Goal: Task Accomplishment & Management: Manage account settings

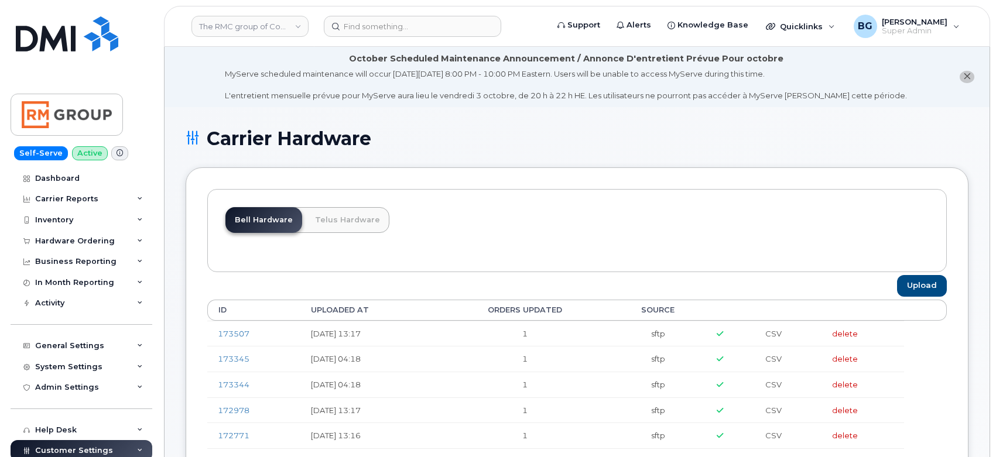
scroll to position [1960, 0]
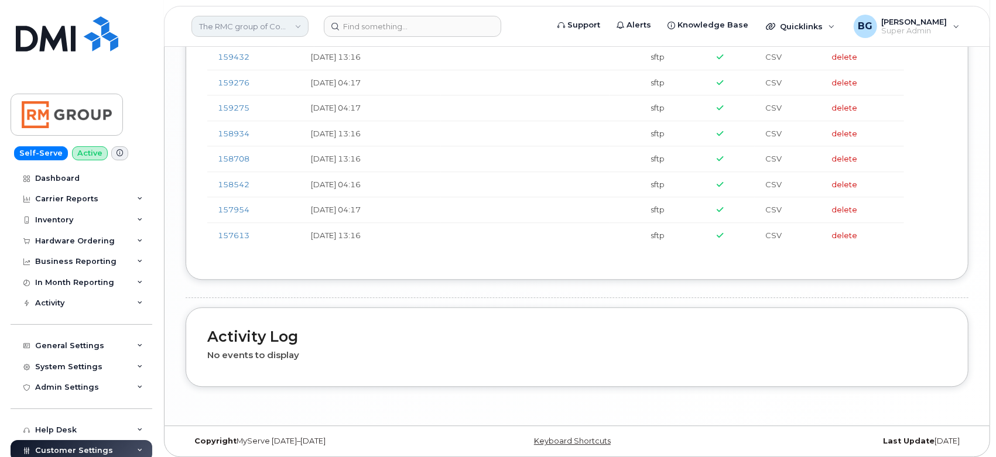
click at [253, 24] on link "The RMC group of Companies" at bounding box center [249, 26] width 117 height 21
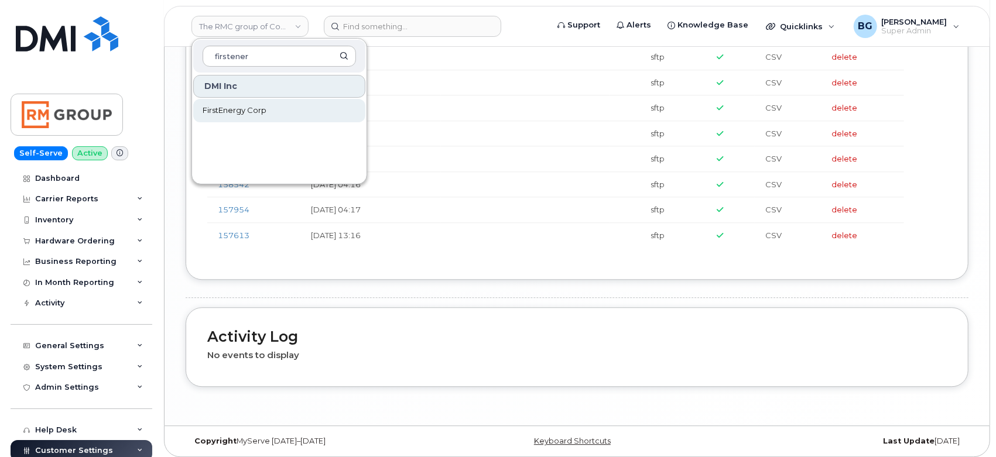
type input "firstener"
click at [234, 104] on link "FirstEnergy Corp" at bounding box center [279, 110] width 172 height 23
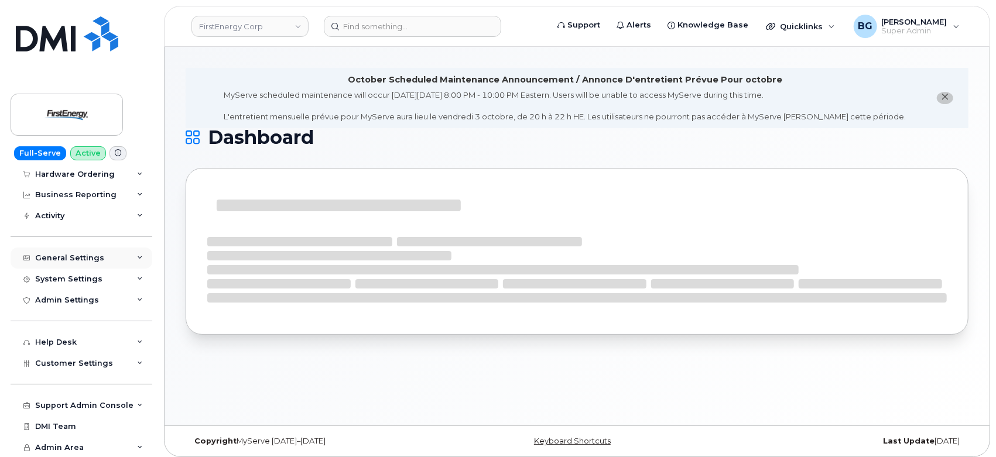
scroll to position [66, 0]
click at [71, 365] on span "Customer Settings" at bounding box center [74, 363] width 78 height 9
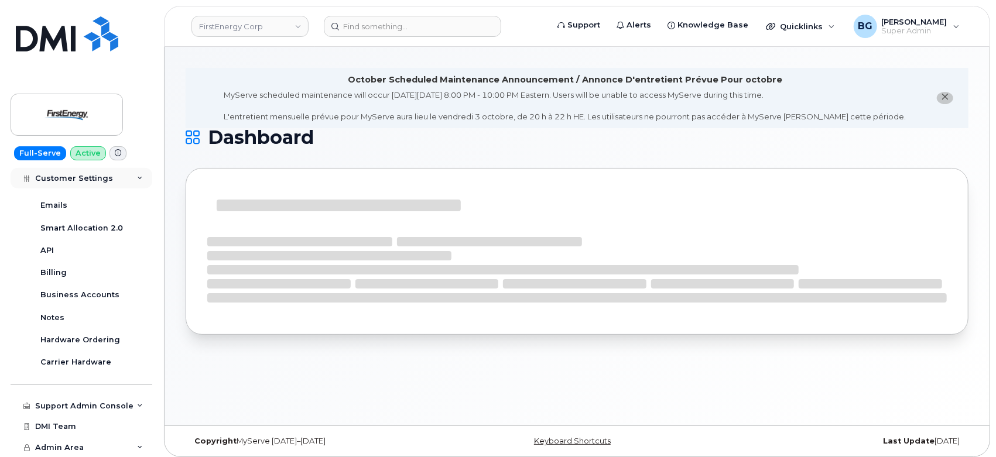
scroll to position [403, 0]
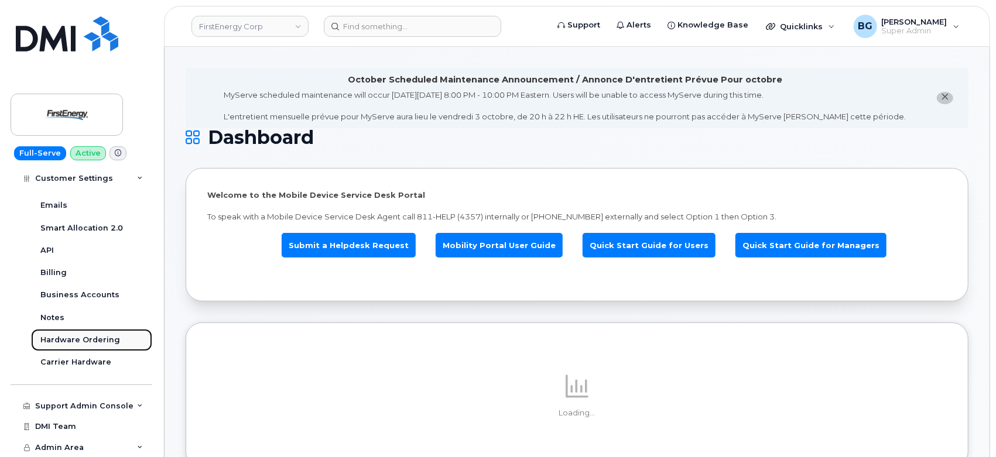
click at [75, 340] on div "Hardware Ordering" at bounding box center [80, 340] width 80 height 11
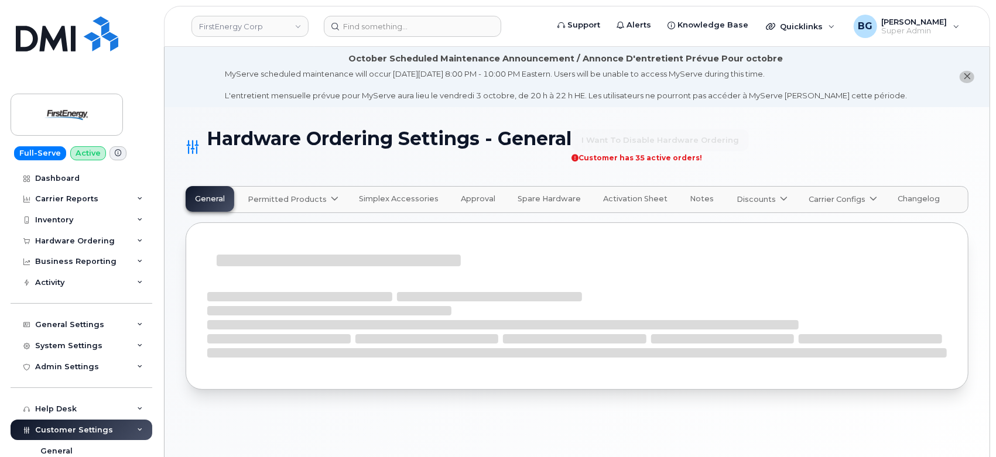
select select "admins"
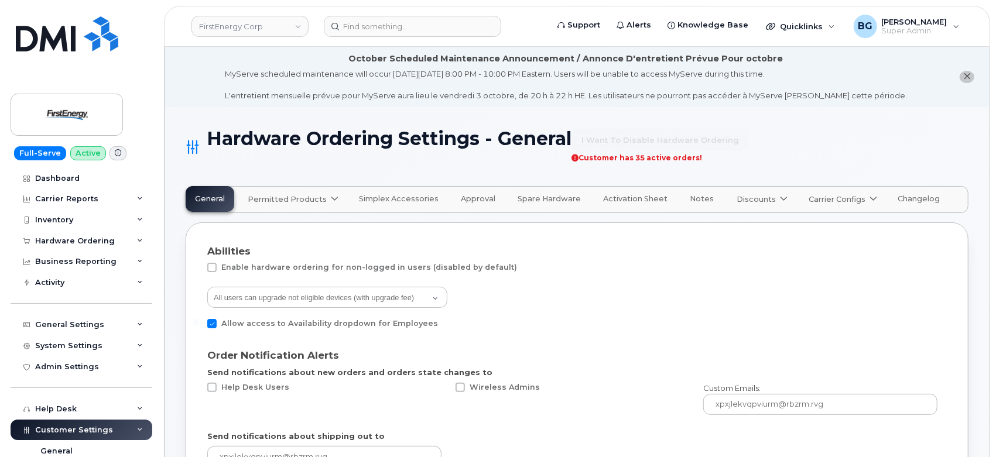
click at [615, 199] on span "Activation Sheet" at bounding box center [635, 198] width 64 height 9
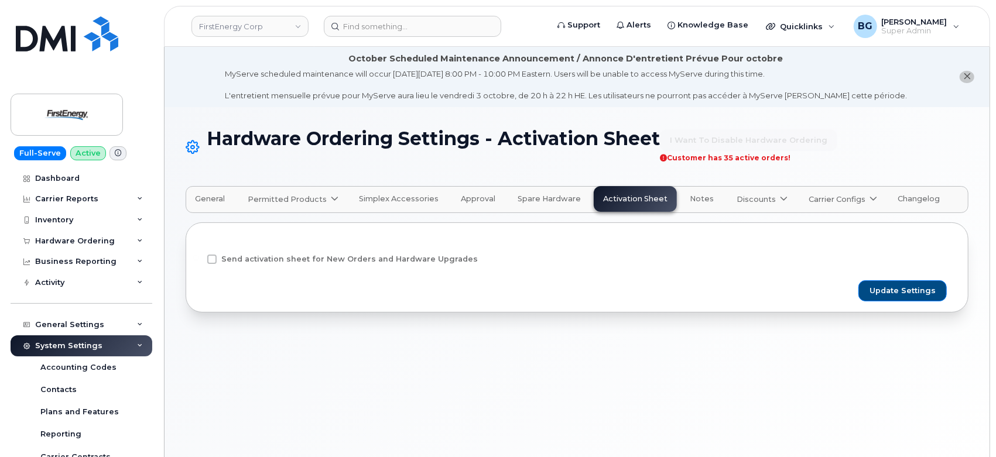
click at [211, 255] on span at bounding box center [211, 259] width 9 height 9
click at [199, 255] on input "Send activation sheet for New Orders and Hardware Upgrades" at bounding box center [196, 258] width 6 height 6
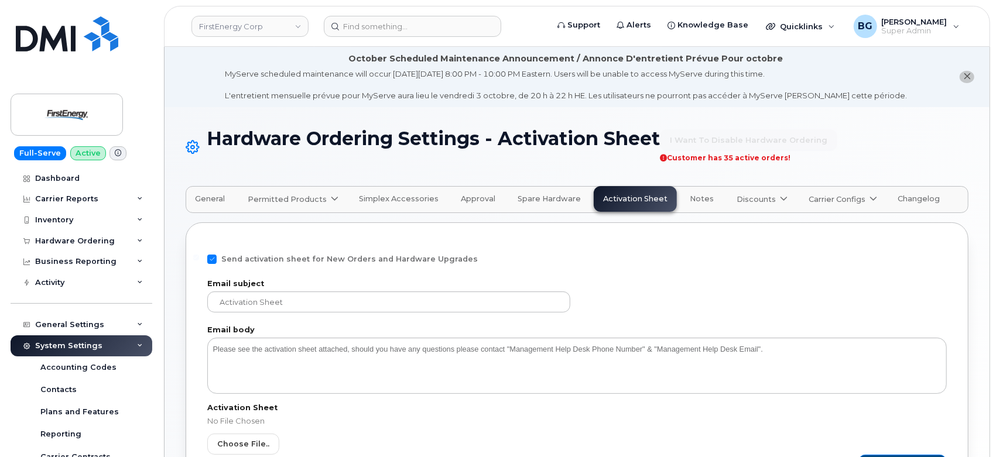
click at [212, 262] on span at bounding box center [211, 259] width 9 height 9
click at [199, 260] on input "Send activation sheet for New Orders and Hardware Upgrades" at bounding box center [196, 258] width 6 height 6
checkbox input "false"
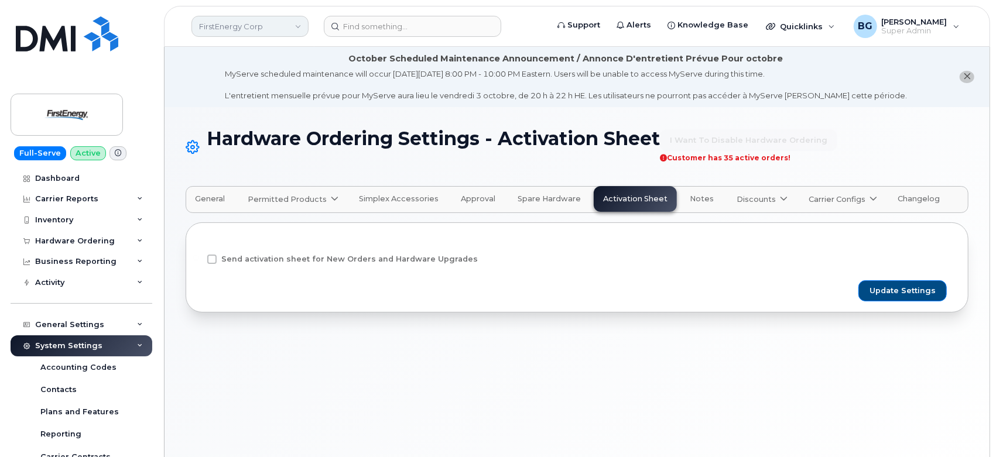
click at [239, 26] on link "FirstEnergy Corp" at bounding box center [249, 26] width 117 height 21
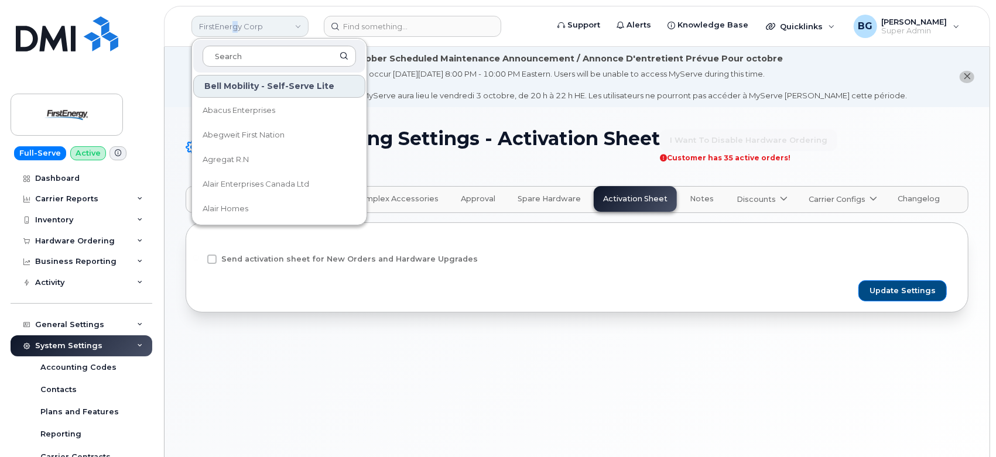
drag, startPoint x: 239, startPoint y: 26, endPoint x: 228, endPoint y: 29, distance: 11.7
click at [228, 29] on link "FirstEnergy Corp" at bounding box center [249, 26] width 117 height 21
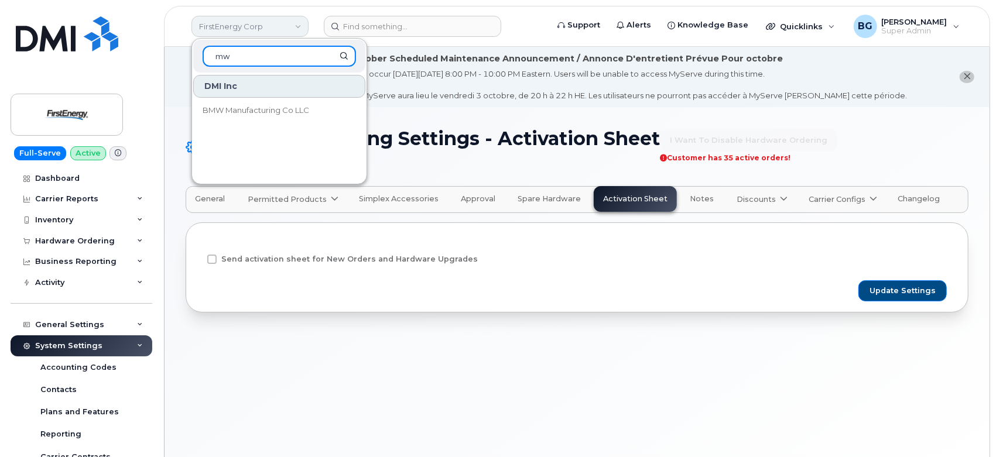
type input "m"
type input "bmw"
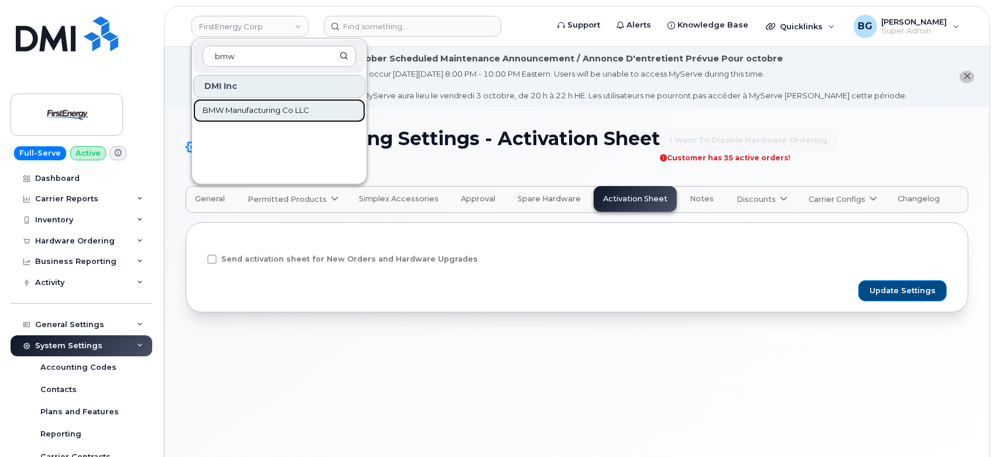
click at [238, 104] on link "BMW Manufacturing Co LLC" at bounding box center [279, 110] width 172 height 23
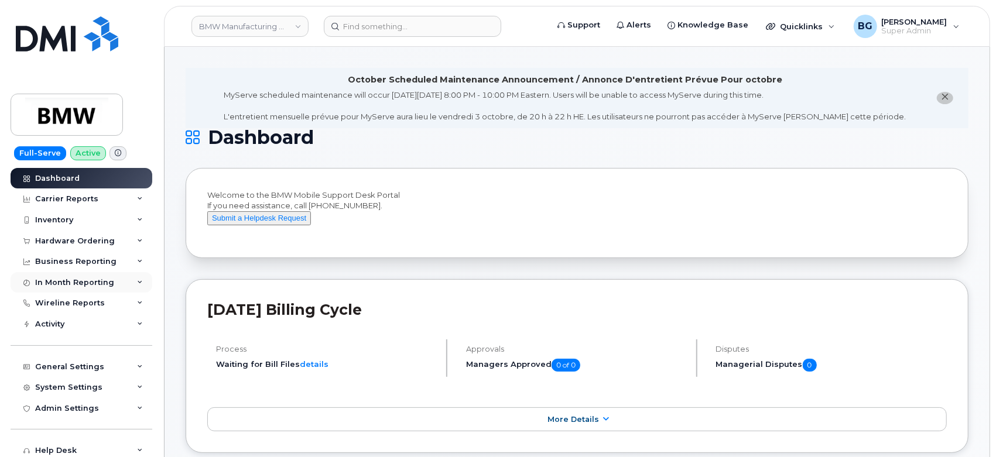
scroll to position [108, 0]
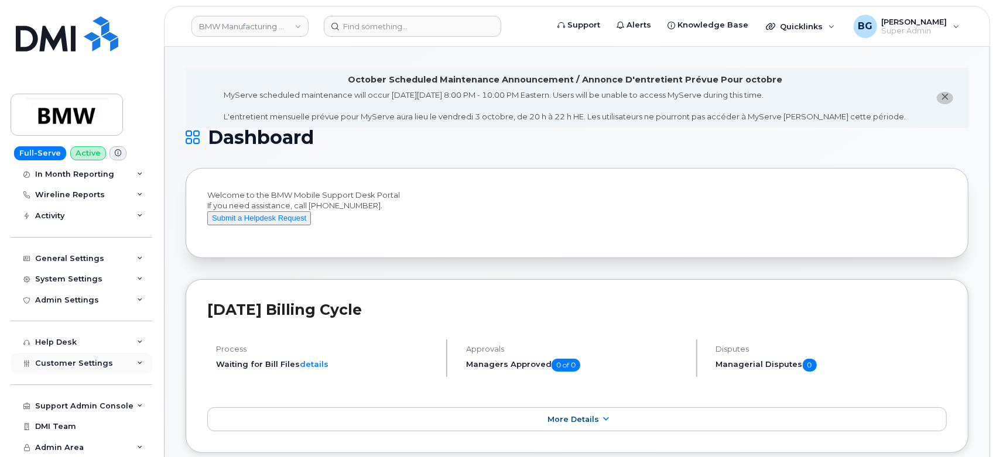
click at [73, 365] on span "Customer Settings" at bounding box center [74, 363] width 78 height 9
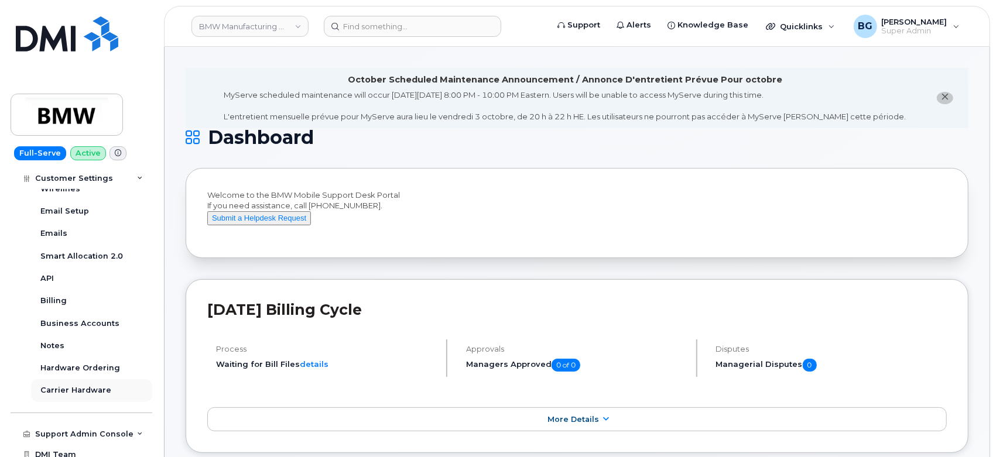
scroll to position [417, 0]
click at [75, 373] on link "Hardware Ordering" at bounding box center [91, 367] width 121 height 22
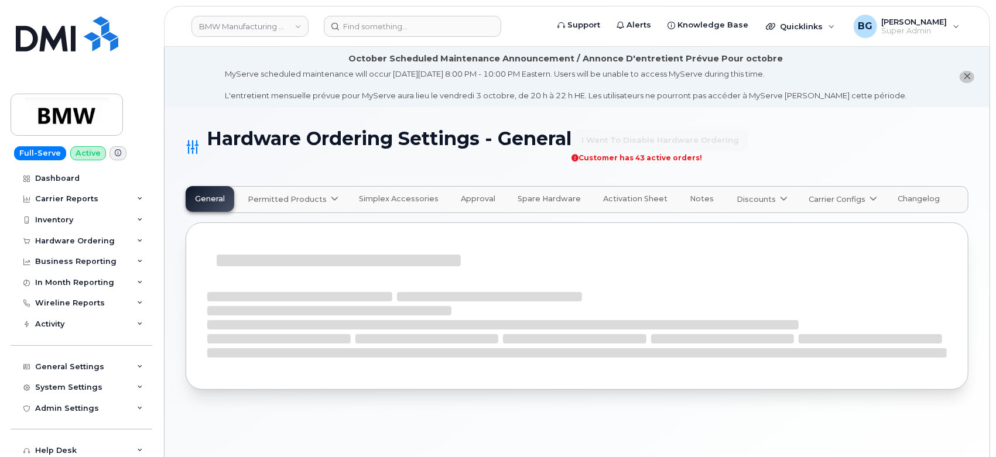
click at [624, 200] on span "Activation Sheet" at bounding box center [635, 198] width 64 height 9
select select "admins"
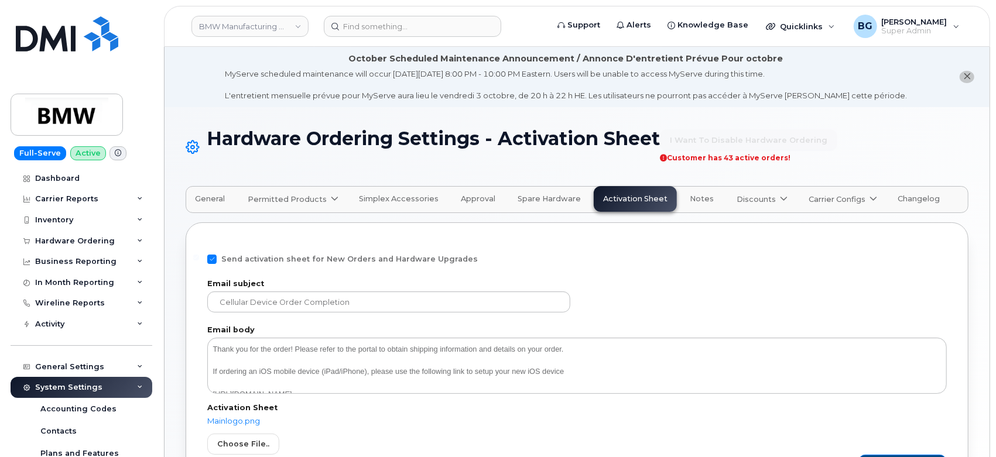
scroll to position [97, 0]
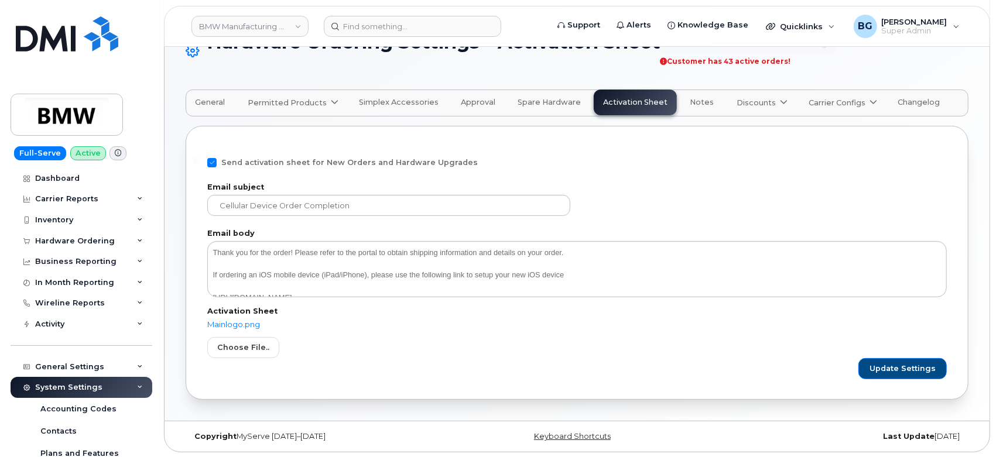
click at [239, 326] on input "file" at bounding box center [576, 333] width 739 height 50
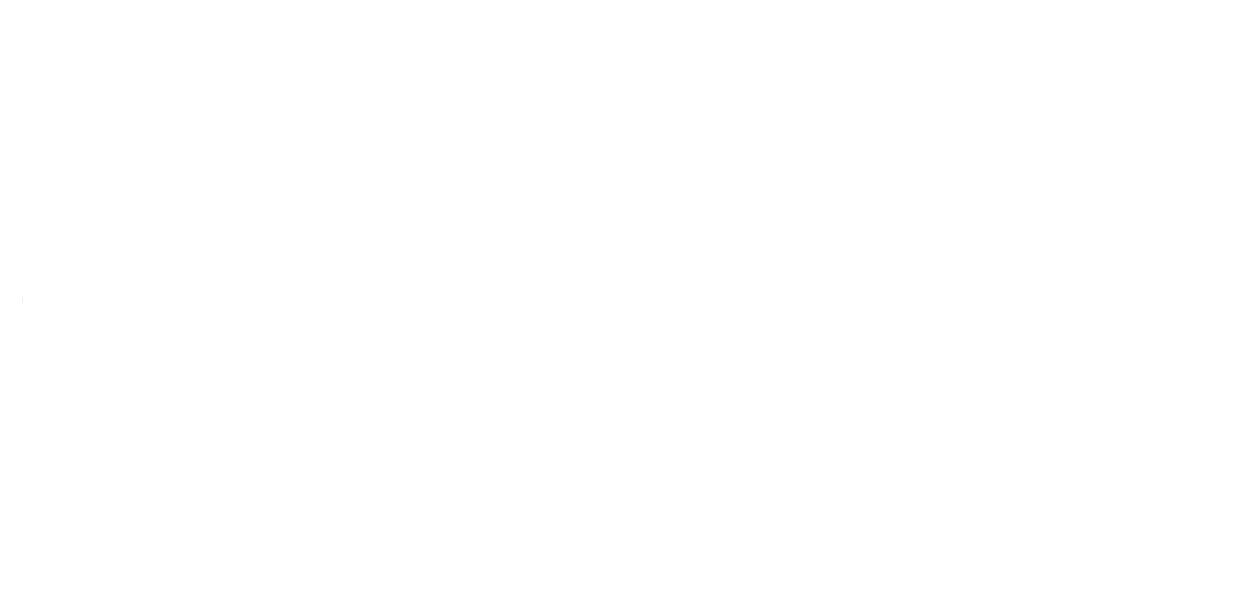
scroll to position [66, 0]
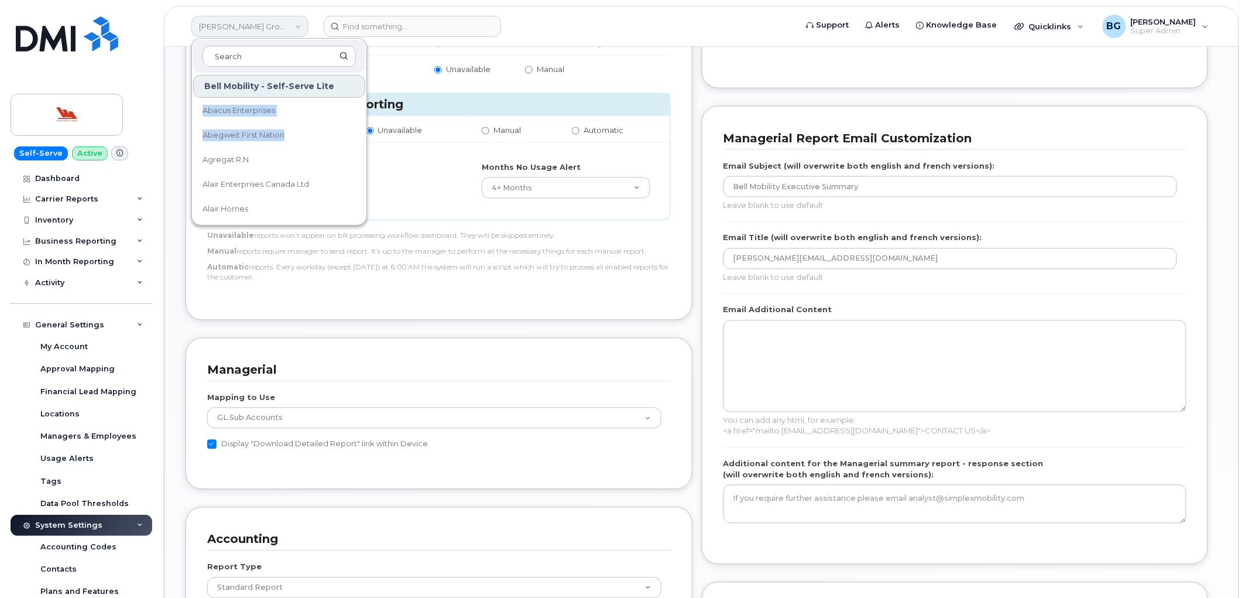
scroll to position [18798, 0]
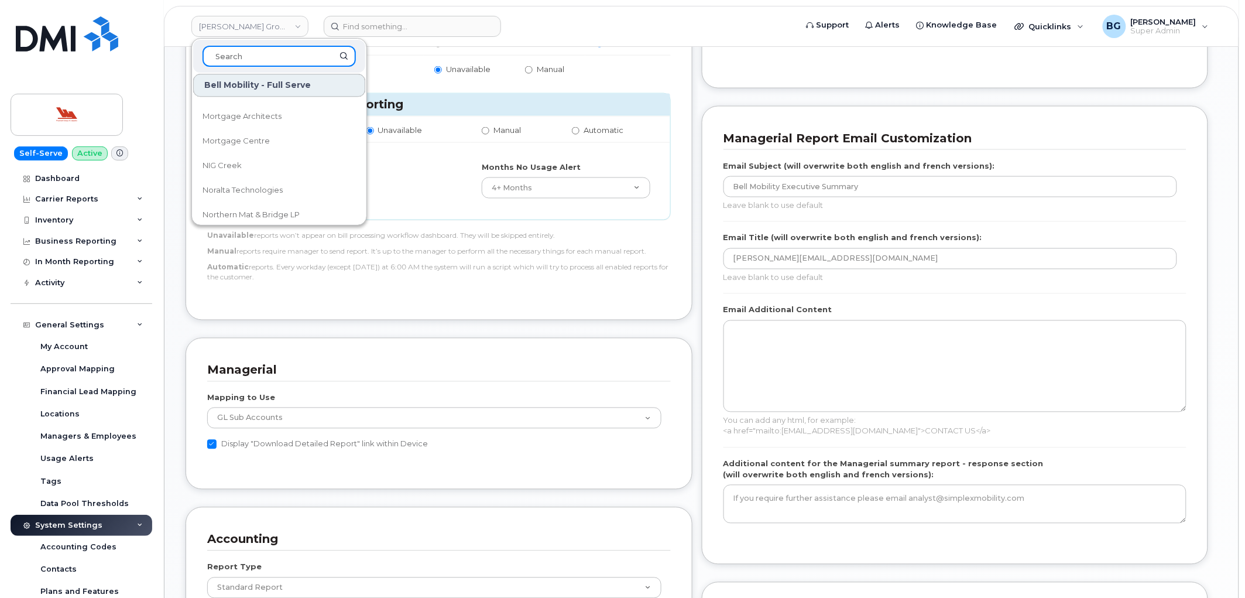
click at [259, 53] on input at bounding box center [279, 56] width 153 height 21
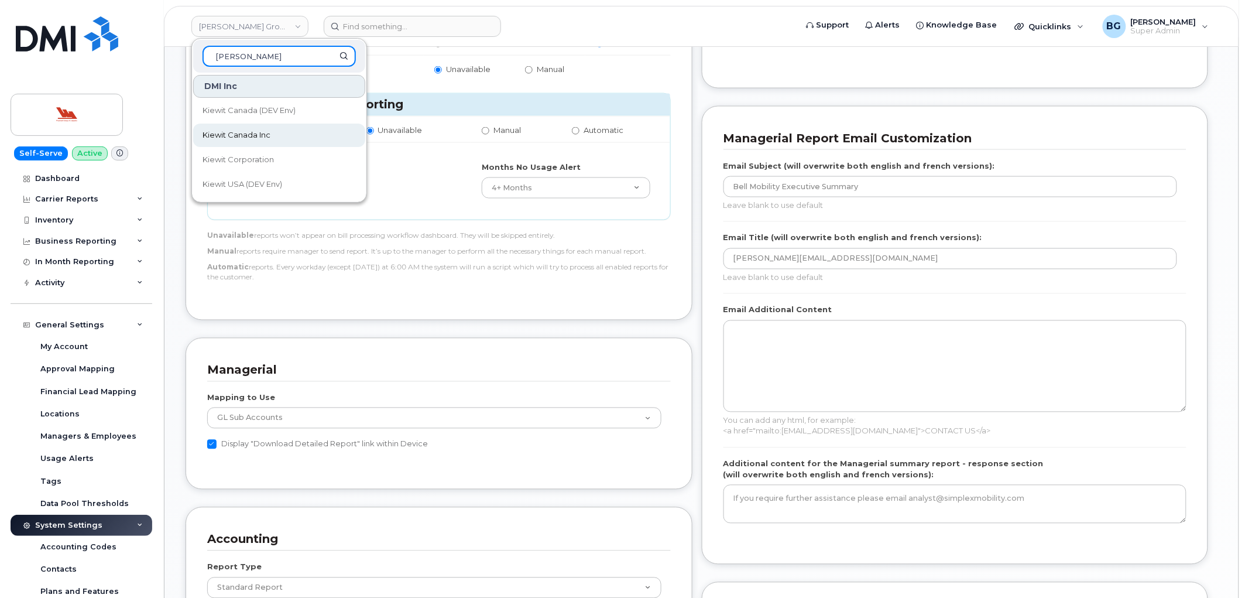
type input "kiewit"
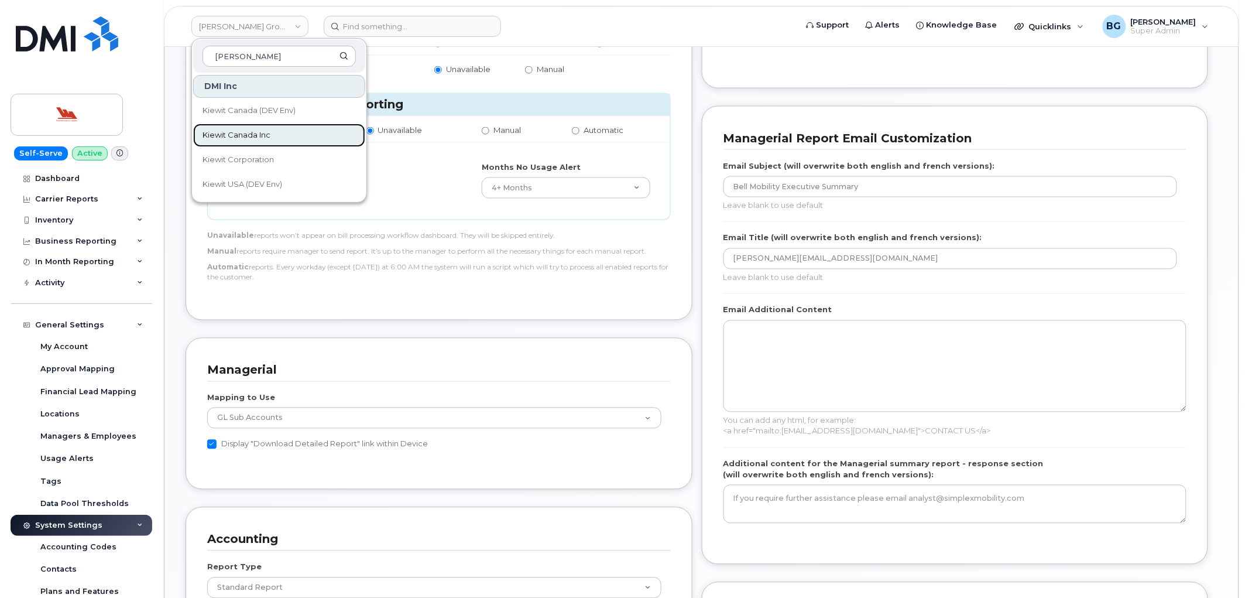
click at [234, 132] on span "Kiewit Canada Inc" at bounding box center [237, 135] width 68 height 12
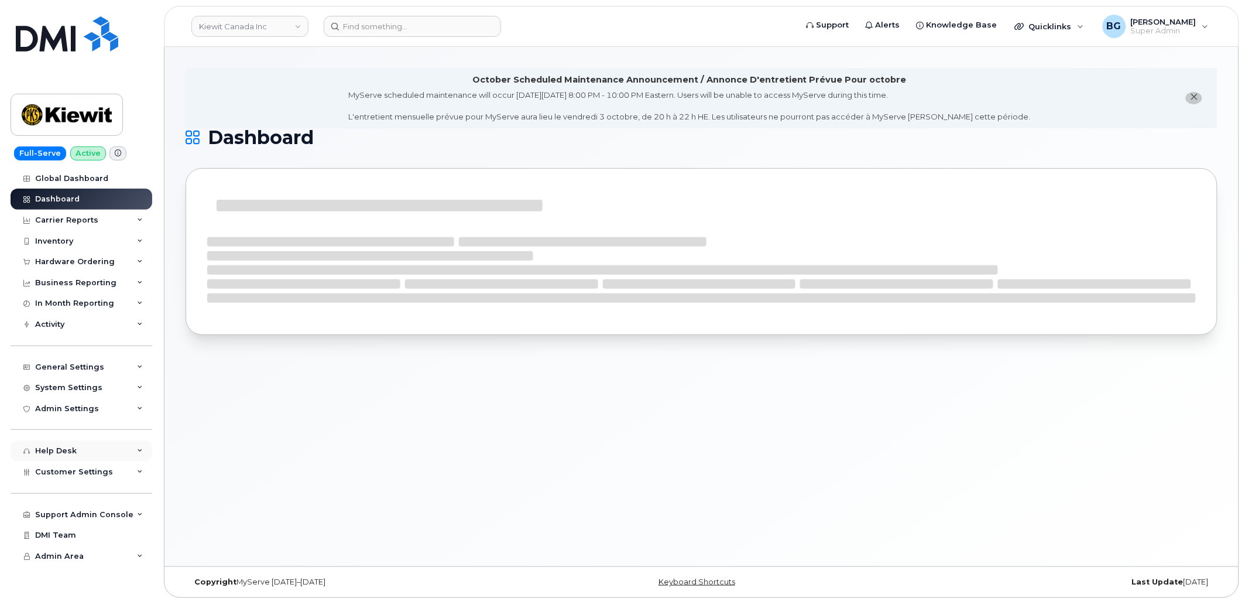
scroll to position [6, 0]
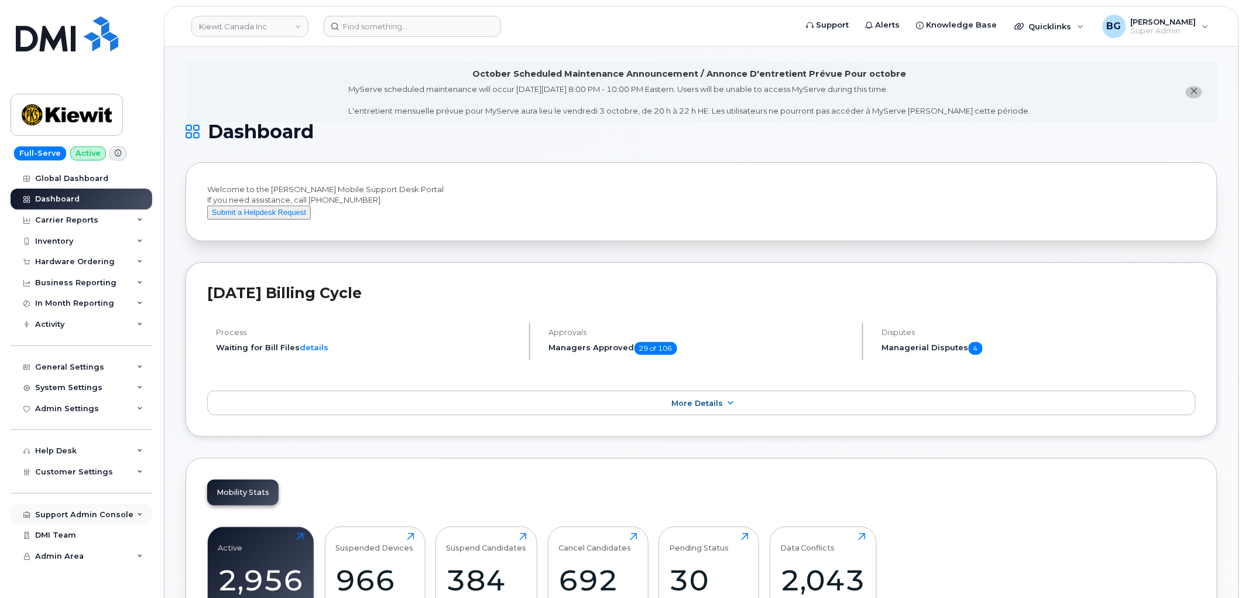
click at [80, 510] on div "Support Admin Console" at bounding box center [84, 514] width 98 height 9
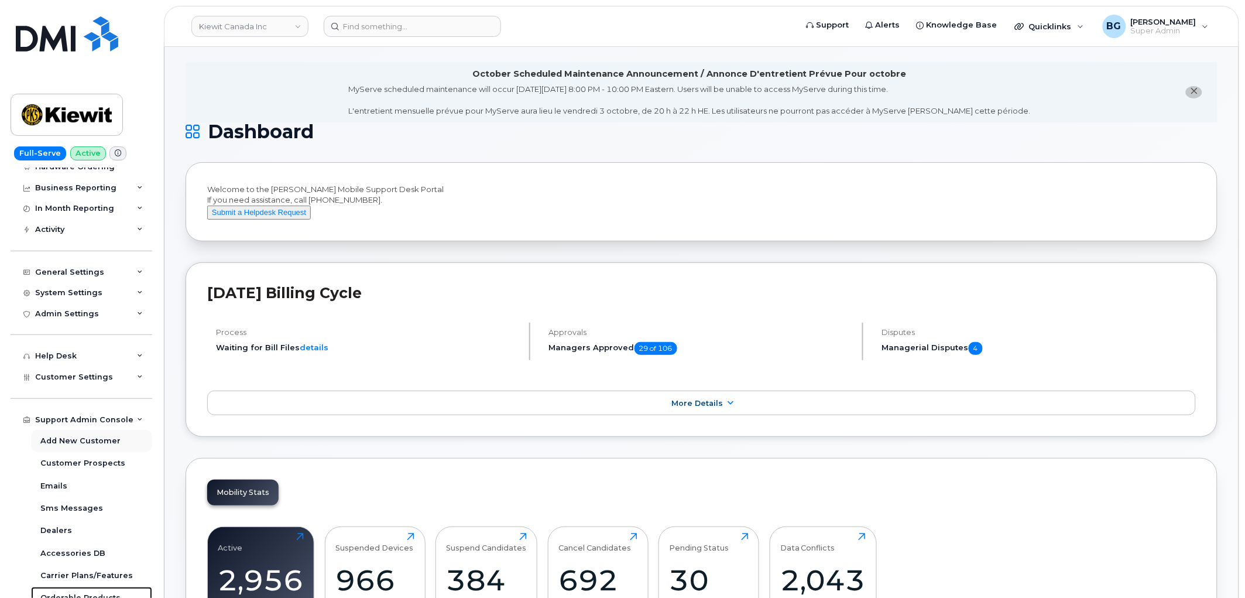
scroll to position [63, 0]
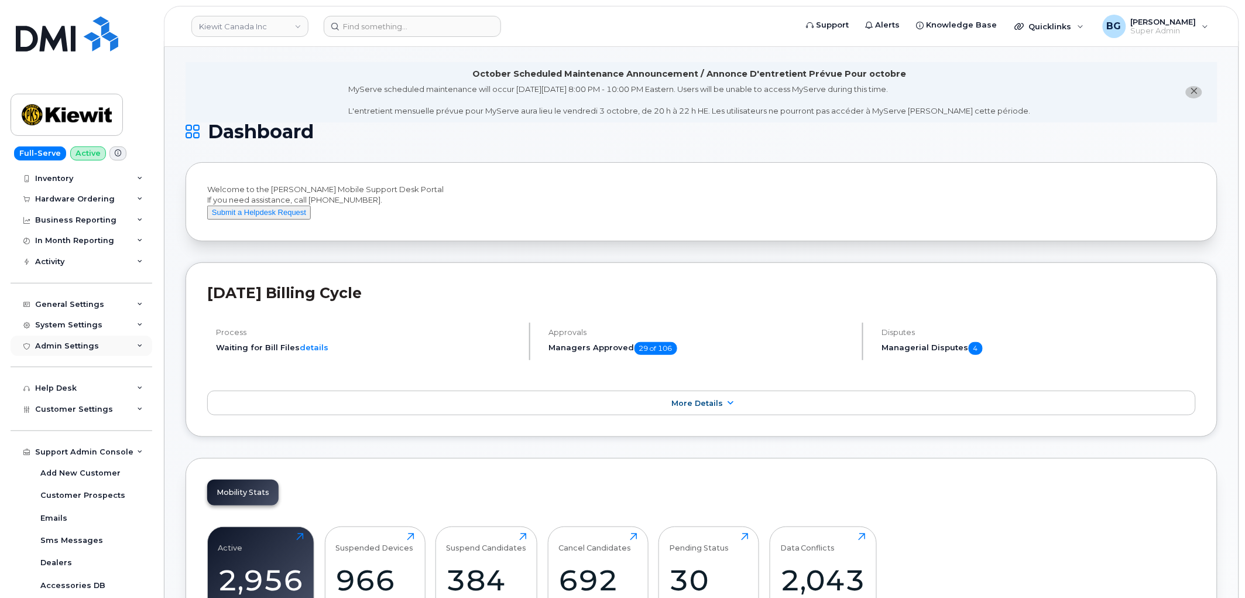
click at [60, 342] on div "Admin Settings" at bounding box center [67, 345] width 64 height 9
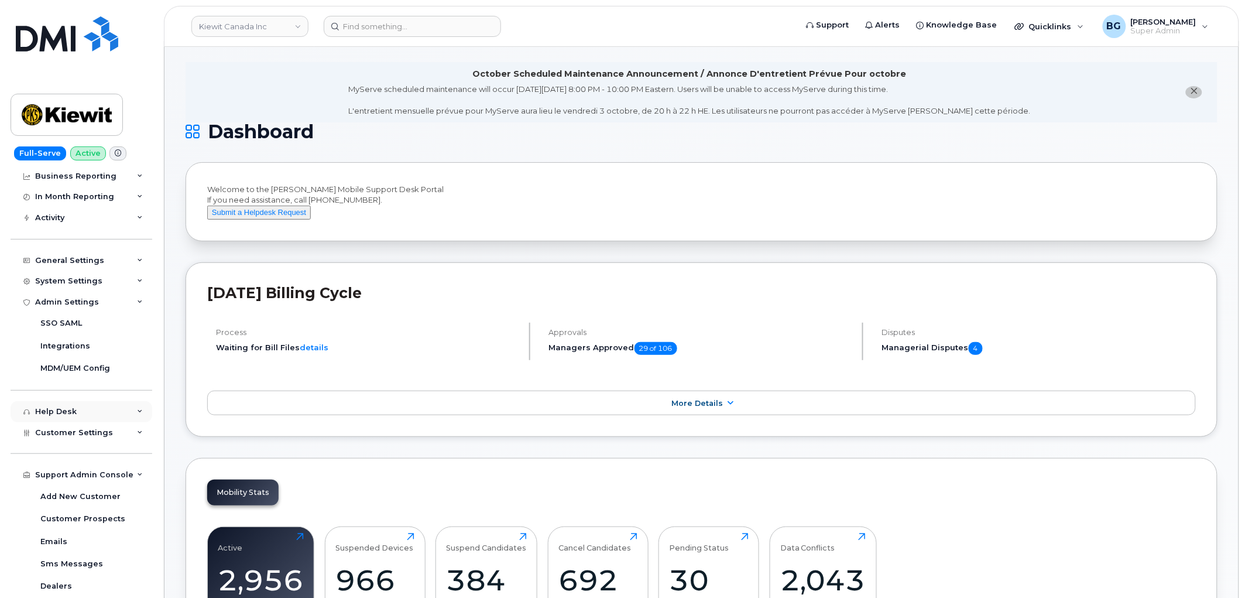
click at [63, 420] on div "Help Desk" at bounding box center [82, 411] width 142 height 21
click at [62, 409] on div "Help Desk" at bounding box center [56, 411] width 42 height 9
click at [61, 434] on span "Customer Settings" at bounding box center [74, 432] width 78 height 9
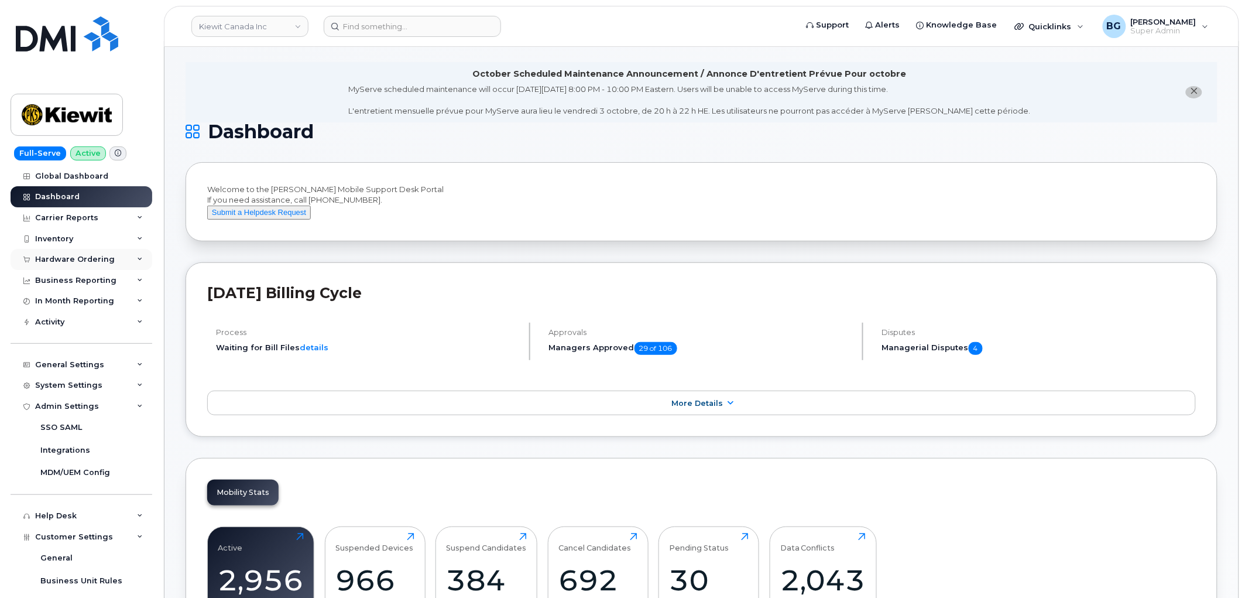
scroll to position [0, 0]
click at [65, 260] on div "Hardware Ordering" at bounding box center [75, 261] width 80 height 9
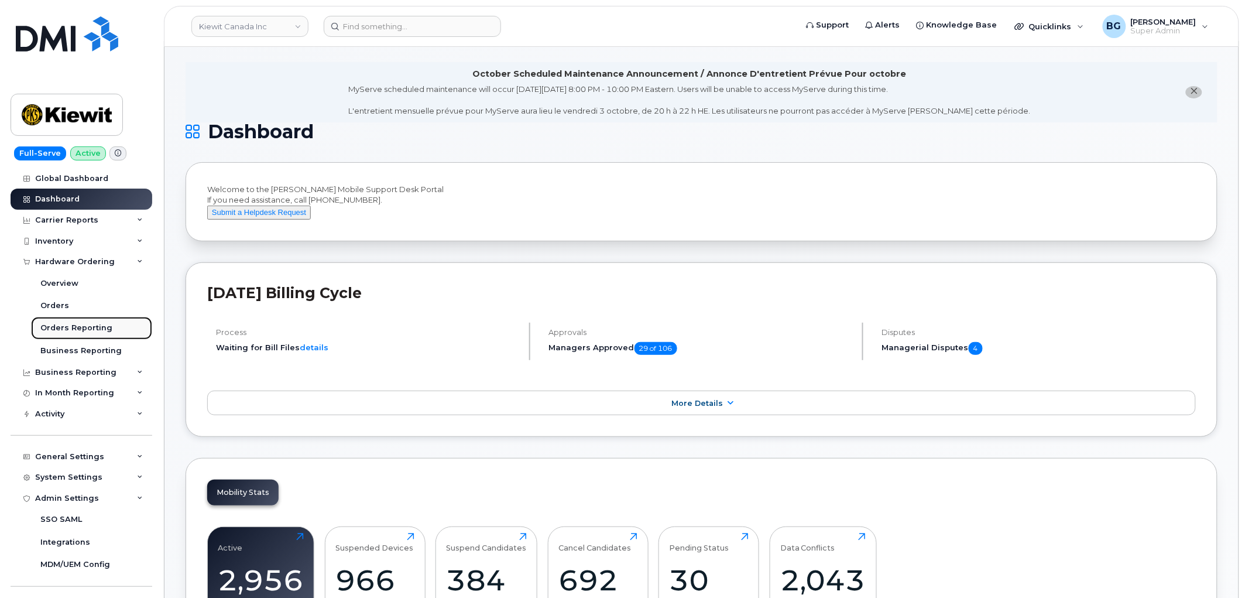
click at [73, 328] on div "Orders Reporting" at bounding box center [76, 328] width 72 height 11
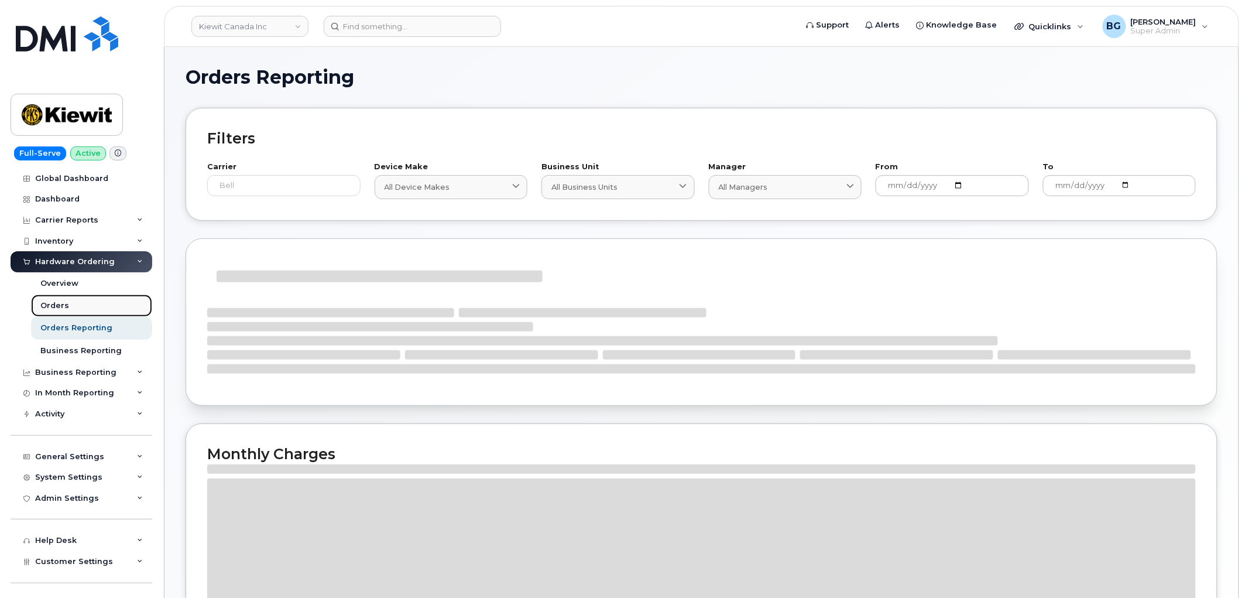
click at [54, 303] on div "Orders" at bounding box center [54, 305] width 29 height 11
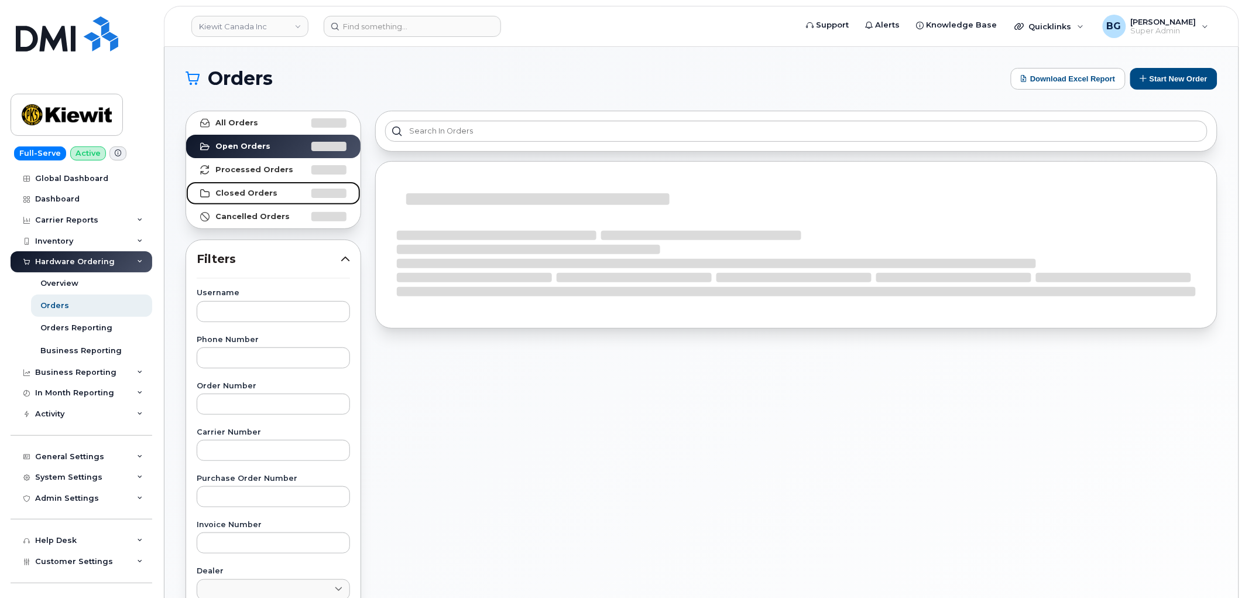
click at [235, 191] on strong "Closed Orders" at bounding box center [246, 192] width 62 height 9
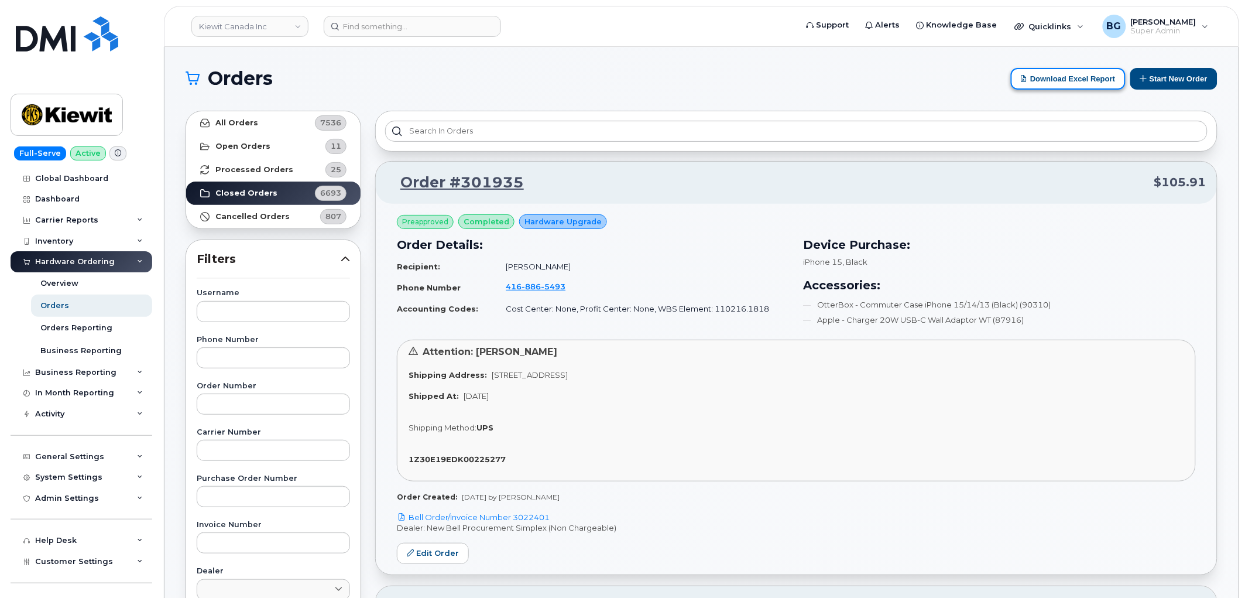
click at [1055, 80] on button "Download Excel Report" at bounding box center [1068, 79] width 115 height 22
click at [1054, 82] on button "Download Excel Report" at bounding box center [1068, 79] width 115 height 22
click at [746, 78] on h1 "Orders" at bounding box center [596, 78] width 820 height 19
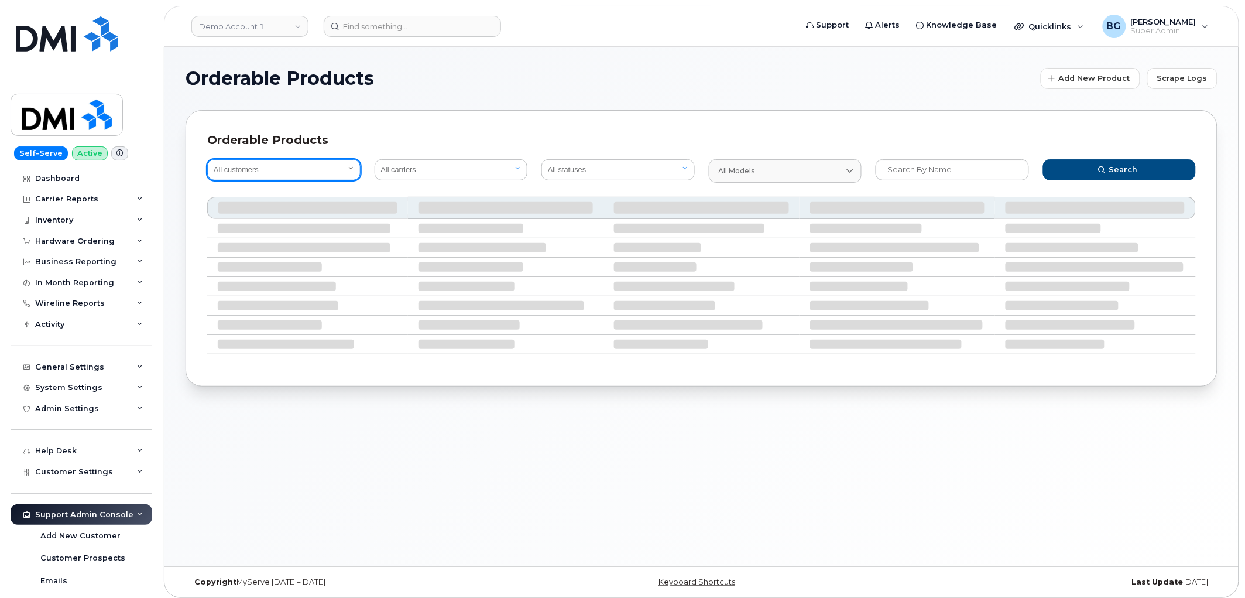
click at [280, 171] on select "All customers" at bounding box center [283, 169] width 153 height 21
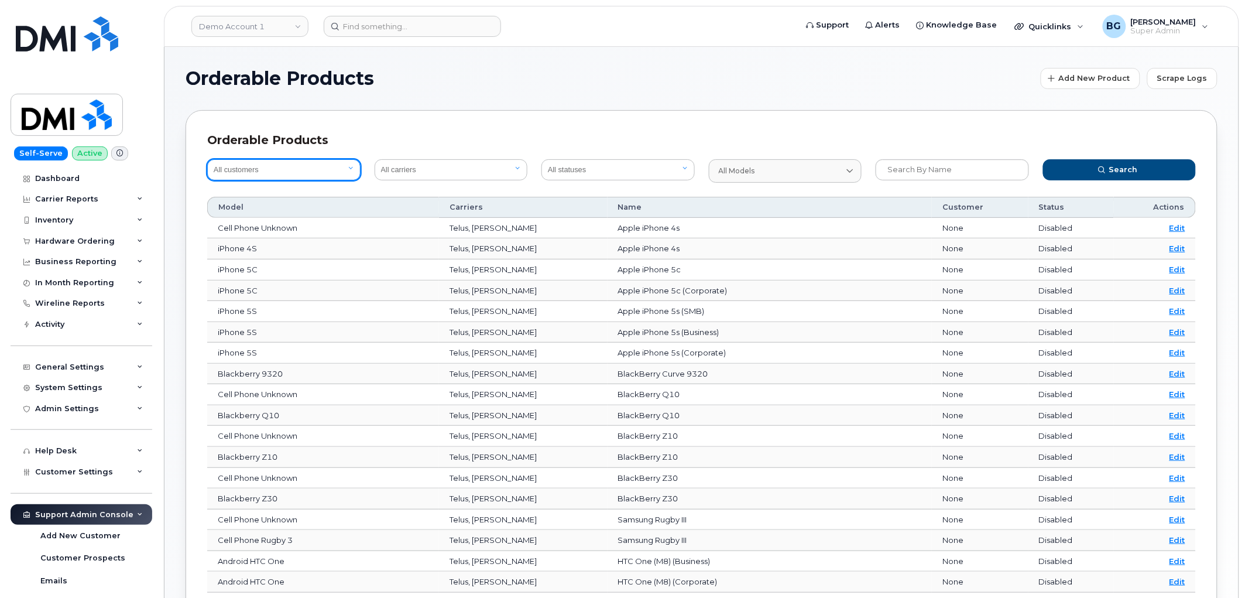
select select "bede8970-c835-4207-9a31-7bf5df501bb7"
click at [207, 159] on select "All customers Acadia Broadcasting Ltd Aecon Construction Group Inc Alberta Heal…" at bounding box center [283, 169] width 153 height 21
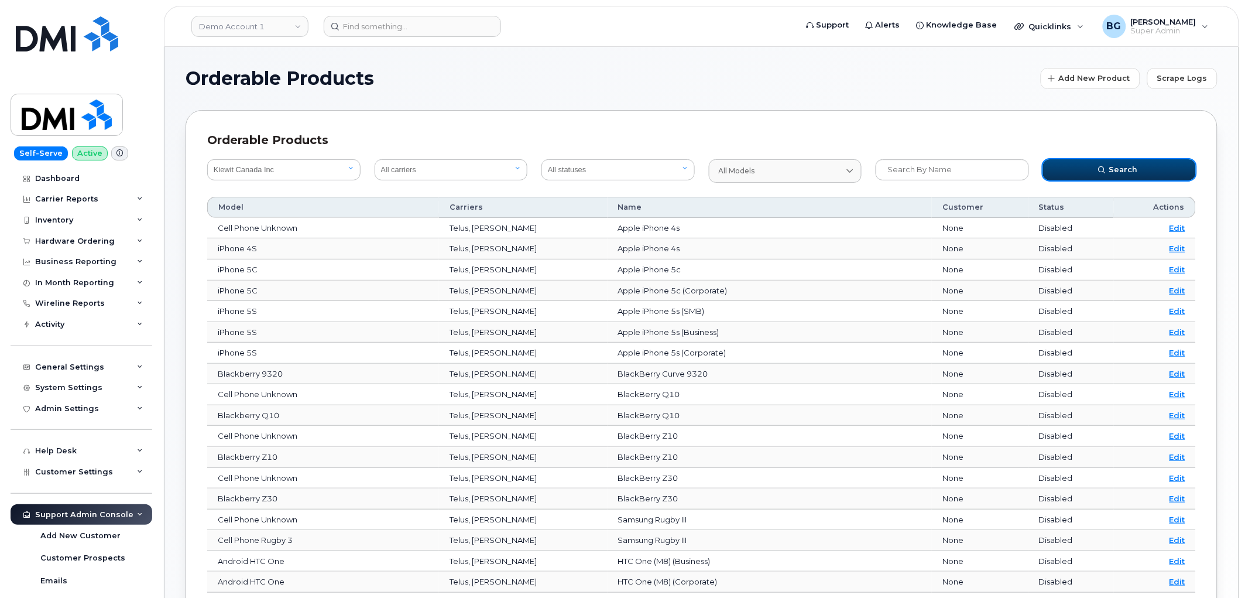
click at [1092, 166] on button "Search" at bounding box center [1119, 169] width 153 height 21
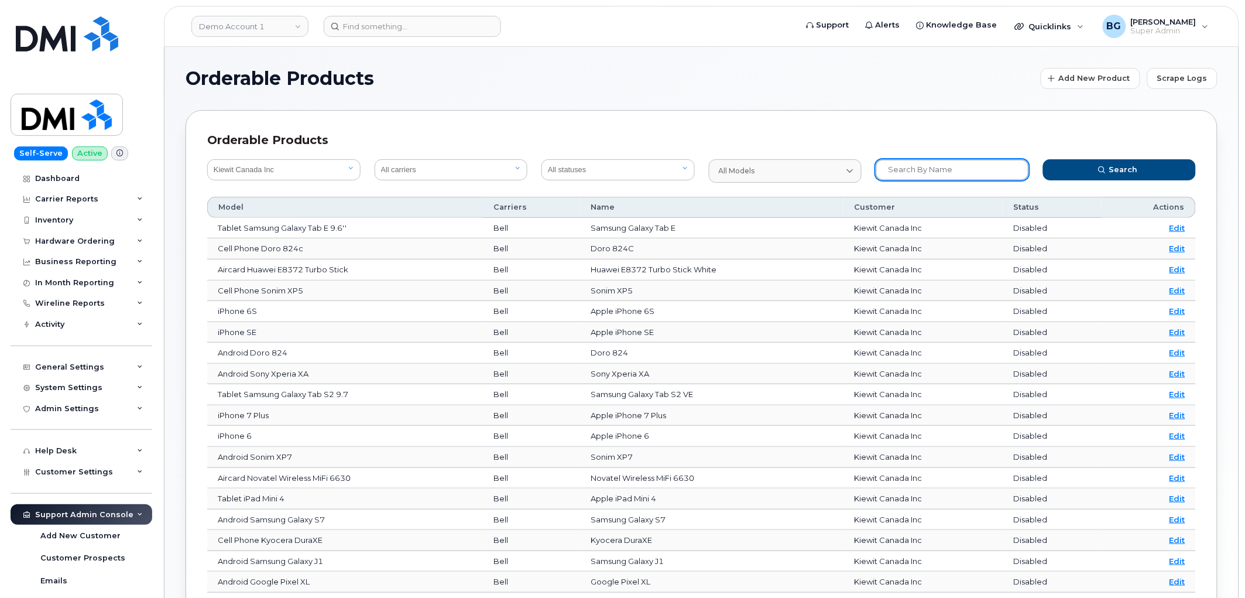
click at [921, 167] on input "text" at bounding box center [952, 169] width 153 height 21
type input "17"
click at [1043, 159] on button "Search" at bounding box center [1119, 169] width 153 height 21
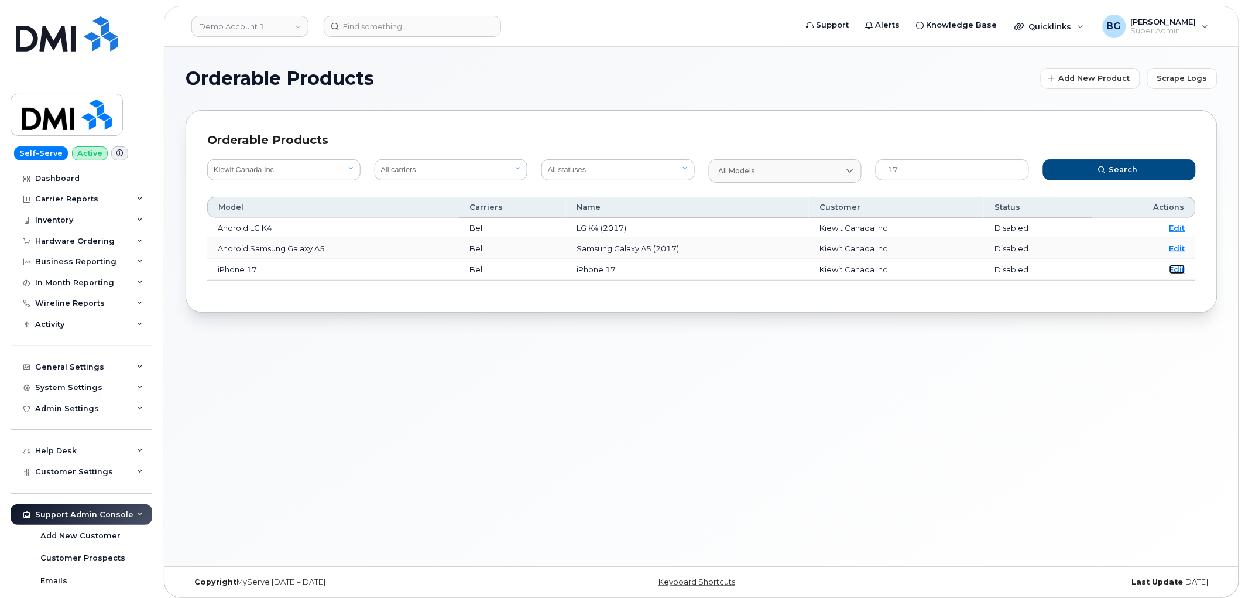
click at [1181, 270] on link "Edit" at bounding box center [1178, 269] width 16 height 9
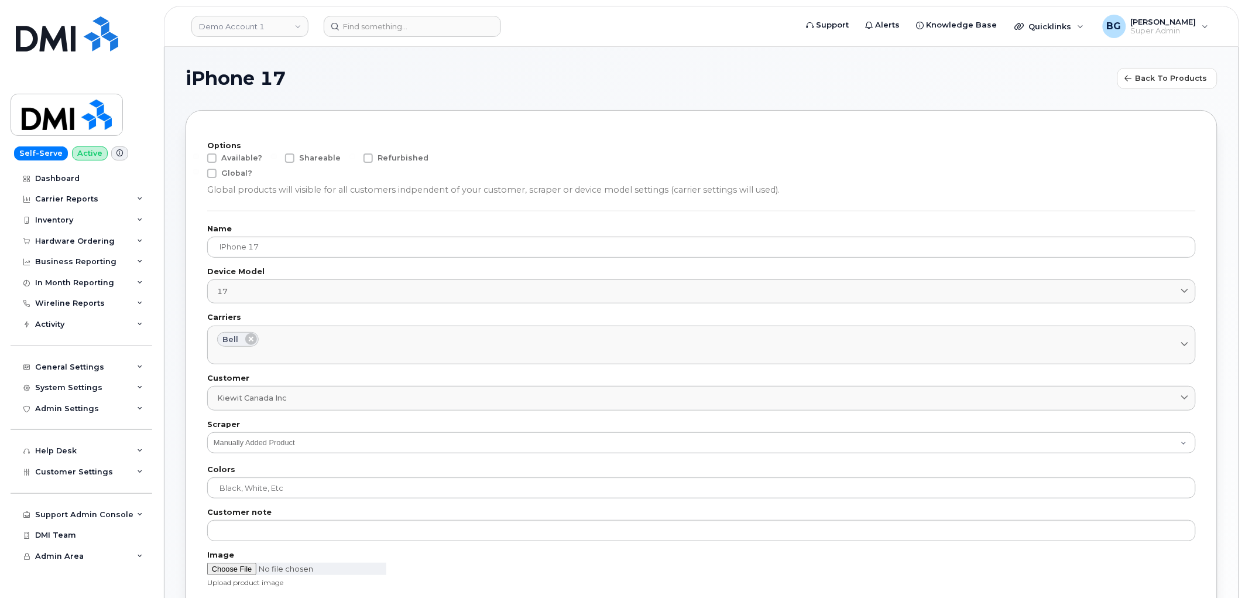
click at [212, 159] on span at bounding box center [211, 157] width 9 height 9
click at [199, 159] on input "Available?" at bounding box center [196, 156] width 6 height 6
checkbox input "true"
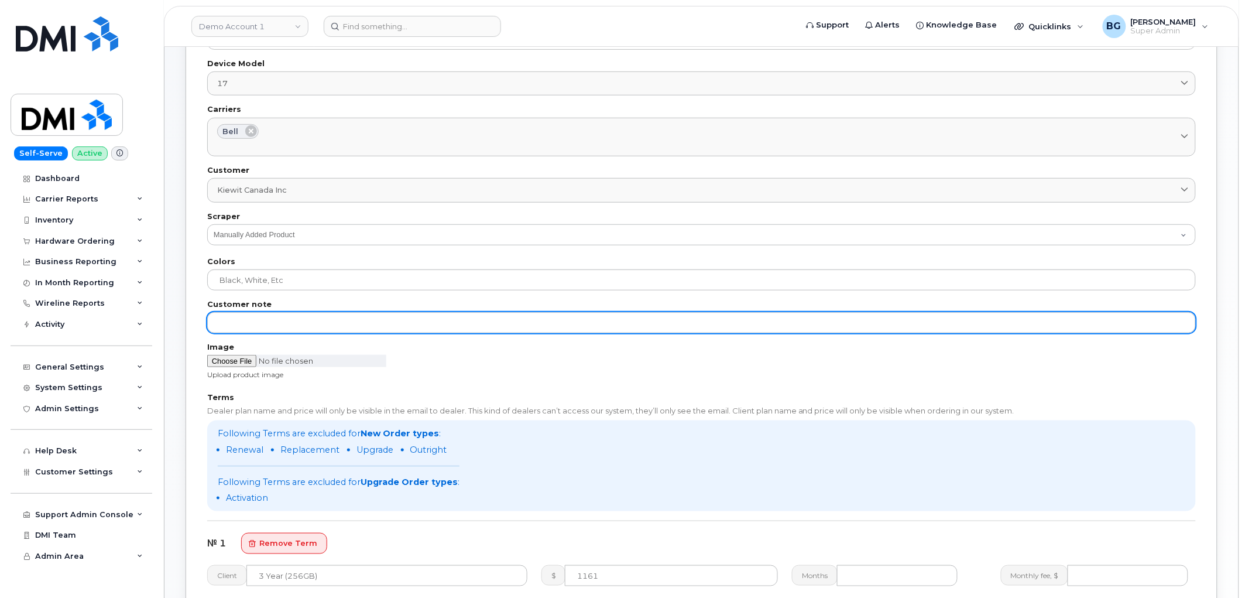
scroll to position [217, 0]
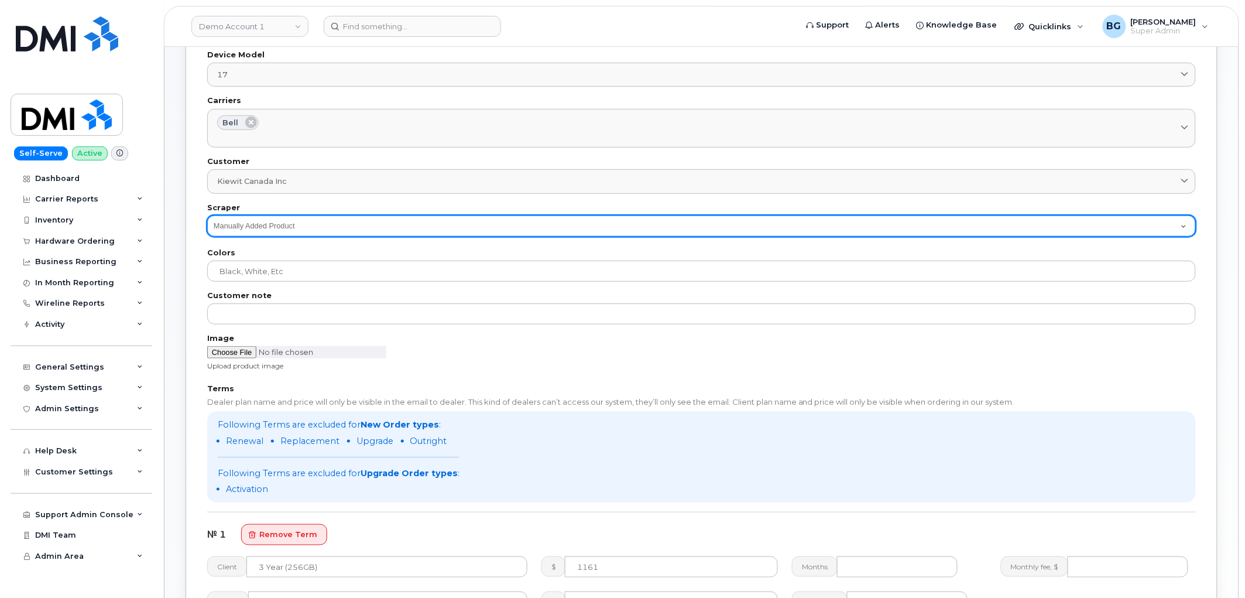
click at [354, 225] on select "Manually Added Product att bell clearwest corporate_imagine_wireless imagine_wi…" at bounding box center [701, 225] width 989 height 21
select select "bell"
click at [207, 215] on select "Manually Added Product att bell clearwest corporate_imagine_wireless imagine_wi…" at bounding box center [701, 225] width 989 height 21
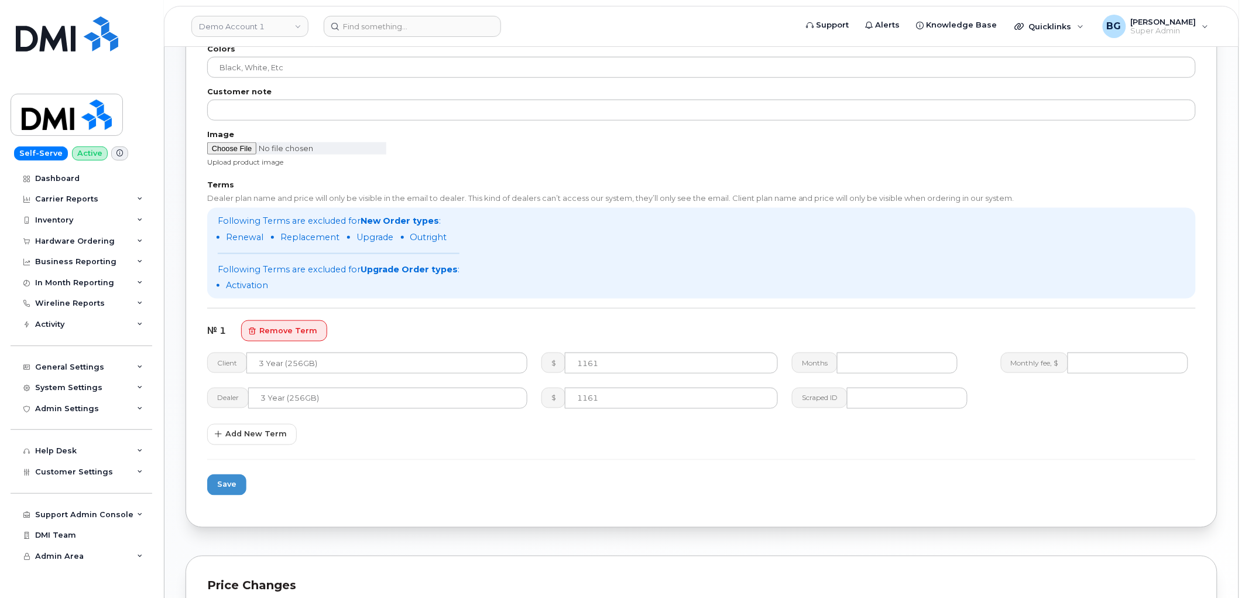
scroll to position [434, 0]
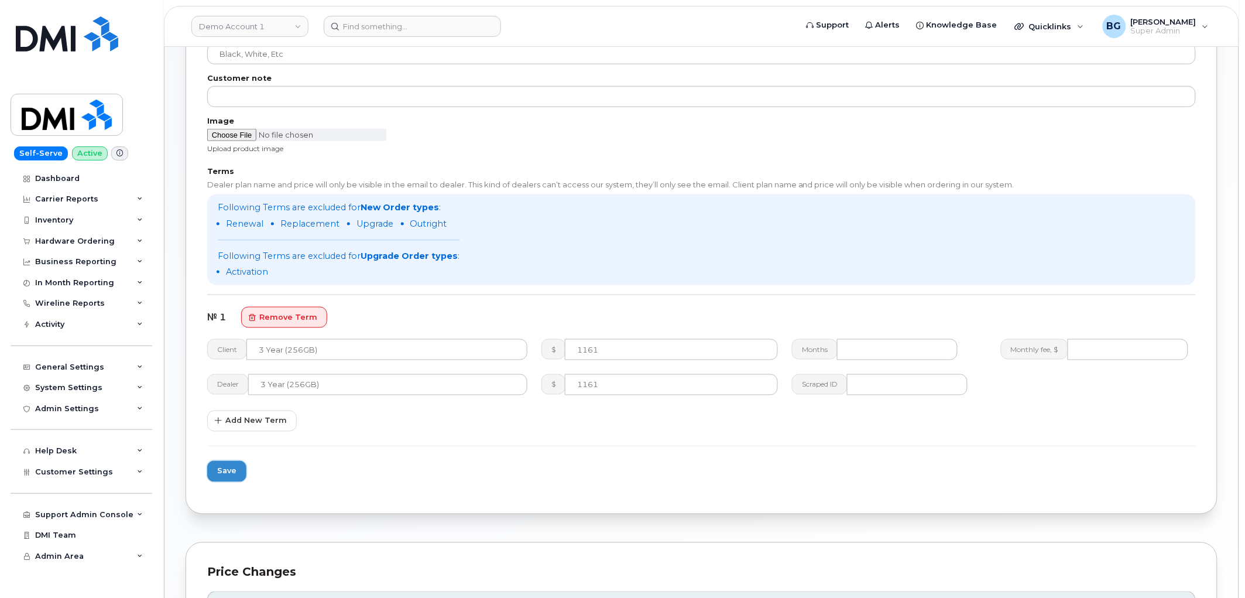
click at [227, 470] on span "Save" at bounding box center [226, 470] width 19 height 11
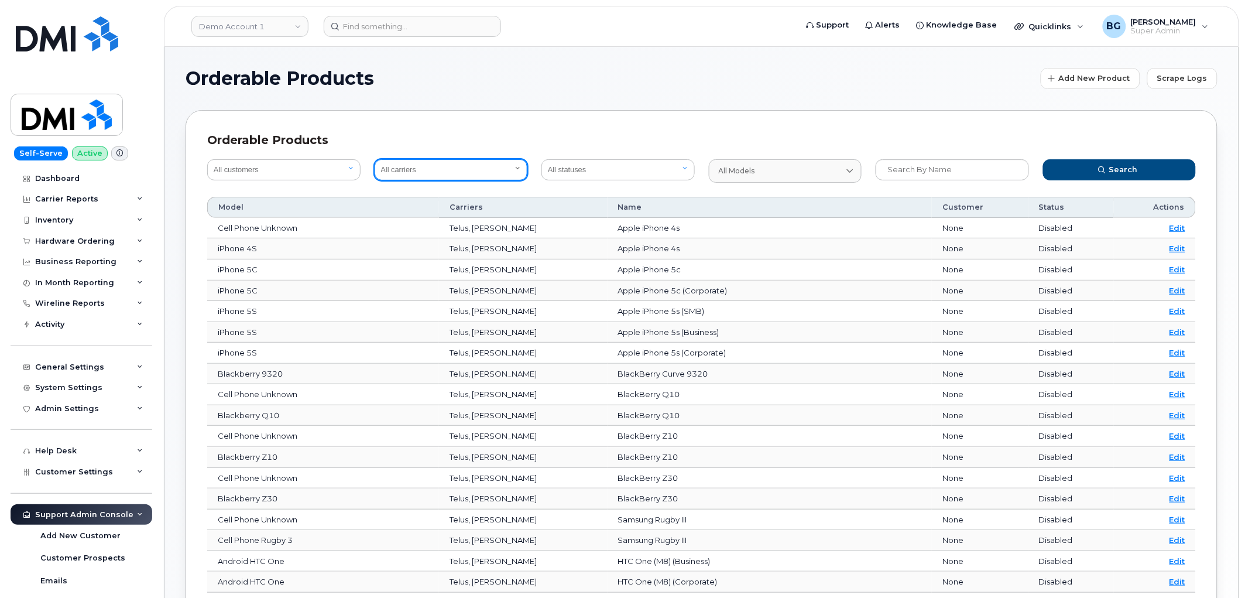
click at [511, 168] on select "All carriers Orange France Telia Verizon Wireless SaskTel Vodafone Italy Rogers…" at bounding box center [451, 169] width 153 height 21
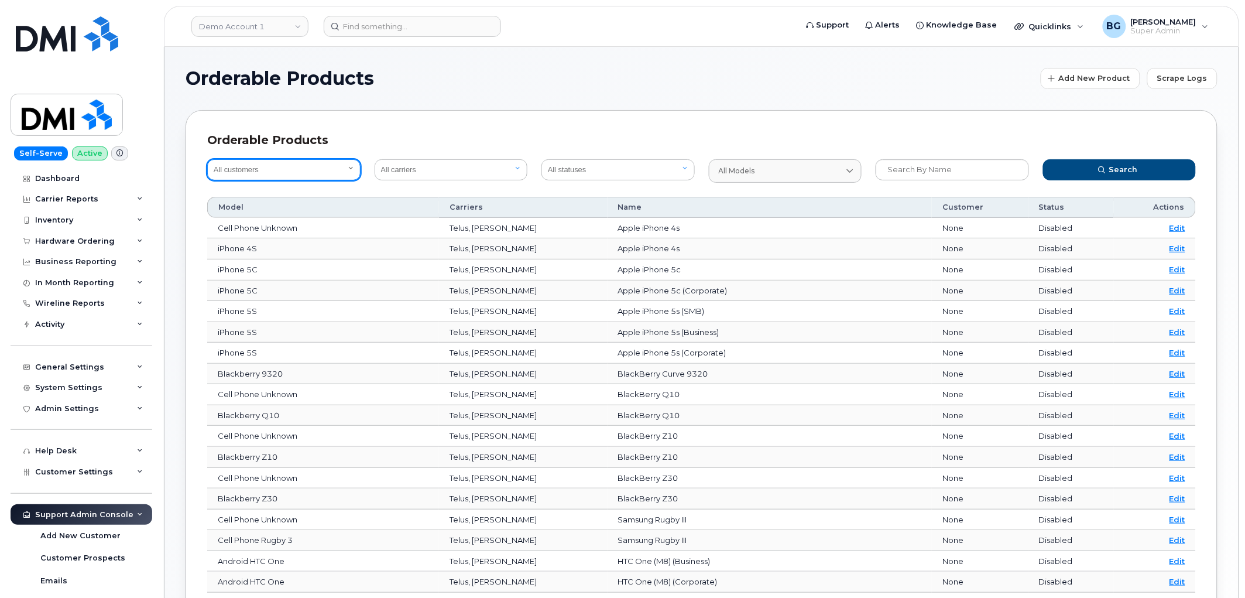
click at [265, 167] on select "All customers Acadia Broadcasting Ltd Aecon Construction Group Inc Alberta Heal…" at bounding box center [283, 169] width 153 height 21
select select "bede8970-c835-4207-9a31-7bf5df501bb7"
click at [265, 167] on select "All customers Acadia Broadcasting Ltd Aecon Construction Group Inc Alberta Heal…" at bounding box center [283, 169] width 153 height 21
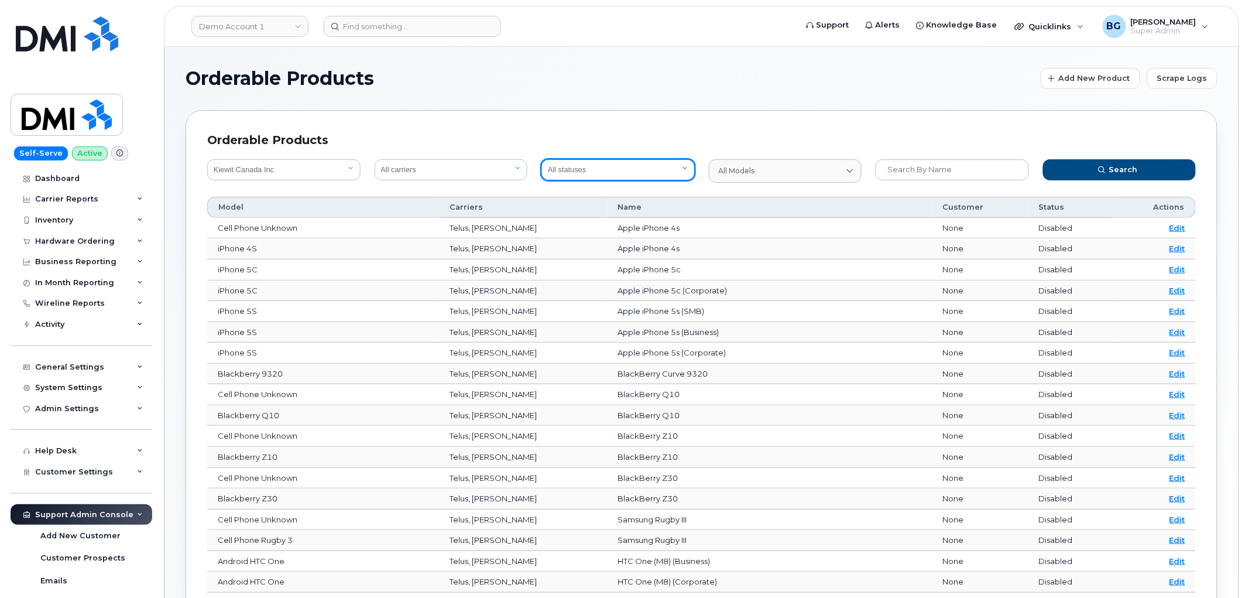
click at [599, 170] on select "All statuses Available Disabled" at bounding box center [617, 169] width 153 height 21
select select "true"
click at [541, 159] on select "All statuses Available Disabled" at bounding box center [617, 169] width 153 height 21
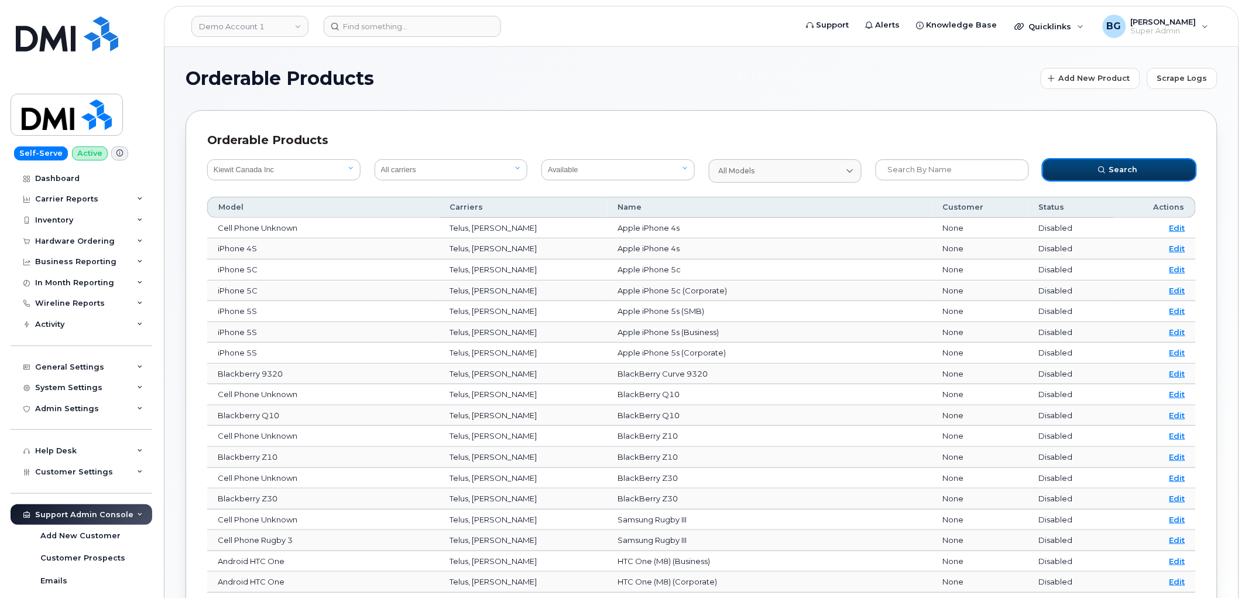
click at [1081, 167] on button "Search" at bounding box center [1119, 169] width 153 height 21
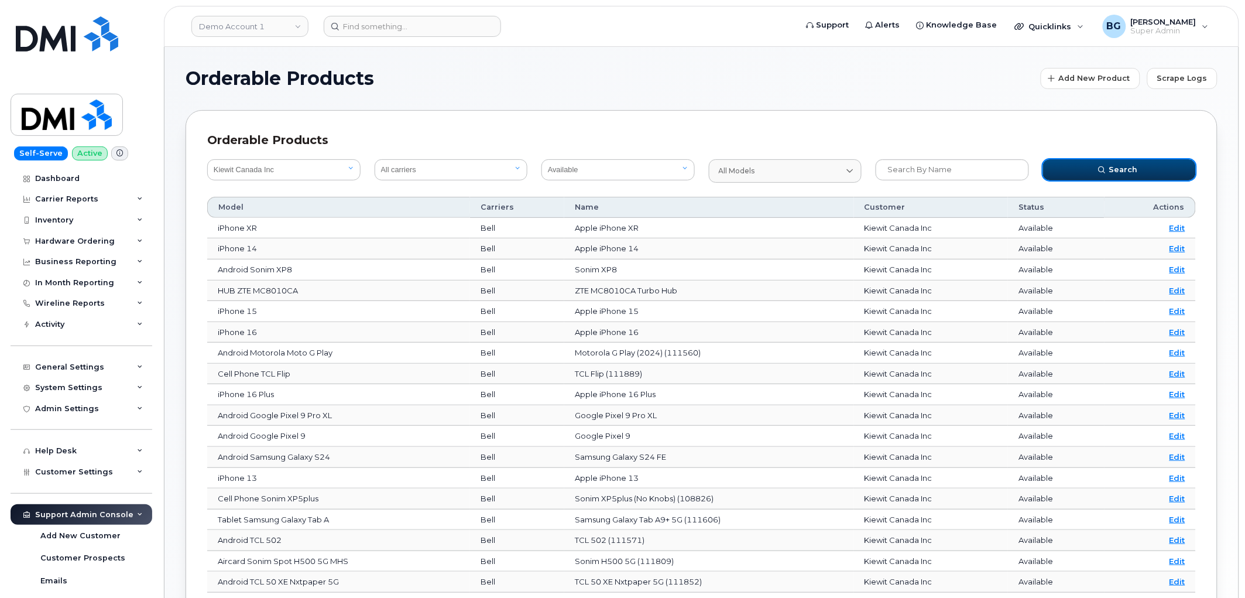
click at [1126, 166] on span "Search" at bounding box center [1123, 169] width 29 height 11
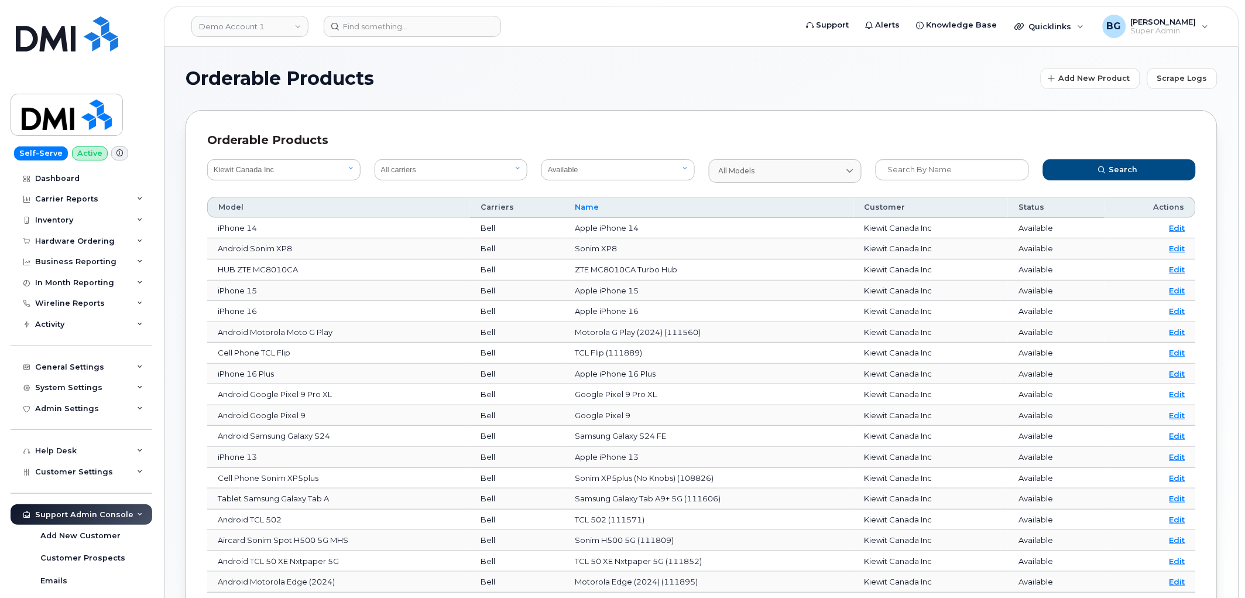
click at [643, 205] on div "Name" at bounding box center [709, 207] width 268 height 11
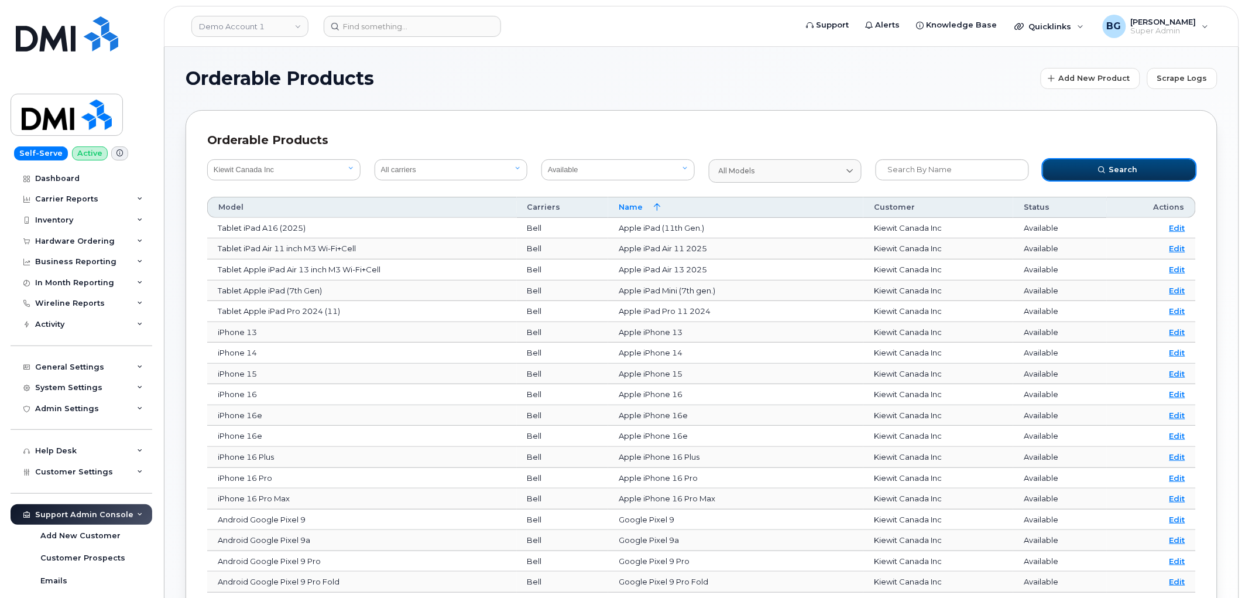
click at [1126, 167] on span "Search" at bounding box center [1123, 169] width 29 height 11
click at [1113, 177] on button "Search" at bounding box center [1119, 169] width 153 height 21
click at [1105, 166] on icon "submit" at bounding box center [1102, 169] width 7 height 7
click at [1136, 160] on button "Search" at bounding box center [1119, 169] width 153 height 21
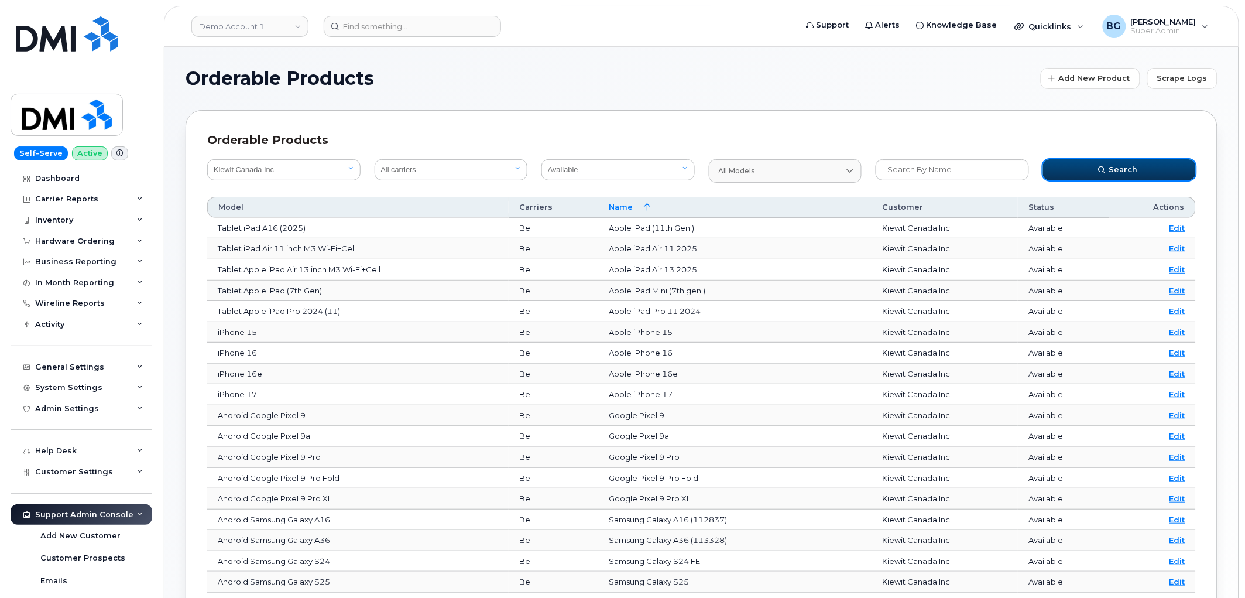
click at [1137, 170] on button "Search" at bounding box center [1119, 169] width 153 height 21
click at [1104, 171] on icon "submit" at bounding box center [1102, 169] width 7 height 7
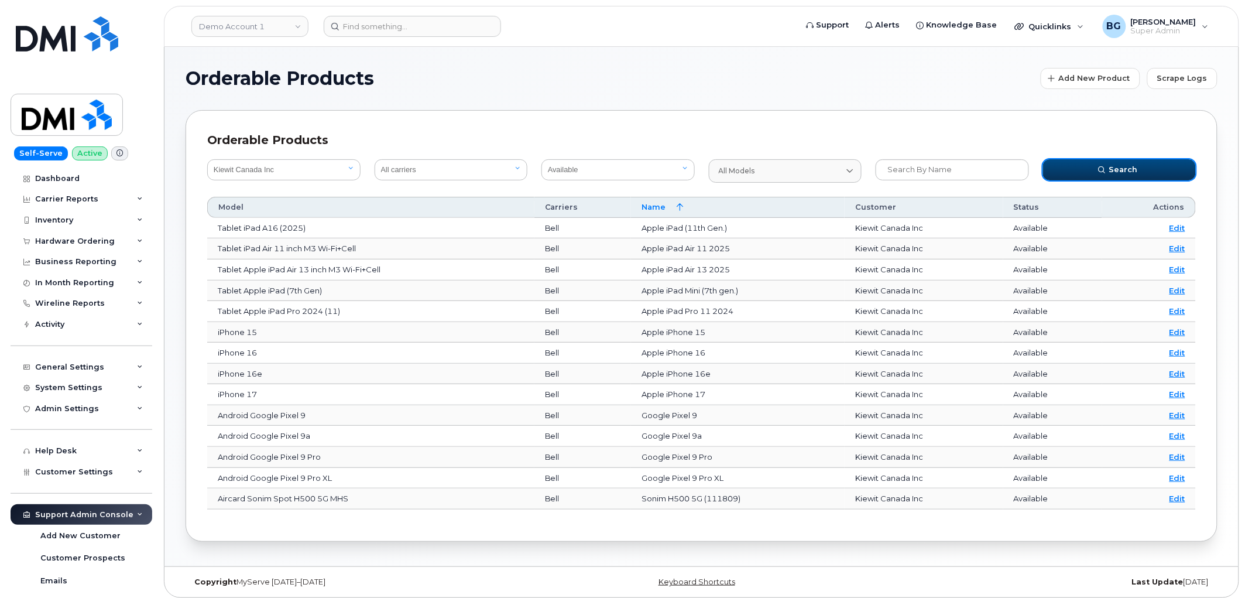
click at [1102, 168] on icon "submit" at bounding box center [1102, 169] width 7 height 7
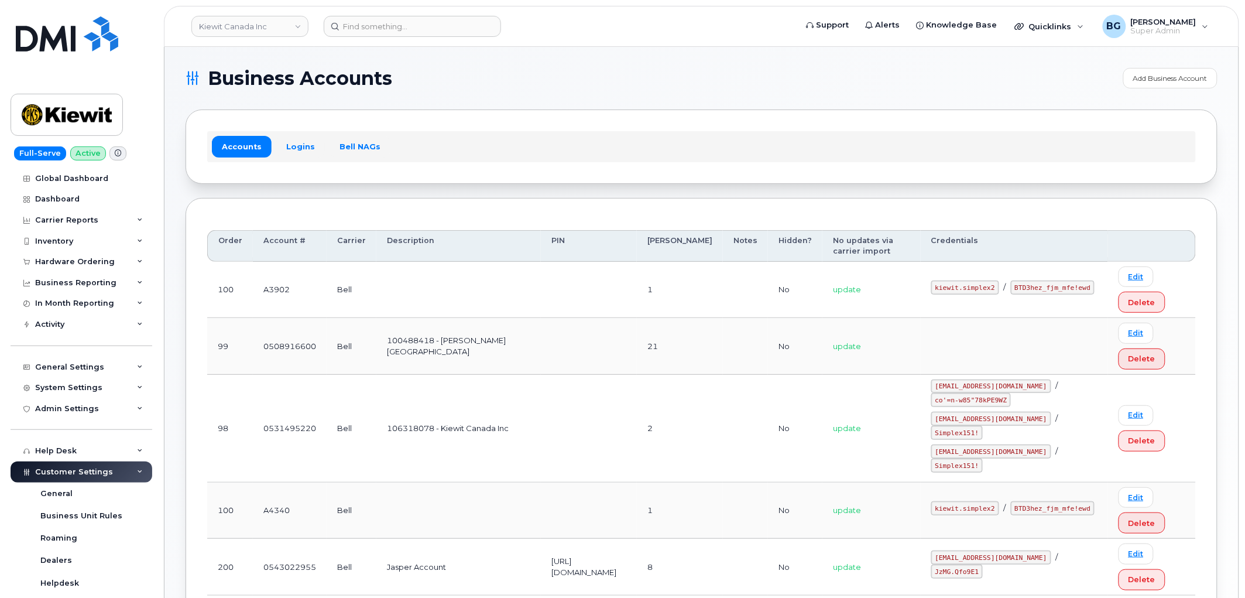
click at [536, 153] on div "Accounts Logins Bell NAGs" at bounding box center [701, 146] width 989 height 30
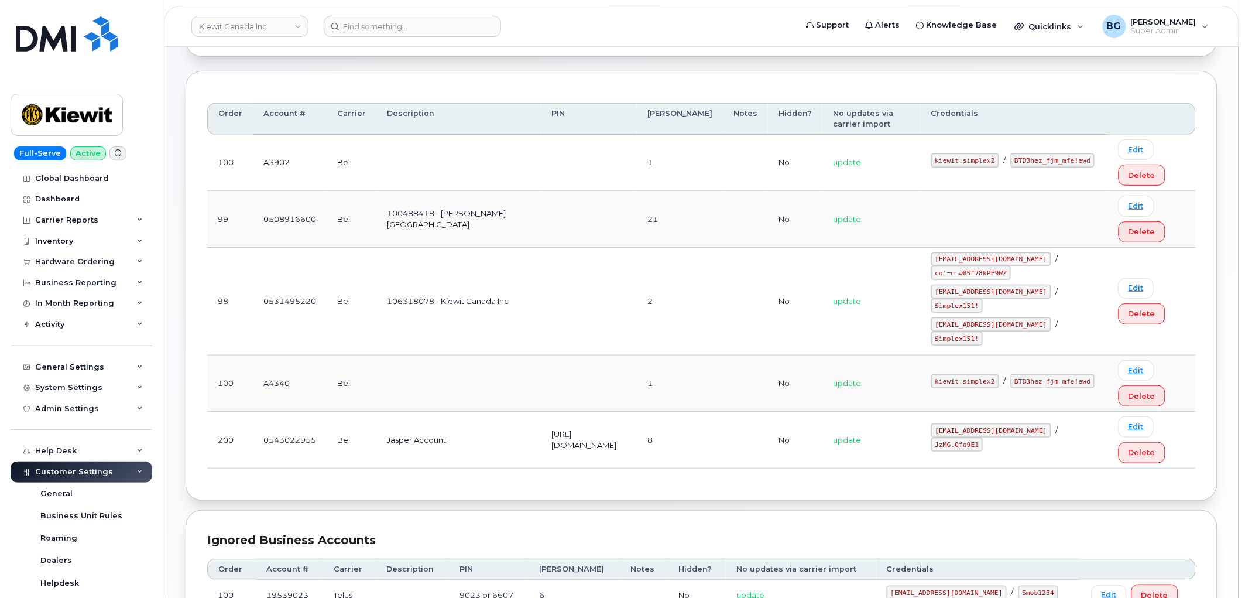
scroll to position [173, 0]
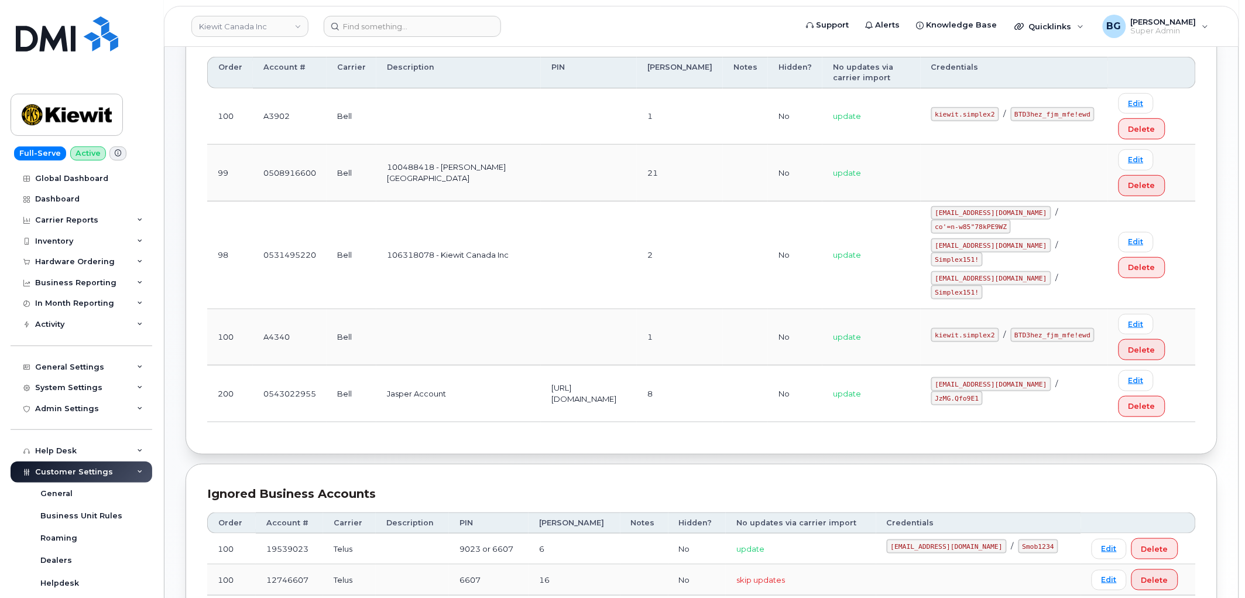
click at [975, 328] on code "kiewit.simplex2" at bounding box center [965, 335] width 68 height 14
drag, startPoint x: 975, startPoint y: 328, endPoint x: 1003, endPoint y: 328, distance: 28.1
click at [999, 328] on code "kiewit.simplex2" at bounding box center [965, 335] width 68 height 14
copy code "kiewit.simplex2"
click at [979, 328] on code "kiewit.simplex2" at bounding box center [965, 335] width 68 height 14
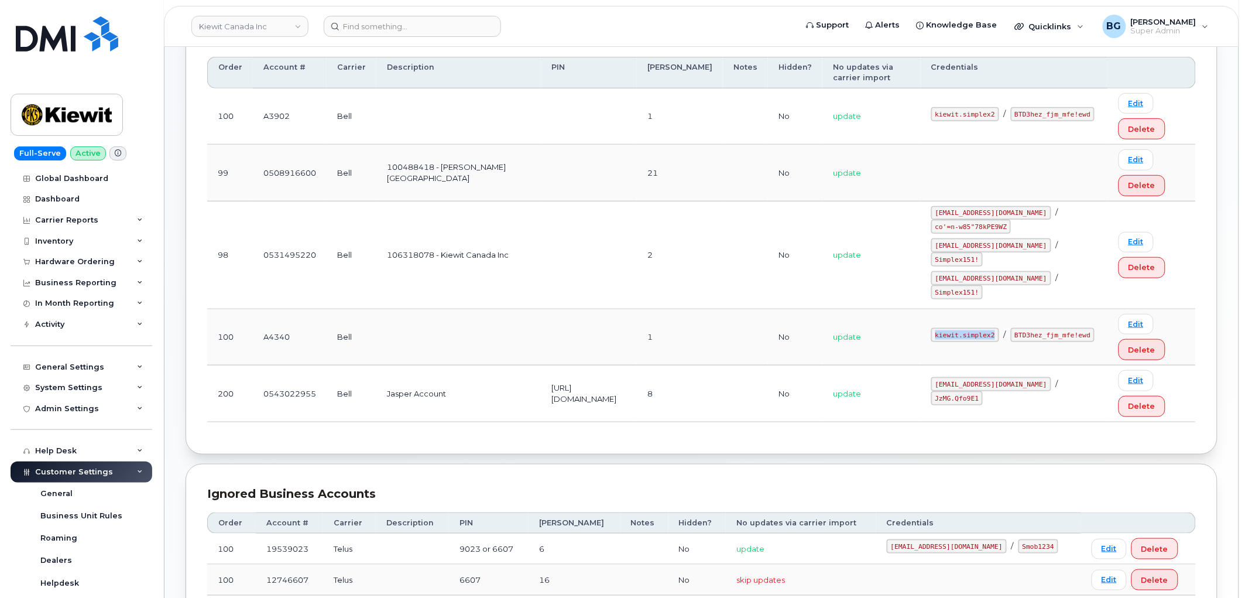
drag, startPoint x: 979, startPoint y: 328, endPoint x: 1002, endPoint y: 328, distance: 22.8
click at [999, 328] on code "kiewit.simplex2" at bounding box center [965, 335] width 68 height 14
click at [1011, 340] on code "BTD3hez_fjm_mfe!ewd" at bounding box center [1053, 335] width 84 height 14
drag, startPoint x: 979, startPoint y: 340, endPoint x: 1034, endPoint y: 342, distance: 55.1
click at [1034, 342] on code "BTD3hez_fjm_mfe!ewd" at bounding box center [1053, 335] width 84 height 14
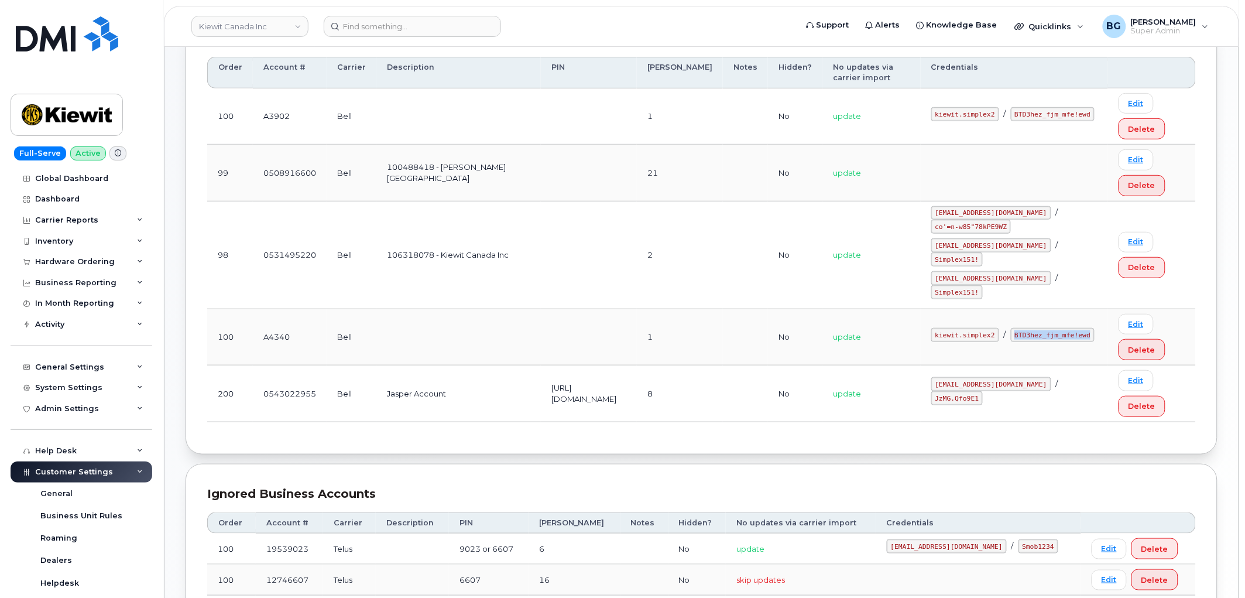
copy code "BTD3hez_fjm_mfe!ewd"
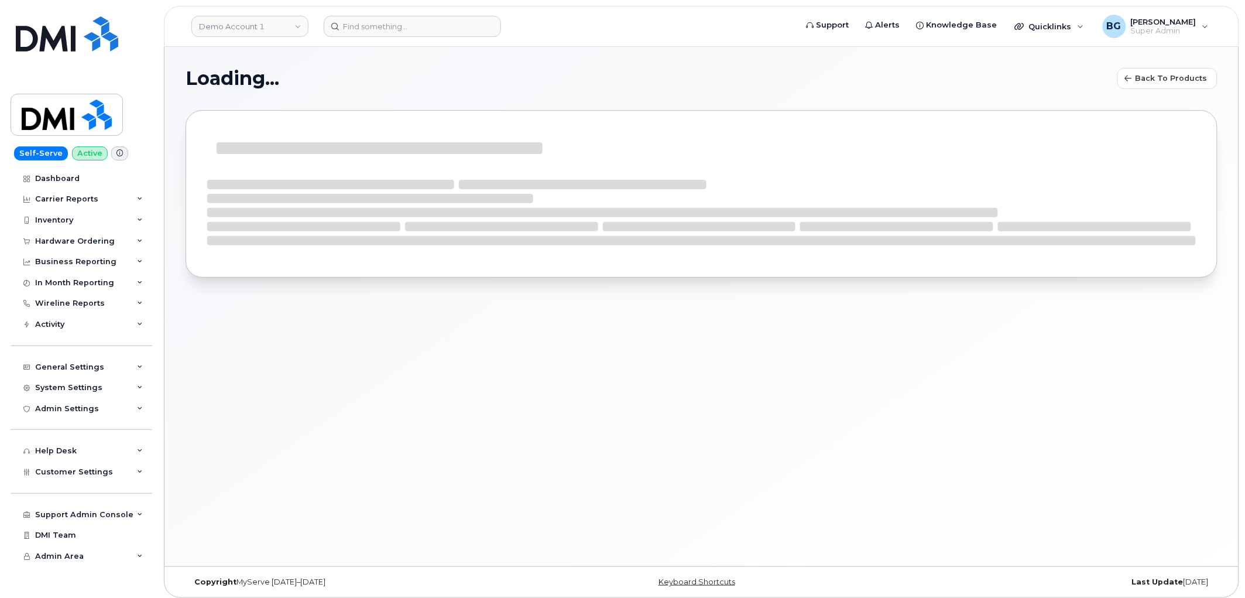
scroll to position [6, 0]
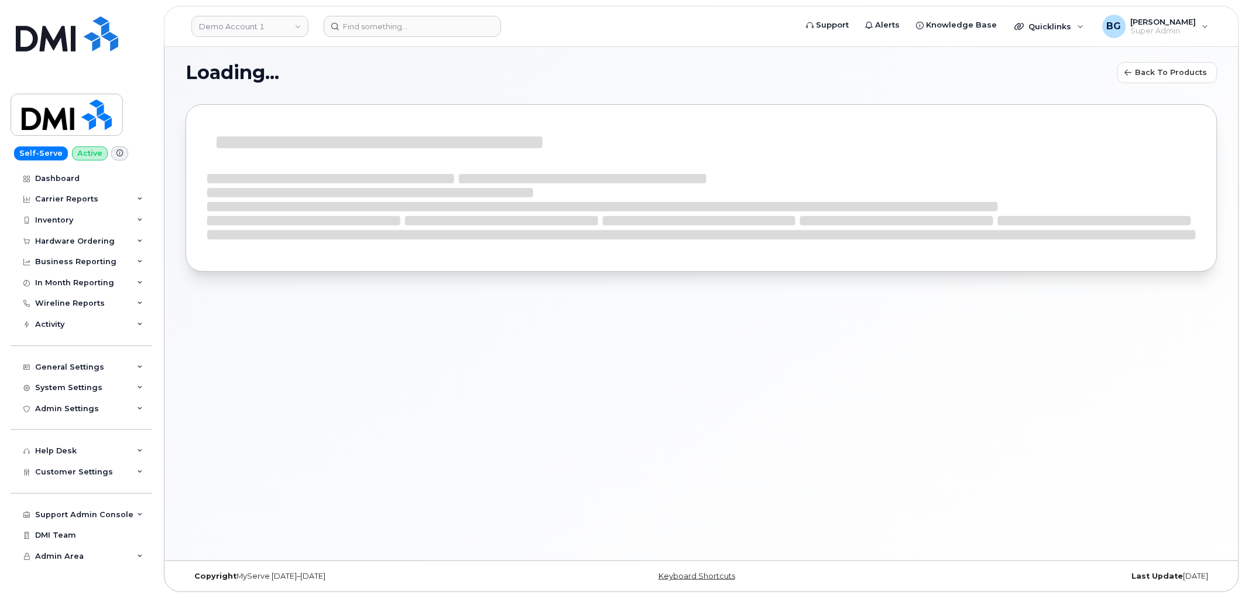
select select
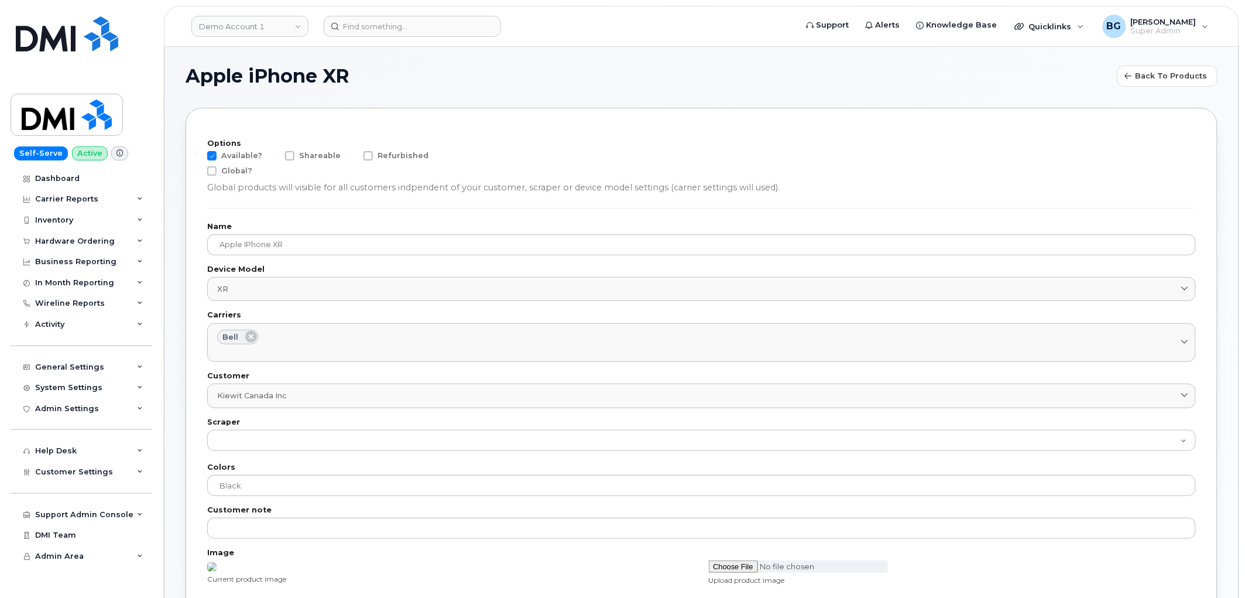
scroll to position [0, 0]
click at [210, 159] on span at bounding box center [211, 157] width 9 height 9
click at [199, 159] on input "Available?" at bounding box center [196, 156] width 6 height 6
checkbox input "false"
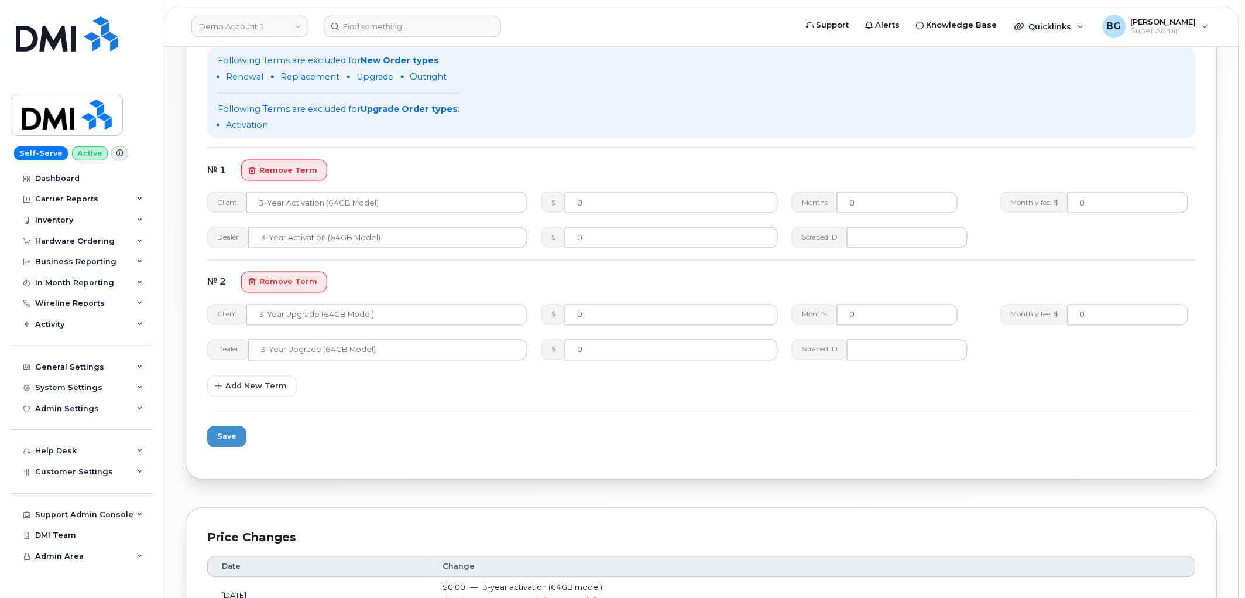
scroll to position [715, 0]
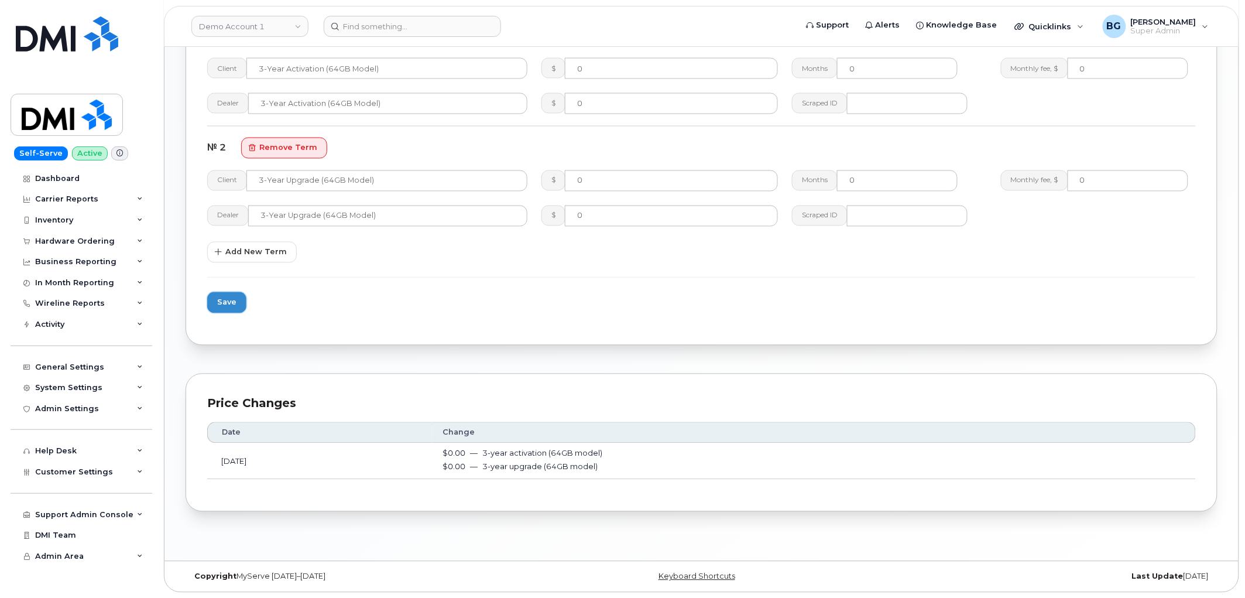
click at [221, 301] on span "Save" at bounding box center [226, 302] width 19 height 11
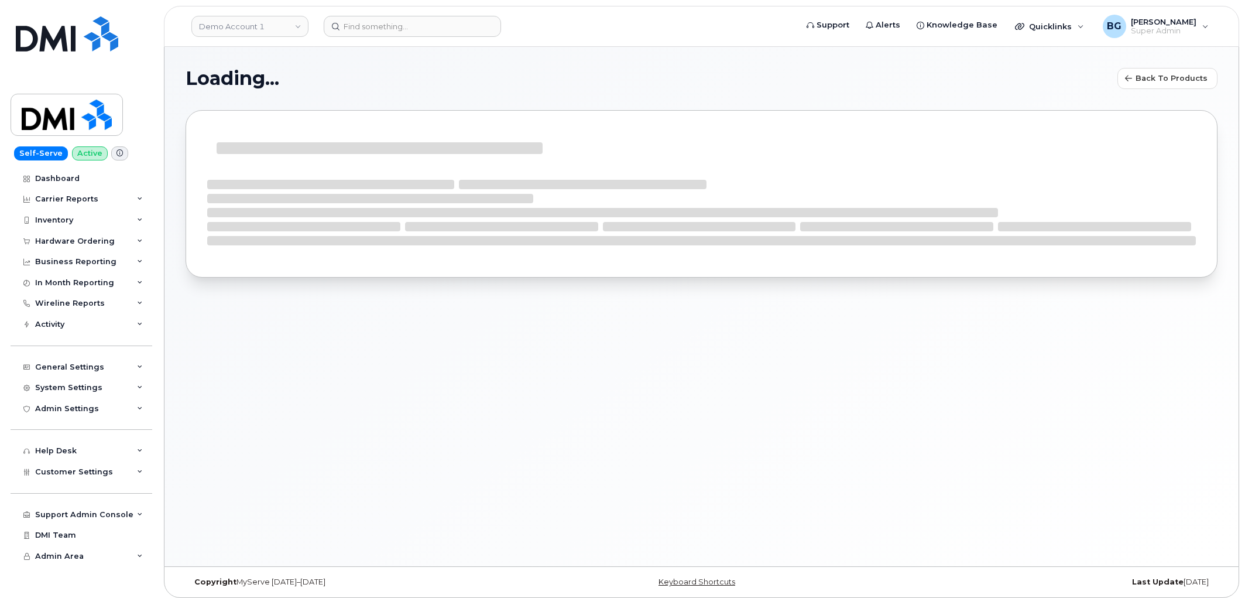
select select "bell"
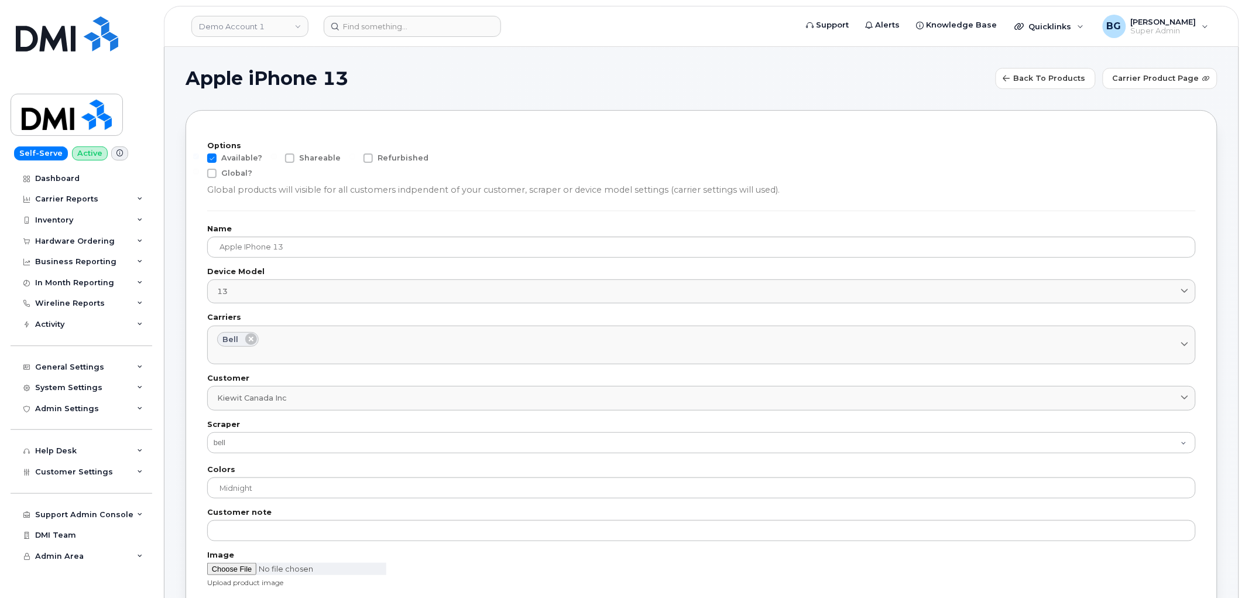
click at [210, 157] on span at bounding box center [211, 157] width 9 height 9
click at [199, 157] on input "Available?" at bounding box center [196, 156] width 6 height 6
checkbox input "false"
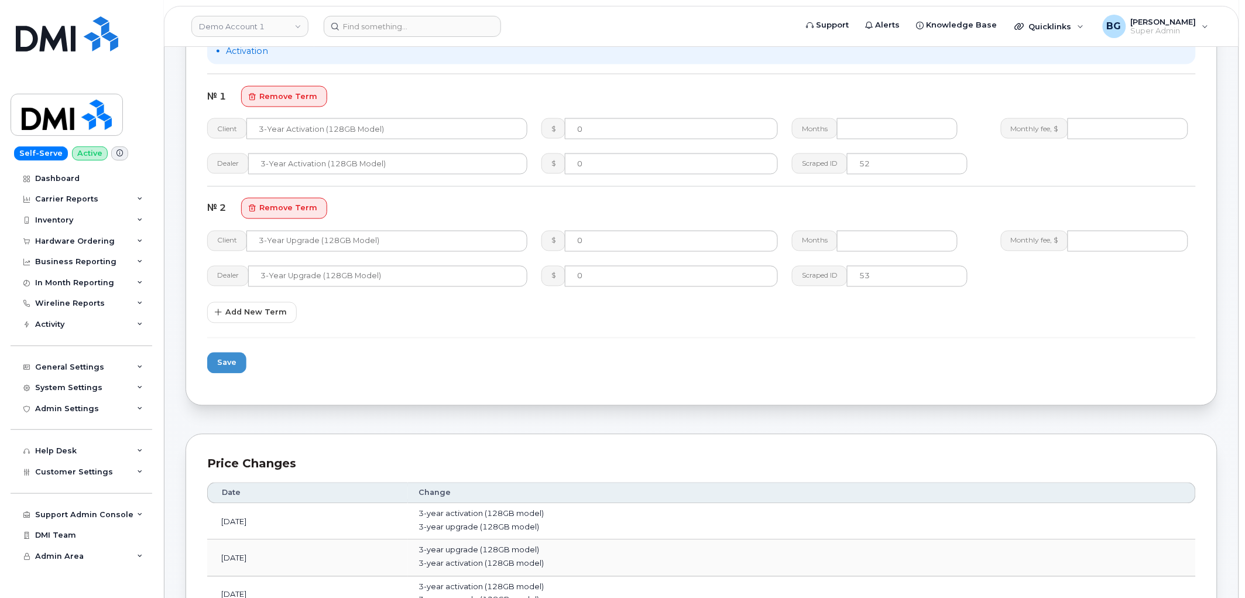
scroll to position [736, 0]
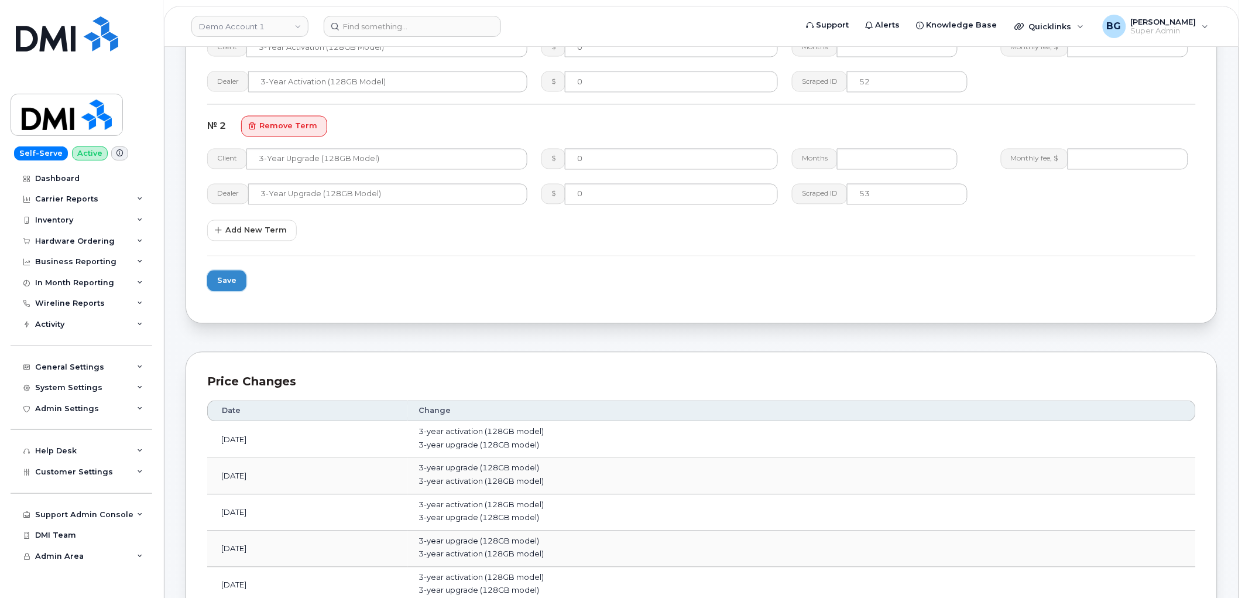
click at [217, 274] on button "Save" at bounding box center [226, 280] width 39 height 21
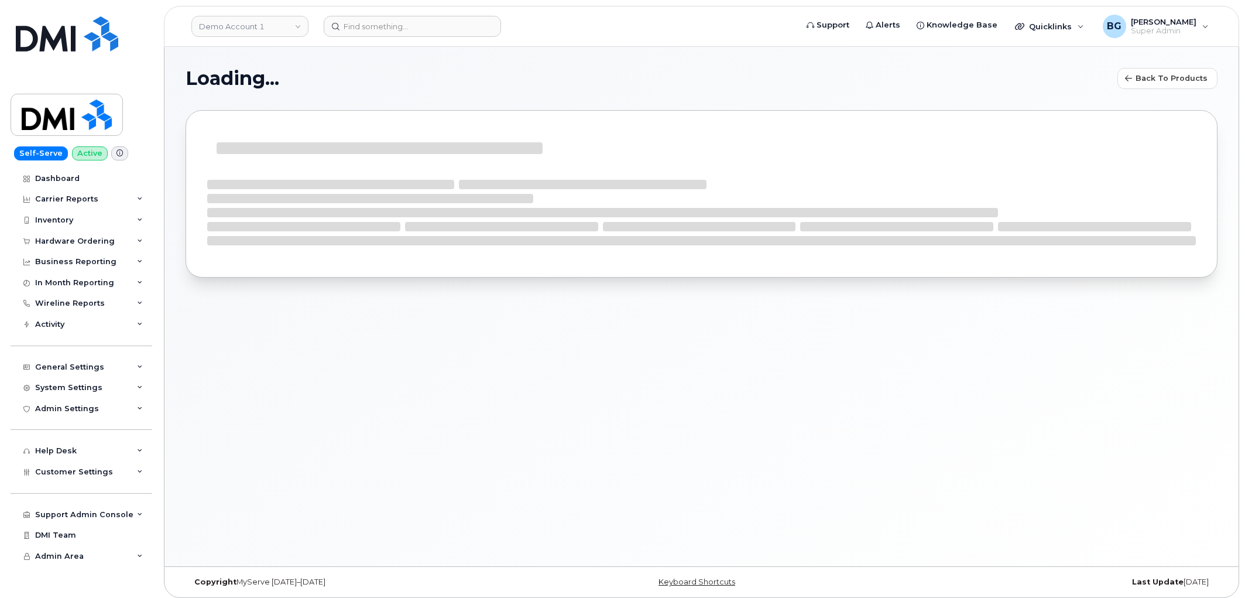
select select "bell"
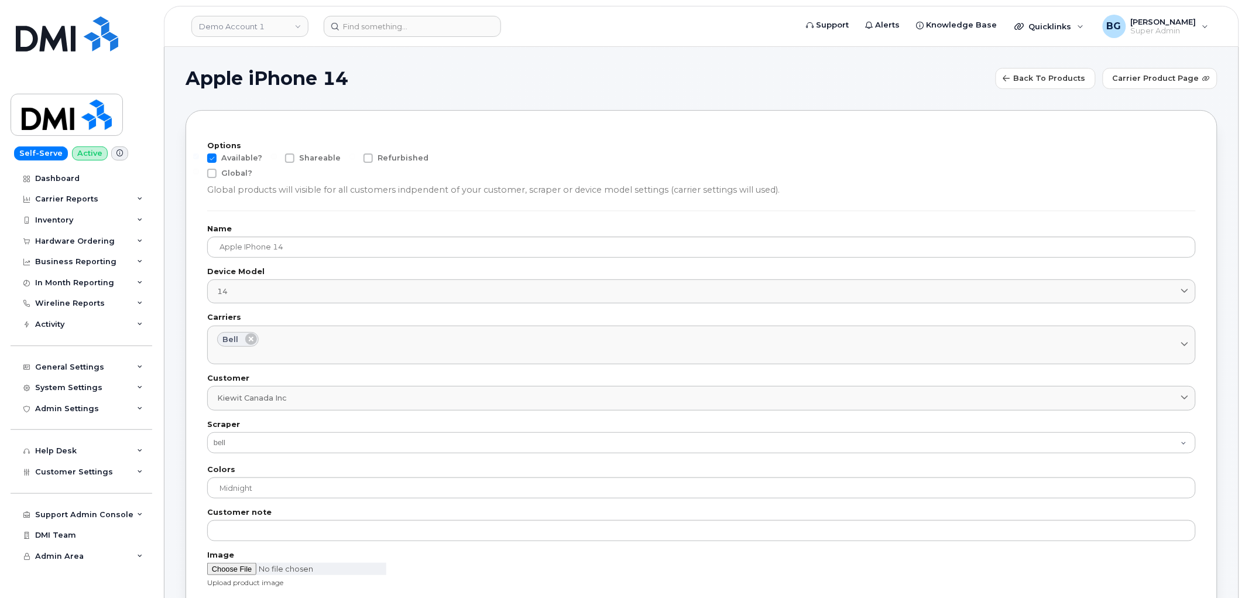
click at [214, 160] on span at bounding box center [211, 157] width 9 height 9
click at [199, 159] on input "Available?" at bounding box center [196, 156] width 6 height 6
checkbox input "false"
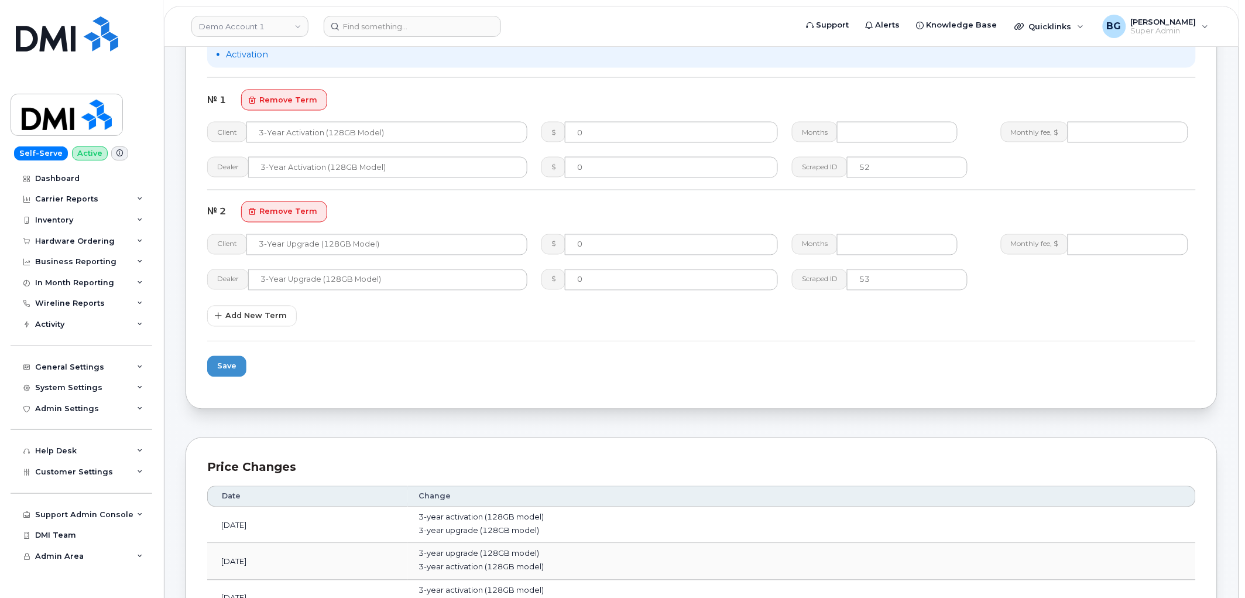
scroll to position [736, 0]
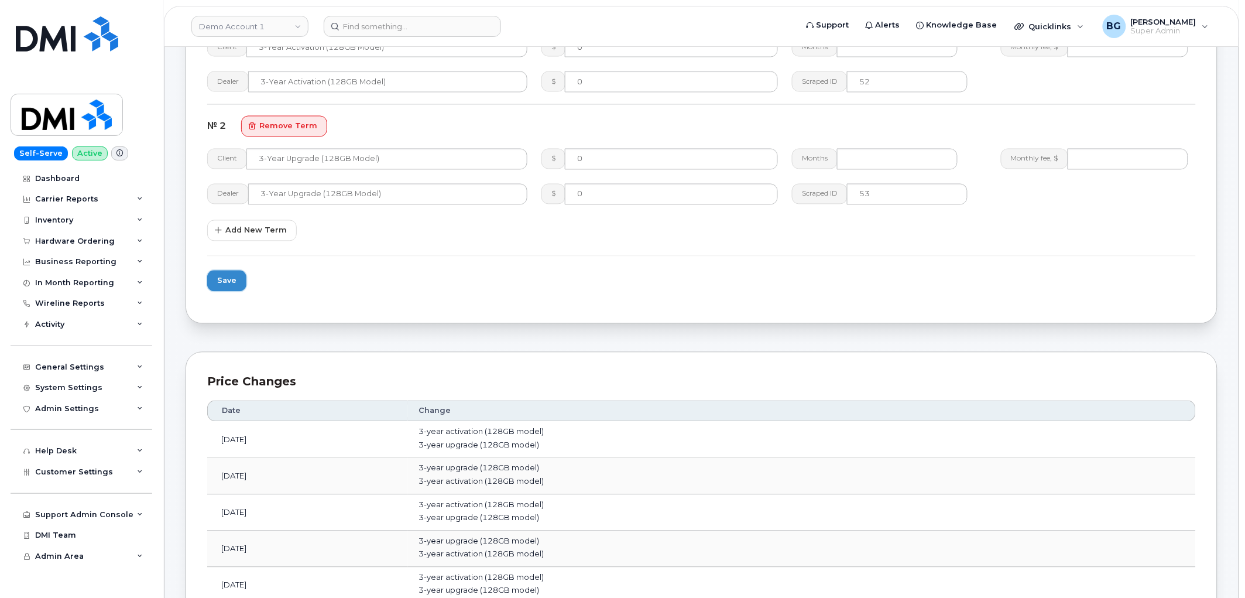
click at [227, 284] on span "Save" at bounding box center [226, 280] width 19 height 11
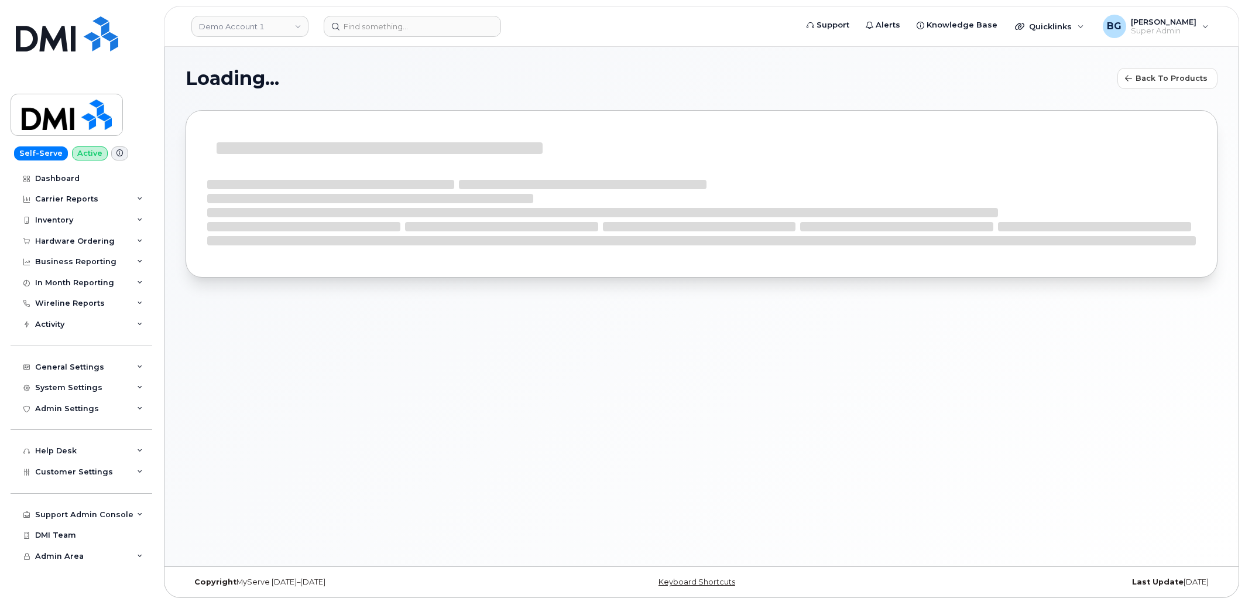
select select "bell"
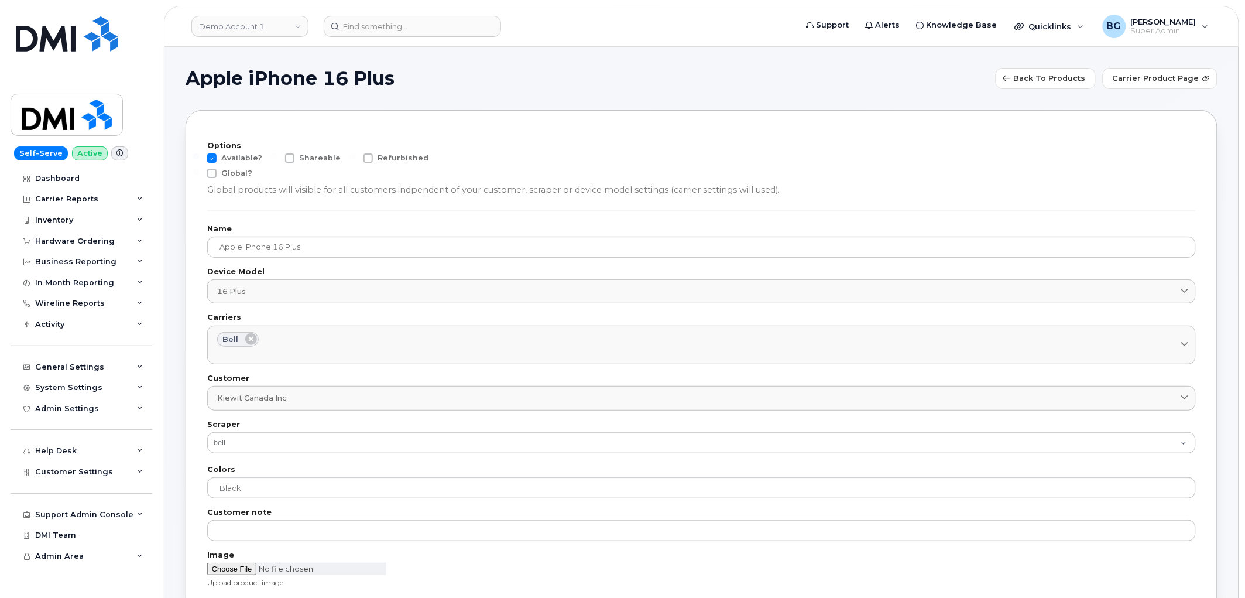
click at [212, 153] on span at bounding box center [211, 157] width 9 height 9
click at [199, 153] on input "Available?" at bounding box center [196, 156] width 6 height 6
checkbox input "false"
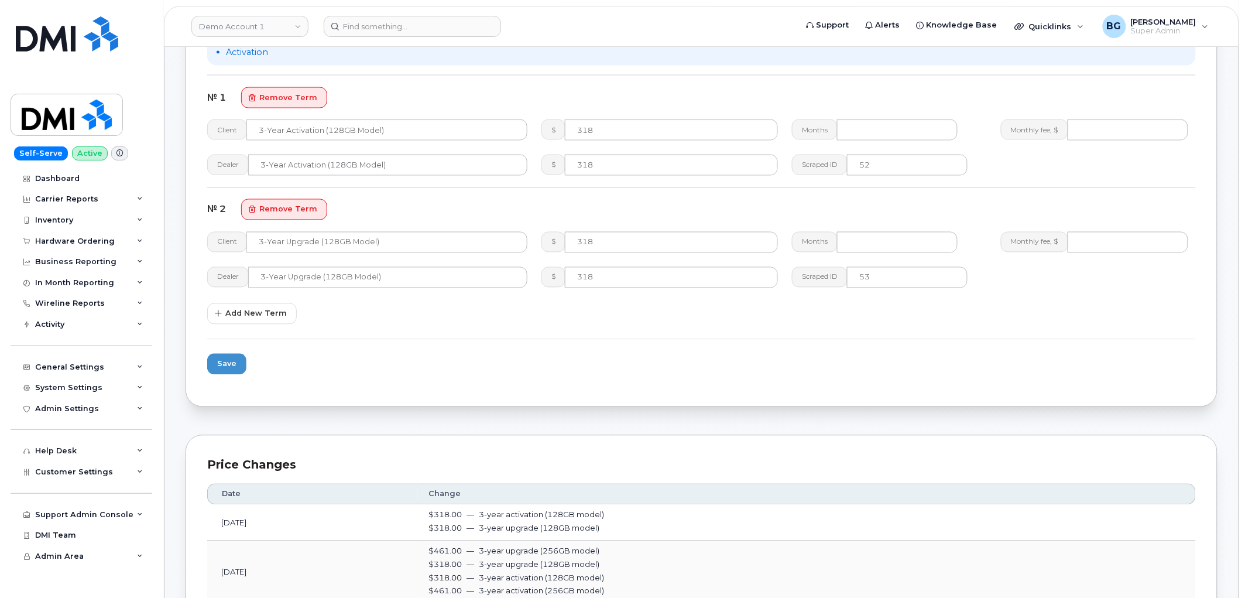
scroll to position [824, 0]
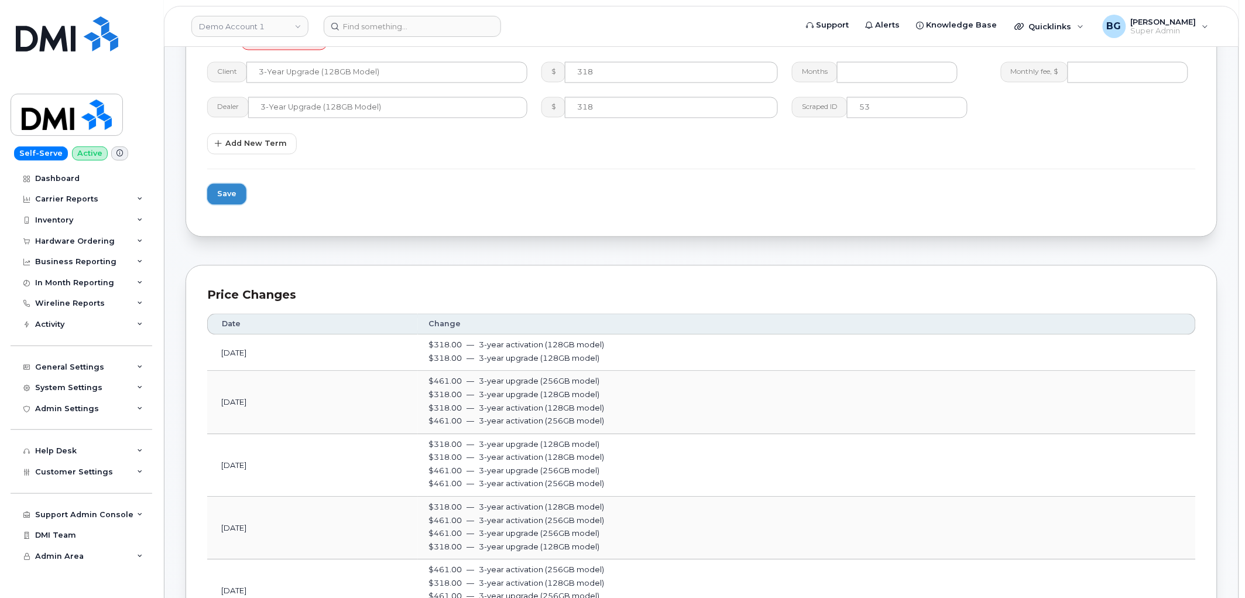
click at [225, 190] on span "Save" at bounding box center [226, 193] width 19 height 11
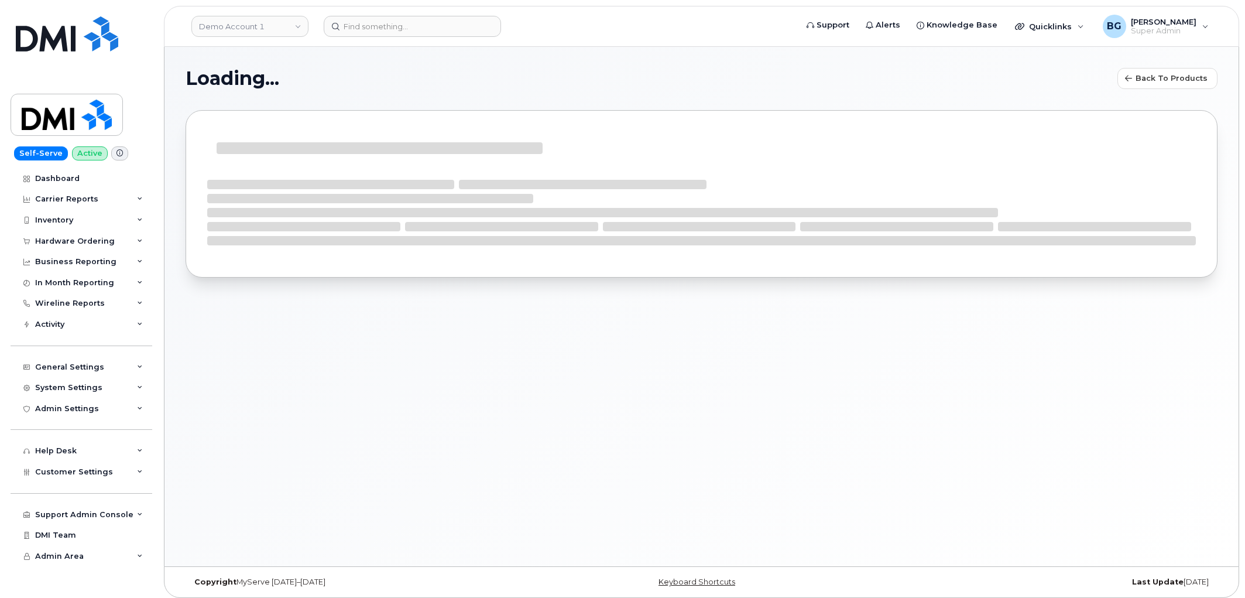
select select "bell"
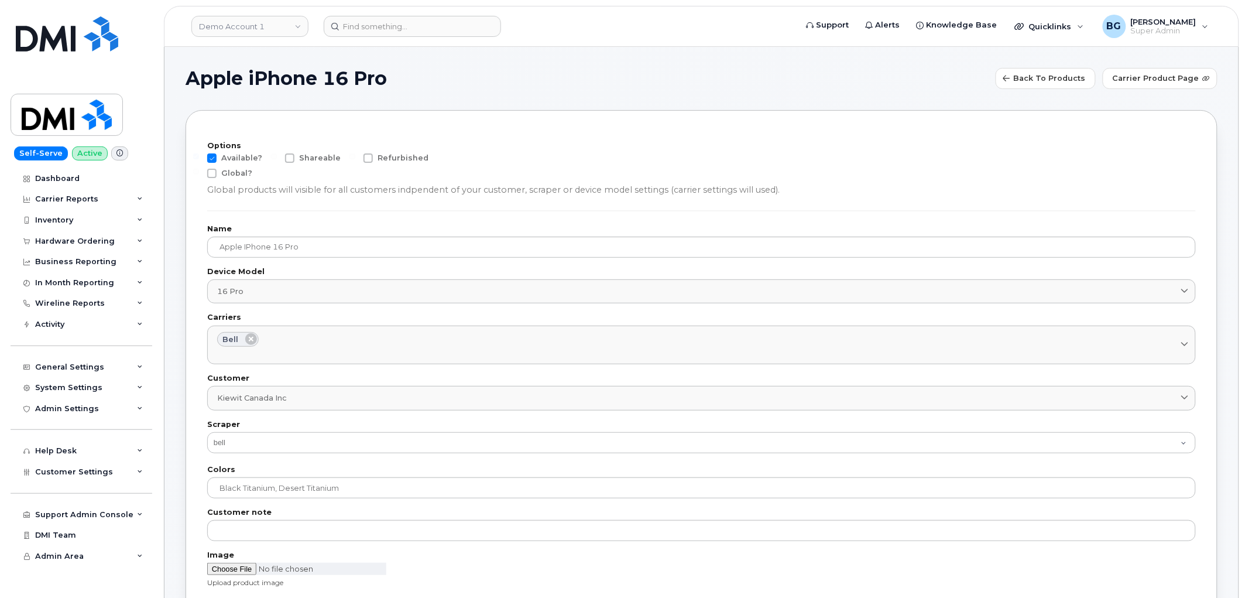
click at [211, 159] on span at bounding box center [211, 157] width 9 height 9
click at [199, 159] on input "Available?" at bounding box center [196, 156] width 6 height 6
checkbox input "false"
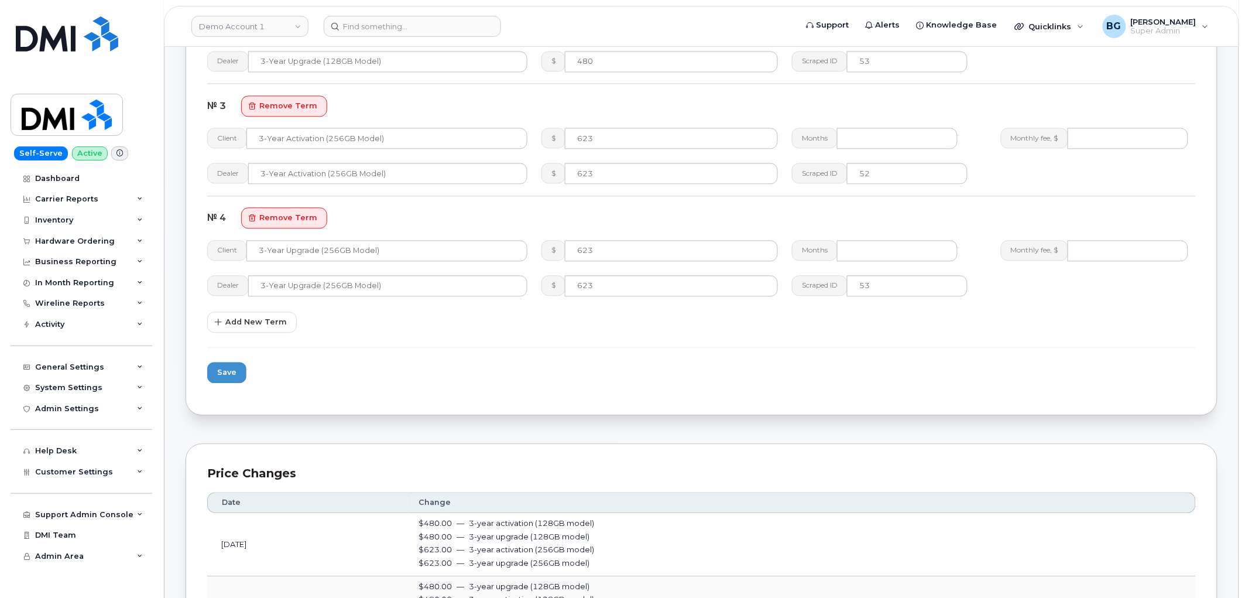
scroll to position [910, 0]
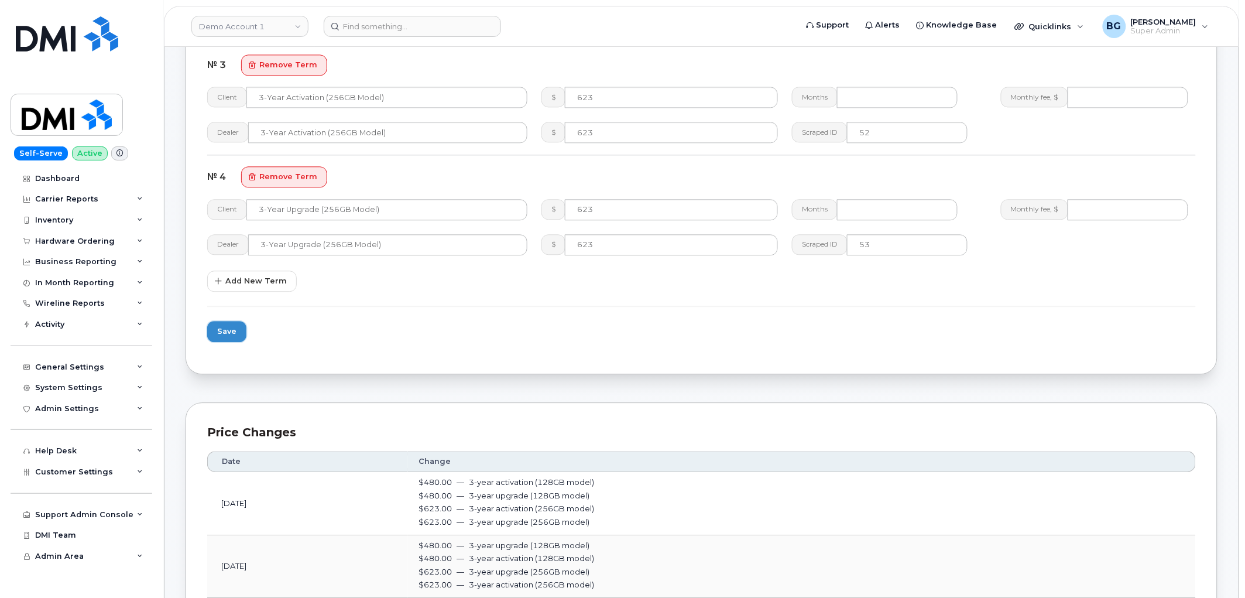
click at [231, 330] on span "Save" at bounding box center [226, 330] width 19 height 11
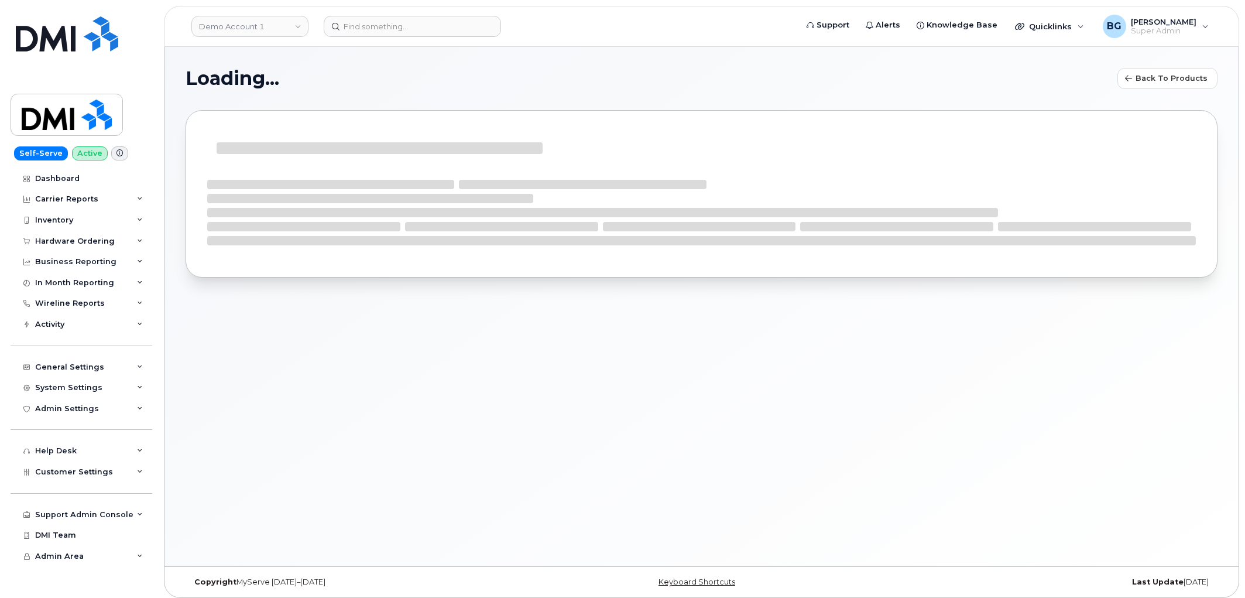
select select "bell"
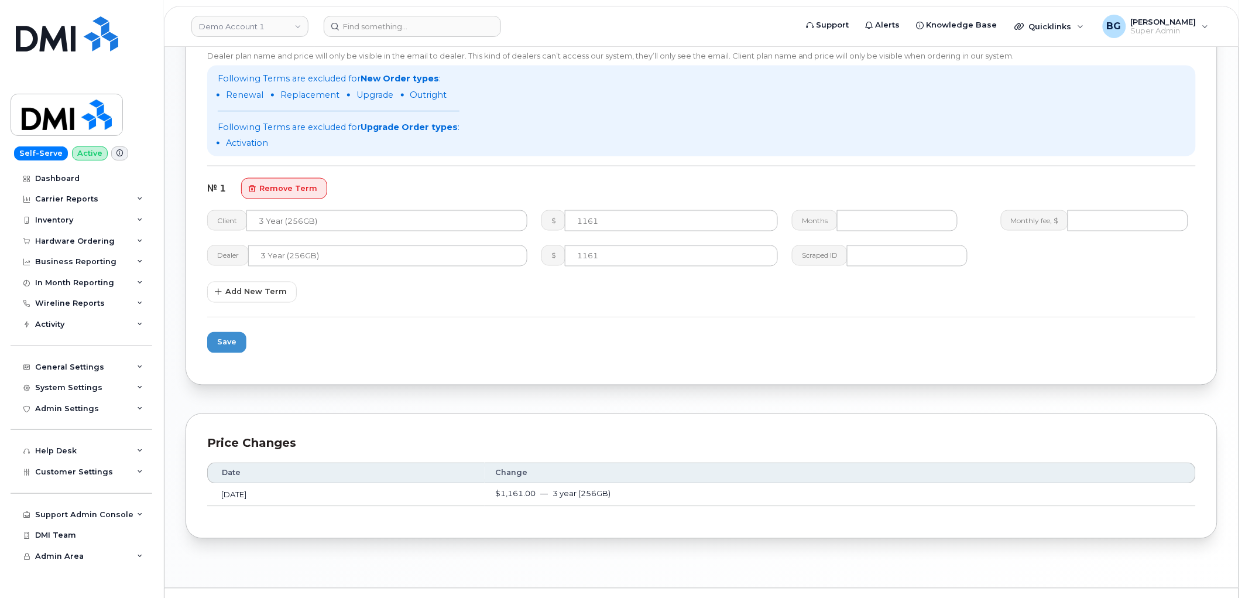
scroll to position [564, 0]
click at [262, 286] on span "Add New Term" at bounding box center [255, 290] width 61 height 11
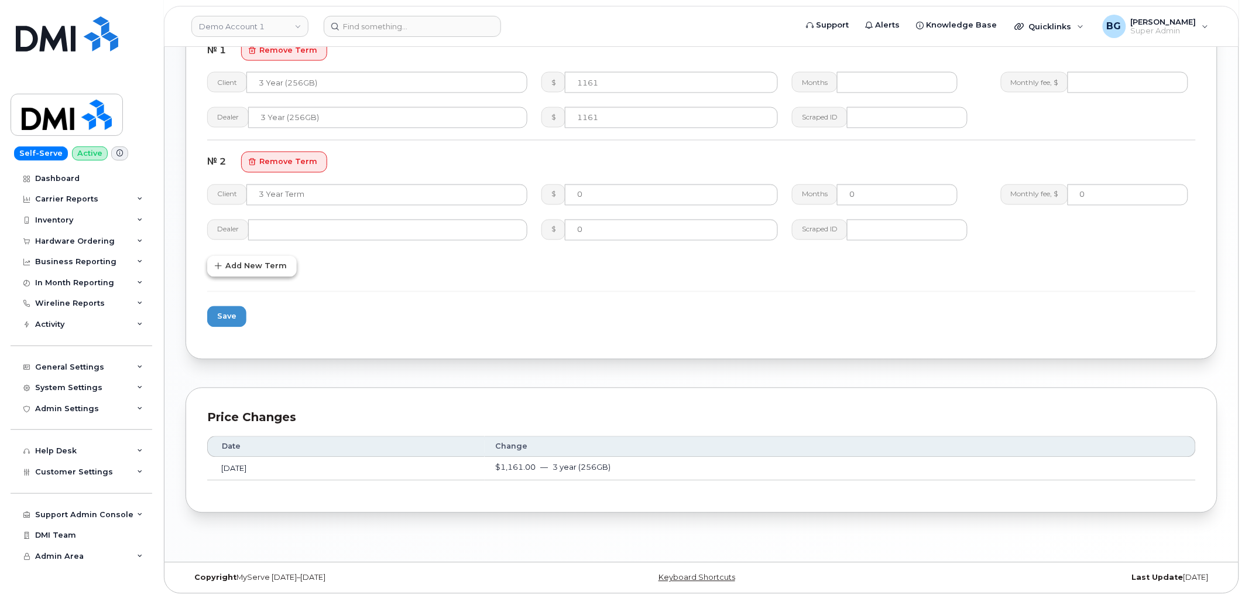
click at [256, 264] on span "Add New Term" at bounding box center [255, 265] width 61 height 11
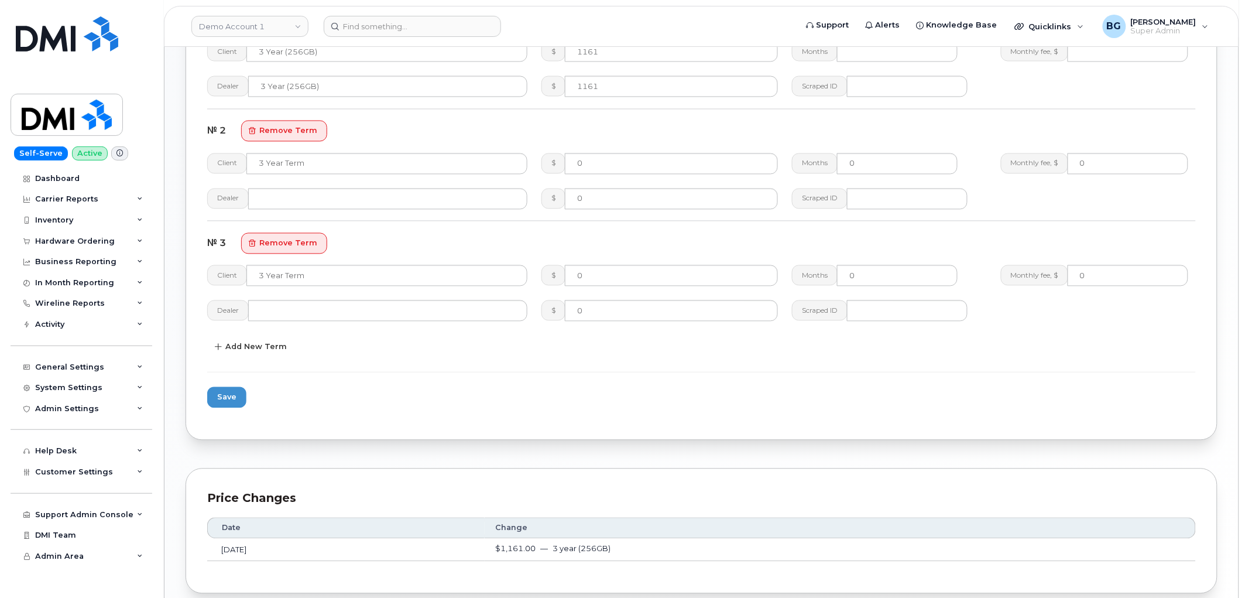
scroll to position [814, 0]
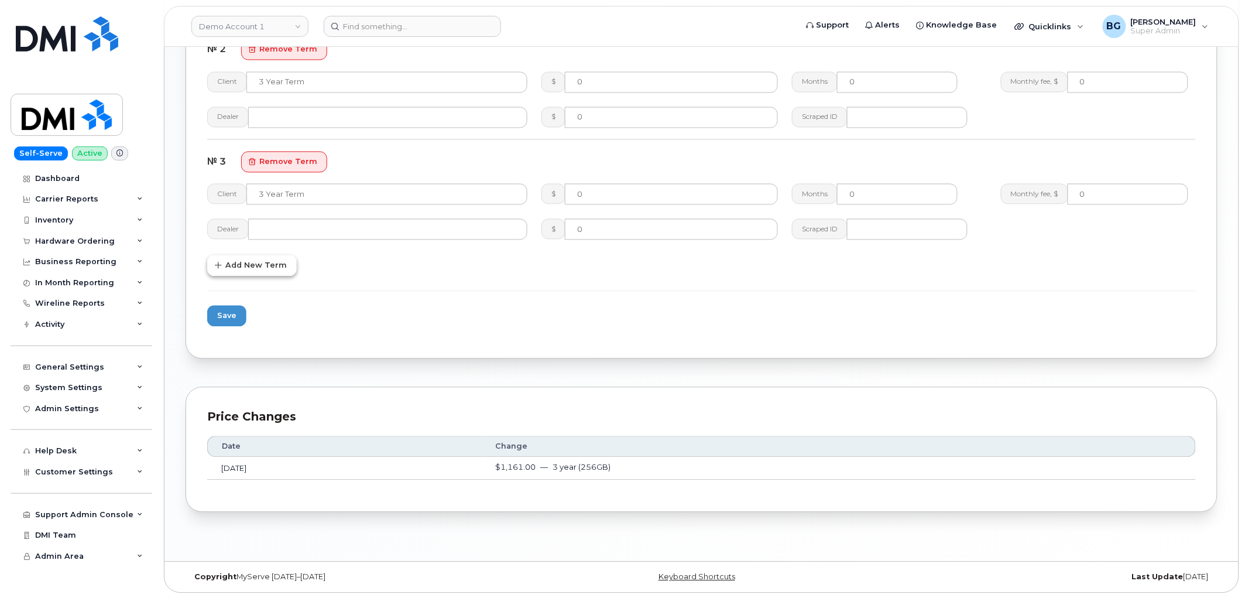
click at [265, 273] on button "Add New Term" at bounding box center [252, 265] width 90 height 21
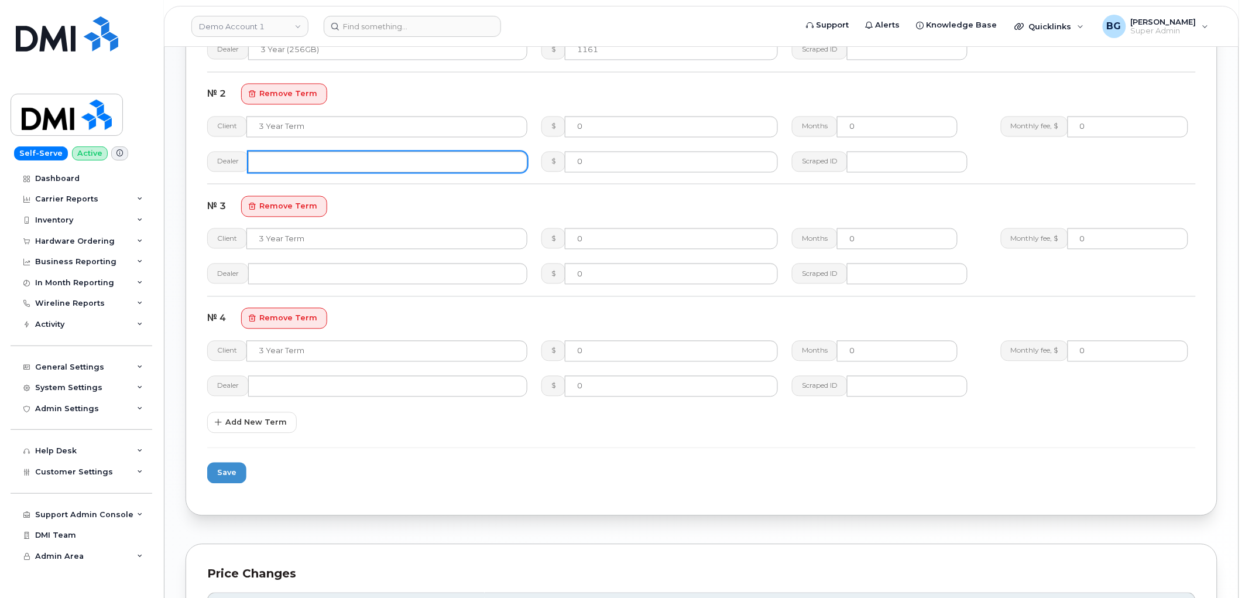
scroll to position [597, 0]
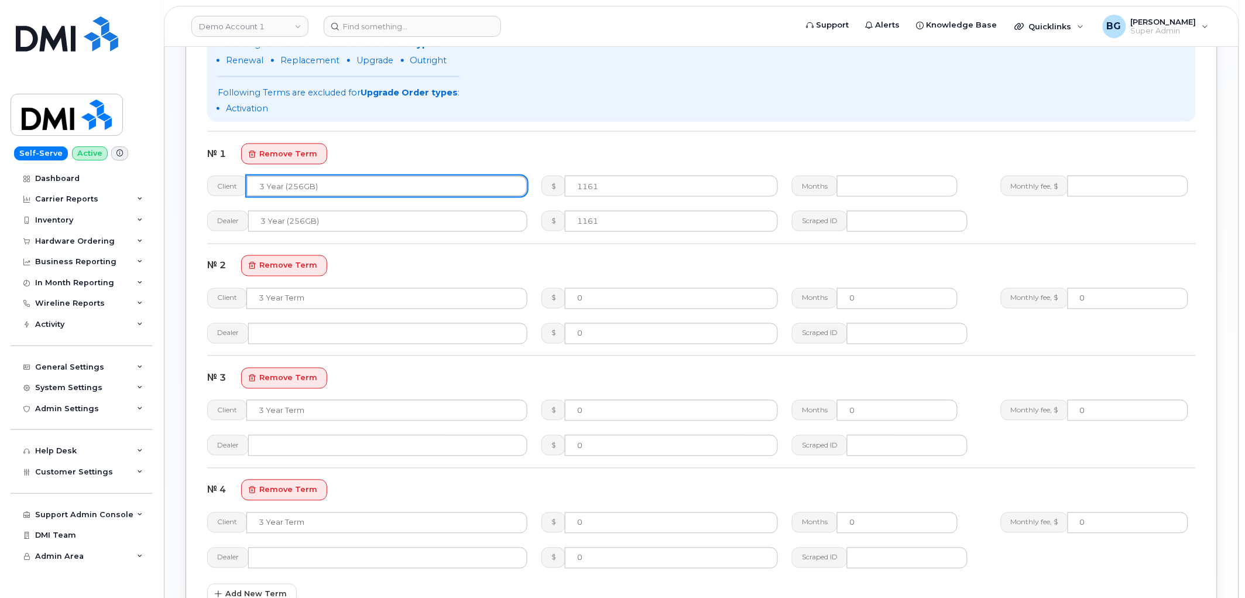
drag, startPoint x: 335, startPoint y: 180, endPoint x: 212, endPoint y: 196, distance: 124.5
click at [212, 196] on div "Client 3 year (256GB)" at bounding box center [367, 186] width 334 height 35
paste input "-year activation (128GB model"
type input "3-year activation (128GB model)"
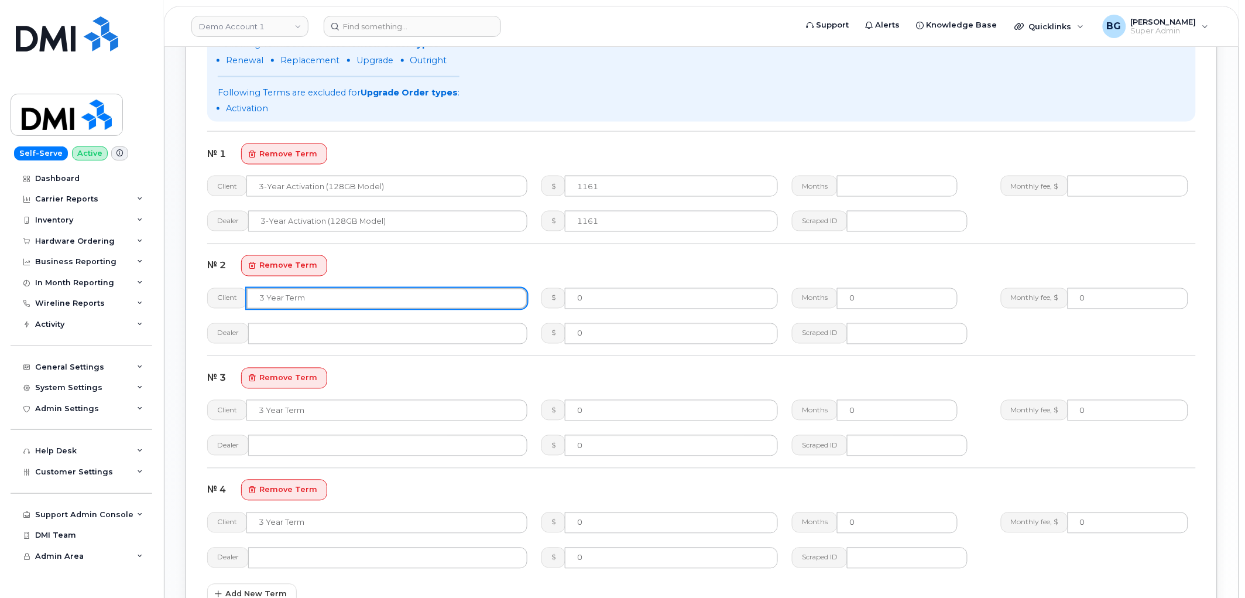
click at [296, 300] on input "text" at bounding box center [386, 298] width 281 height 21
paste input "3-year upgrade (128GB model)"
type input "3-year upgrade (128GB model)"
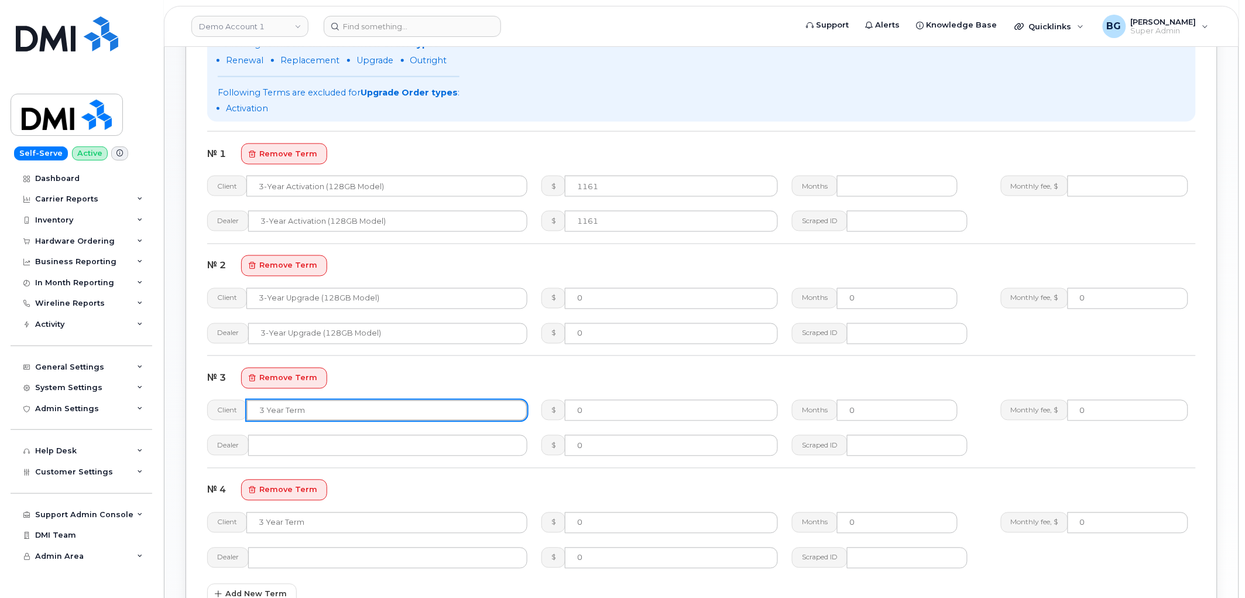
click at [319, 409] on input "text" at bounding box center [386, 410] width 281 height 21
paste input "3-year activation (256GB model)"
type input "3-year activation (256GB model)"
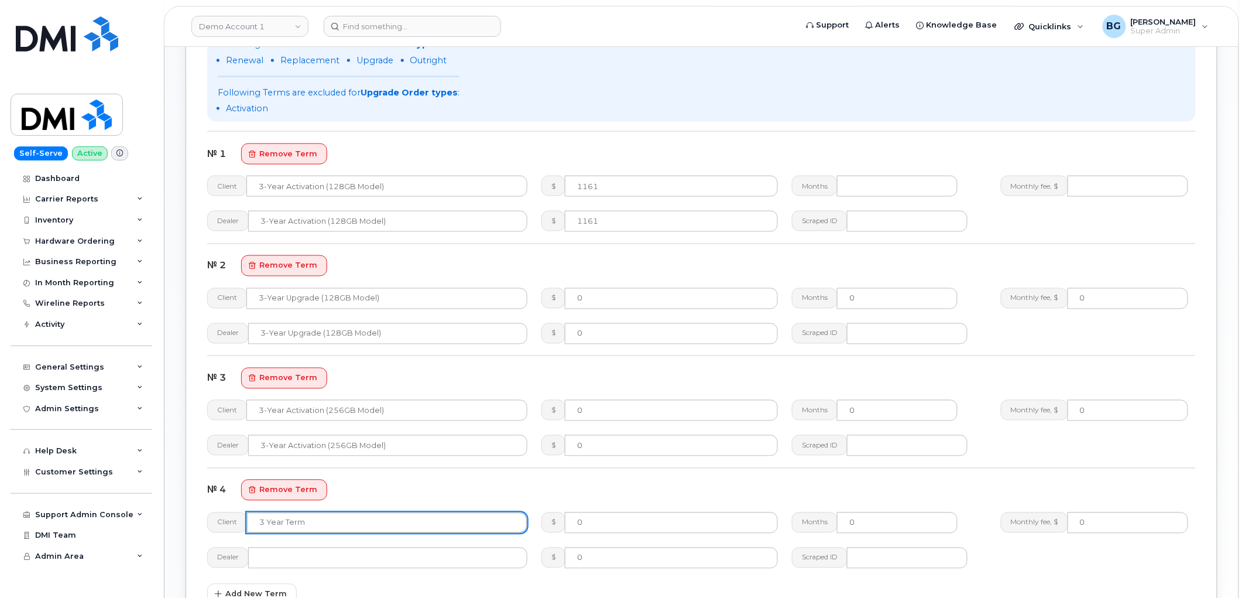
click at [325, 524] on input "text" at bounding box center [386, 522] width 281 height 21
paste input "3-year upgrade (256GB model)"
type input "3-year upgrade (256GB model)"
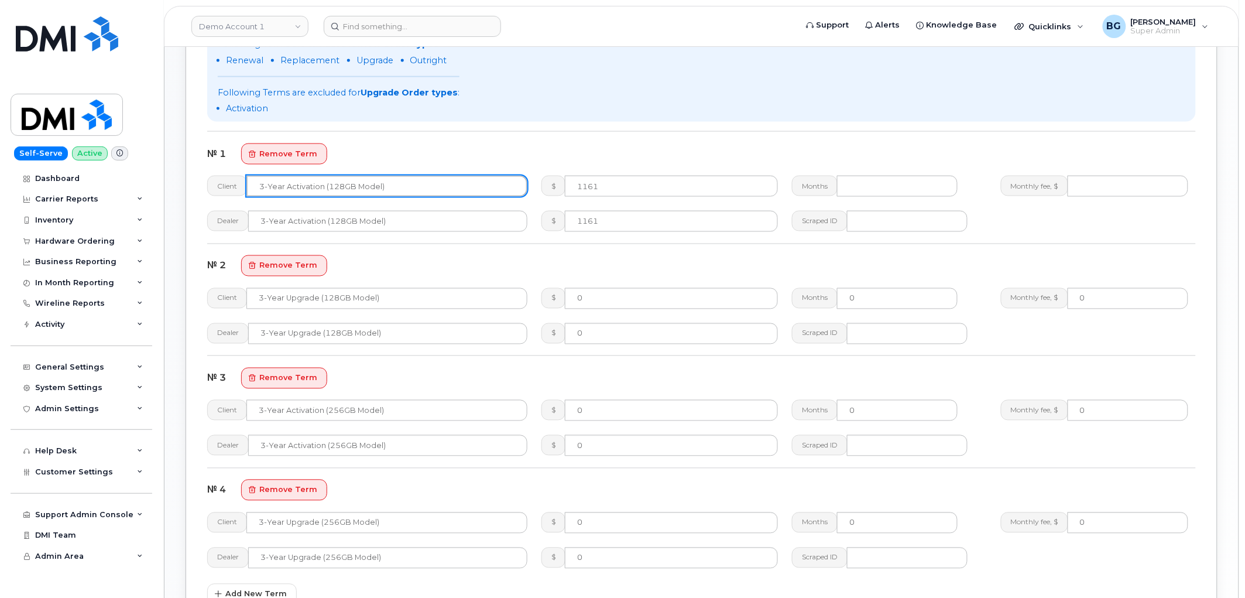
click at [340, 186] on input "3-year activation (128GB model)" at bounding box center [386, 186] width 281 height 21
click at [324, 184] on input "3-year activation (128GB model)" at bounding box center [386, 186] width 281 height 21
drag, startPoint x: 328, startPoint y: 184, endPoint x: 341, endPoint y: 183, distance: 13.6
click at [341, 183] on input "3-year activation (128GB model)" at bounding box center [386, 186] width 281 height 21
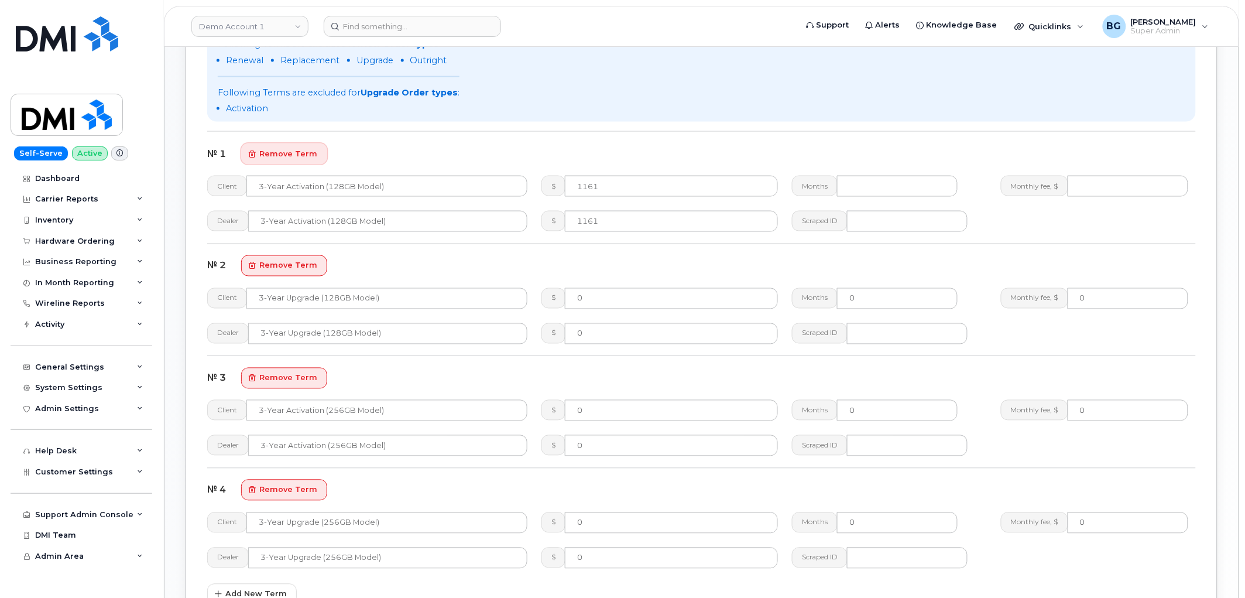
click at [293, 148] on span "remove term" at bounding box center [288, 153] width 58 height 11
type input "3-year upgrade (128GB model)"
type input "0"
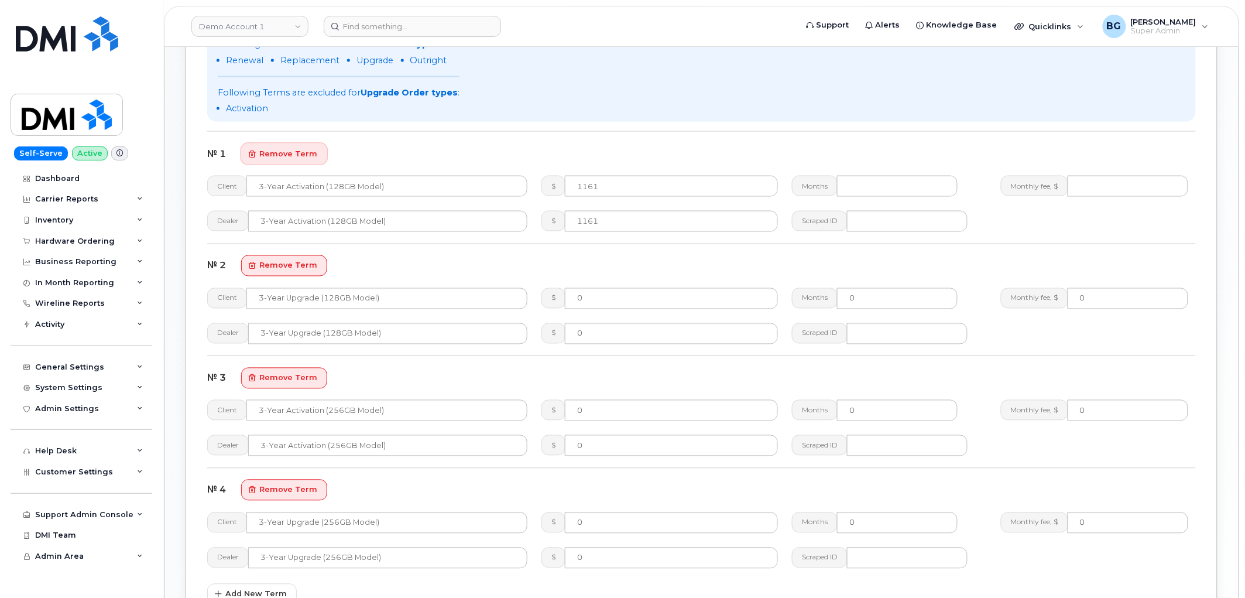
type input "3-year activation (256GB model)"
type input "3-year upgrade (256GB model)"
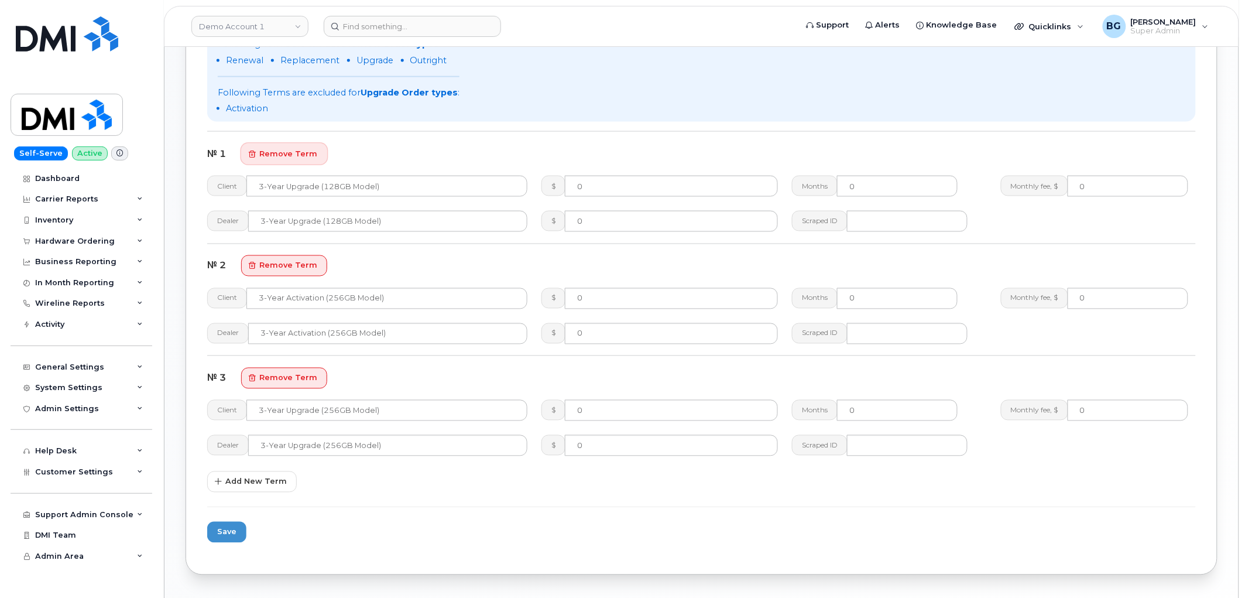
click at [293, 148] on span "remove term" at bounding box center [288, 153] width 58 height 11
type input "3-year activation (256GB model)"
type input "3-year upgrade (256GB model)"
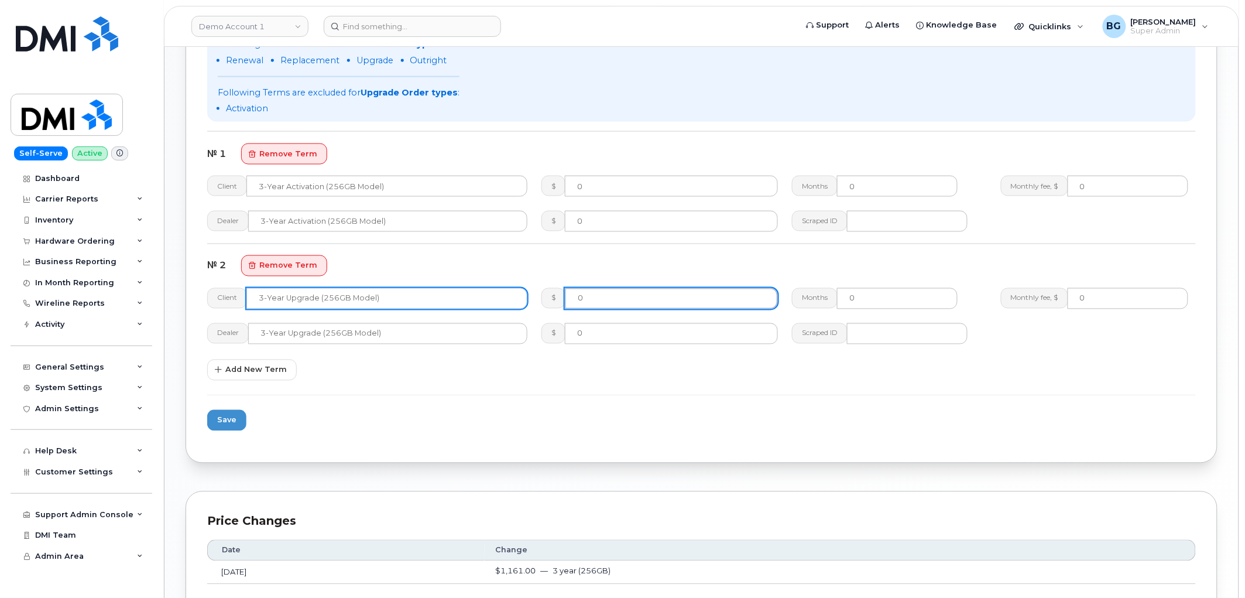
drag, startPoint x: 594, startPoint y: 294, endPoint x: 519, endPoint y: 303, distance: 75.4
click at [519, 303] on div "Client 3-year upgrade (256GB model) $ 0 Months 0 Monthly fee, $ 0" at bounding box center [701, 298] width 1003 height 35
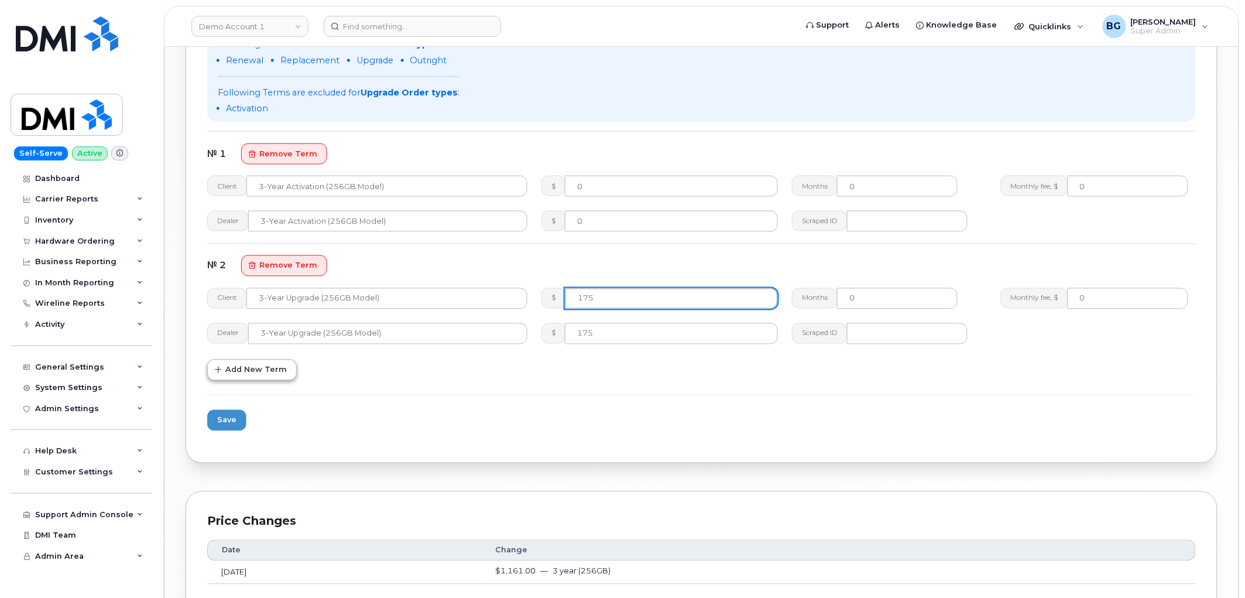
type input "175"
click at [264, 367] on span "Add New Term" at bounding box center [255, 369] width 61 height 11
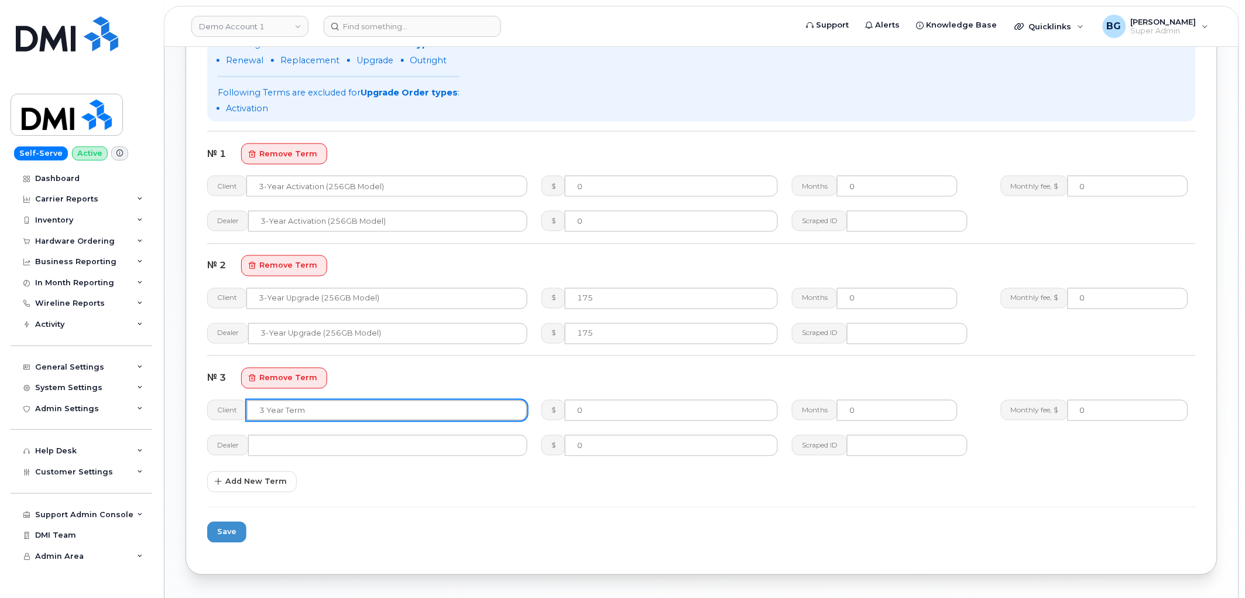
click at [301, 410] on input "text" at bounding box center [386, 410] width 281 height 21
type input "N"
click at [291, 370] on button "remove term" at bounding box center [284, 378] width 86 height 21
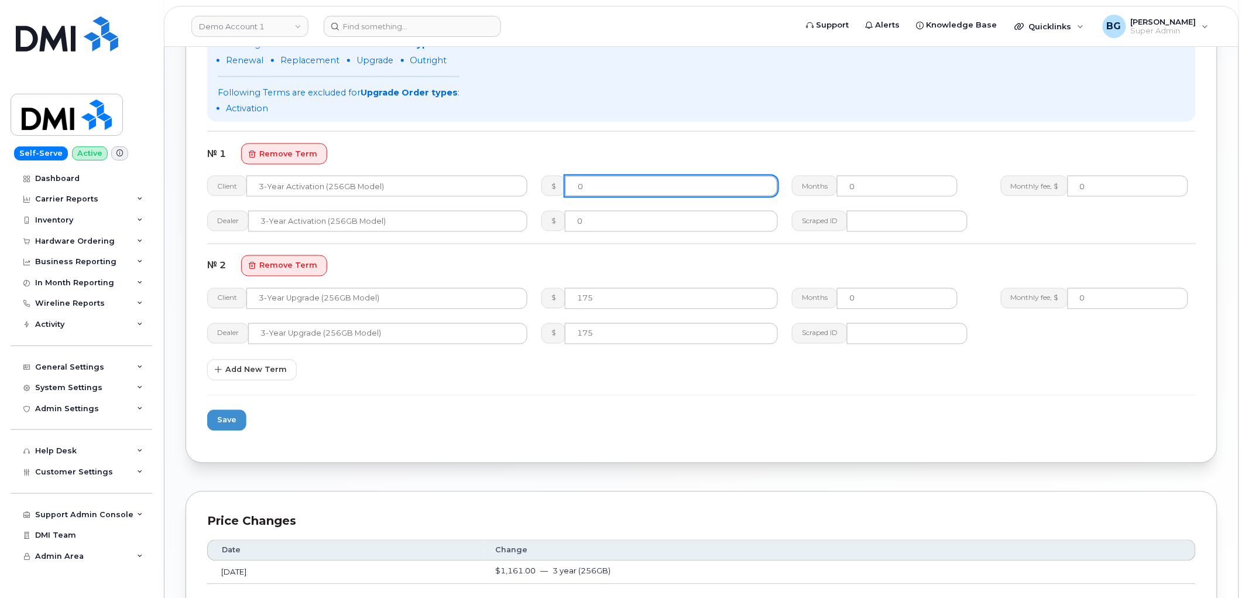
drag, startPoint x: 615, startPoint y: 184, endPoint x: 541, endPoint y: 186, distance: 73.2
click at [542, 186] on div "$ 0" at bounding box center [659, 186] width 236 height 21
type input "175"
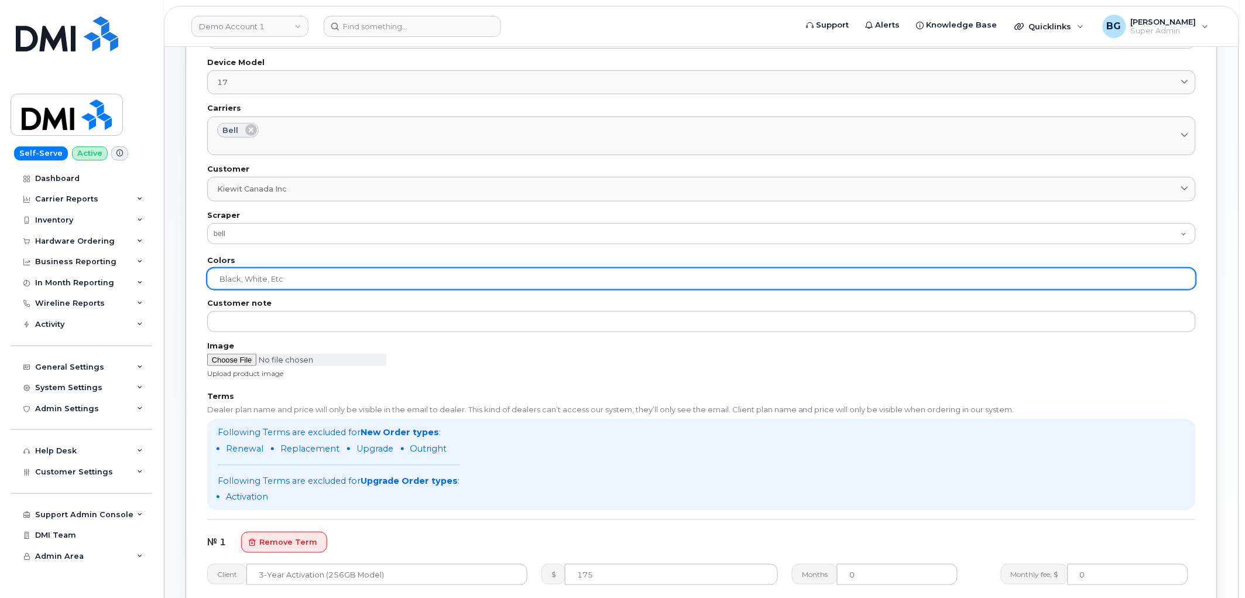
scroll to position [249, 0]
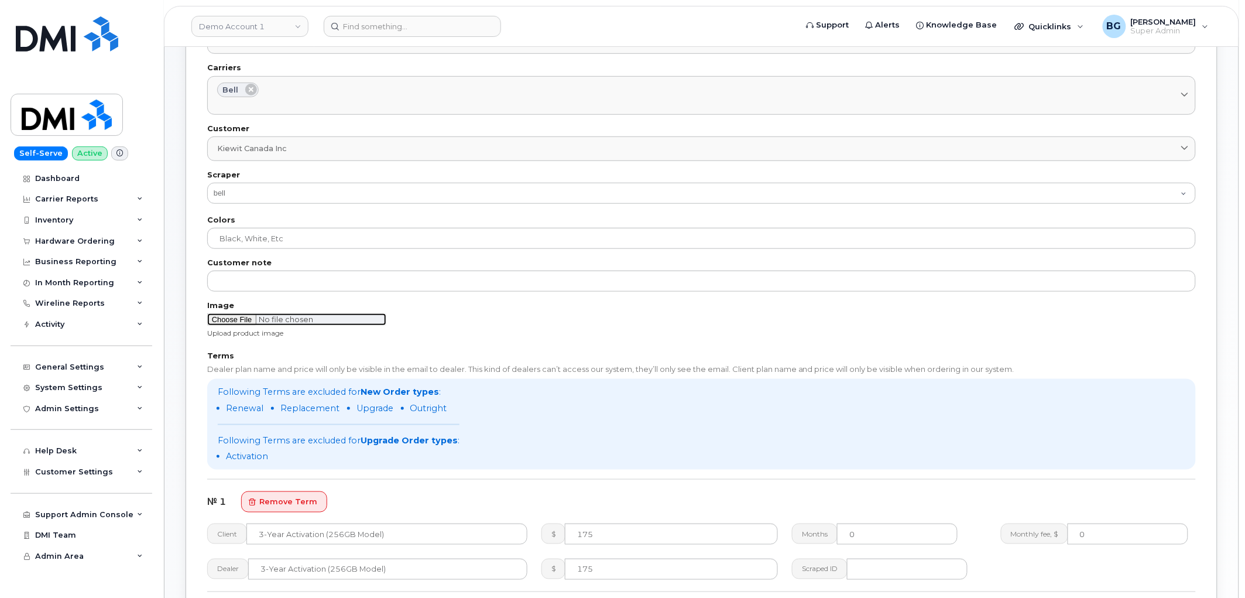
click at [221, 317] on input "file" at bounding box center [296, 319] width 179 height 12
type input "C:\fakepath\iphone 17.jpg"
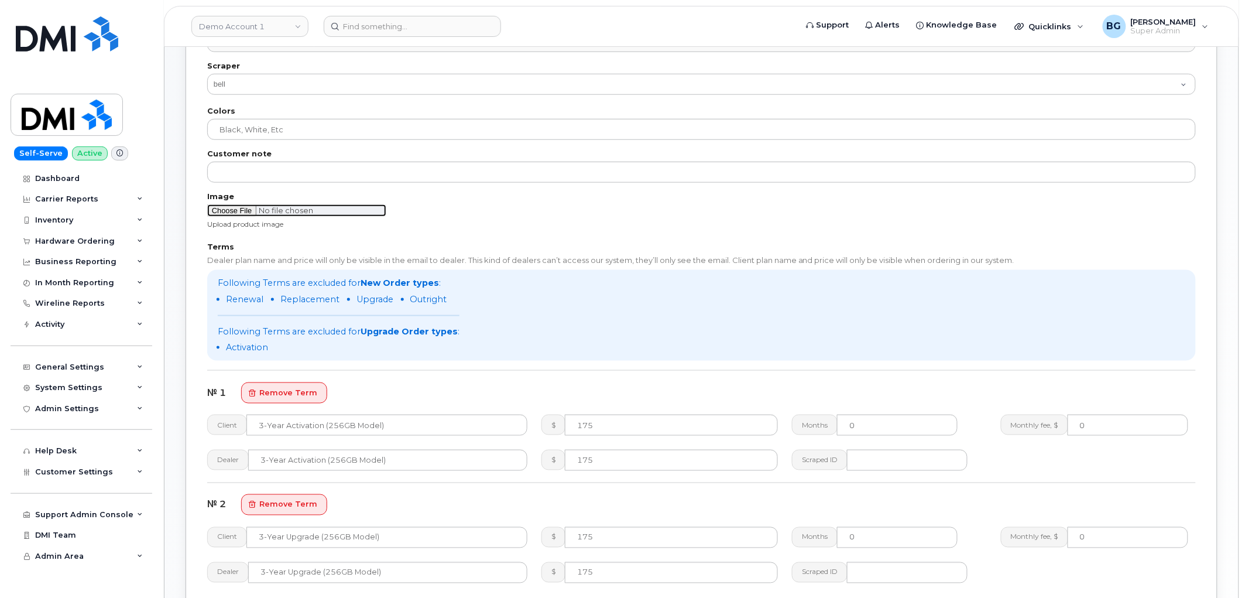
scroll to position [553, 0]
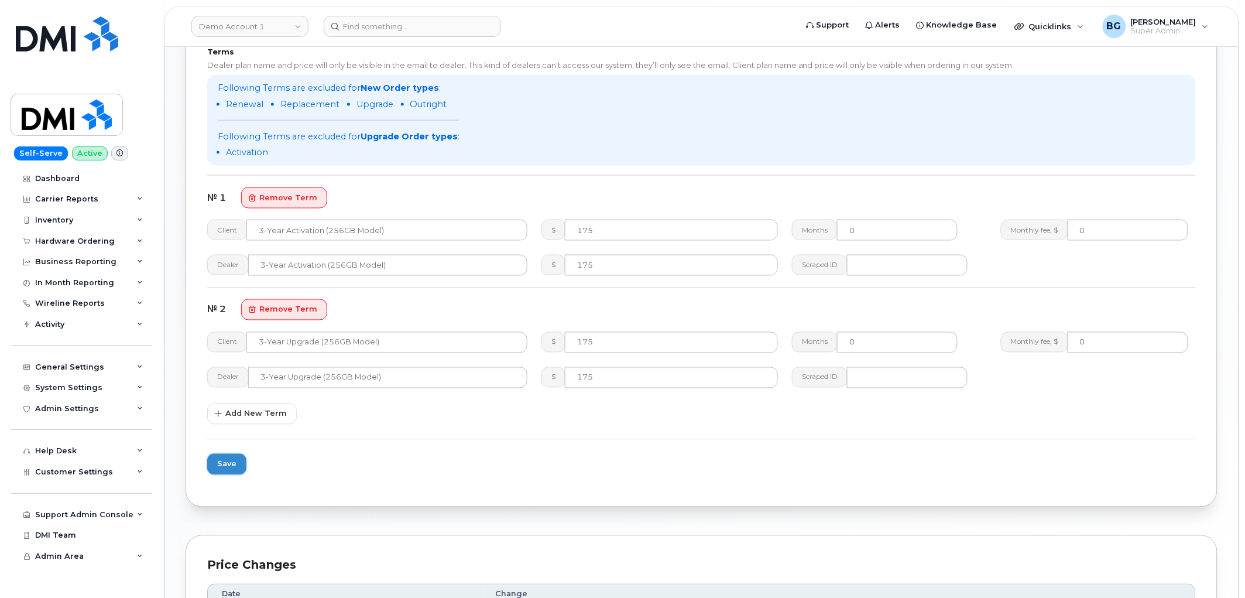
click at [235, 461] on button "Save" at bounding box center [226, 464] width 39 height 21
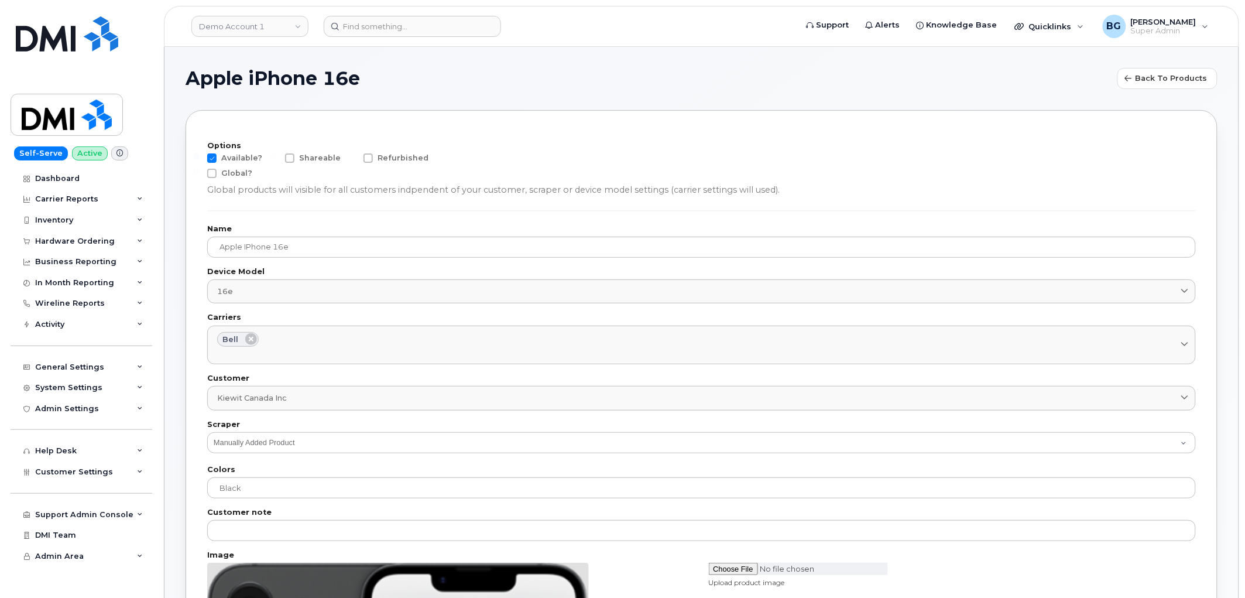
click at [214, 160] on span at bounding box center [211, 157] width 9 height 9
click at [199, 159] on input "Available?" at bounding box center [196, 156] width 6 height 6
checkbox input "false"
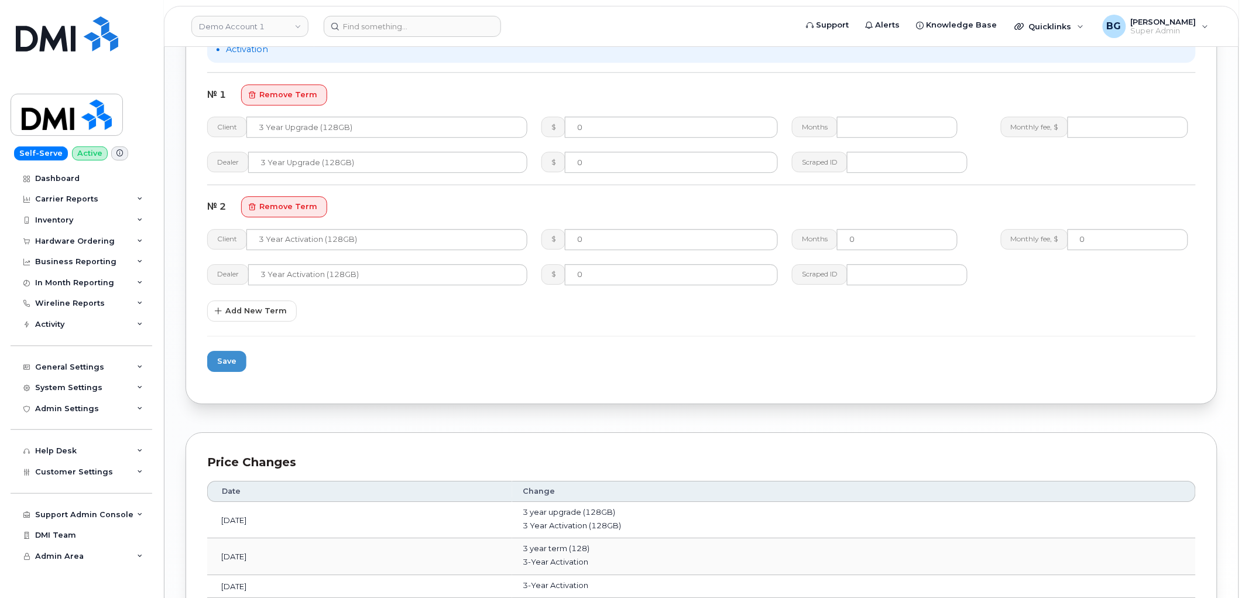
scroll to position [1255, 0]
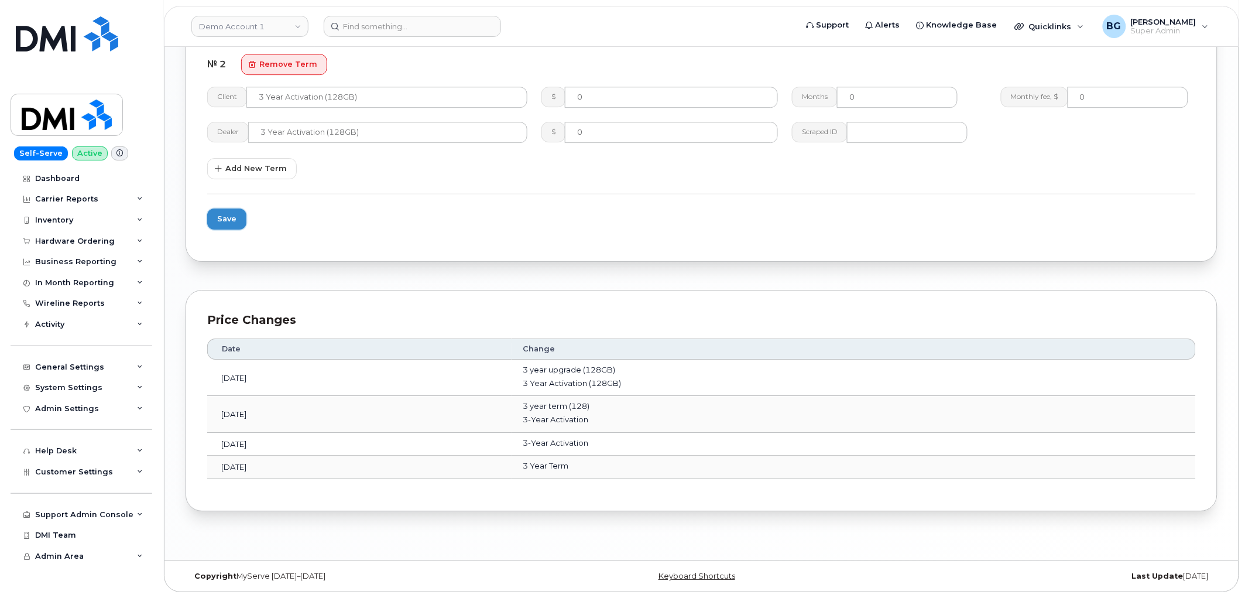
click at [226, 211] on button "Save" at bounding box center [226, 218] width 39 height 21
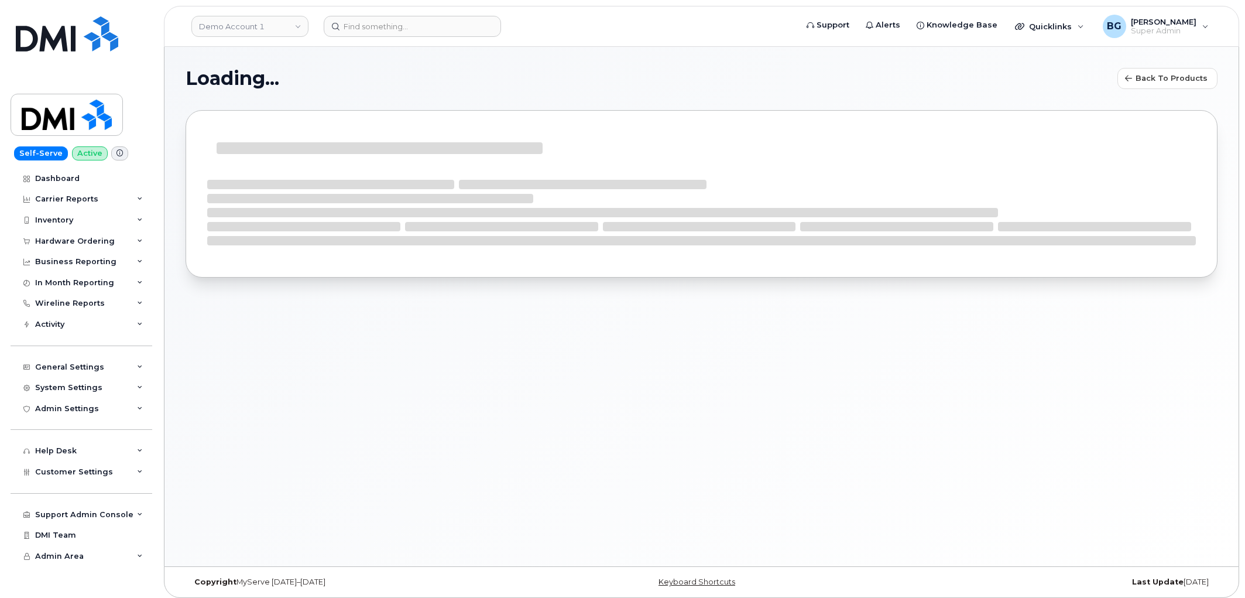
select select "bell"
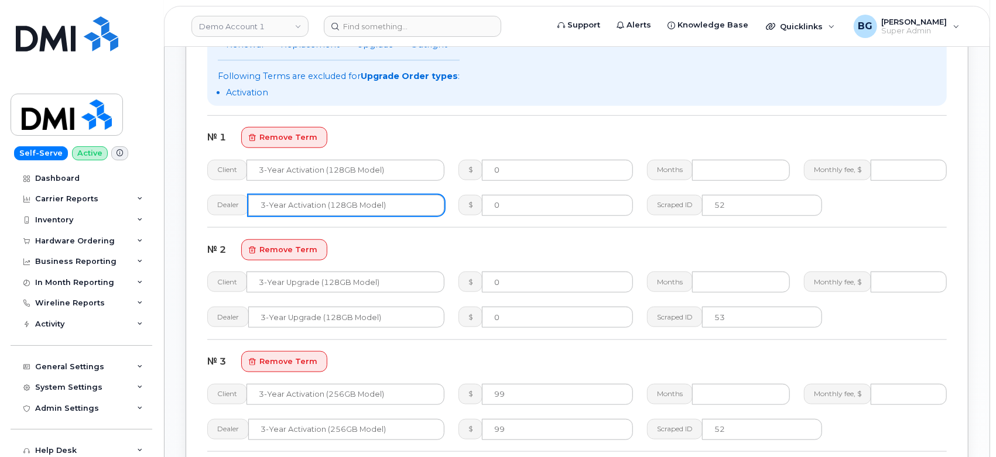
scroll to position [650, 0]
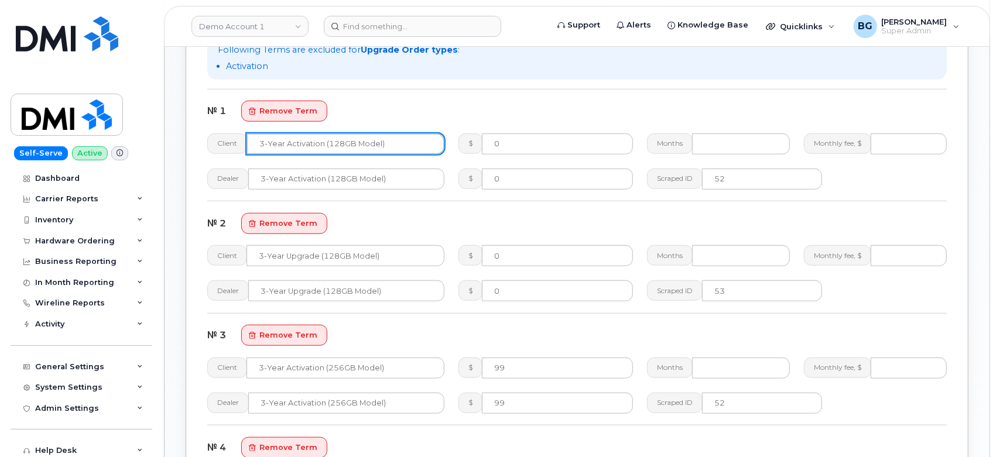
drag, startPoint x: 392, startPoint y: 143, endPoint x: 238, endPoint y: 146, distance: 154.6
click at [238, 146] on div "Client 3-year activation (128GB model)" at bounding box center [325, 143] width 237 height 21
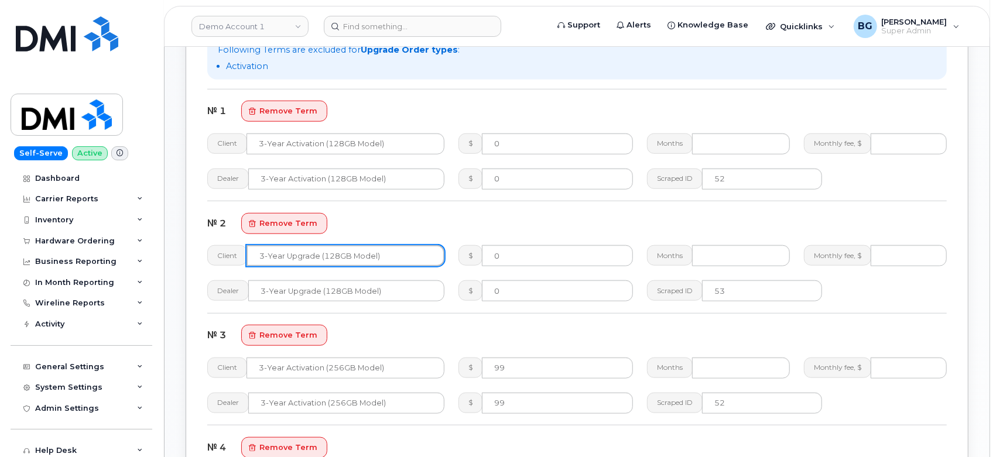
drag, startPoint x: 392, startPoint y: 256, endPoint x: 252, endPoint y: 261, distance: 139.4
click at [252, 261] on input "3-year upgrade (128GB model)" at bounding box center [345, 255] width 198 height 21
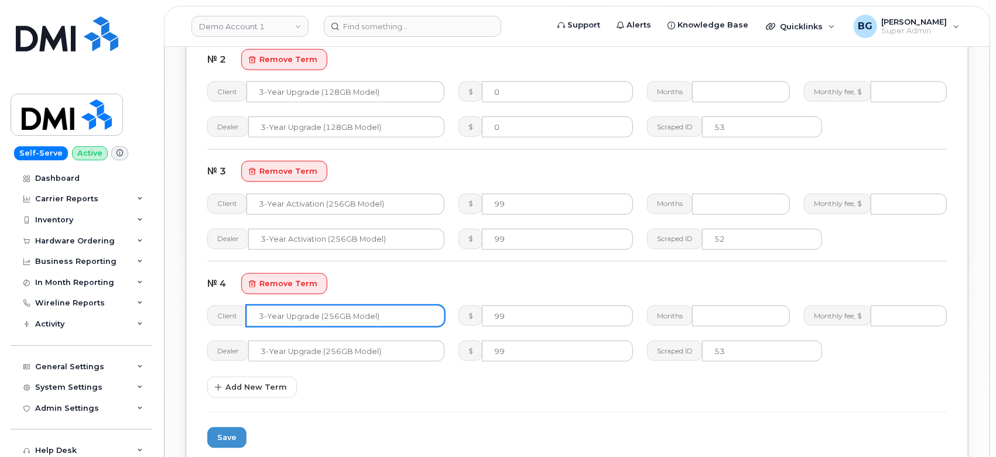
scroll to position [824, 0]
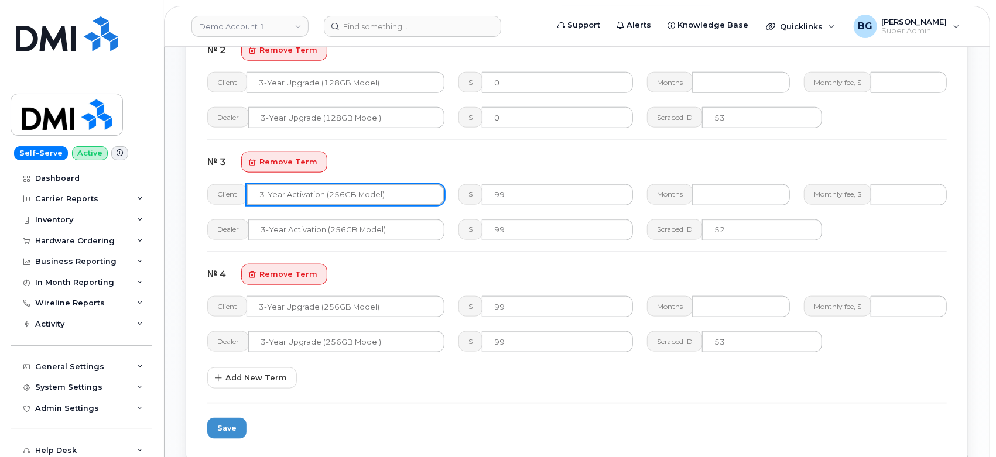
drag, startPoint x: 386, startPoint y: 191, endPoint x: 242, endPoint y: 196, distance: 143.5
click at [242, 196] on div "Client 3-year activation (256GB model)" at bounding box center [325, 194] width 237 height 21
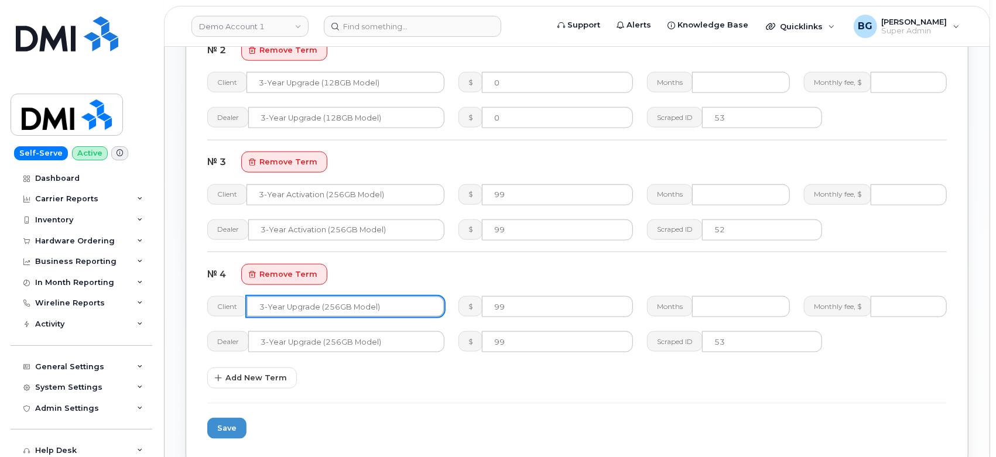
drag, startPoint x: 386, startPoint y: 304, endPoint x: 234, endPoint y: 304, distance: 151.6
click at [234, 304] on div "Client 3-year upgrade (256GB model)" at bounding box center [325, 306] width 237 height 21
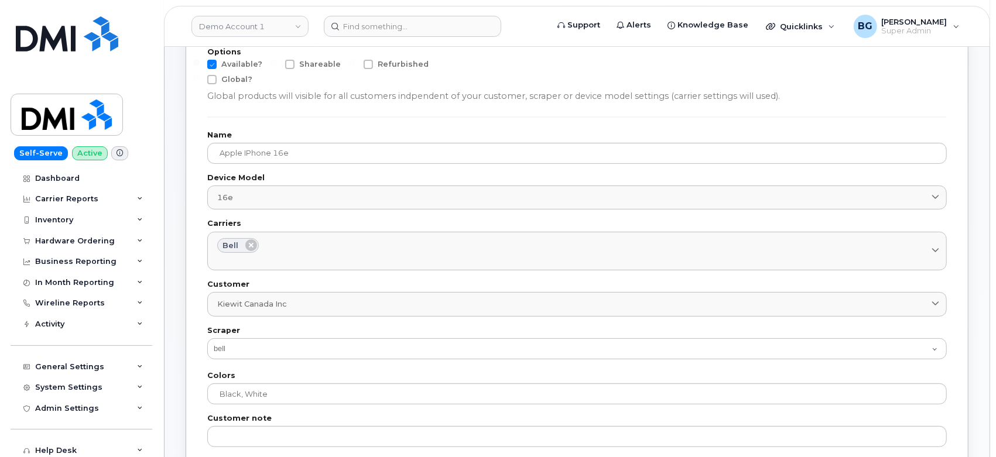
scroll to position [87, 0]
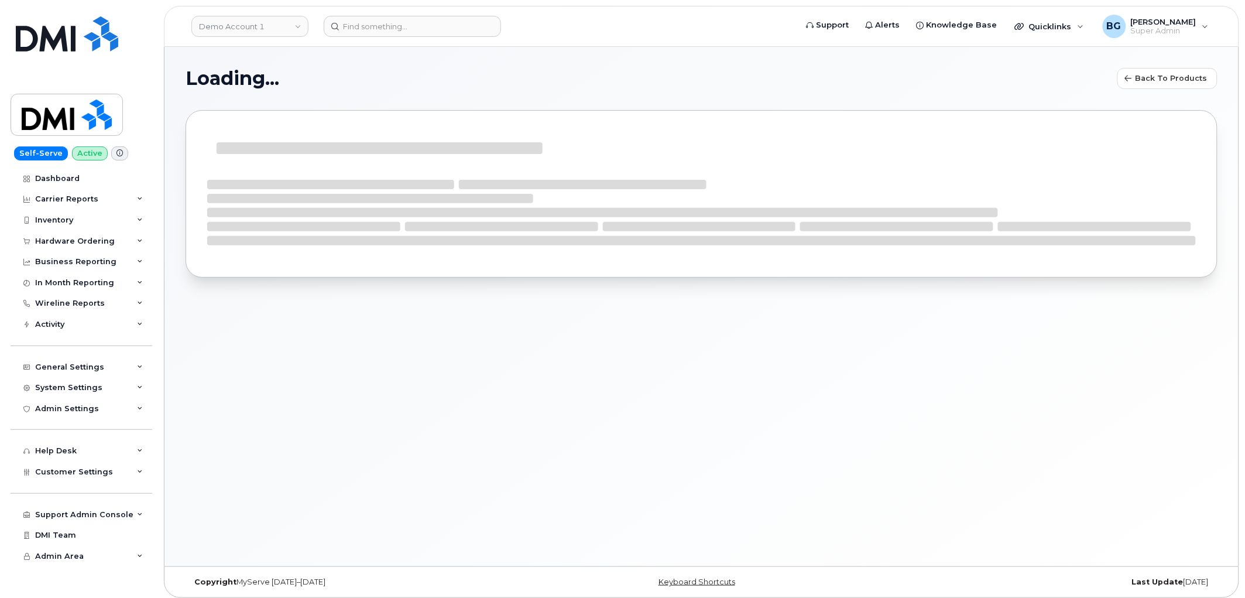
select select "bell"
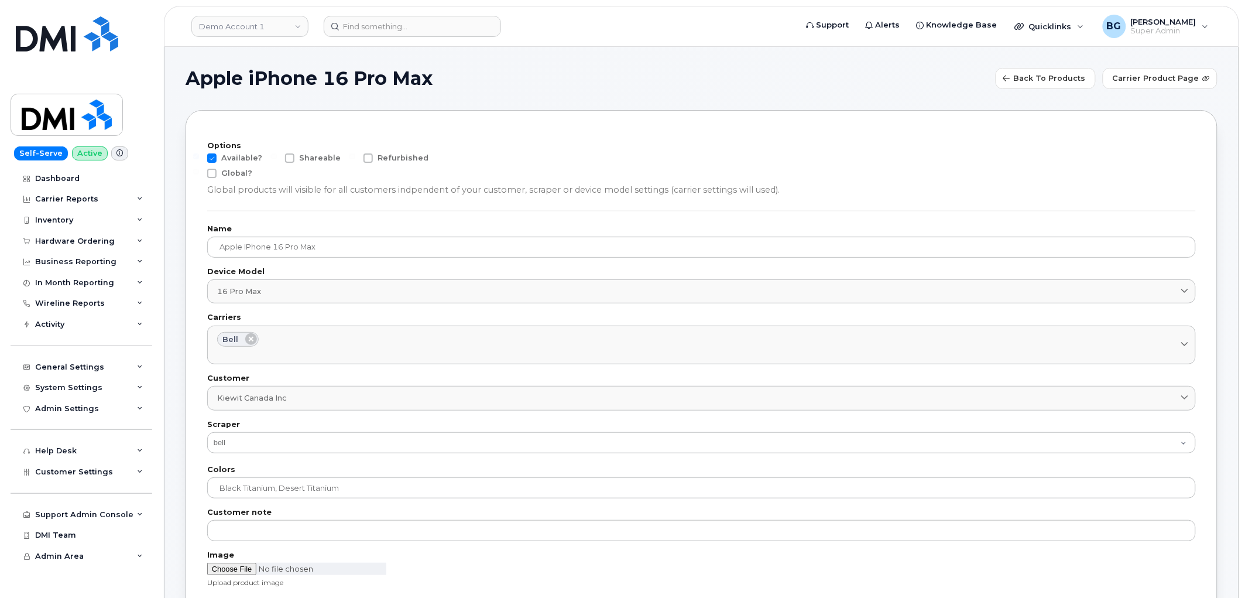
click at [215, 157] on span at bounding box center [211, 157] width 9 height 9
click at [199, 157] on input "Available?" at bounding box center [196, 156] width 6 height 6
checkbox input "false"
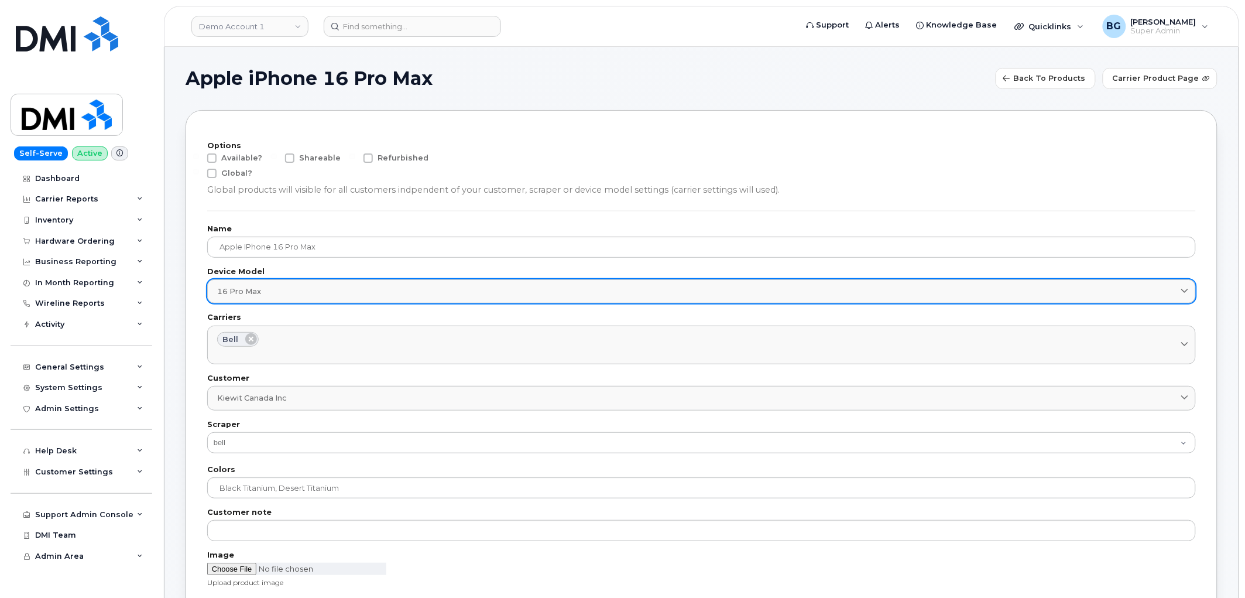
drag, startPoint x: 791, startPoint y: 290, endPoint x: 741, endPoint y: 293, distance: 50.4
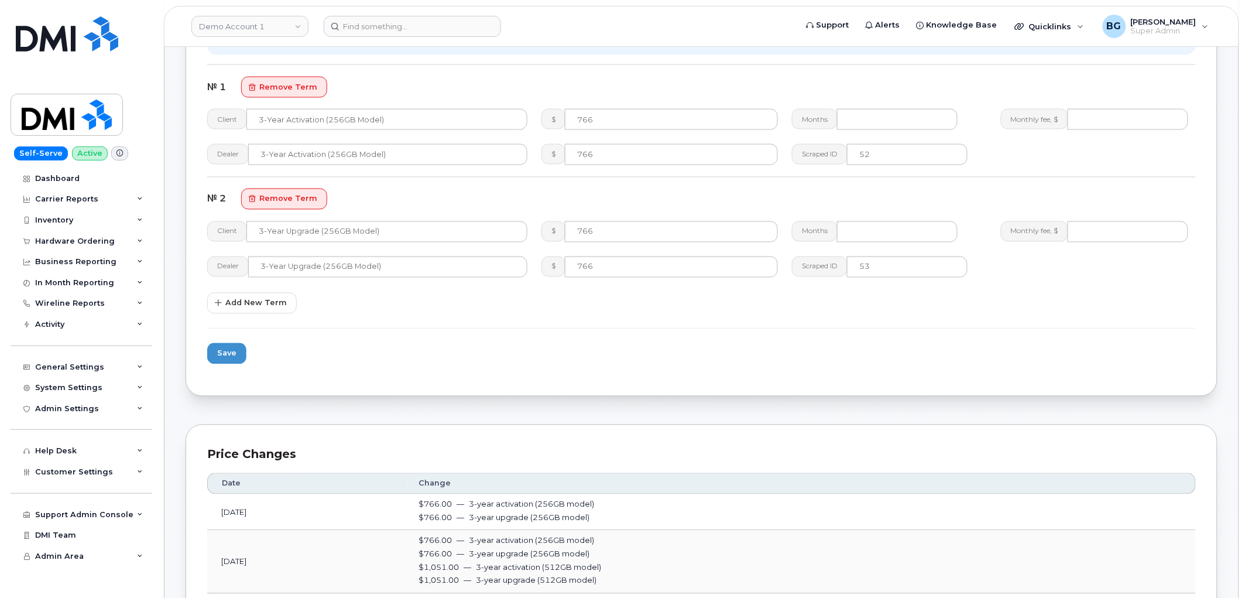
scroll to position [784, 0]
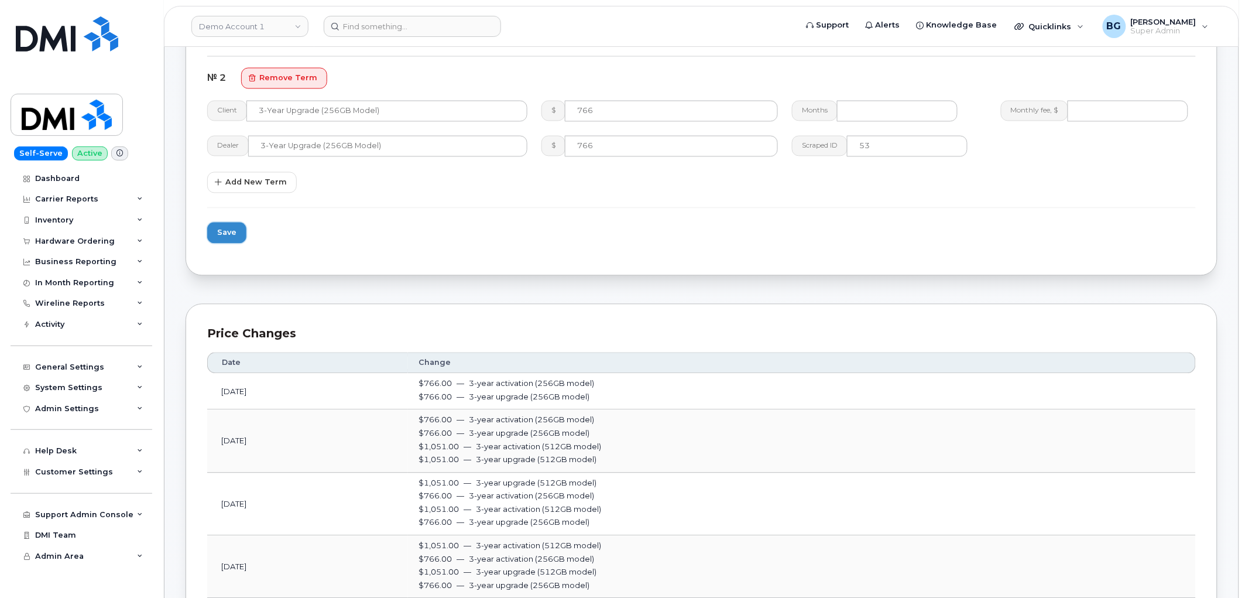
click at [224, 231] on span "Save" at bounding box center [226, 232] width 19 height 11
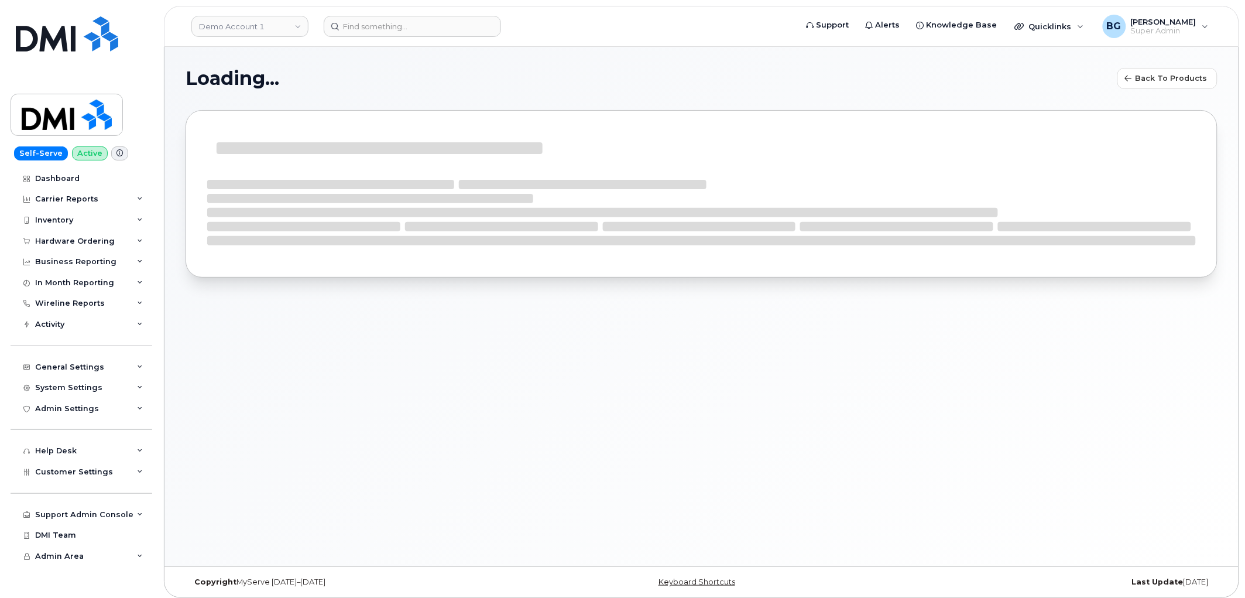
select select "bell"
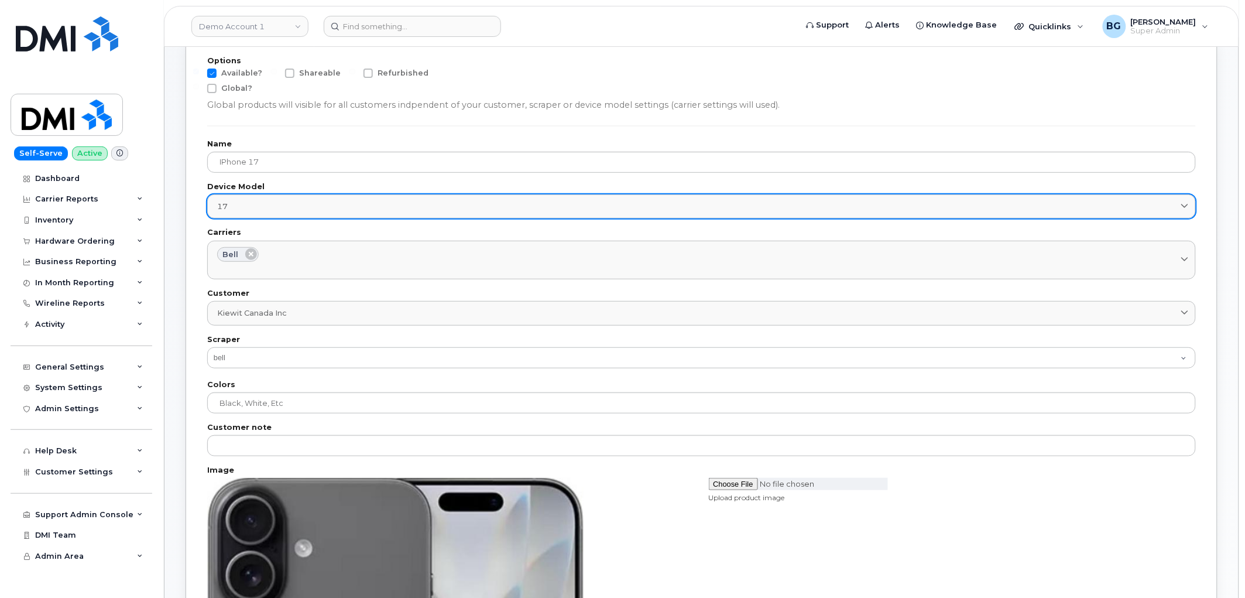
scroll to position [86, 0]
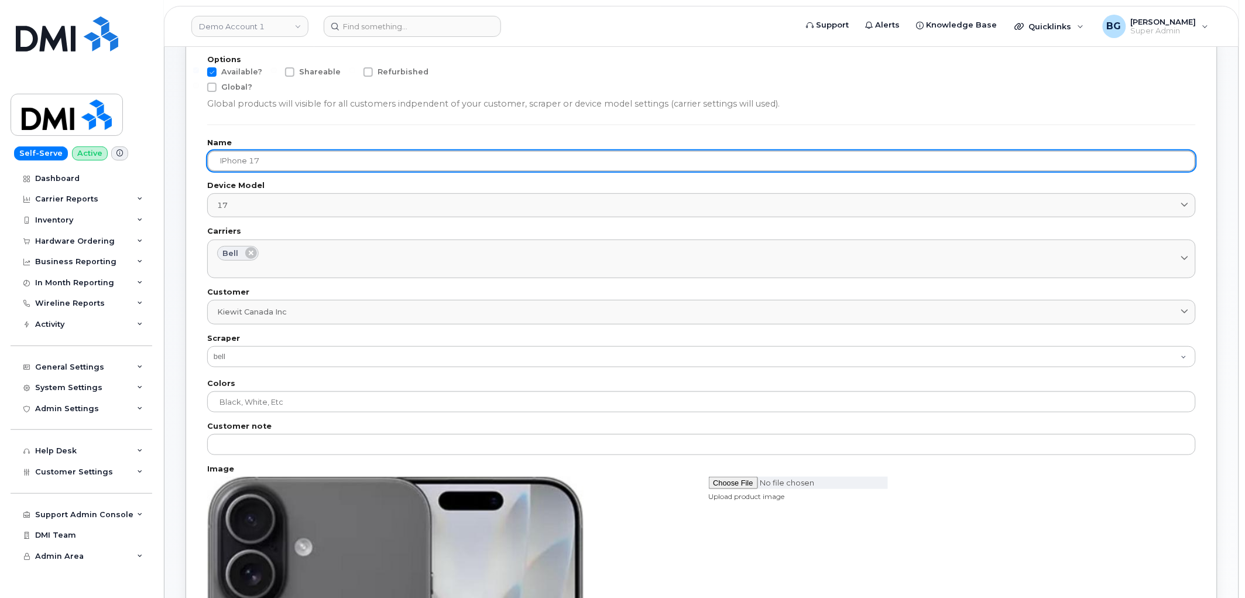
click at [221, 161] on input "iPhone 17" at bounding box center [701, 160] width 989 height 21
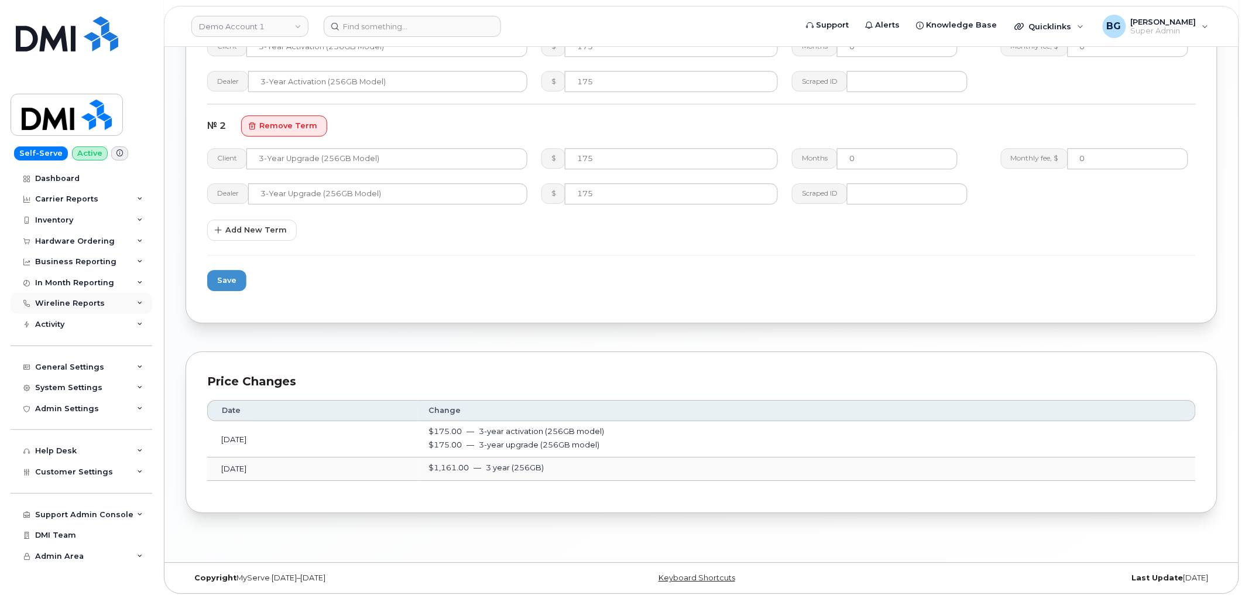
scroll to position [1195, 0]
type input "Apple iPhone 17"
click at [229, 274] on span "Save" at bounding box center [226, 278] width 19 height 11
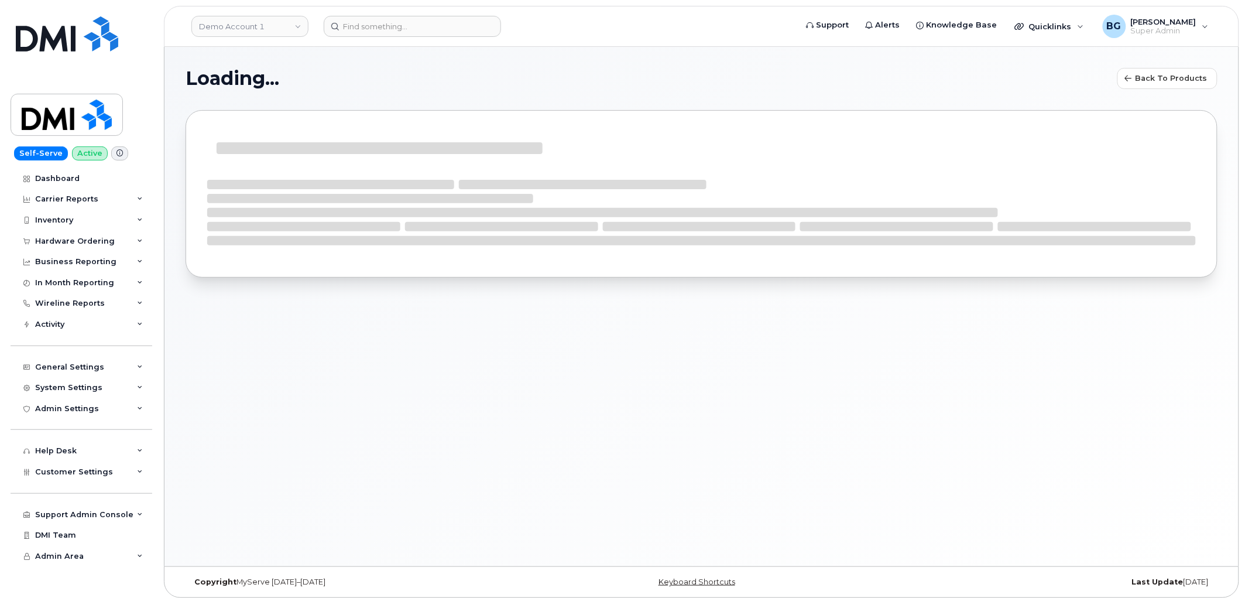
select select "bell"
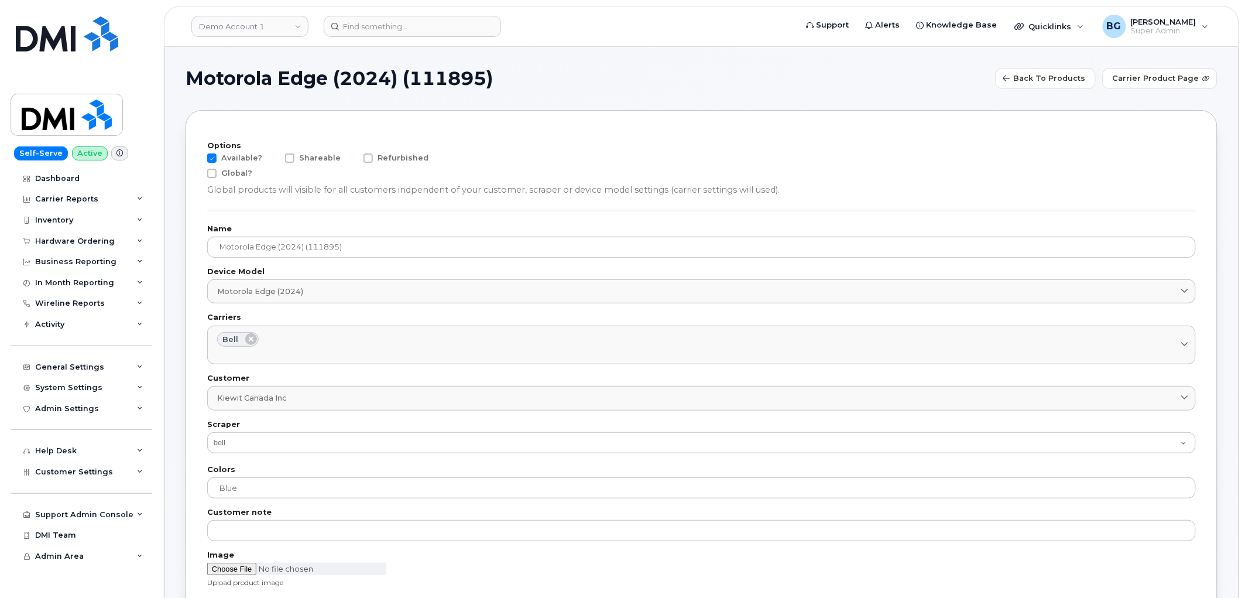
click at [215, 153] on div "Options Available? Shareable Refurbished Global? Global products will visible f…" at bounding box center [701, 169] width 989 height 54
click at [213, 154] on span at bounding box center [211, 157] width 9 height 9
click at [199, 154] on input "Available?" at bounding box center [196, 156] width 6 height 6
checkbox input "false"
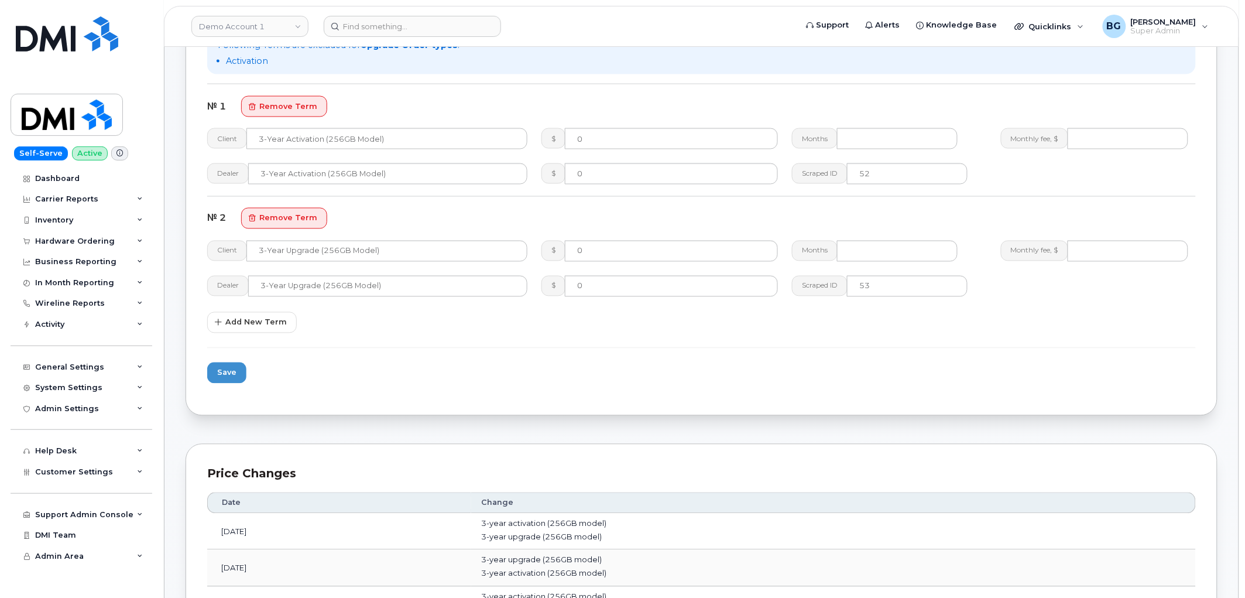
scroll to position [650, 0]
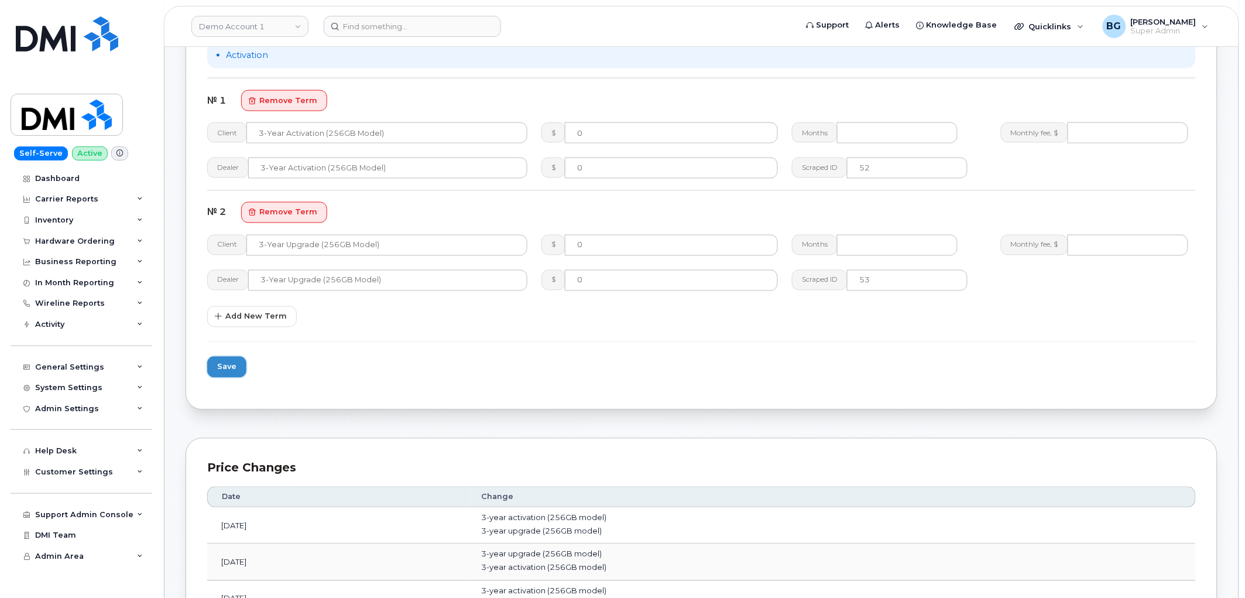
click at [234, 368] on span "Save" at bounding box center [226, 366] width 19 height 11
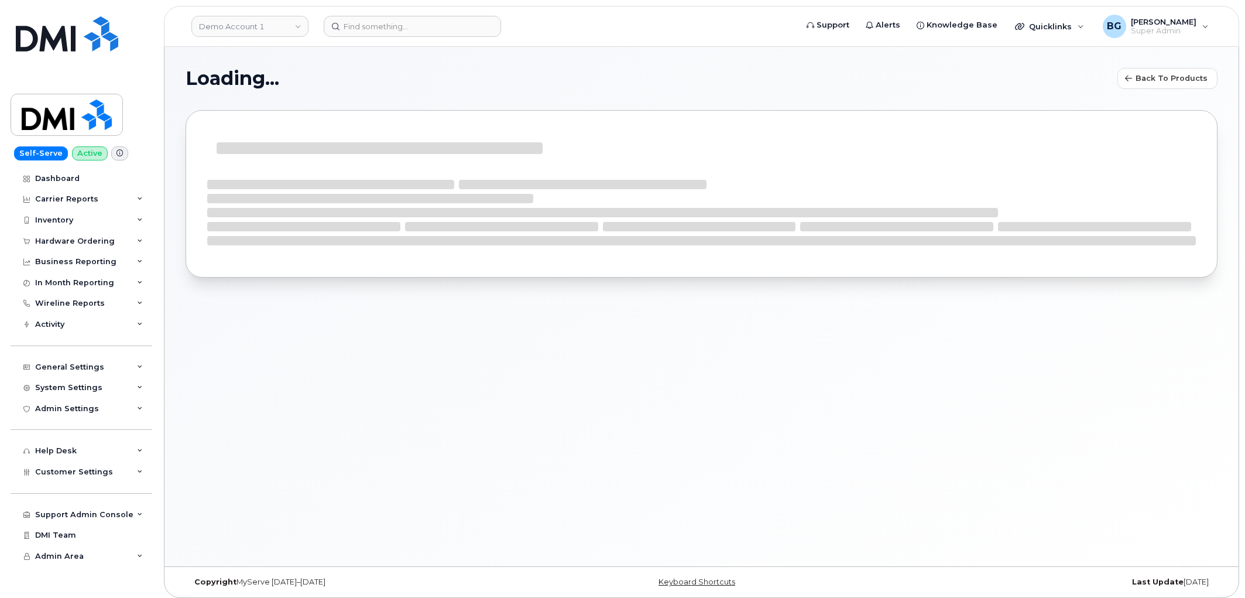
select select "bell"
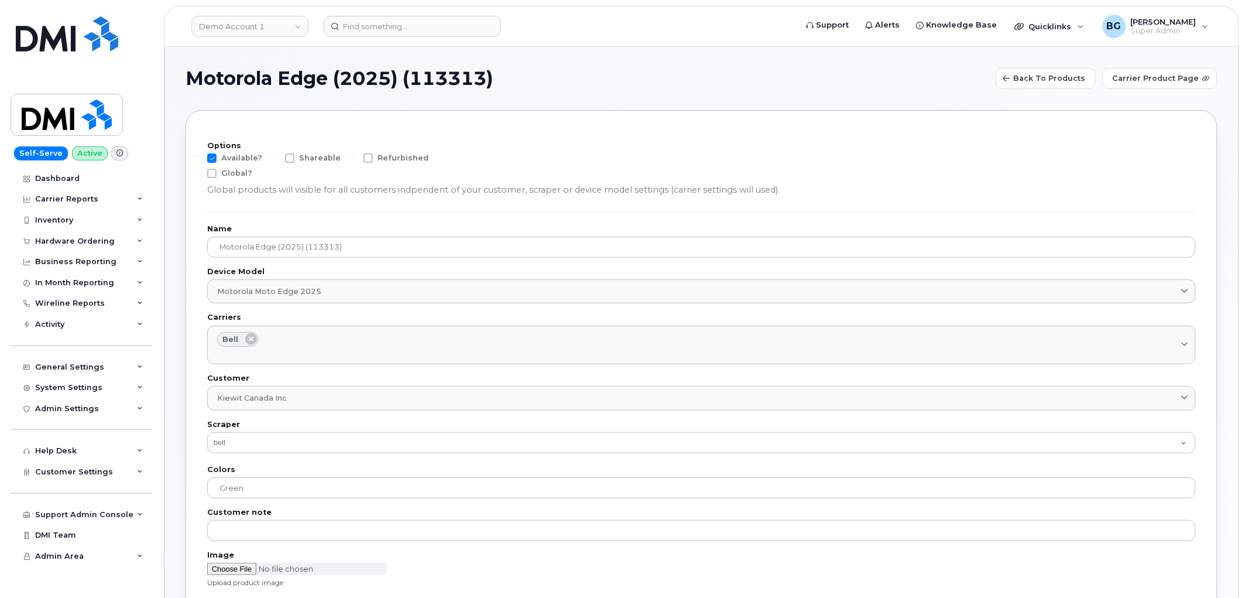
click at [212, 154] on span at bounding box center [211, 157] width 9 height 9
click at [199, 154] on input "Available?" at bounding box center [196, 156] width 6 height 6
checkbox input "false"
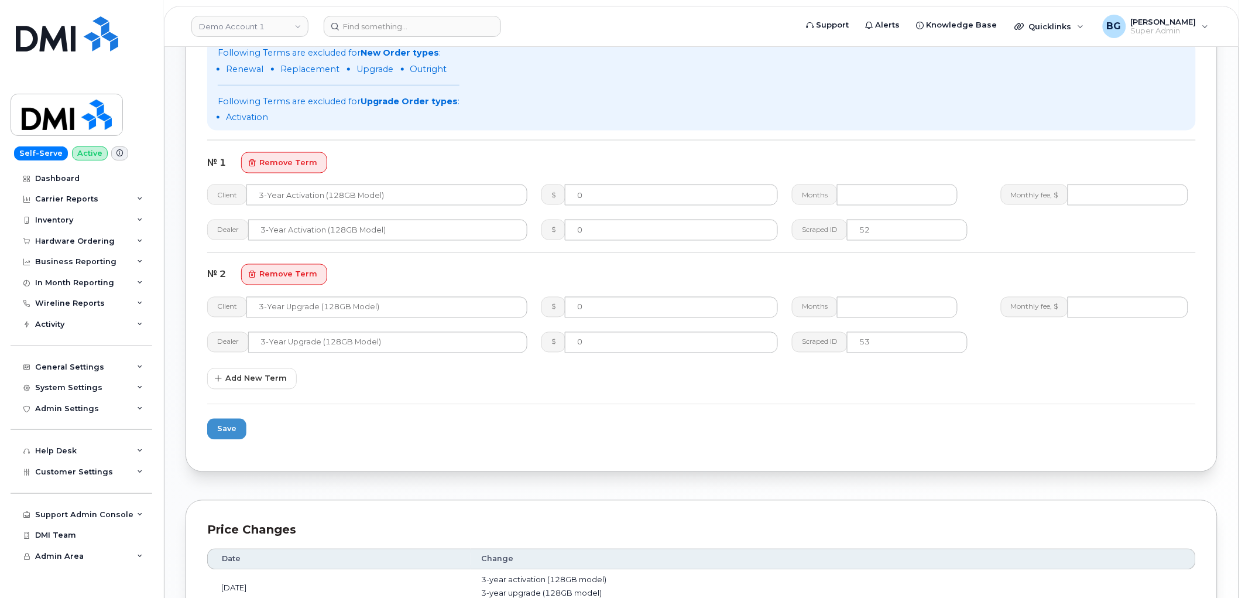
scroll to position [736, 0]
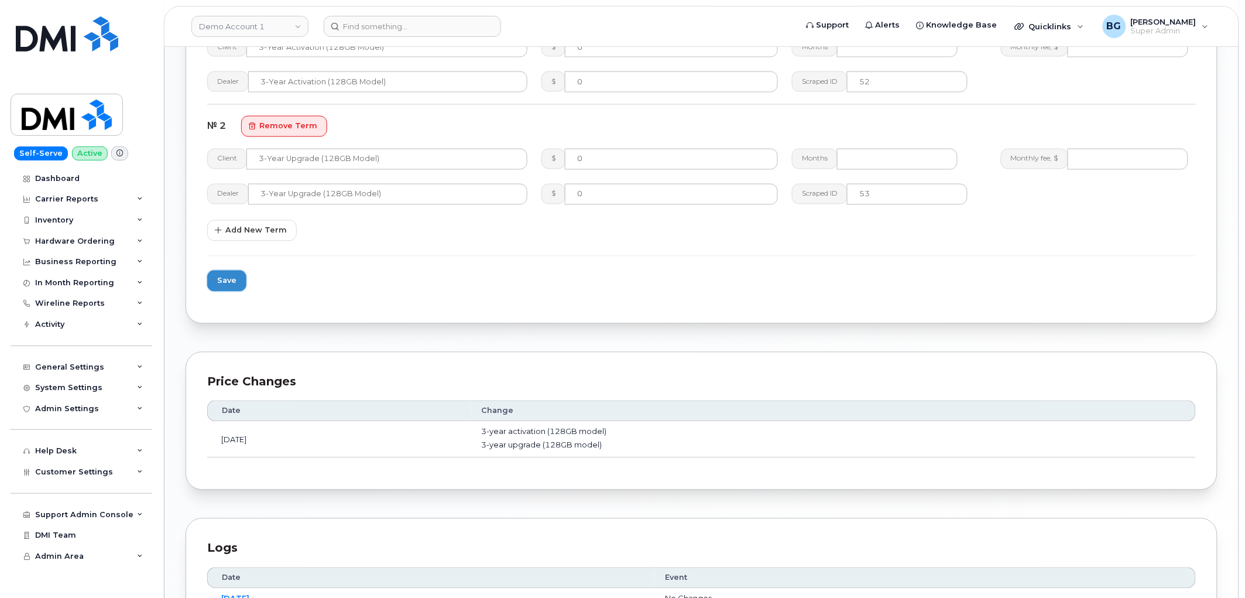
click at [234, 283] on span "Save" at bounding box center [226, 280] width 19 height 11
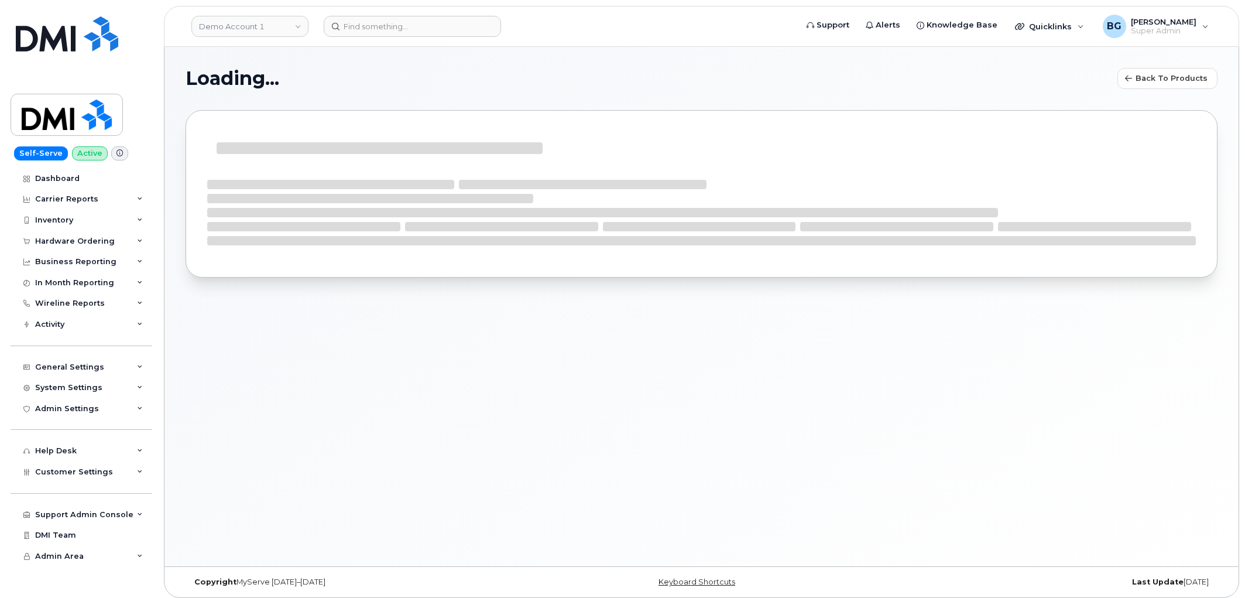
select select "bell"
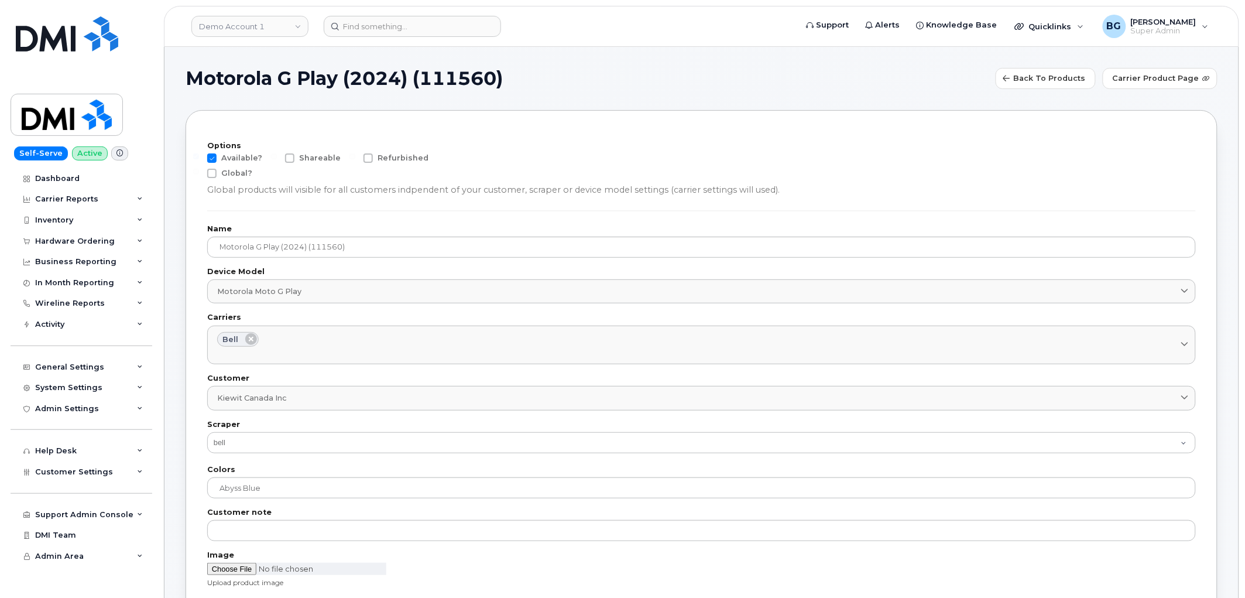
click at [214, 155] on span at bounding box center [211, 157] width 9 height 9
click at [199, 155] on input "Available?" at bounding box center [196, 156] width 6 height 6
checkbox input "false"
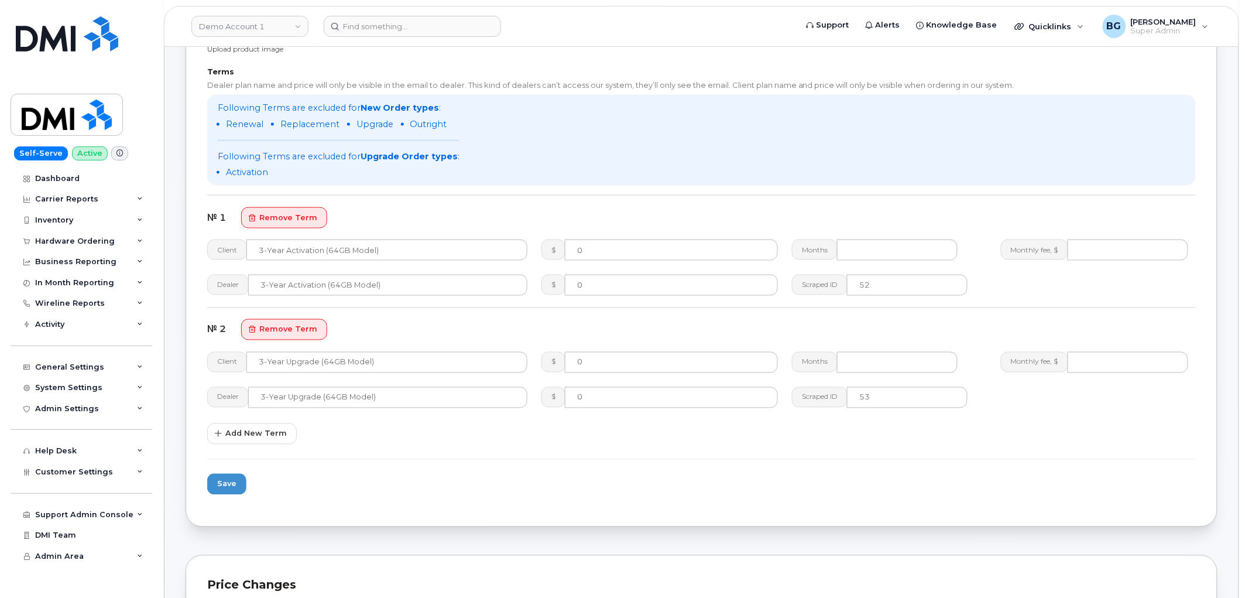
scroll to position [694, 0]
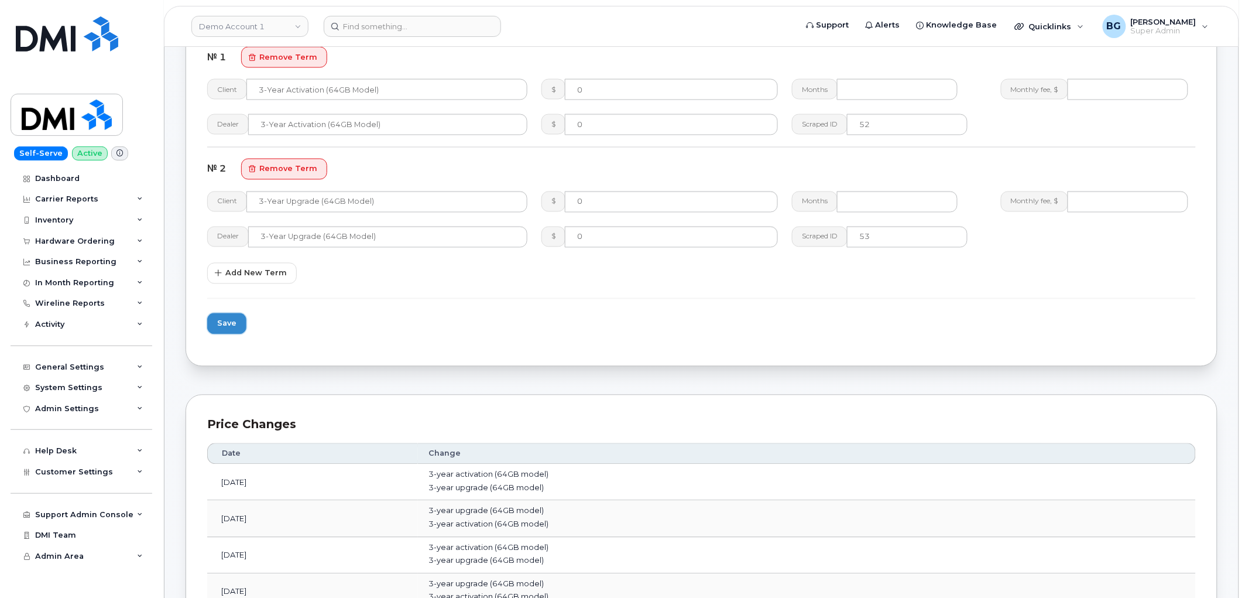
click at [229, 325] on span "Save" at bounding box center [226, 323] width 19 height 11
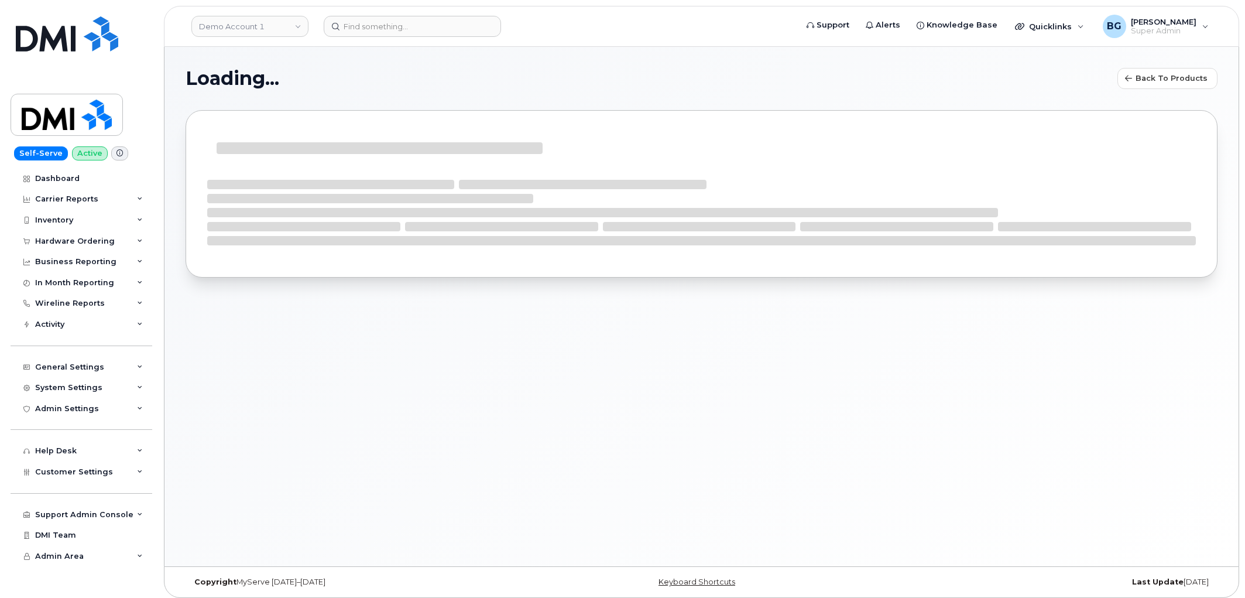
select select "bell"
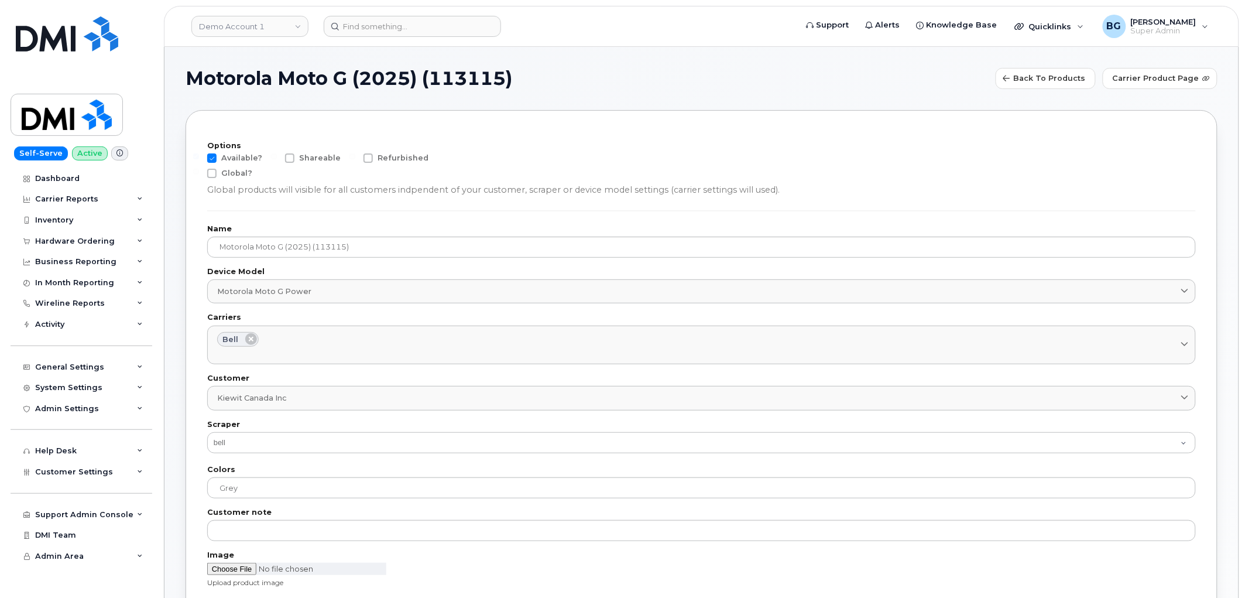
click at [215, 153] on label "Available?" at bounding box center [234, 157] width 55 height 9
click at [199, 153] on input "Available?" at bounding box center [196, 156] width 6 height 6
checkbox input "false"
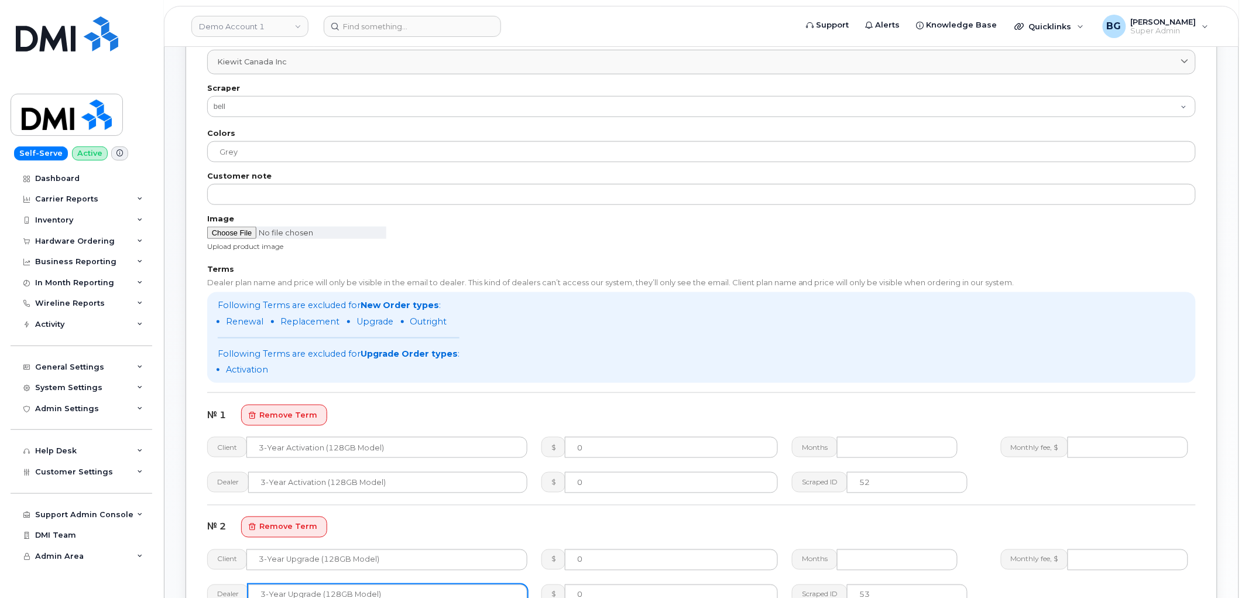
scroll to position [476, 0]
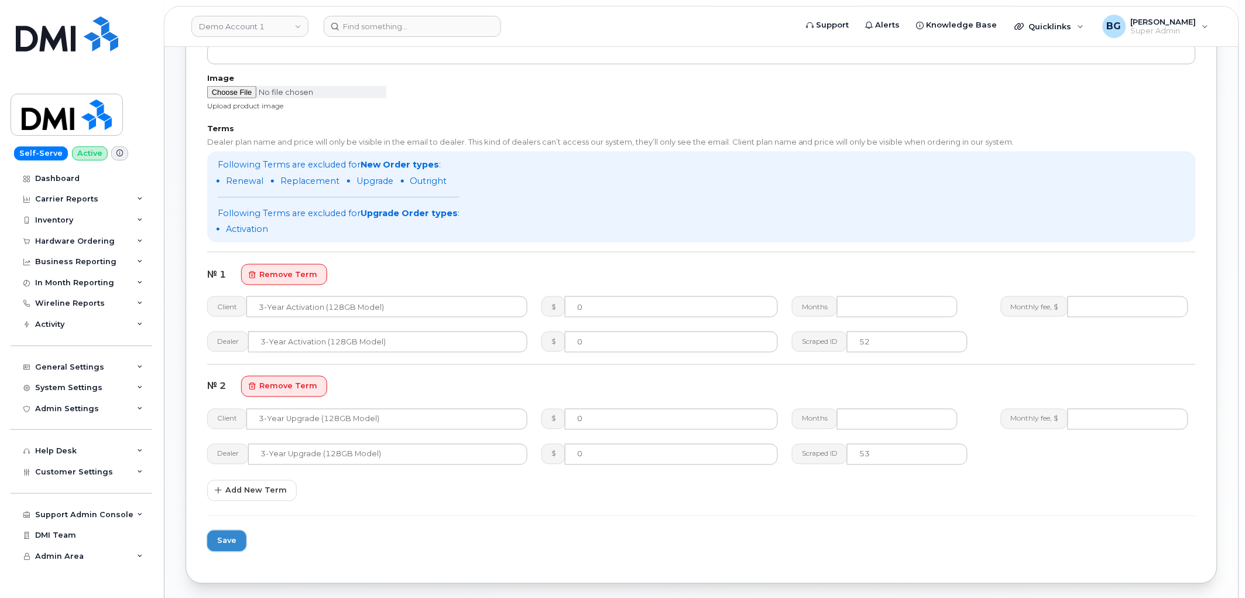
click at [223, 535] on span "Save" at bounding box center [226, 540] width 19 height 11
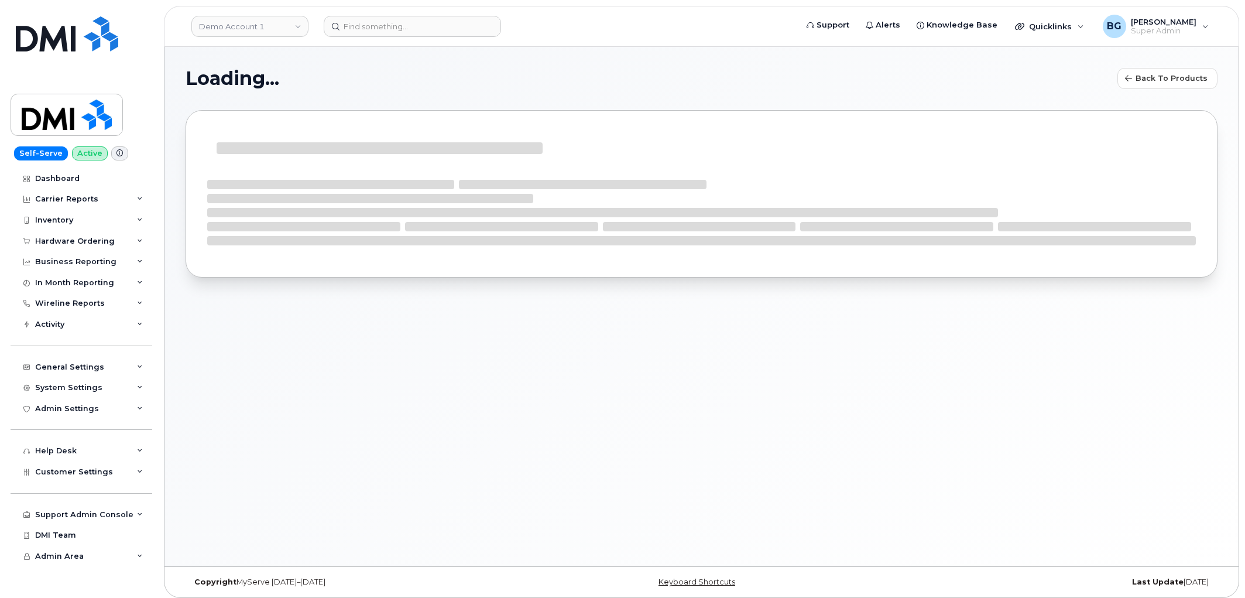
select select "bell"
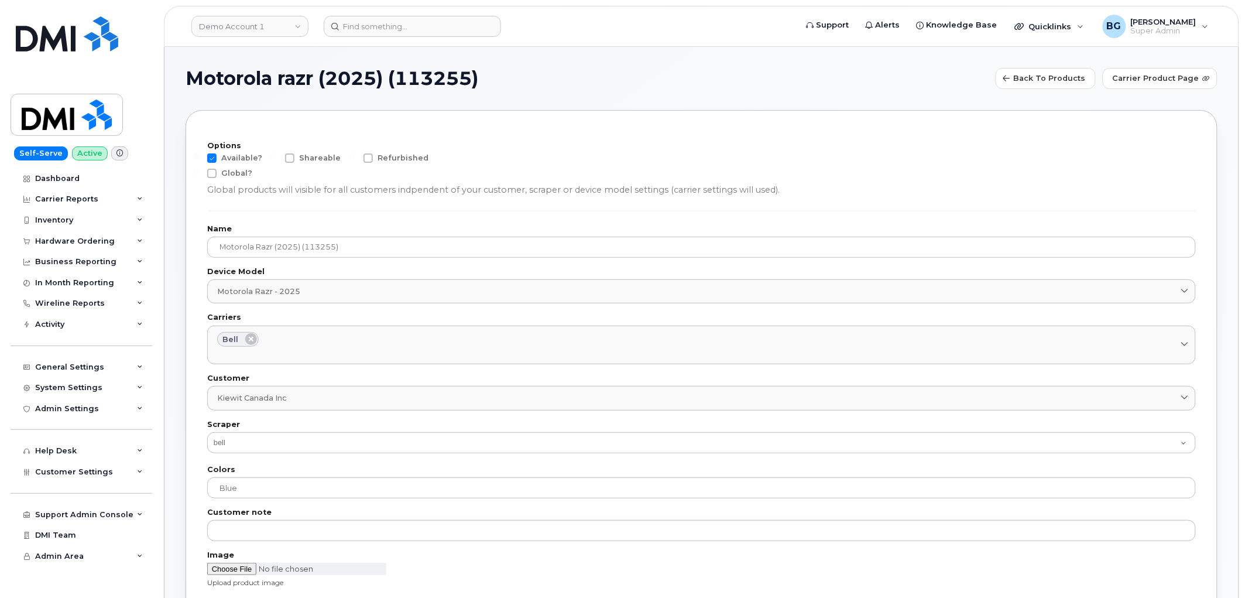
click at [214, 154] on span at bounding box center [211, 157] width 9 height 9
click at [199, 154] on input "Available?" at bounding box center [196, 156] width 6 height 6
checkbox input "false"
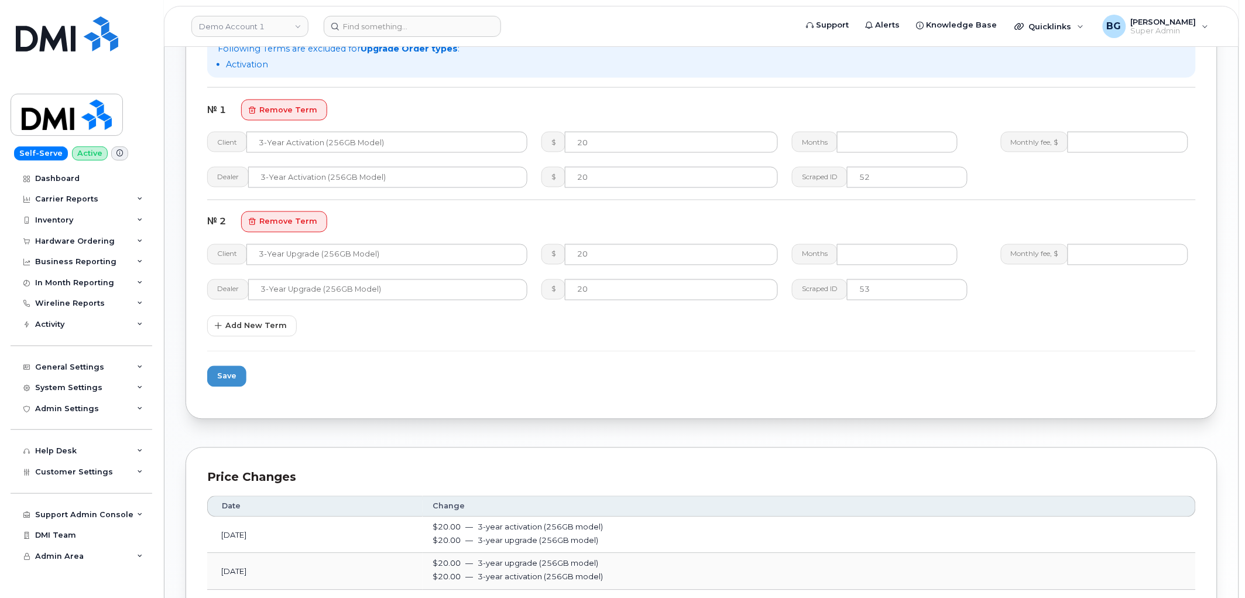
scroll to position [650, 0]
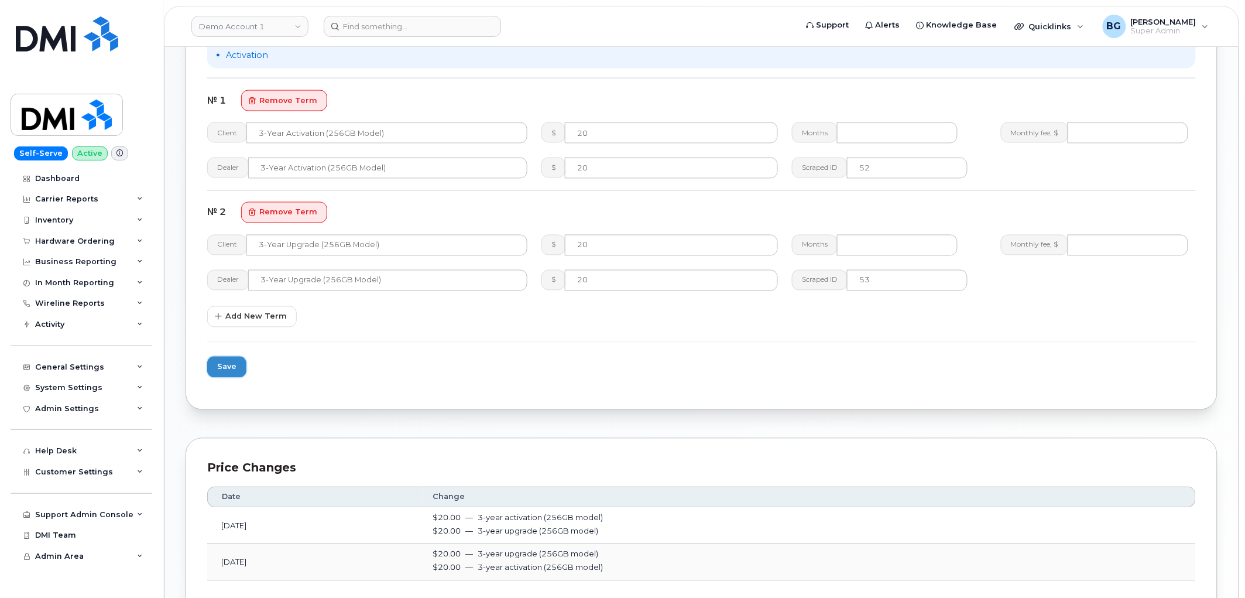
click at [229, 365] on span "Save" at bounding box center [226, 366] width 19 height 11
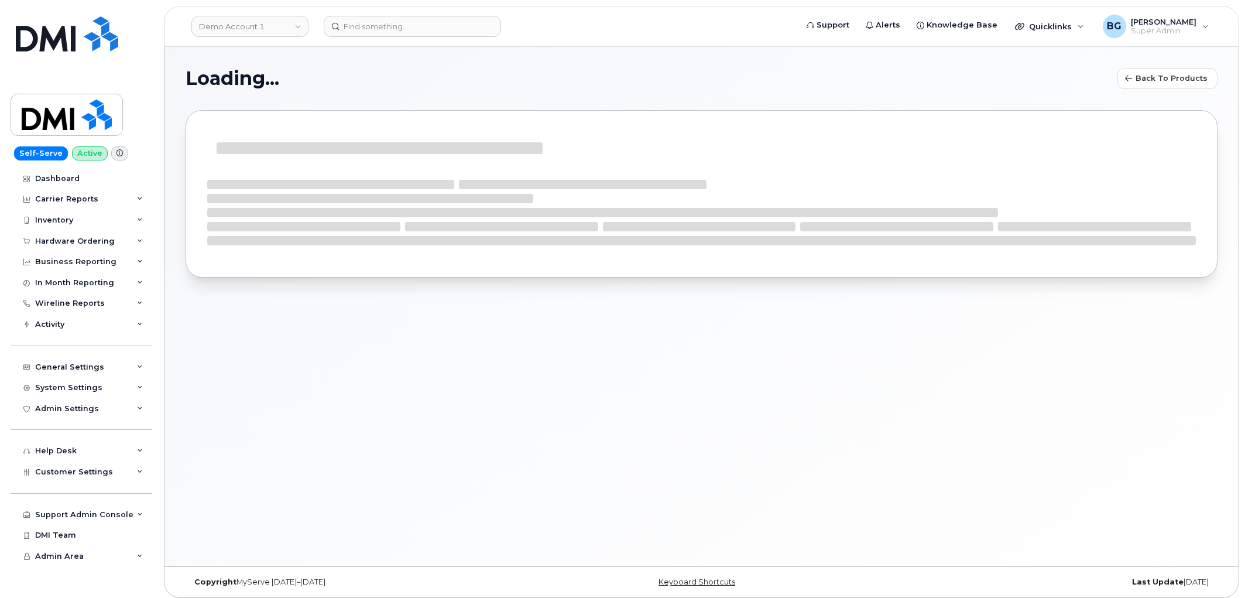
select select "bell"
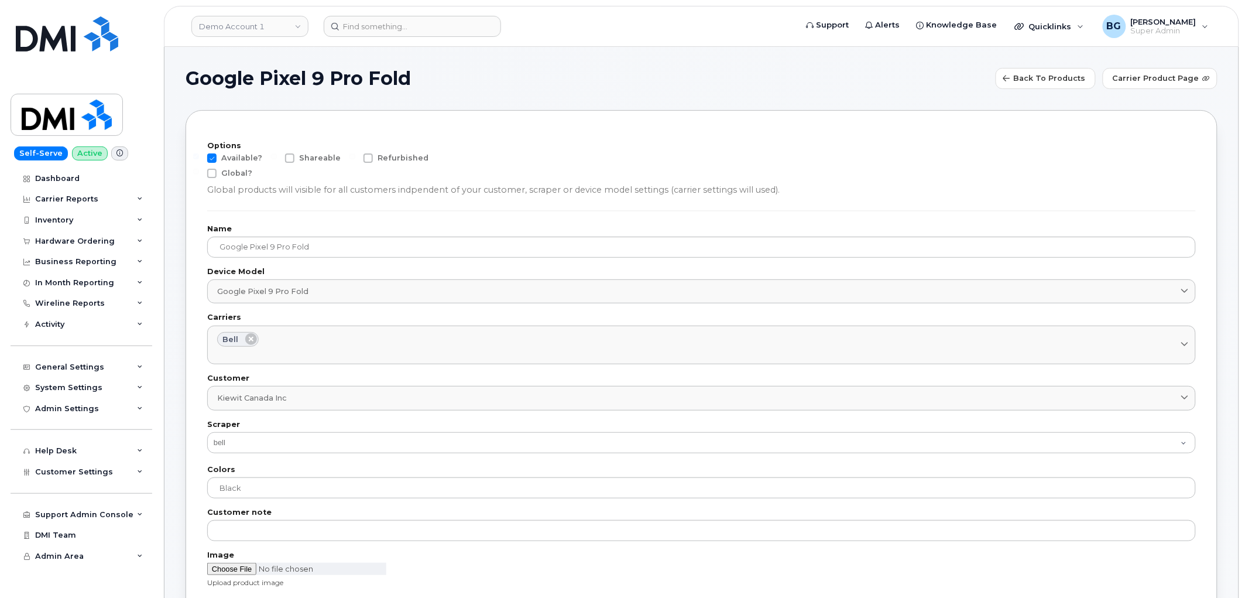
click at [214, 158] on span at bounding box center [211, 157] width 9 height 9
click at [199, 158] on input "Available?" at bounding box center [196, 156] width 6 height 6
checkbox input "false"
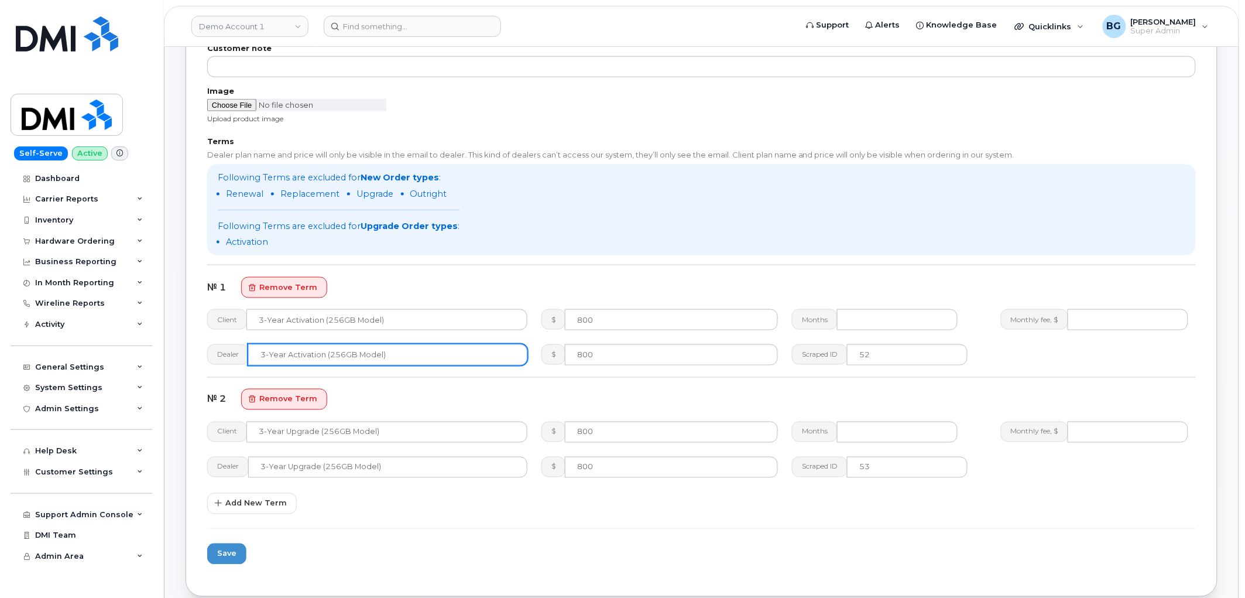
scroll to position [476, 0]
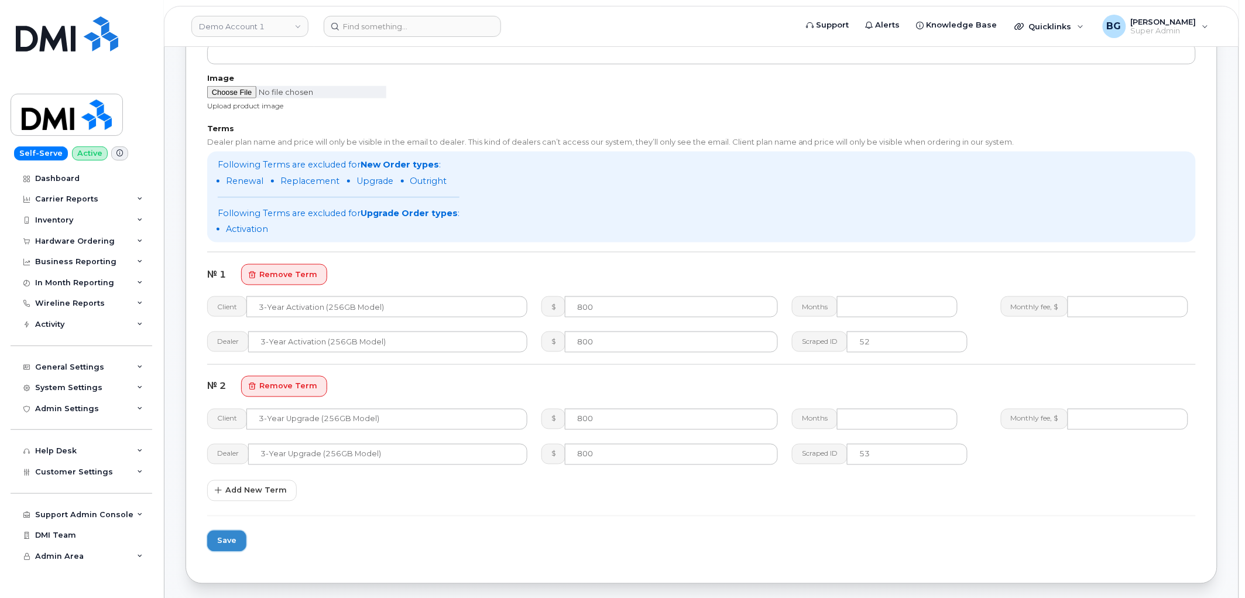
click at [234, 537] on span "Save" at bounding box center [226, 540] width 19 height 11
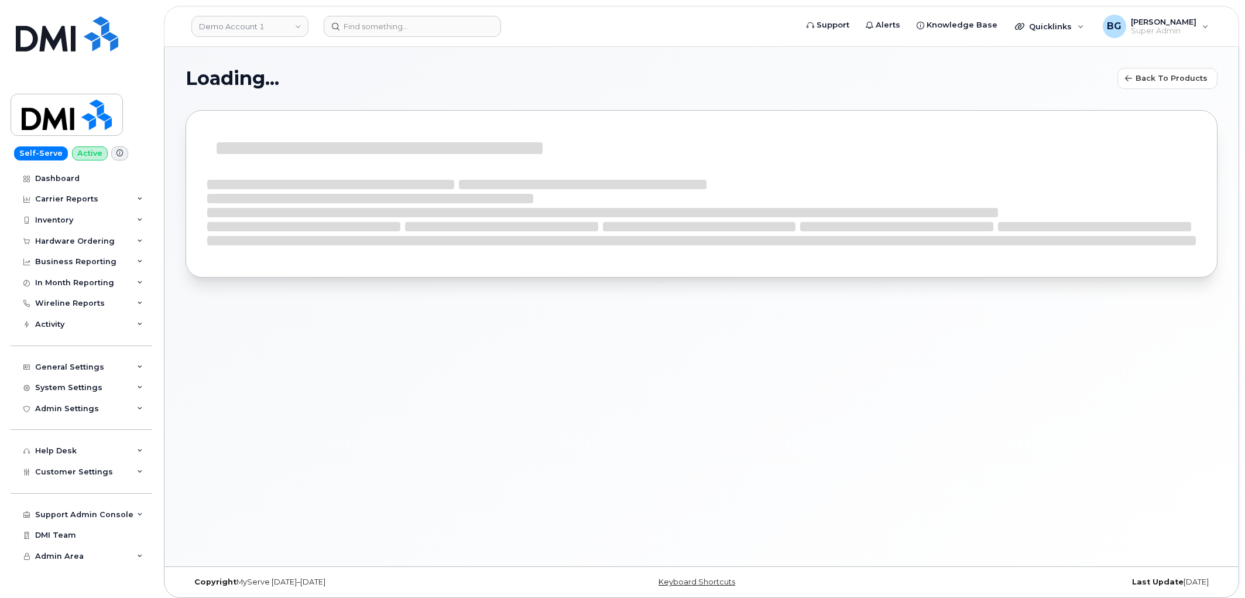
select select "bell"
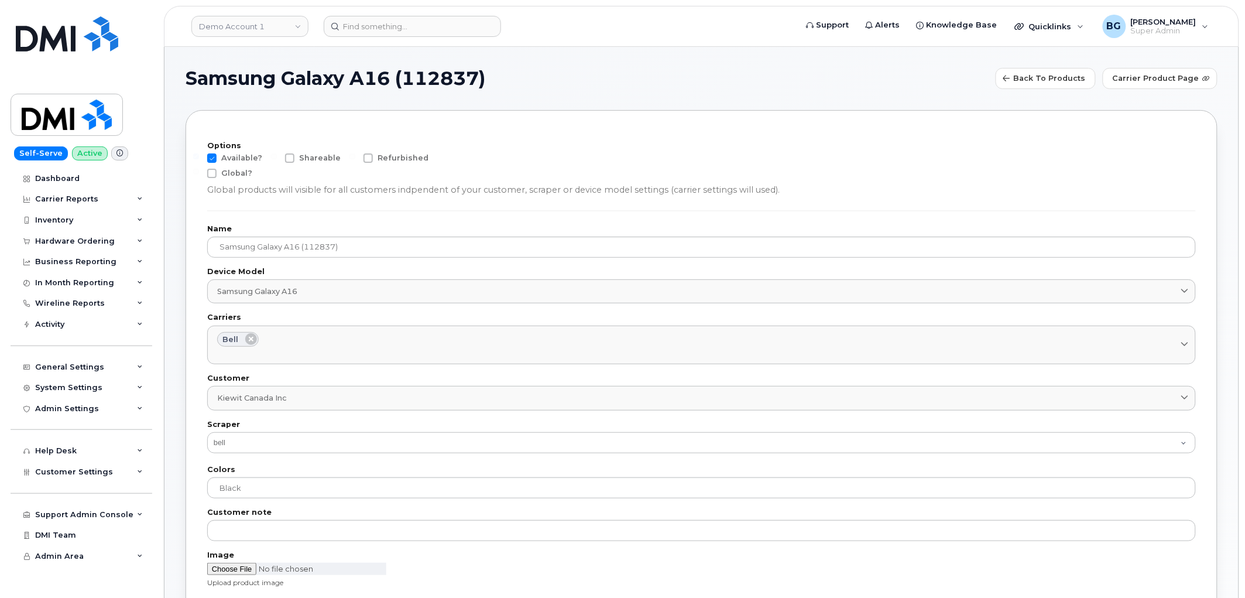
click at [214, 156] on span at bounding box center [211, 157] width 9 height 9
click at [199, 156] on input "Available?" at bounding box center [196, 156] width 6 height 6
checkbox input "false"
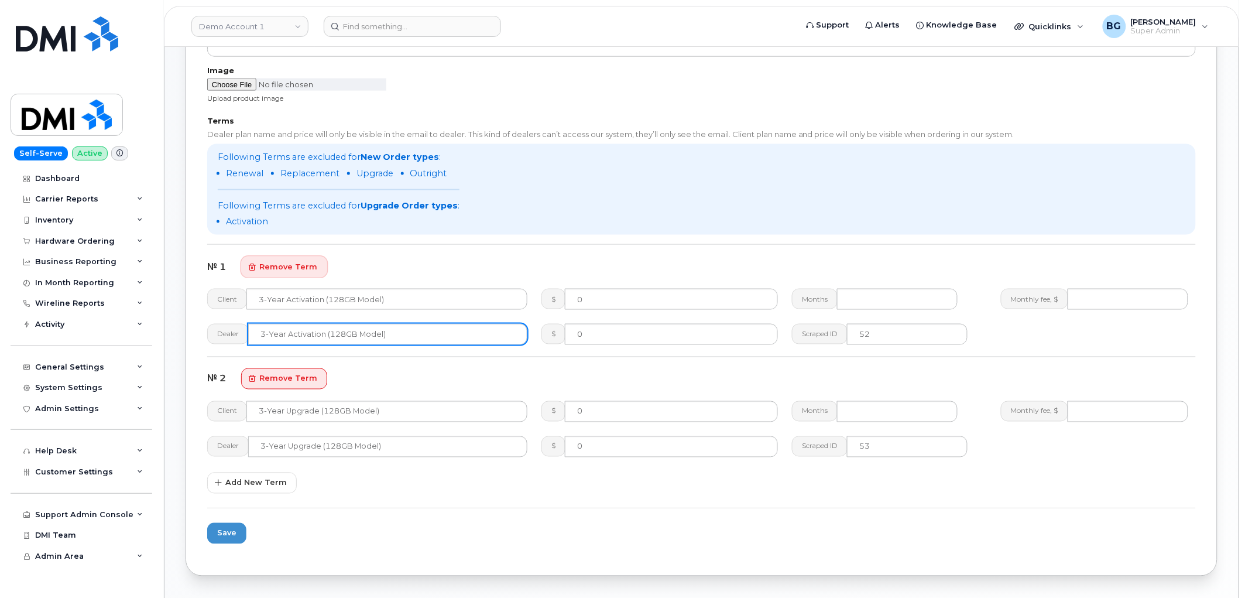
scroll to position [487, 0]
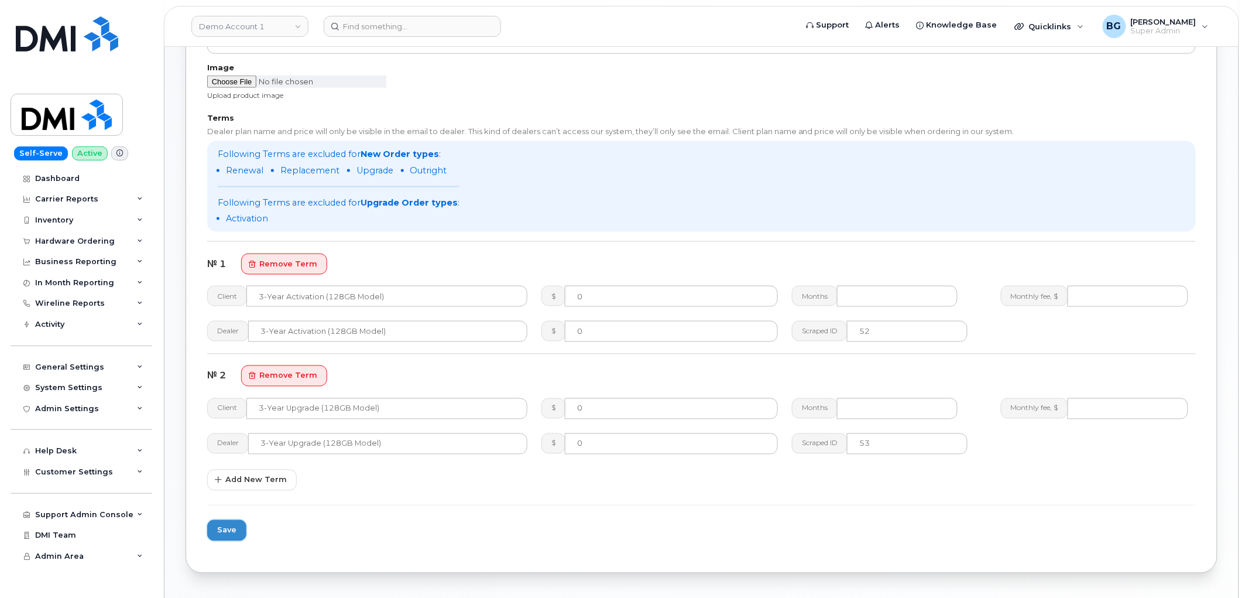
click at [232, 527] on span "Save" at bounding box center [226, 529] width 19 height 11
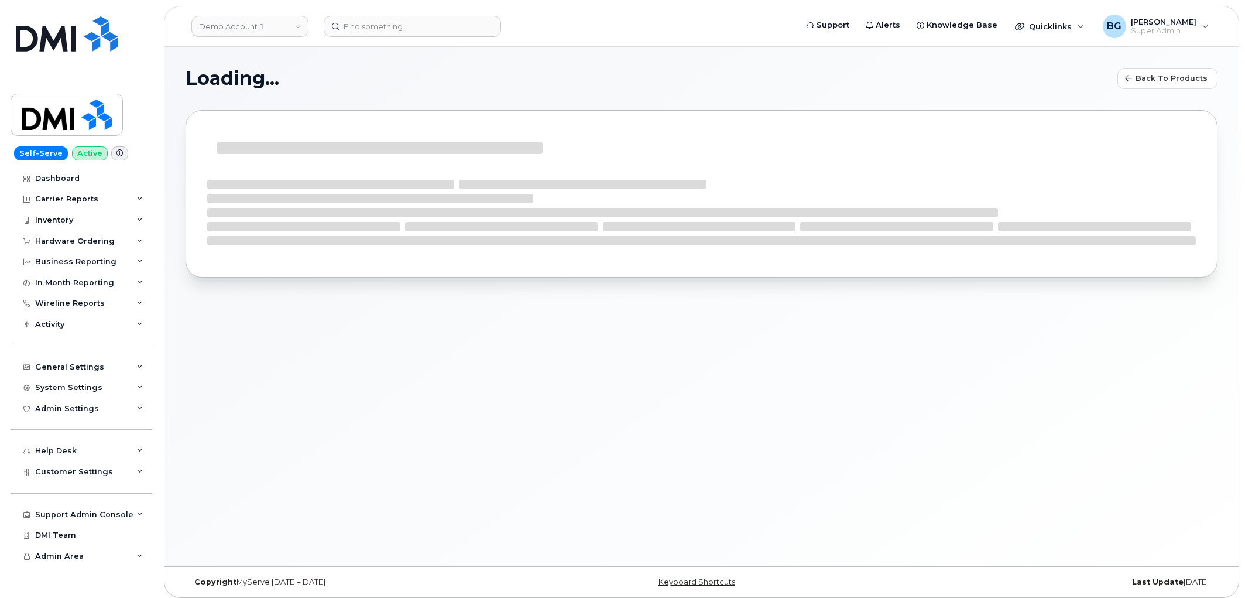
select select "bell"
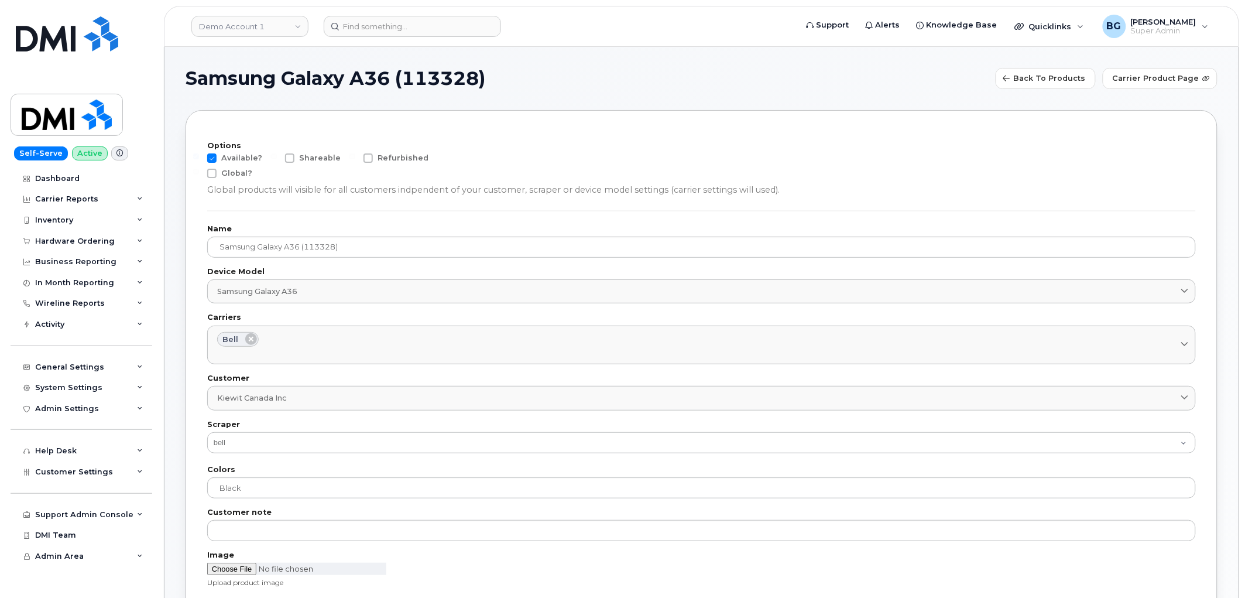
click at [215, 160] on span at bounding box center [211, 157] width 9 height 9
click at [199, 159] on input "Available?" at bounding box center [196, 156] width 6 height 6
checkbox input "false"
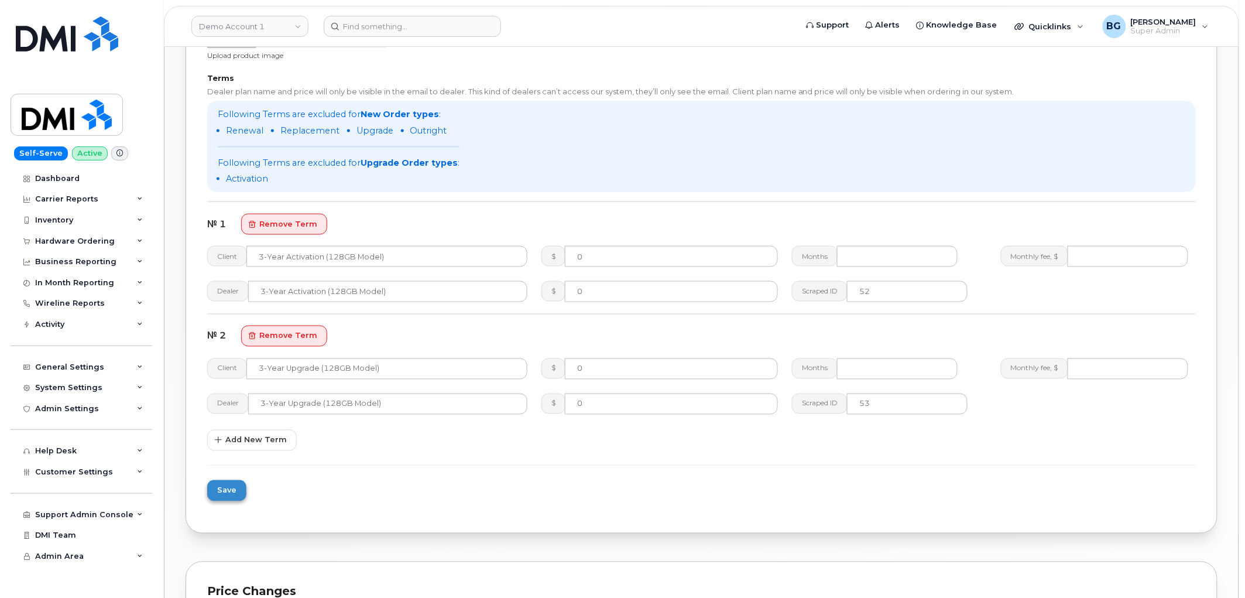
scroll to position [694, 0]
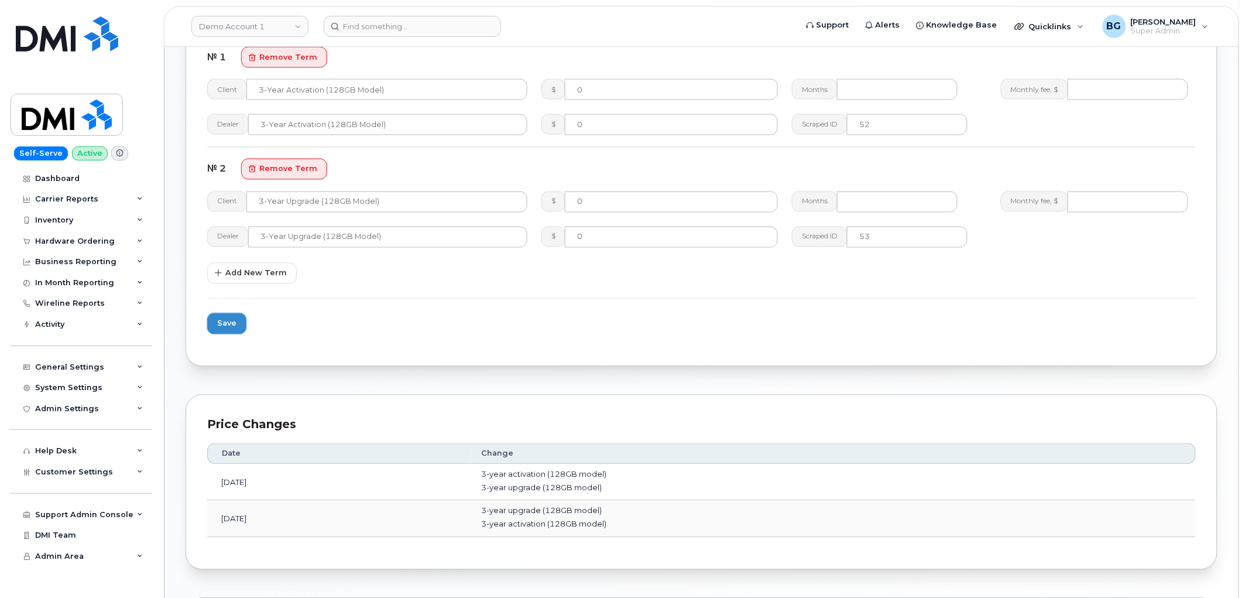
click at [227, 318] on span "Save" at bounding box center [226, 323] width 19 height 11
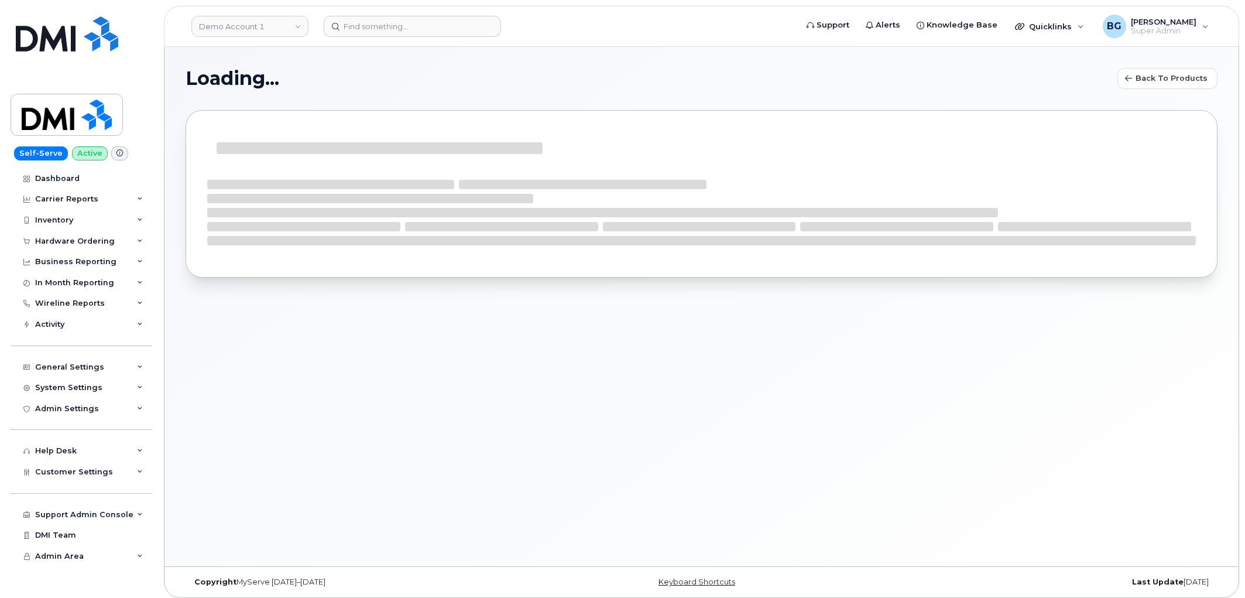
select select "bell"
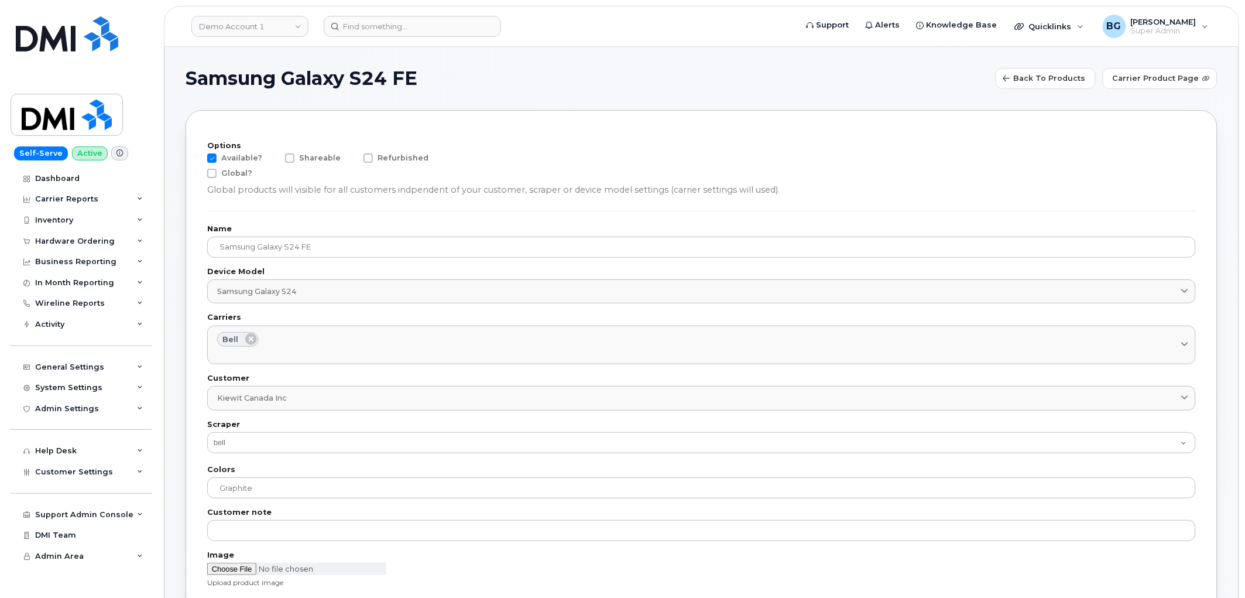
click at [213, 163] on div "Available?" at bounding box center [236, 160] width 59 height 15
click at [214, 157] on span at bounding box center [211, 157] width 9 height 9
click at [199, 157] on input "Available?" at bounding box center [196, 156] width 6 height 6
checkbox input "false"
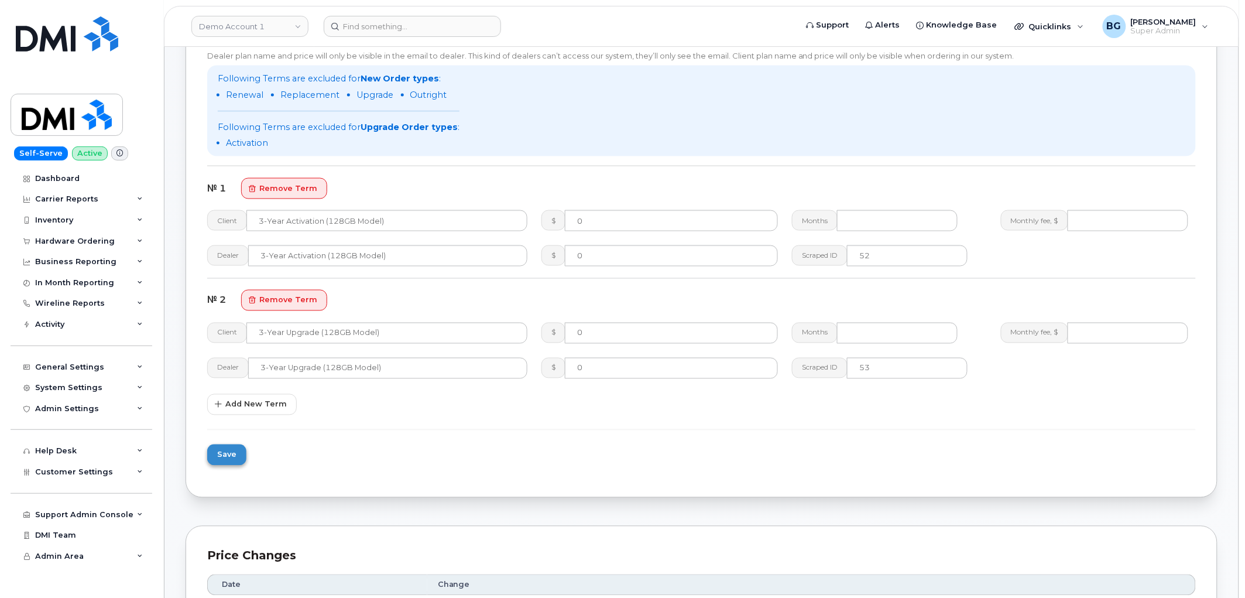
scroll to position [650, 0]
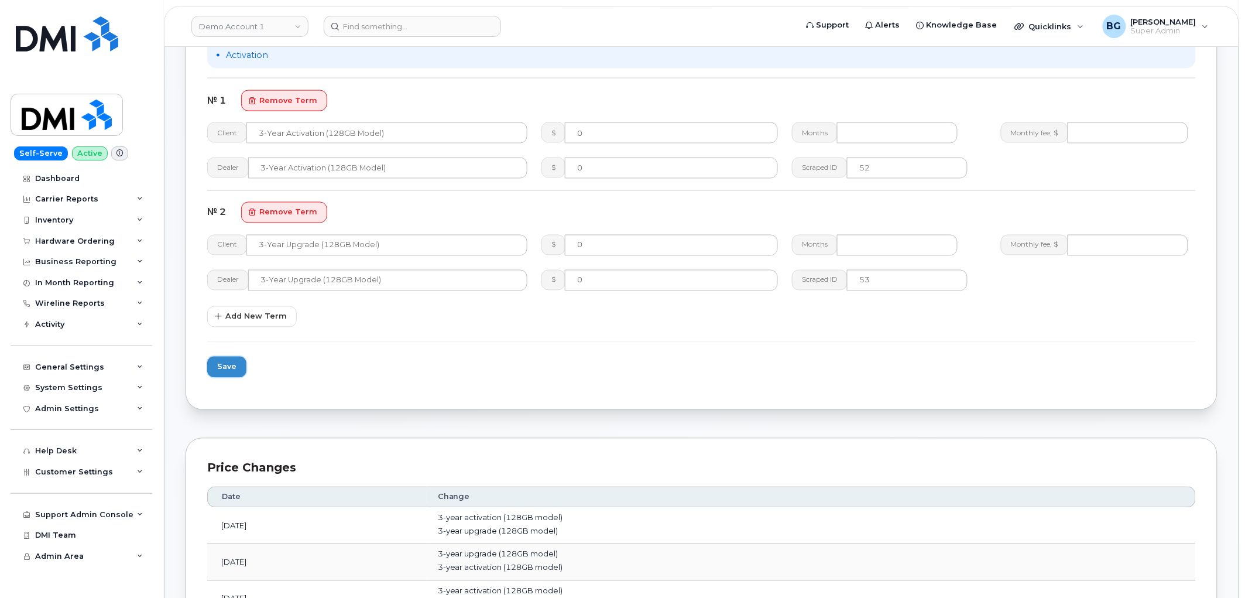
click at [221, 368] on span "Save" at bounding box center [226, 366] width 19 height 11
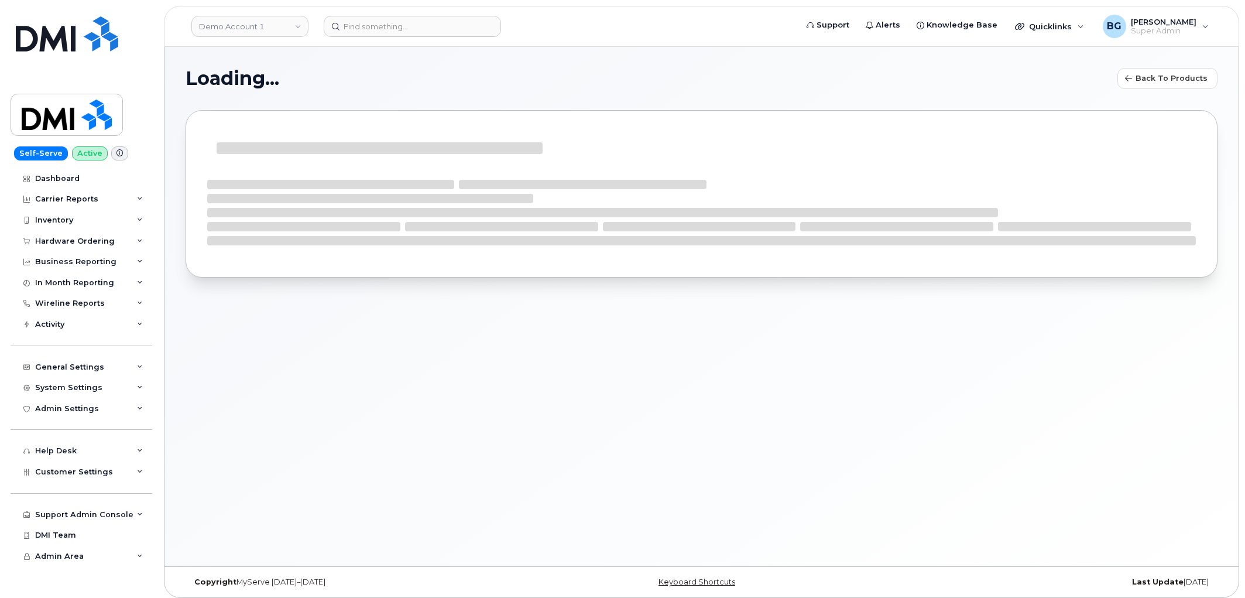
select select "bell"
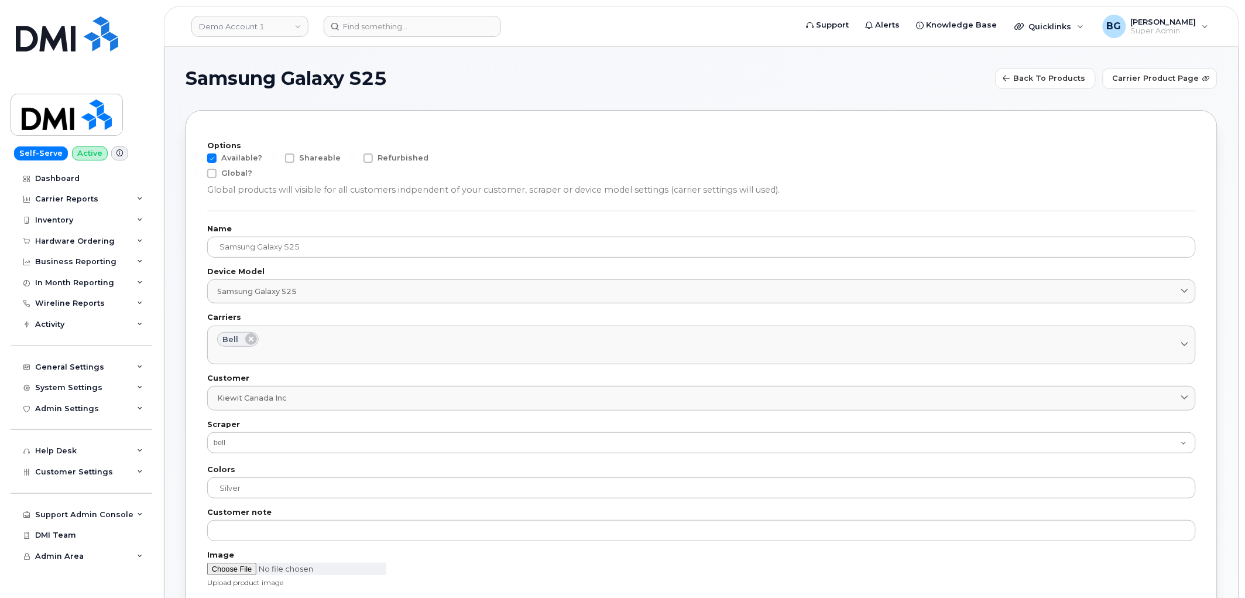
drag, startPoint x: 215, startPoint y: 155, endPoint x: 255, endPoint y: 200, distance: 60.6
click at [215, 155] on span at bounding box center [211, 157] width 9 height 9
click at [199, 155] on input "Available?" at bounding box center [196, 156] width 6 height 6
checkbox input "false"
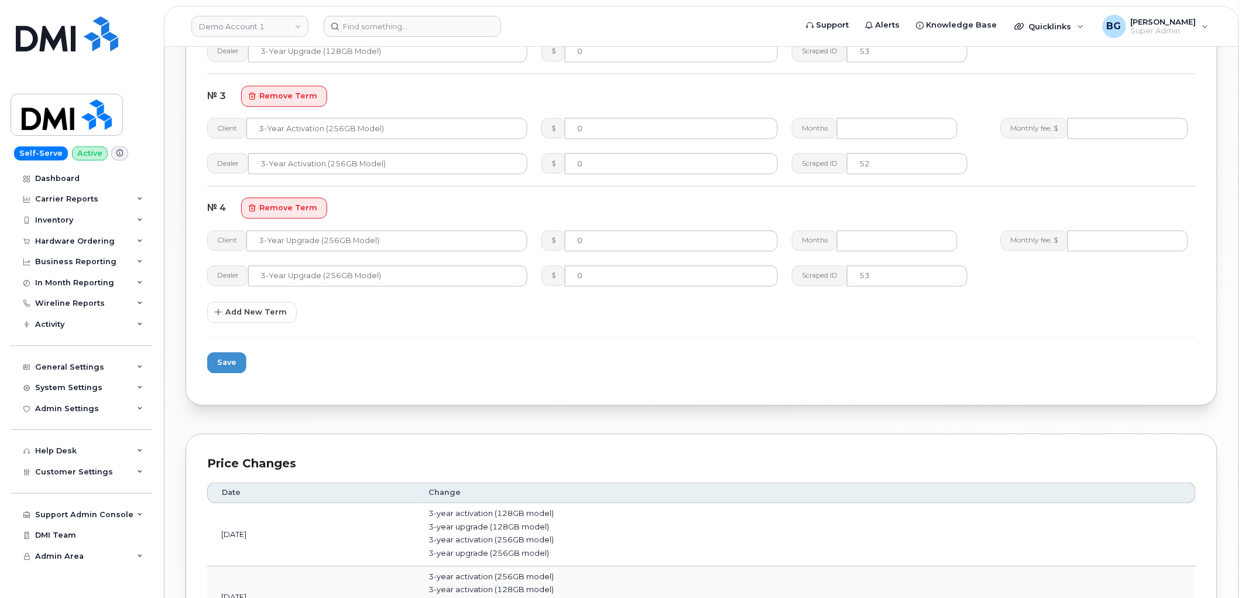
scroll to position [997, 0]
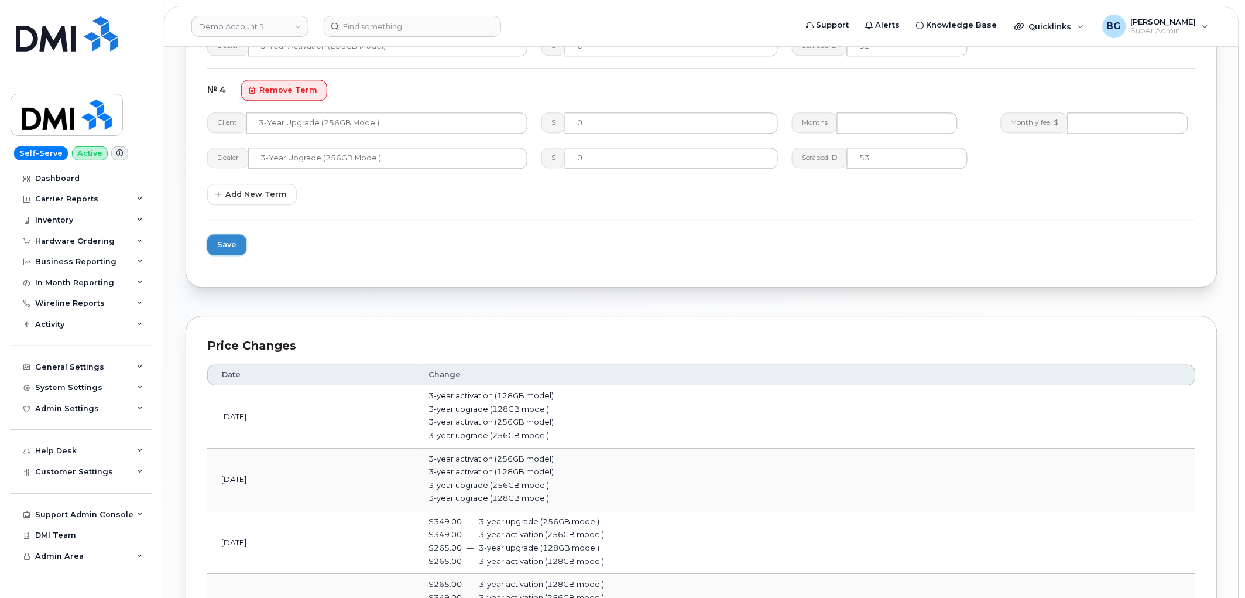
click at [232, 240] on span "Save" at bounding box center [226, 244] width 19 height 11
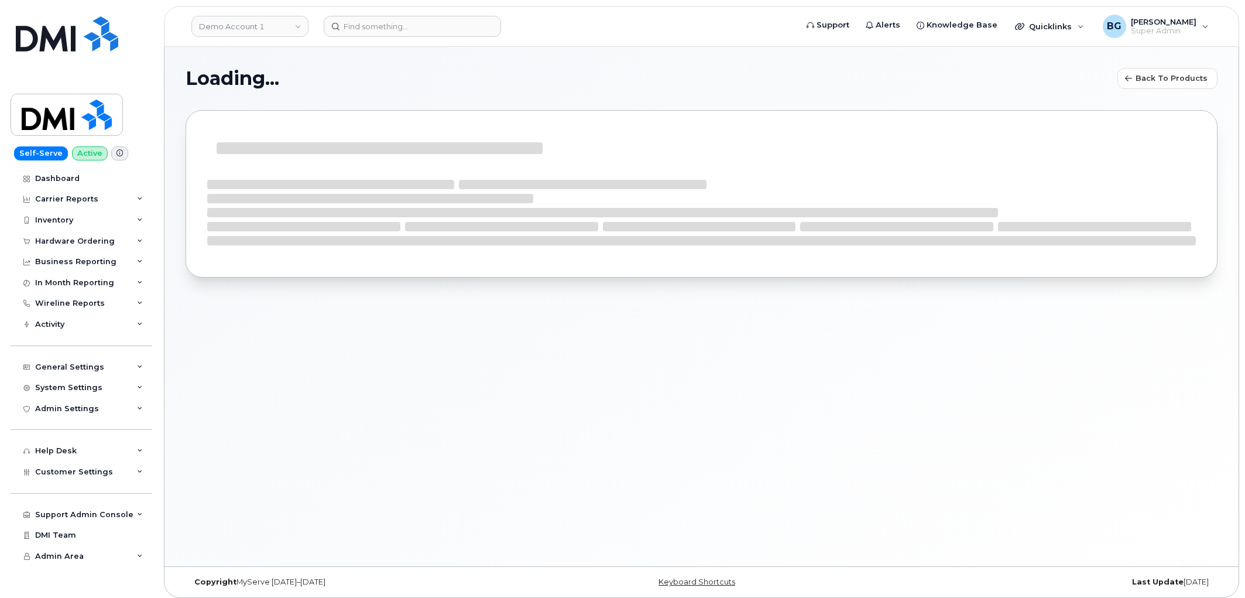
select select "bell"
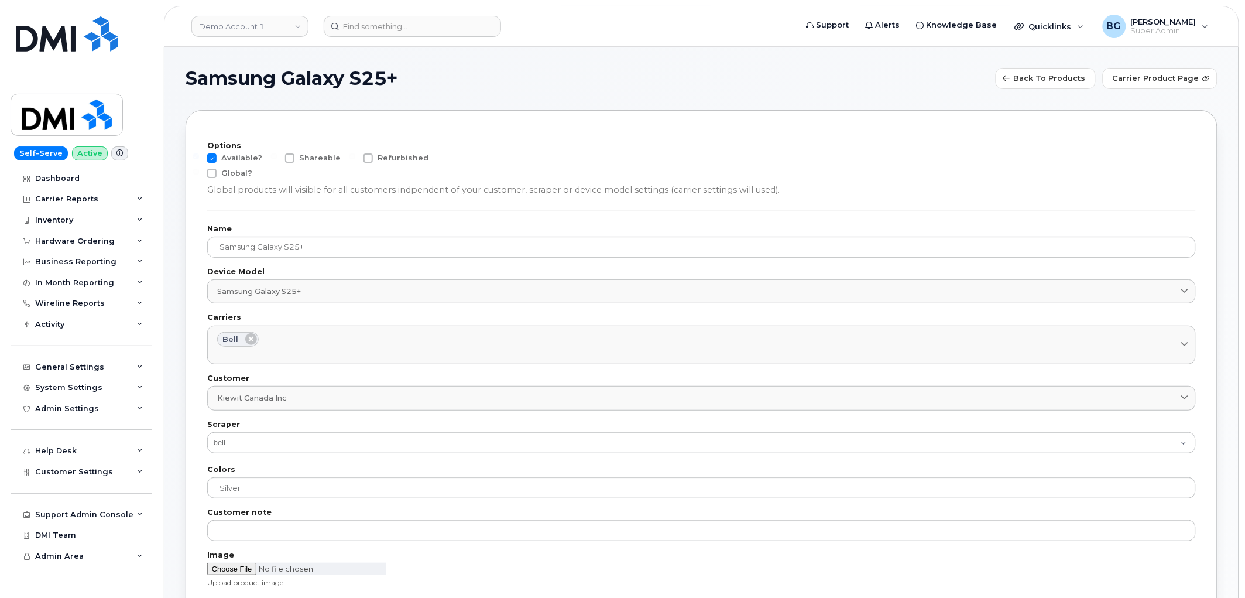
click at [215, 157] on span at bounding box center [211, 157] width 9 height 9
click at [199, 157] on input "Available?" at bounding box center [196, 156] width 6 height 6
checkbox input "false"
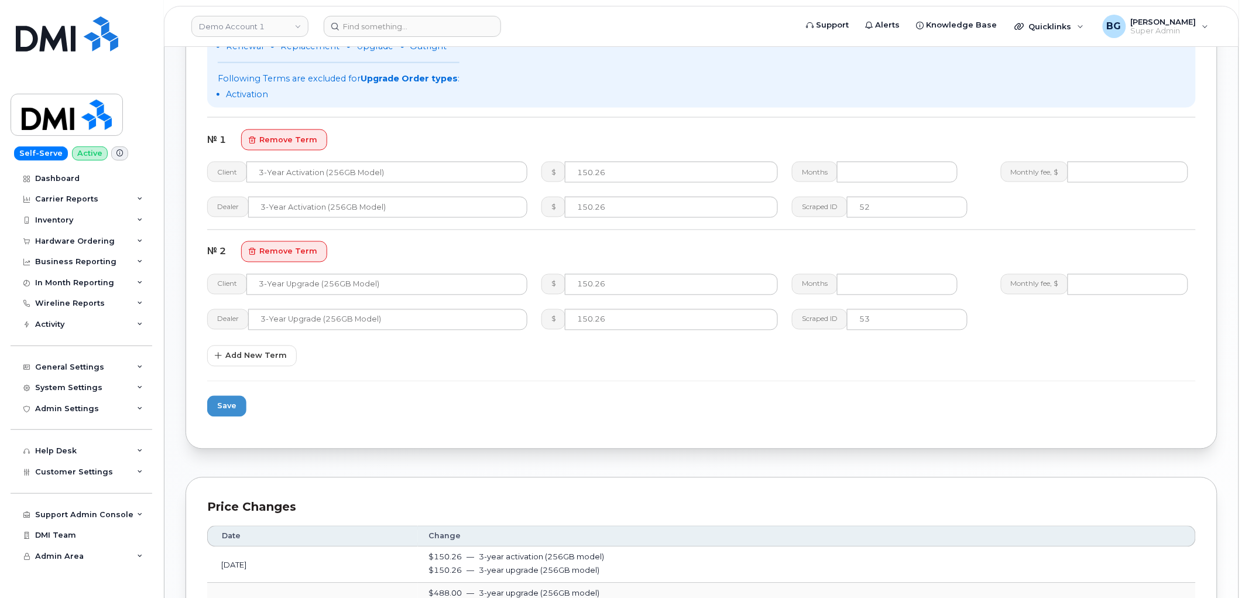
scroll to position [780, 0]
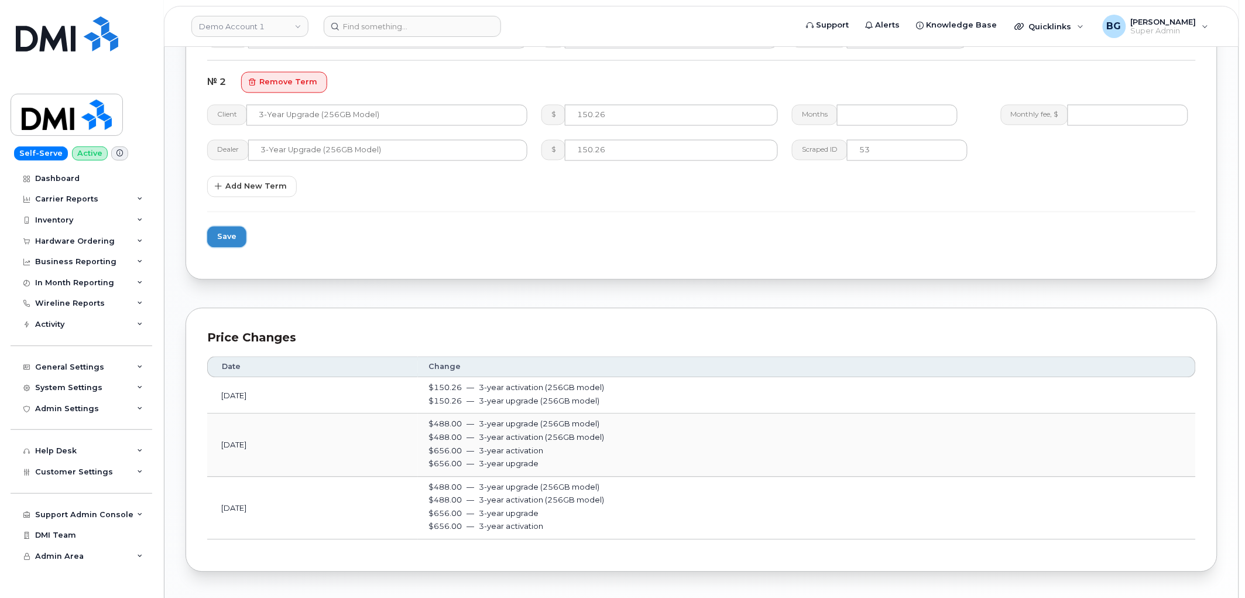
click at [225, 231] on span "Save" at bounding box center [226, 236] width 19 height 11
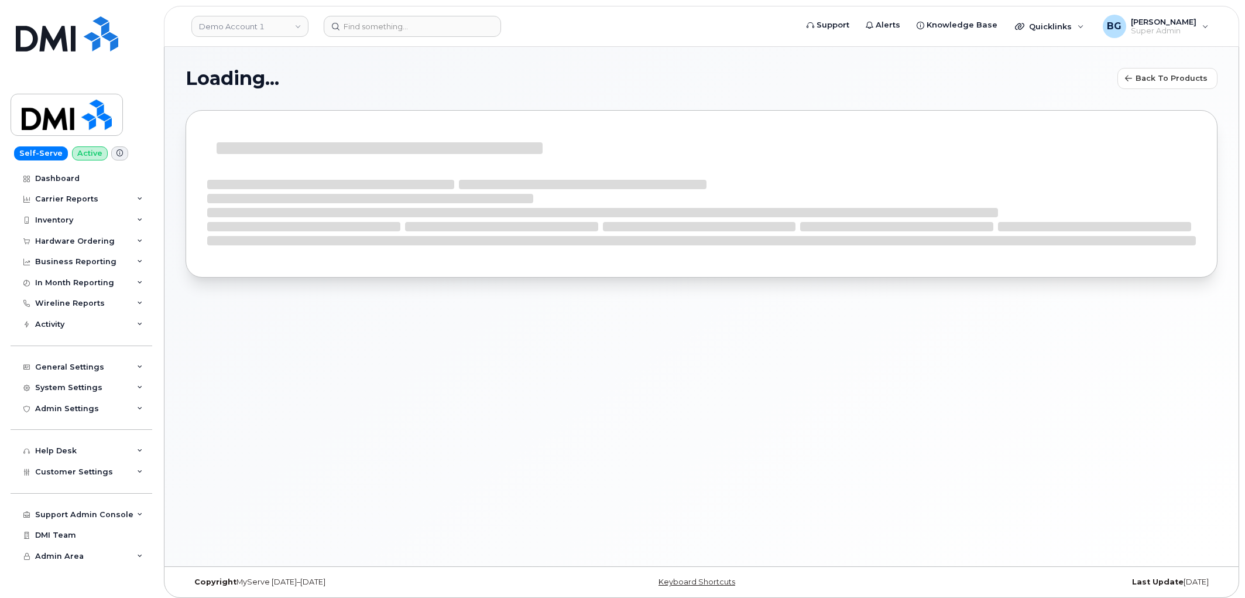
select select "bell"
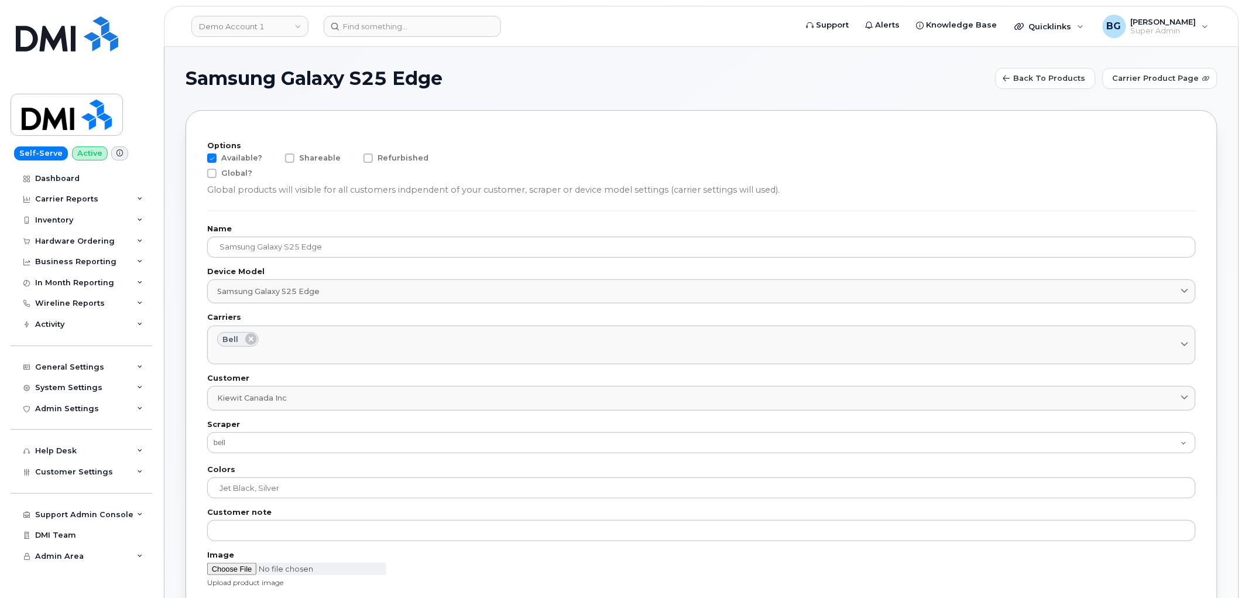
click at [213, 159] on span at bounding box center [211, 157] width 9 height 9
click at [199, 159] on input "Available?" at bounding box center [196, 156] width 6 height 6
checkbox input "false"
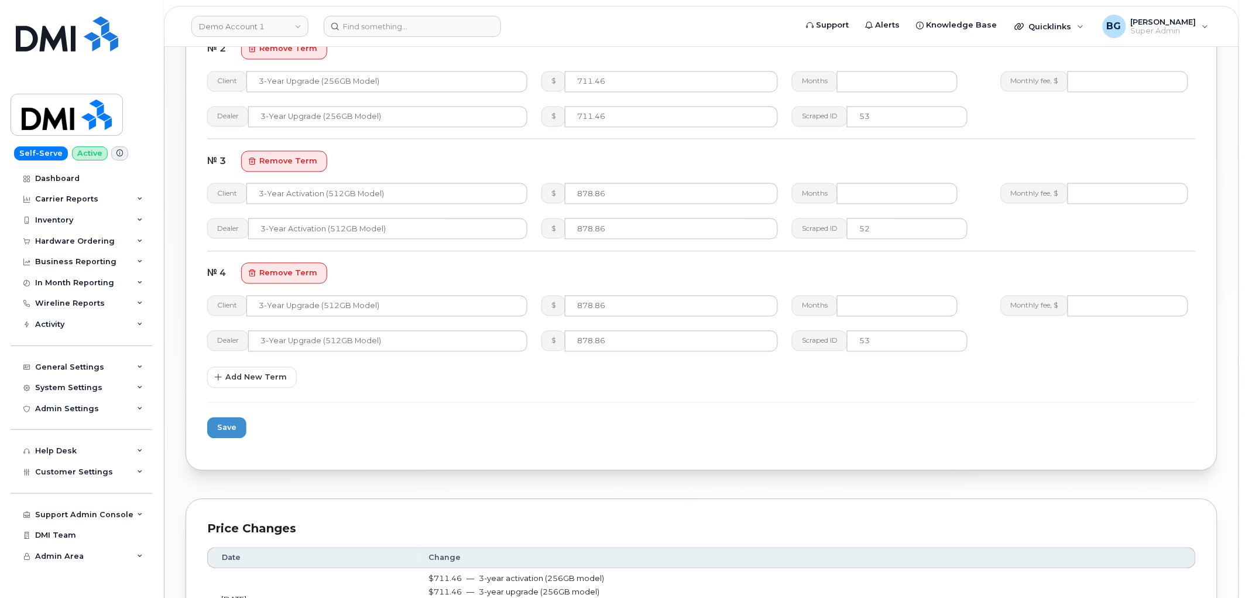
scroll to position [997, 0]
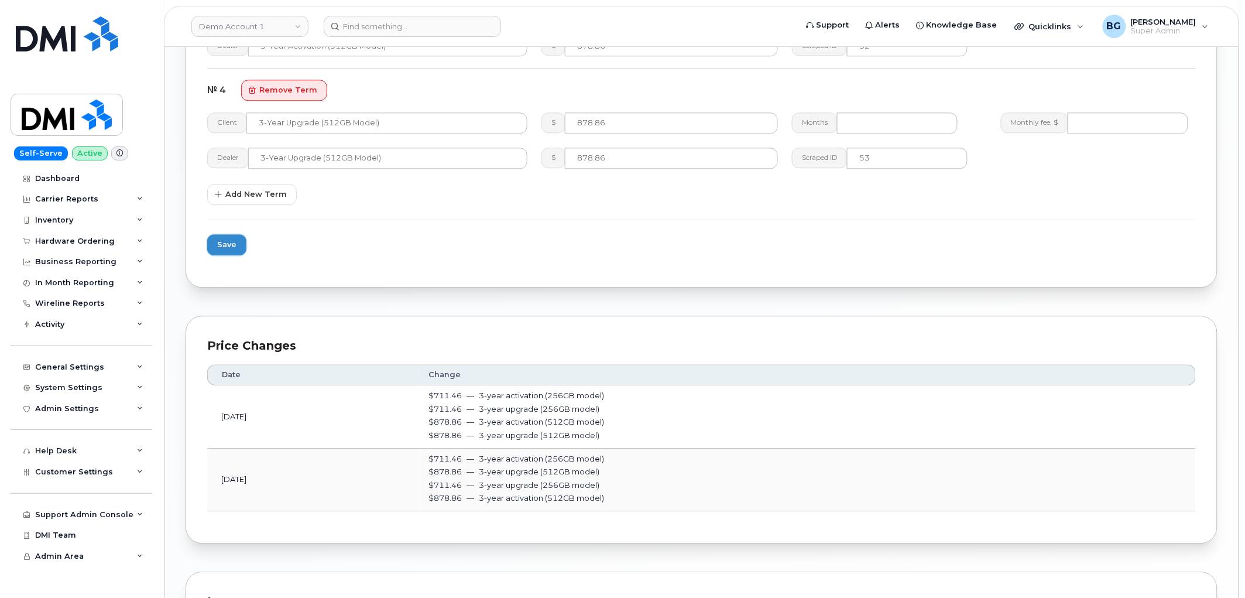
click at [226, 241] on span "Save" at bounding box center [226, 244] width 19 height 11
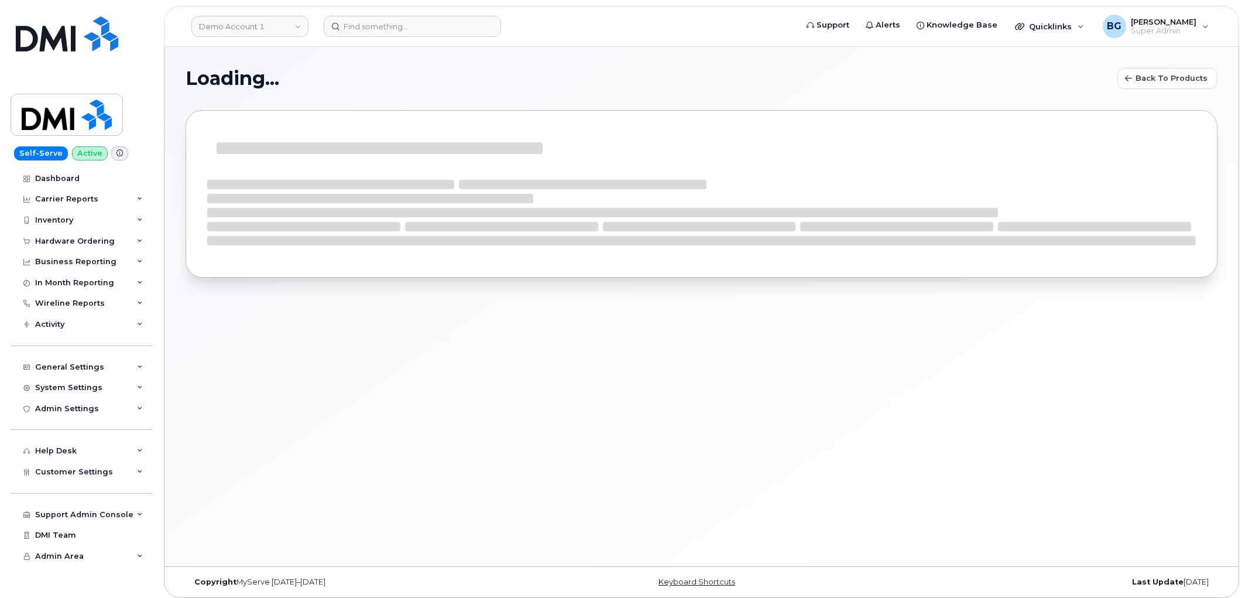
select select "bell"
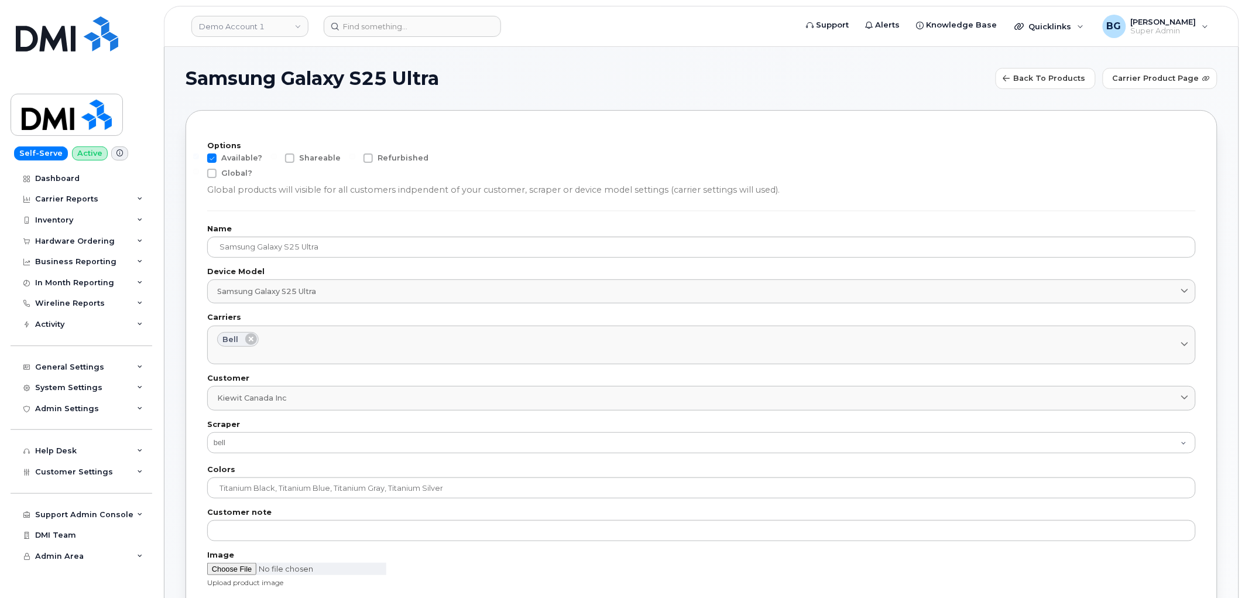
click at [208, 155] on span at bounding box center [211, 157] width 9 height 9
click at [199, 155] on input "Available?" at bounding box center [196, 156] width 6 height 6
checkbox input "false"
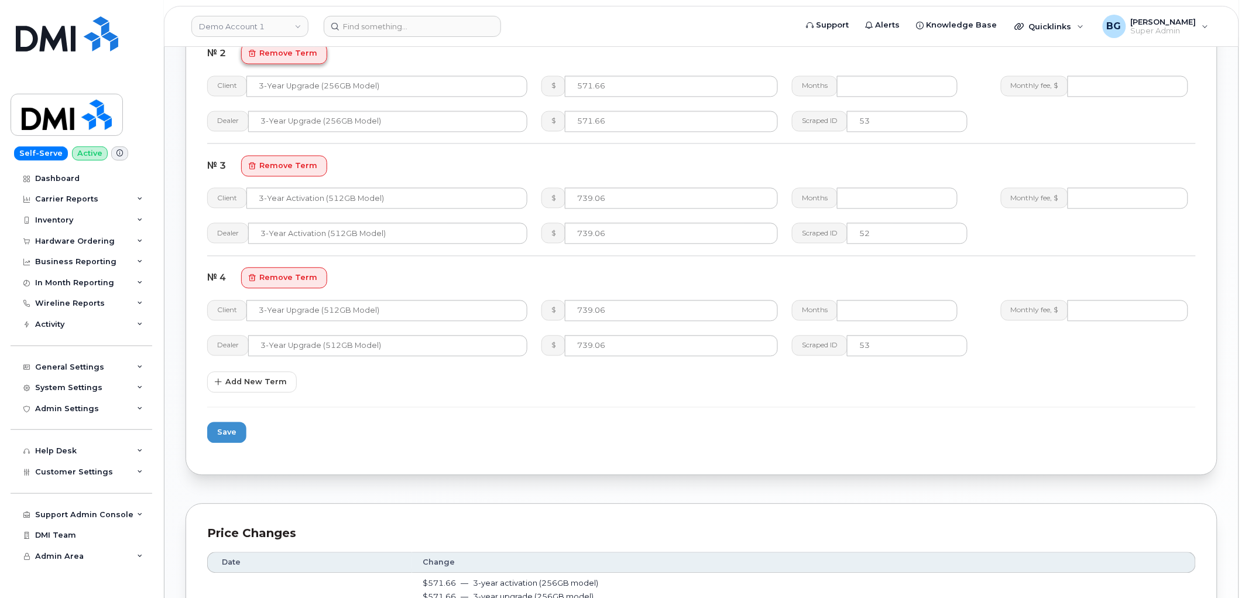
scroll to position [954, 0]
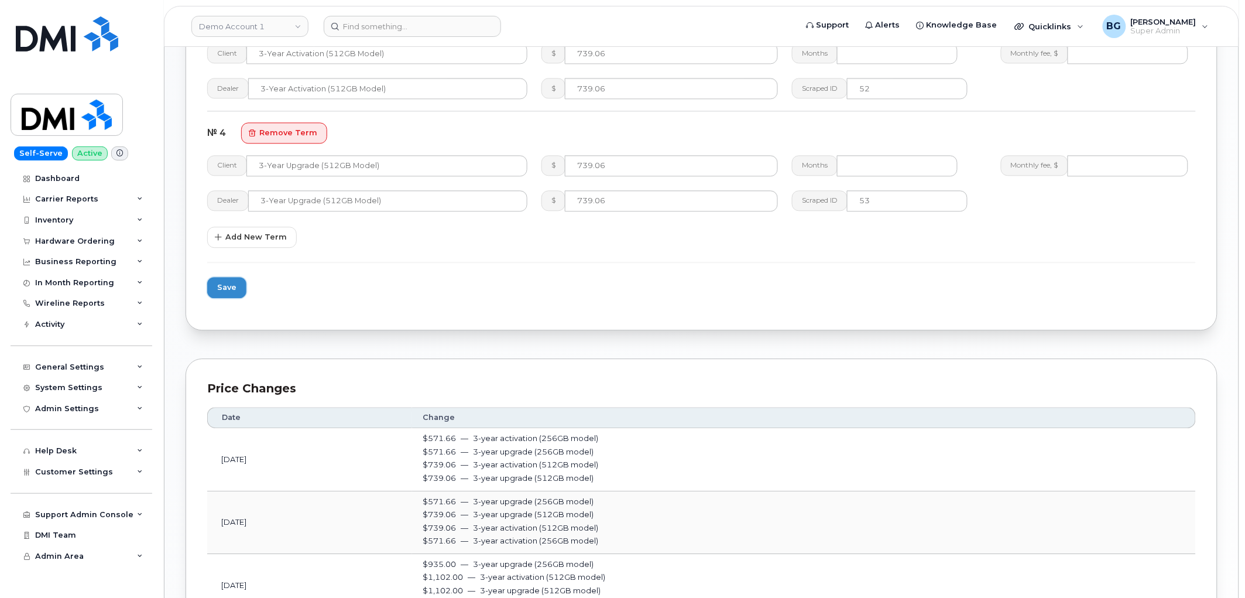
click at [231, 282] on span "Save" at bounding box center [226, 287] width 19 height 11
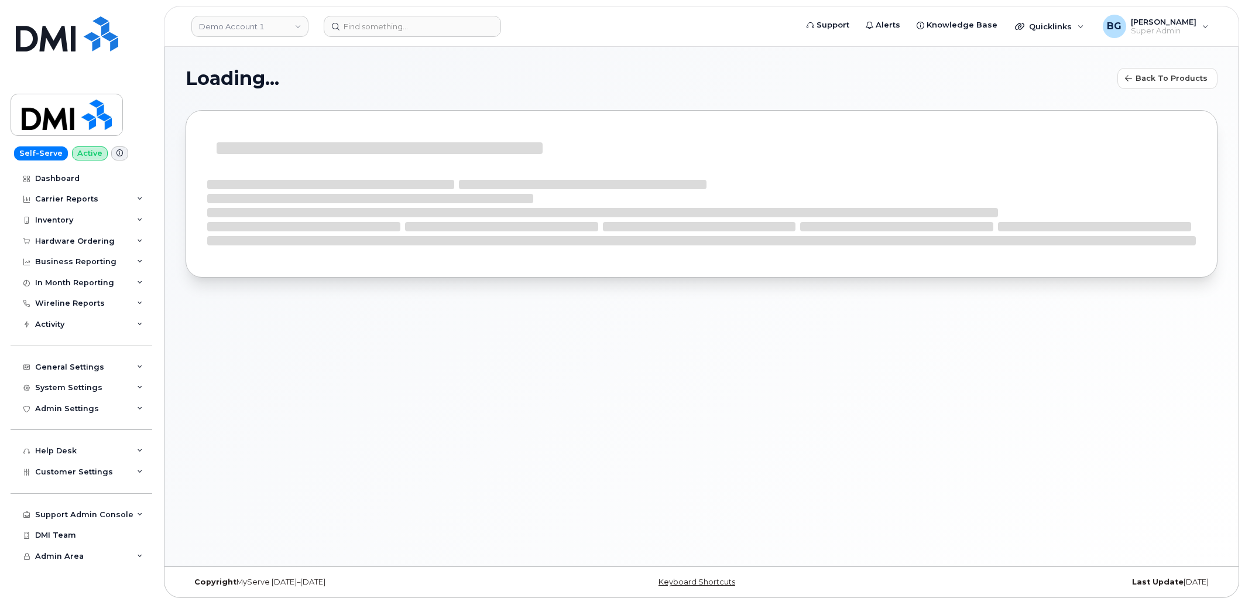
select select "bell"
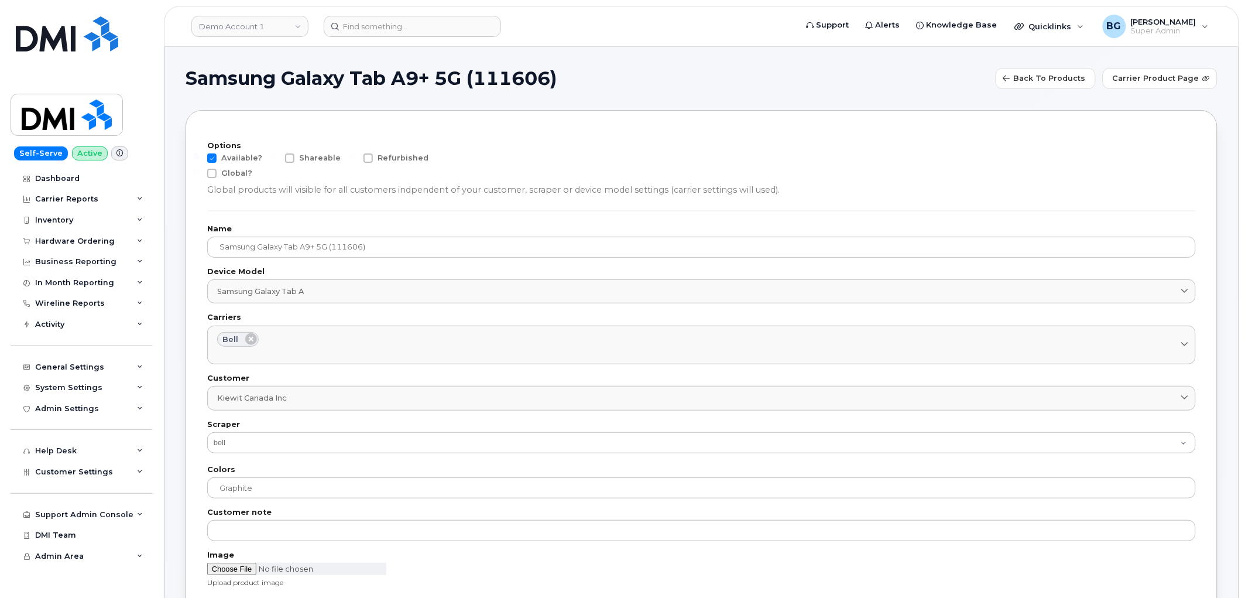
click at [208, 159] on span at bounding box center [211, 157] width 9 height 9
click at [199, 159] on input "Available?" at bounding box center [196, 156] width 6 height 6
checkbox input "false"
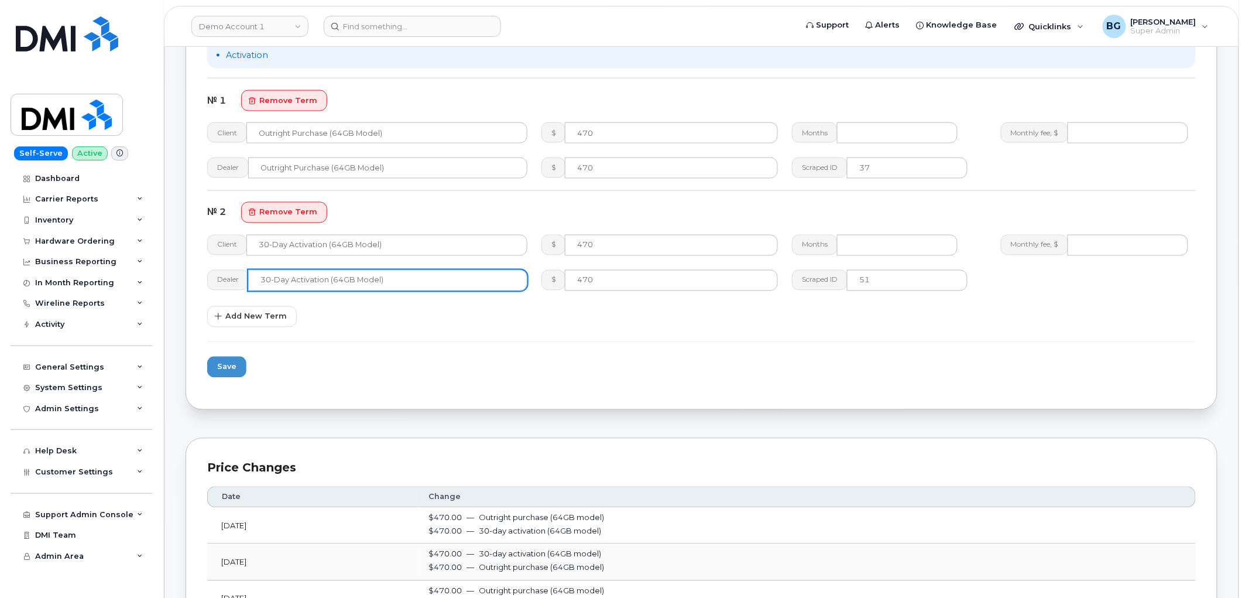
scroll to position [780, 0]
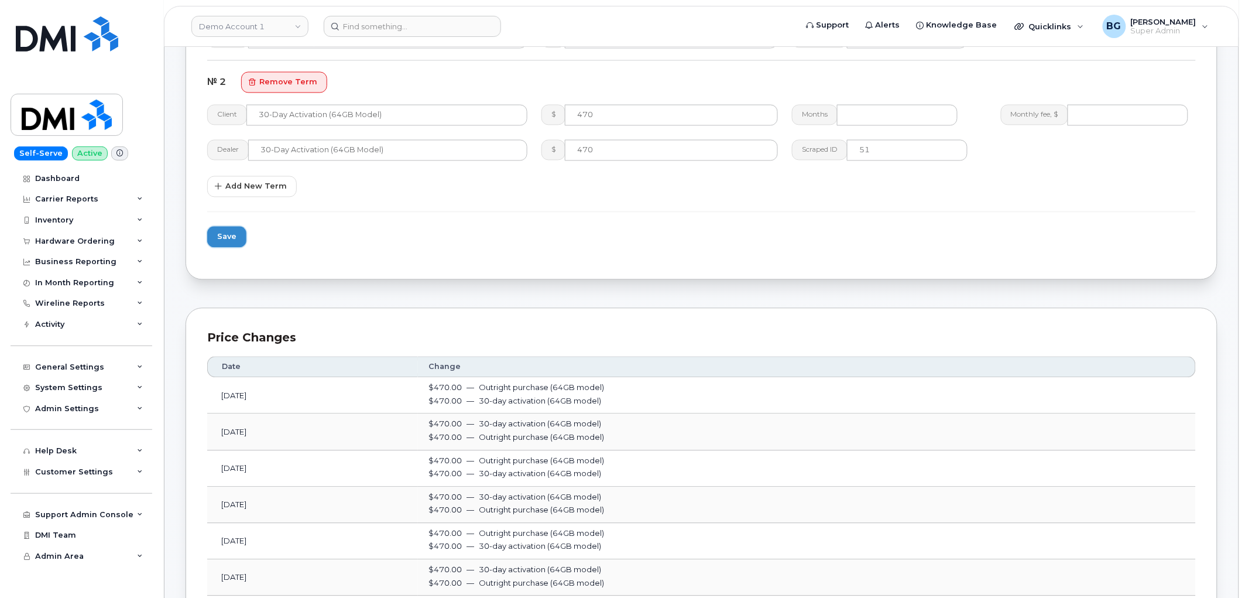
click at [228, 234] on span "Save" at bounding box center [226, 236] width 19 height 11
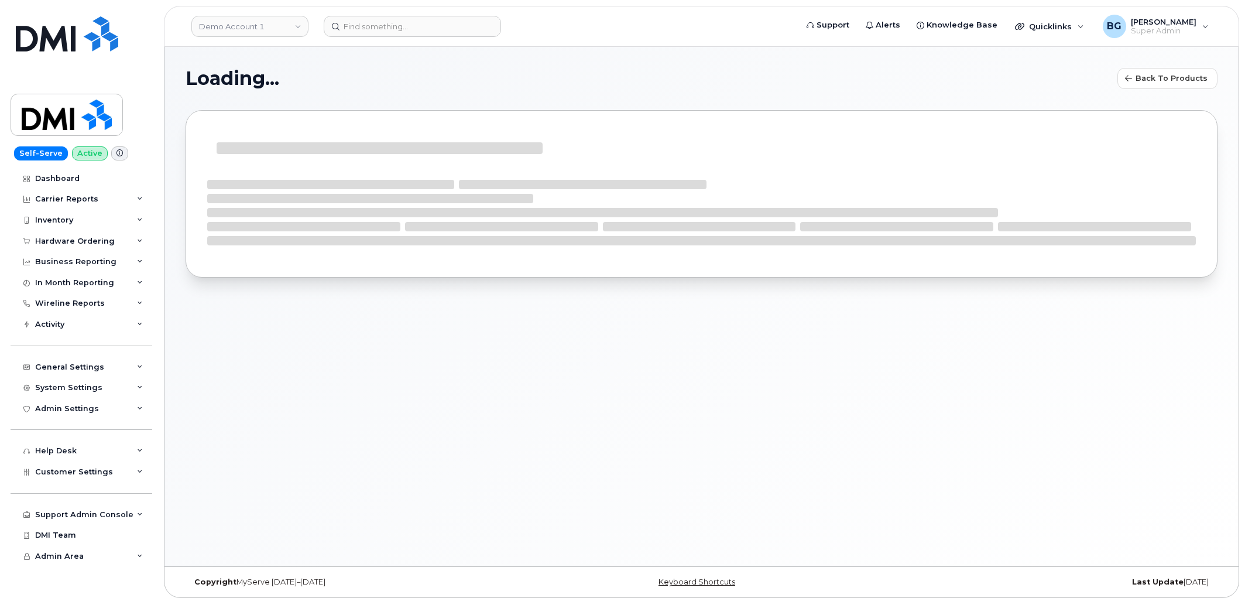
select select "bell"
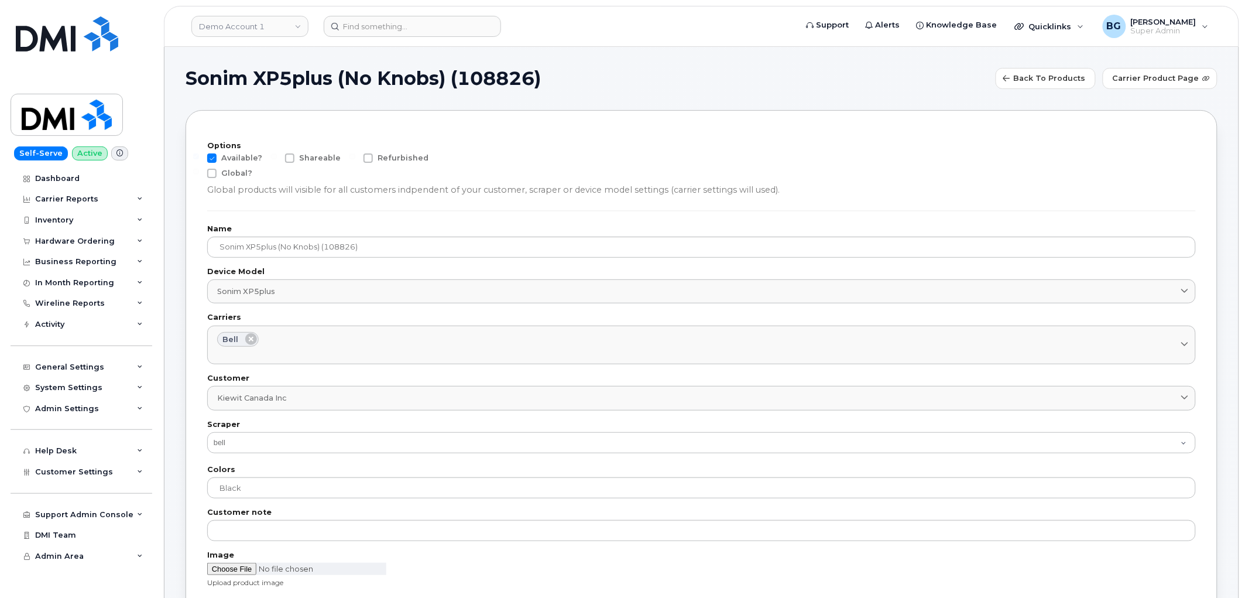
click at [209, 159] on span at bounding box center [211, 157] width 9 height 9
click at [199, 159] on input "Available?" at bounding box center [196, 156] width 6 height 6
checkbox input "false"
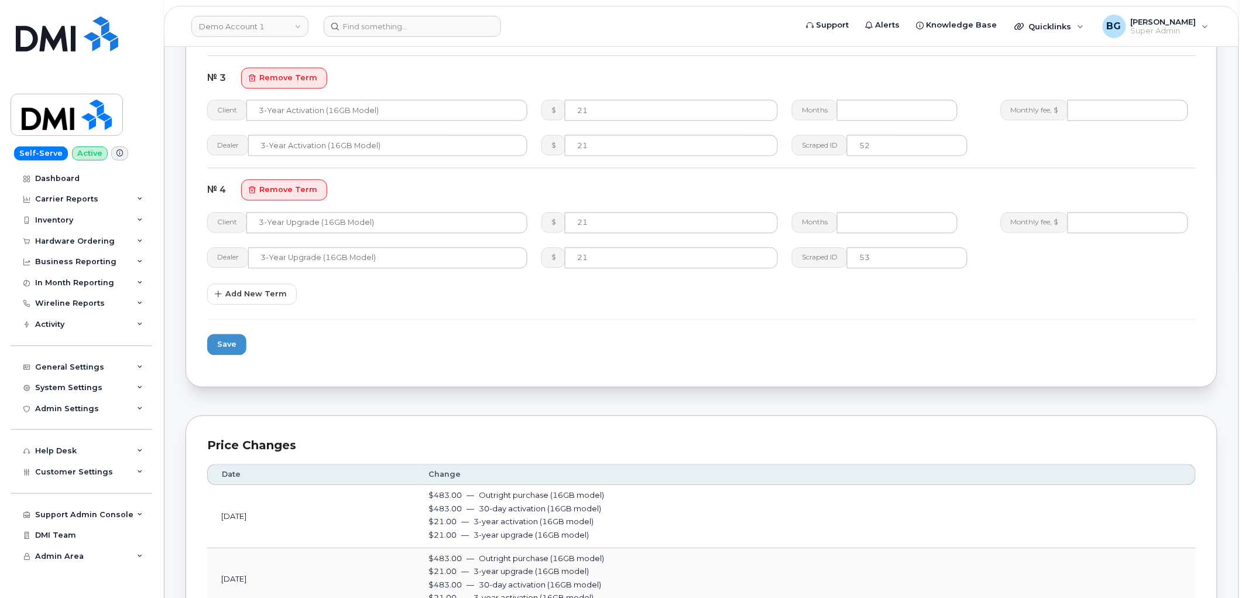
scroll to position [1040, 0]
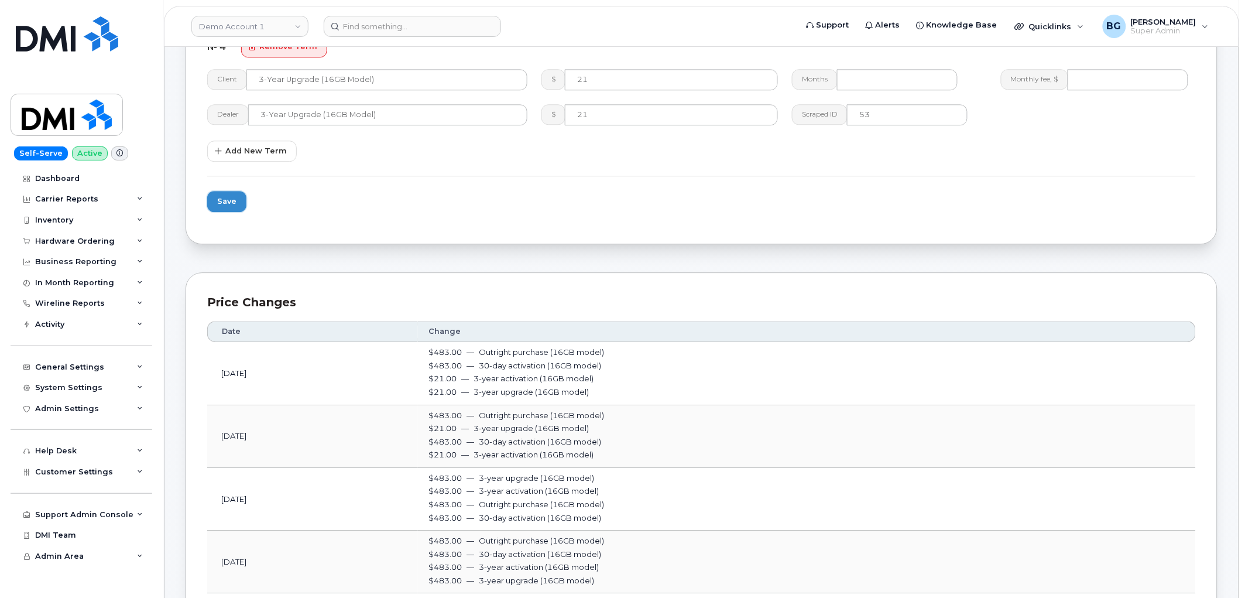
click at [222, 197] on span "Save" at bounding box center [226, 201] width 19 height 11
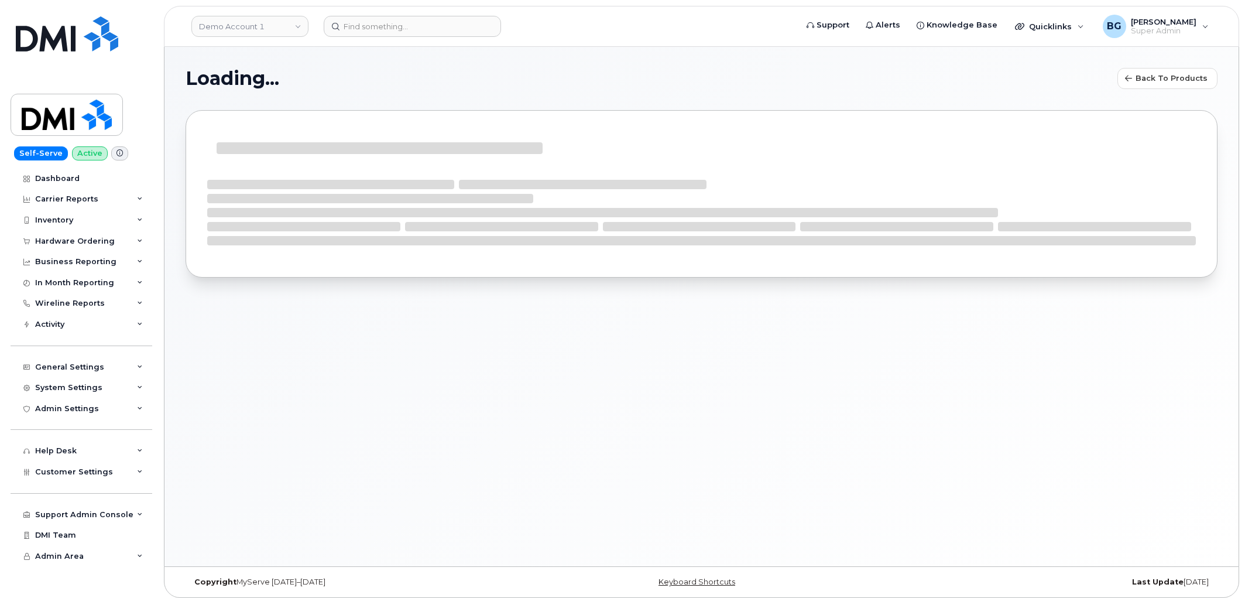
select select
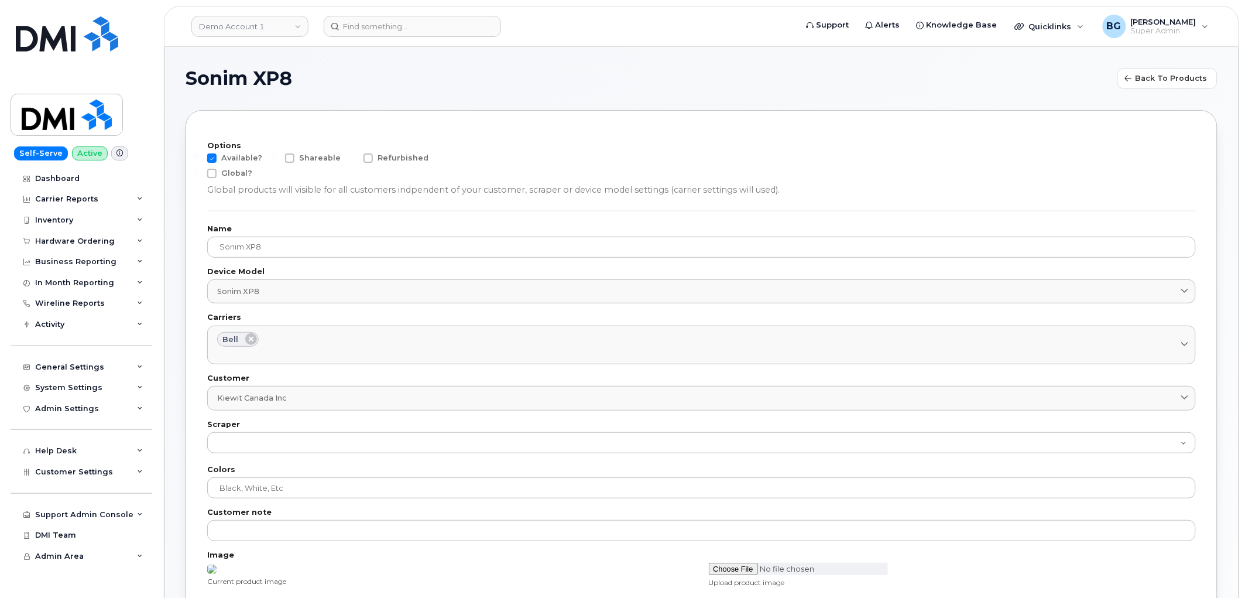
click at [212, 156] on span at bounding box center [211, 157] width 9 height 9
click at [199, 156] on input "Available?" at bounding box center [196, 156] width 6 height 6
checkbox input "false"
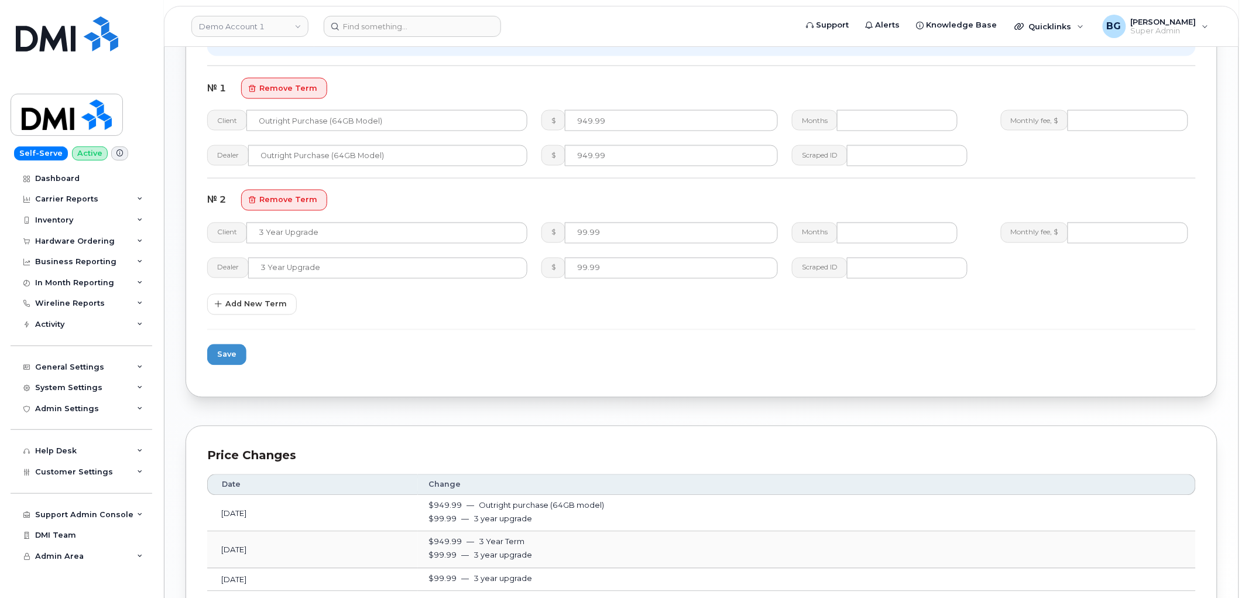
scroll to position [774, 0]
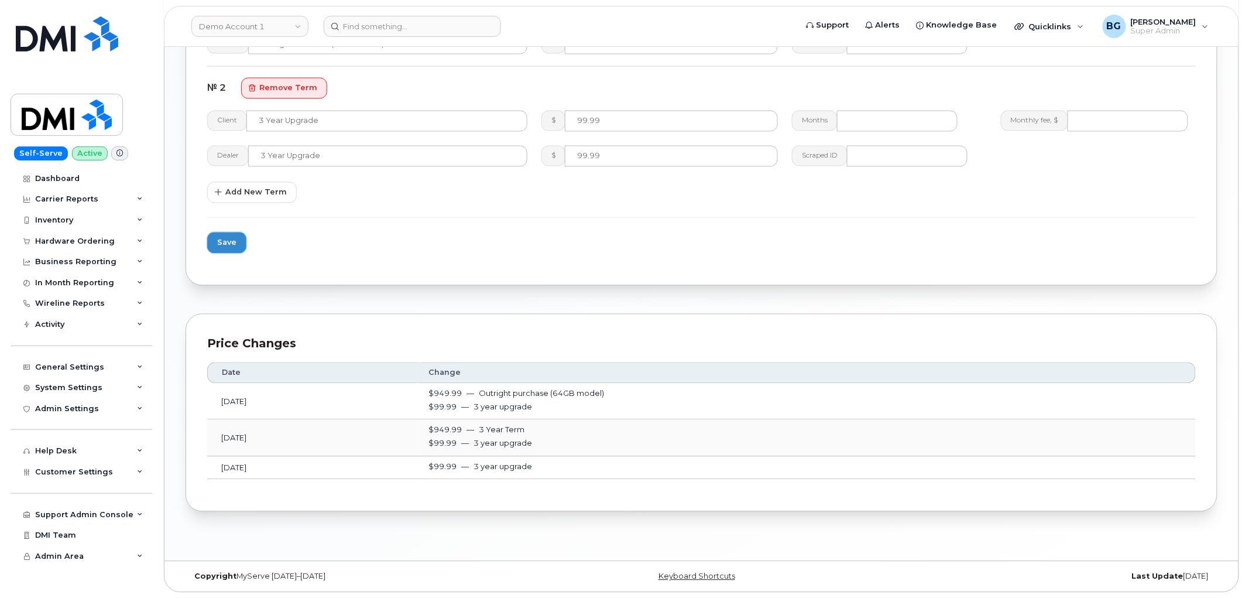
click at [215, 238] on button "Save" at bounding box center [226, 242] width 39 height 21
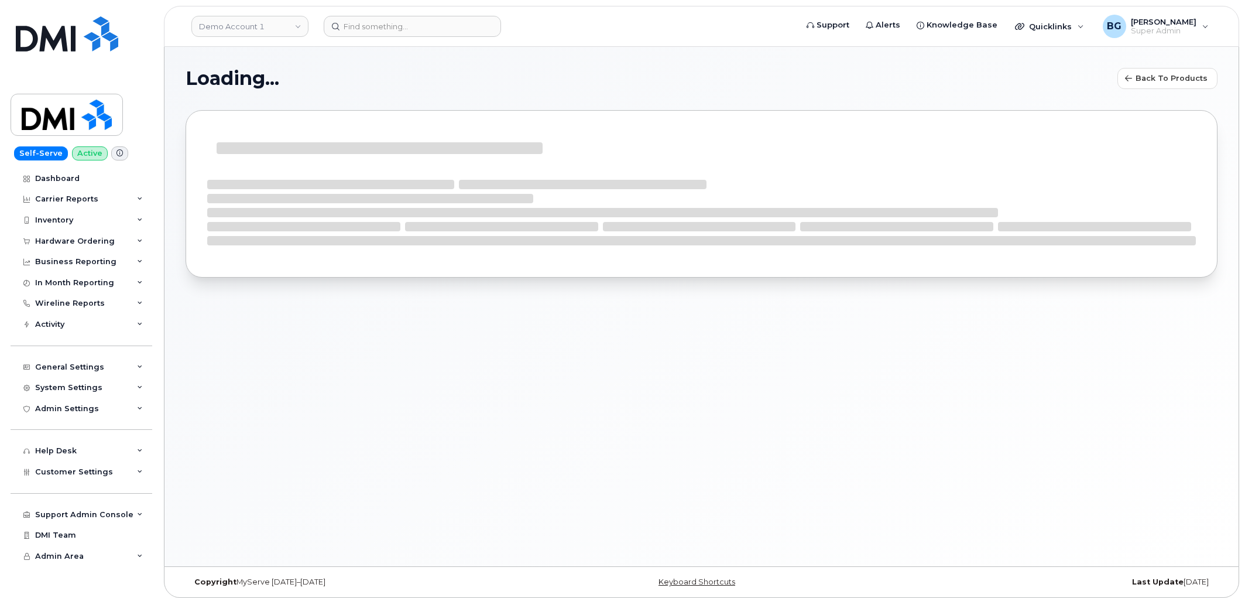
select select "bell"
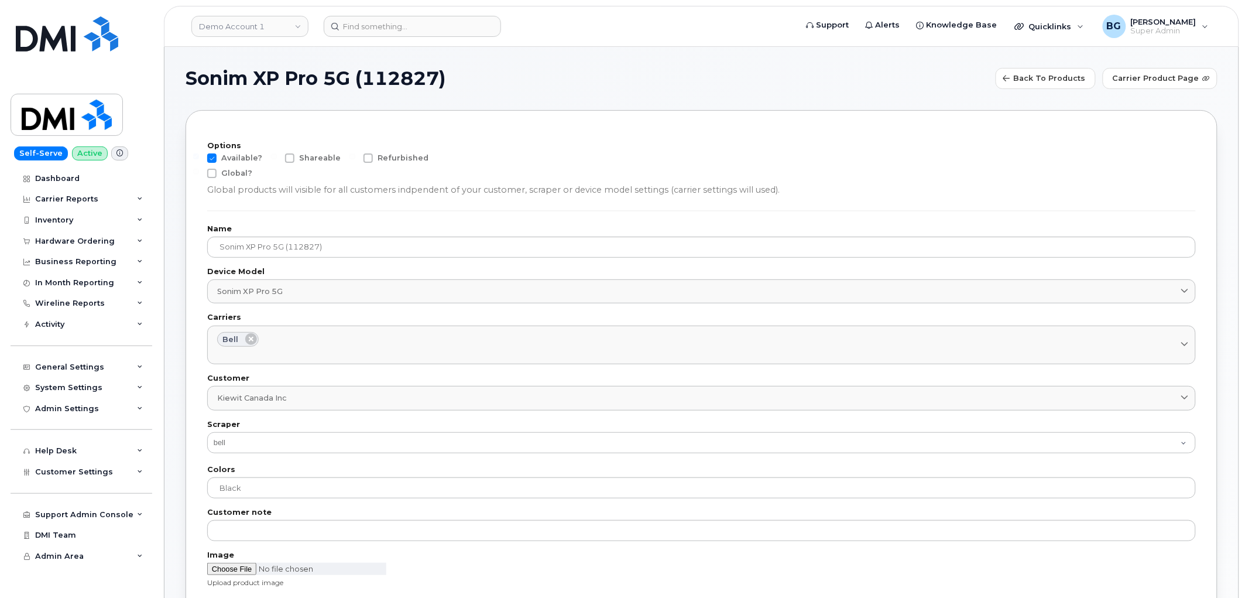
click at [211, 159] on span at bounding box center [211, 157] width 9 height 9
click at [199, 159] on input "Available?" at bounding box center [196, 156] width 6 height 6
checkbox input "false"
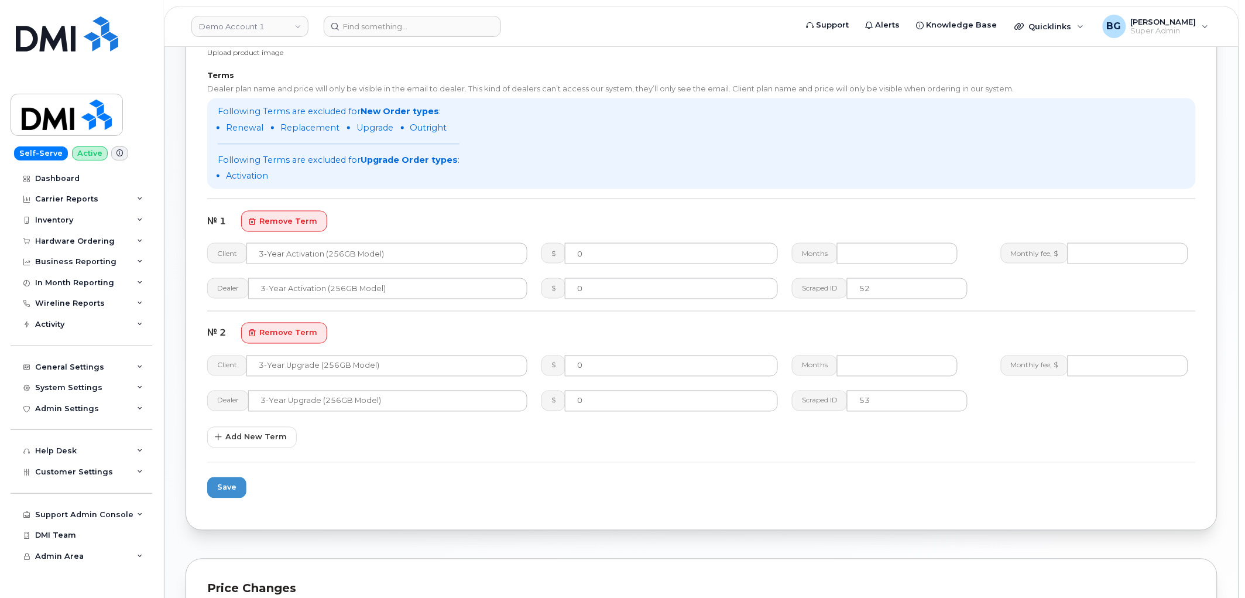
scroll to position [650, 0]
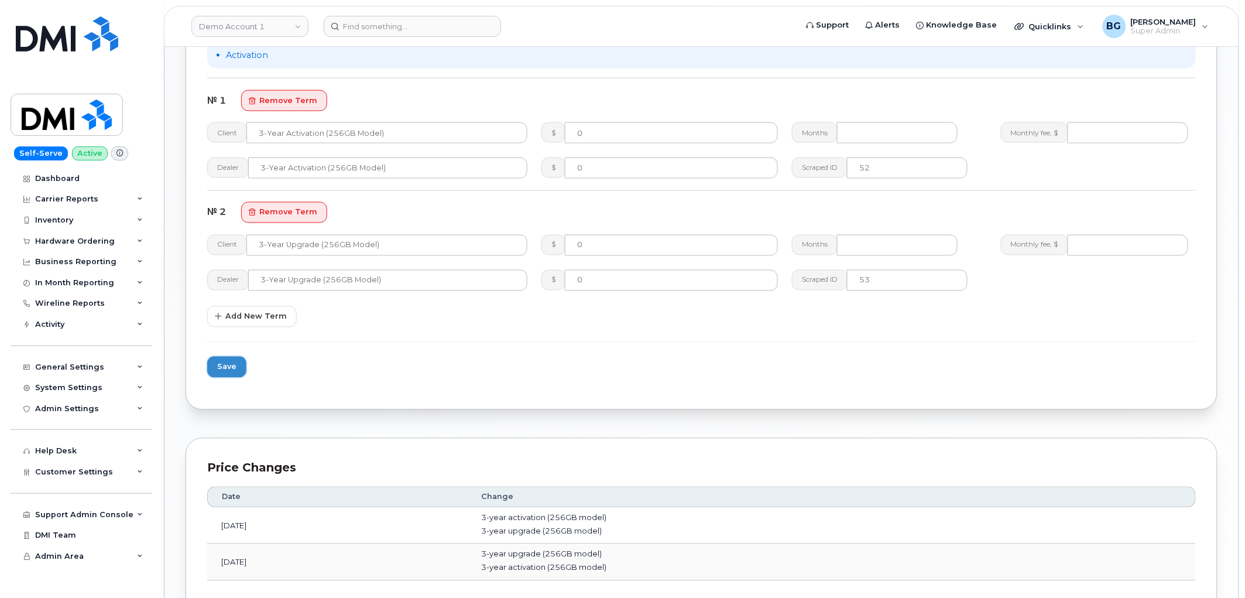
click at [234, 366] on span "Save" at bounding box center [226, 366] width 19 height 11
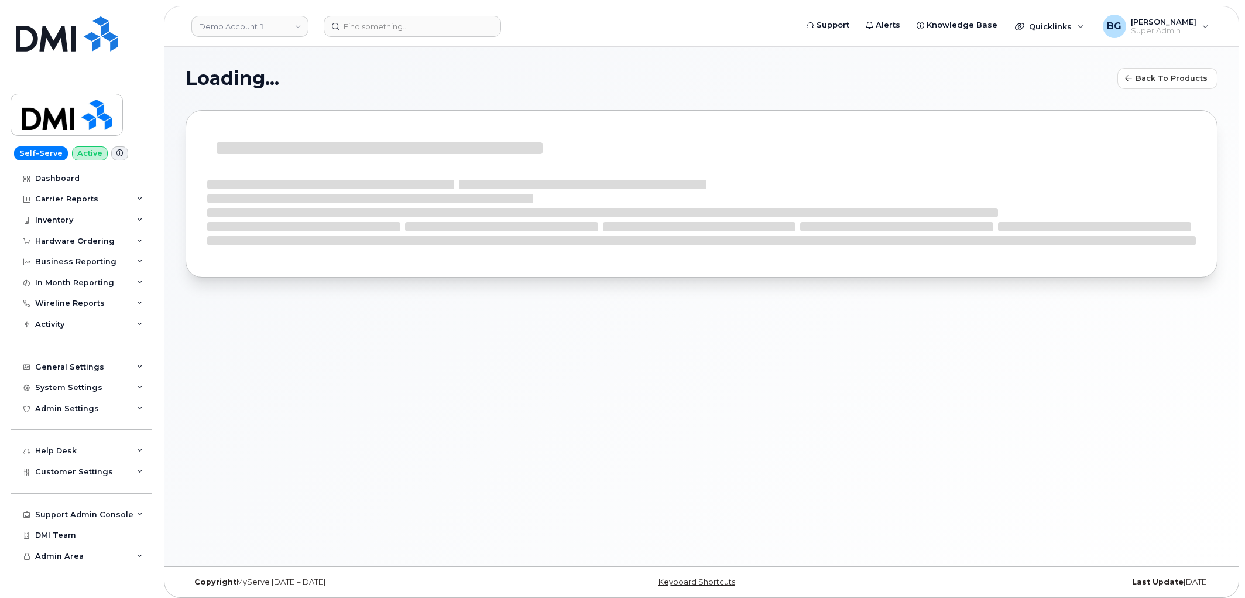
select select "bell"
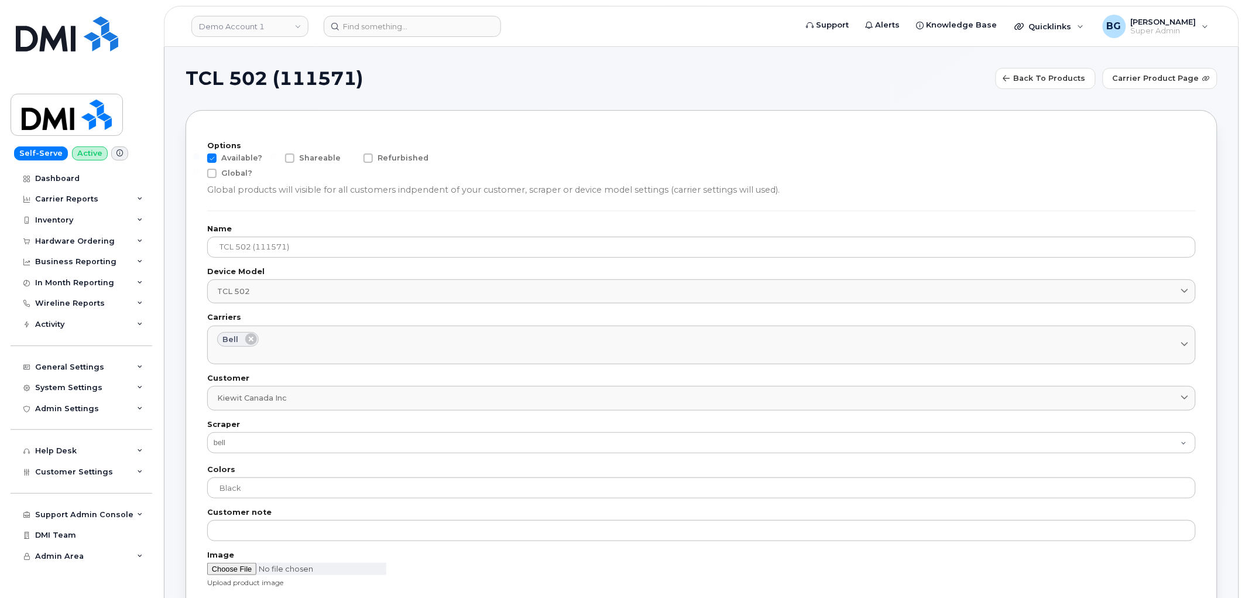
click at [214, 156] on span at bounding box center [211, 157] width 9 height 9
click at [199, 156] on input "Available?" at bounding box center [196, 156] width 6 height 6
checkbox input "false"
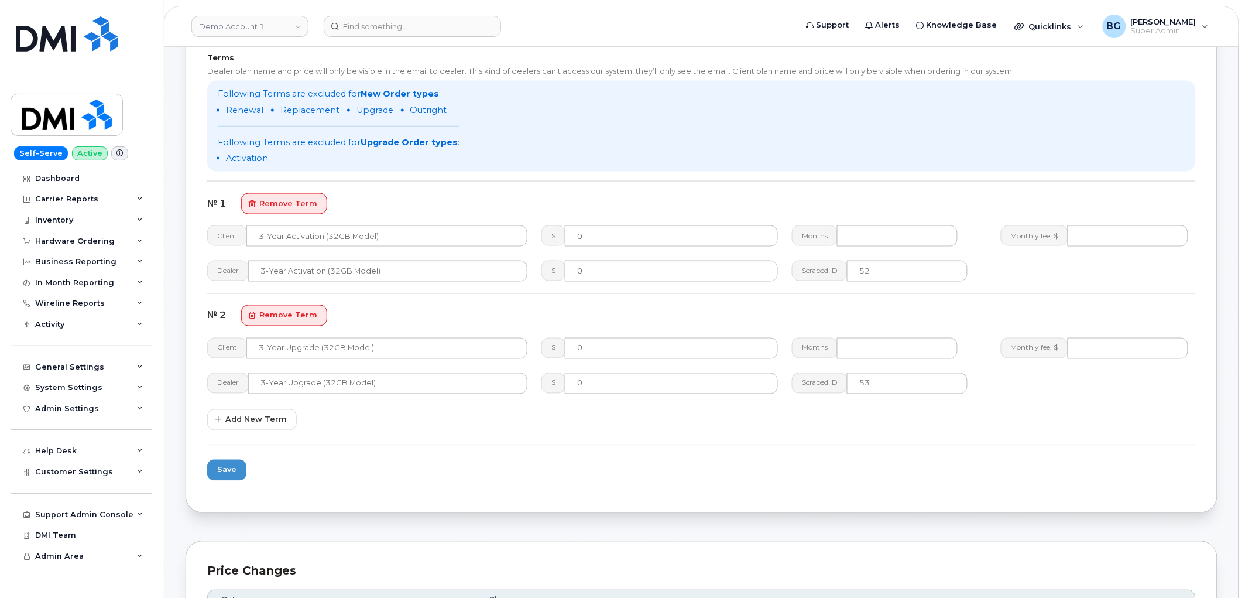
scroll to position [650, 0]
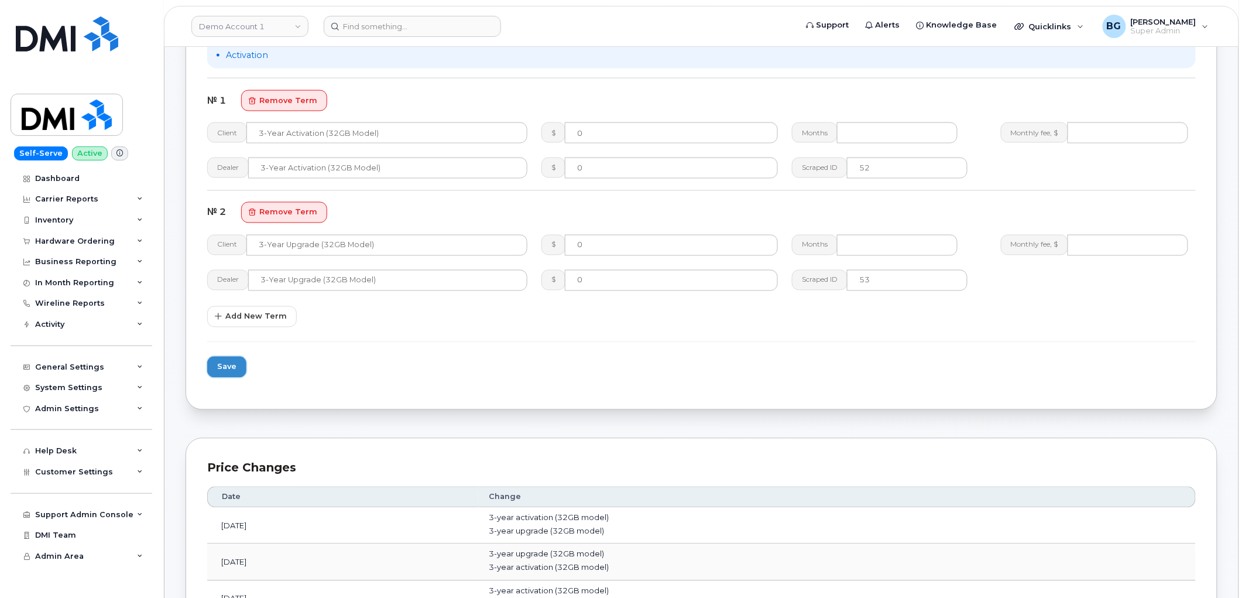
click at [225, 367] on span "Save" at bounding box center [226, 366] width 19 height 11
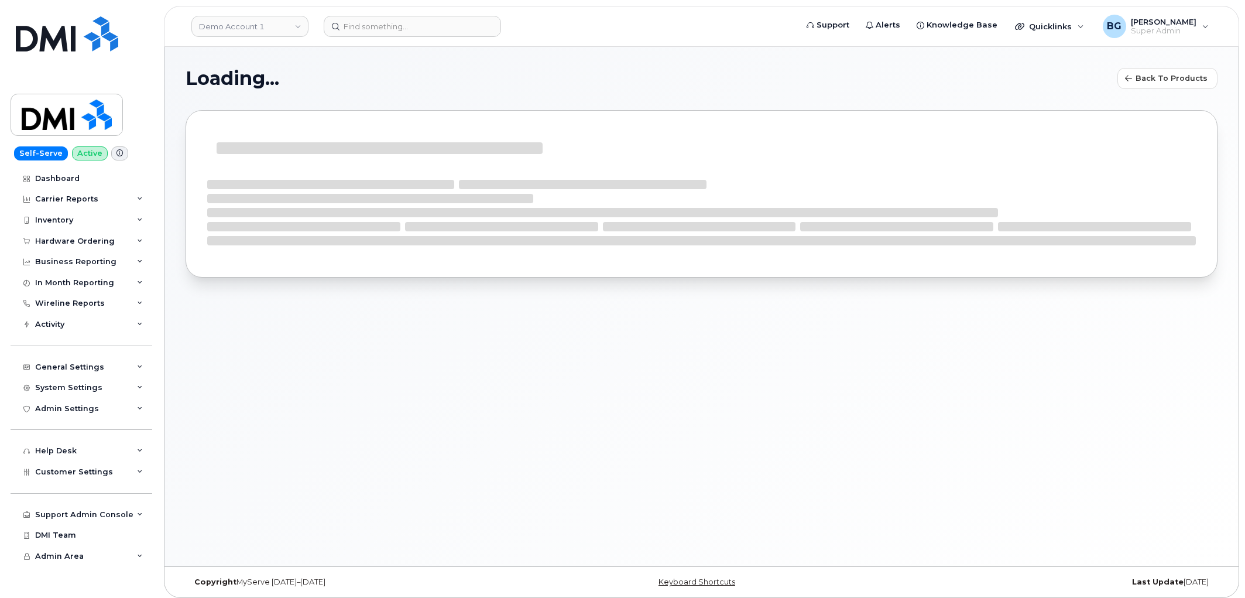
select select "bell"
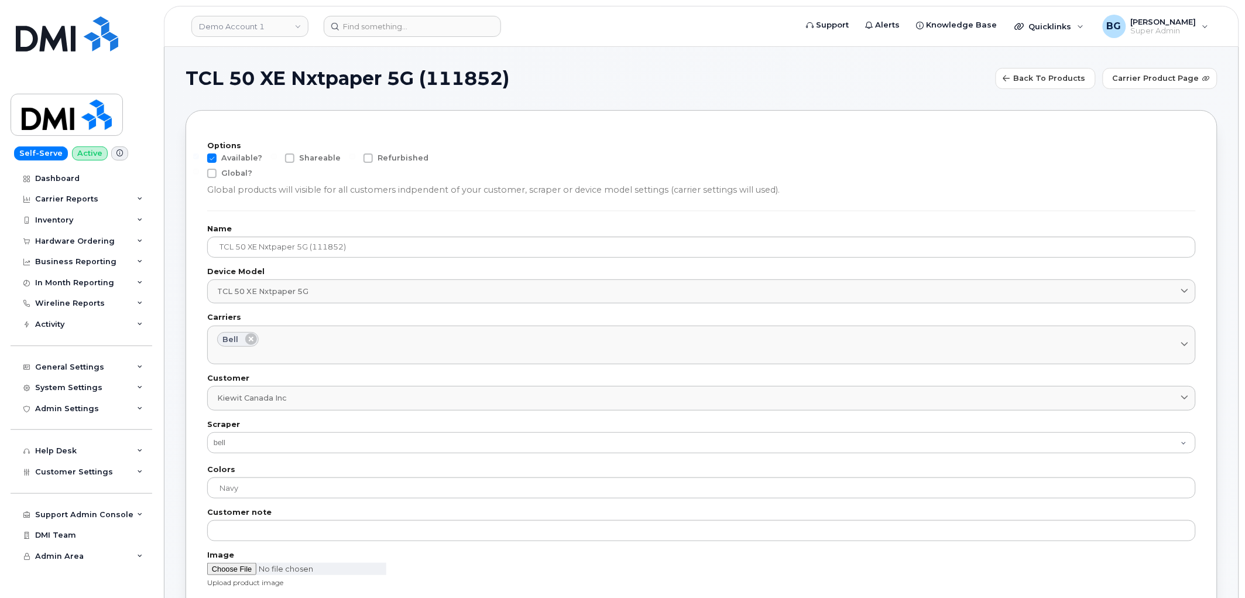
click at [209, 160] on span at bounding box center [211, 157] width 9 height 9
click at [199, 159] on input "Available?" at bounding box center [196, 156] width 6 height 6
checkbox input "false"
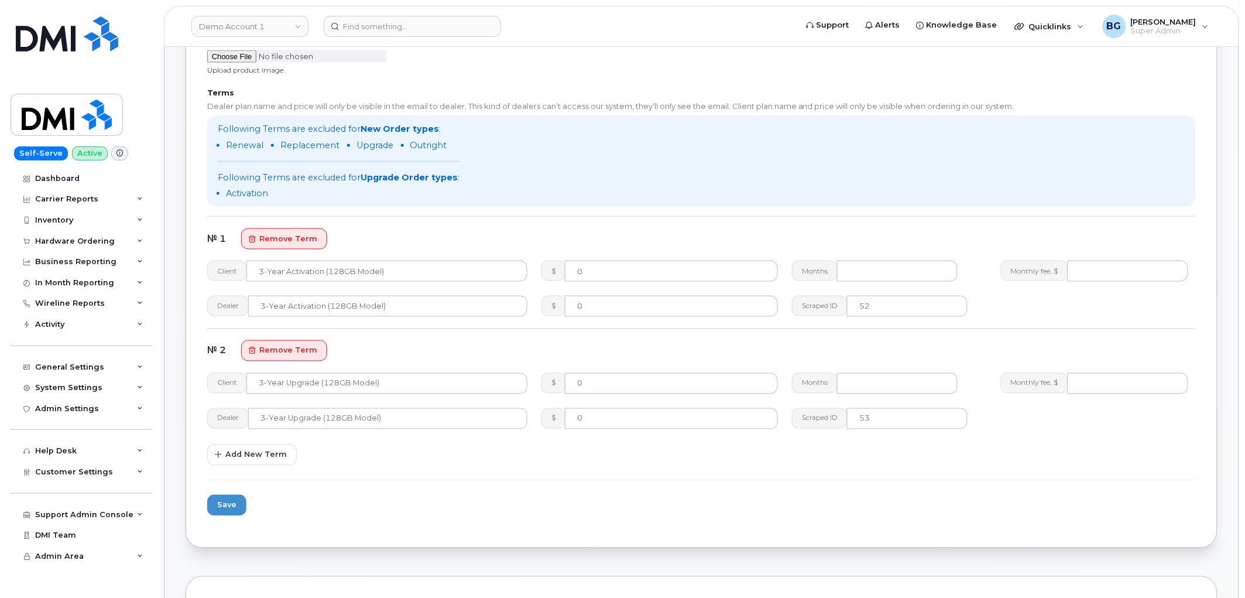
scroll to position [650, 0]
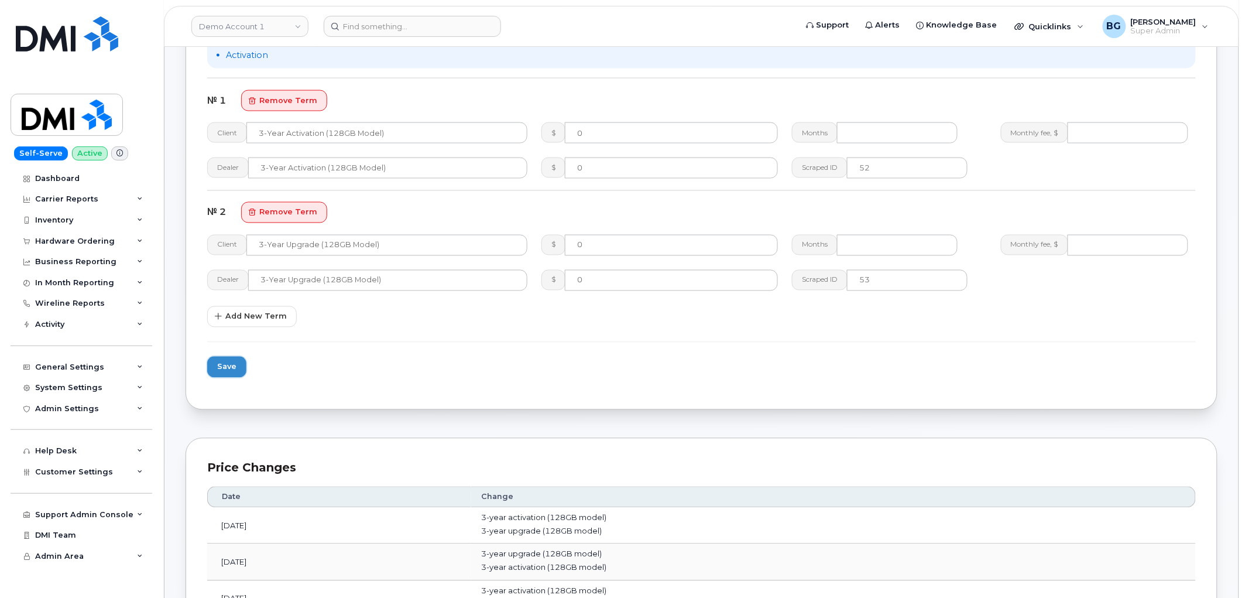
click at [226, 367] on span "Save" at bounding box center [226, 366] width 19 height 11
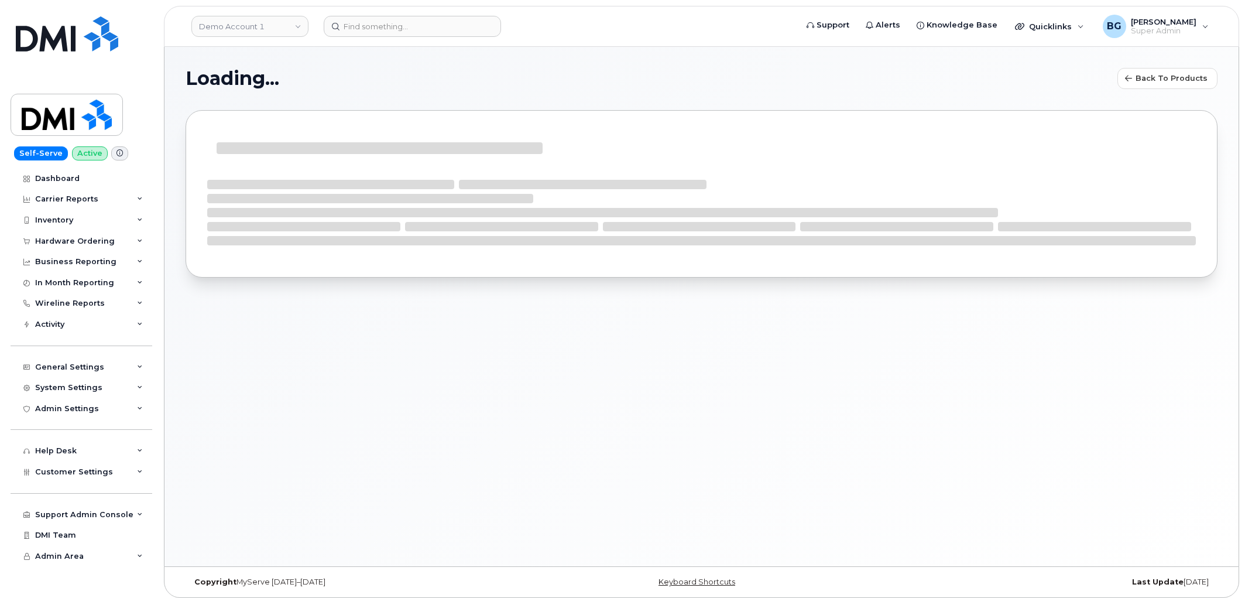
select select "bell"
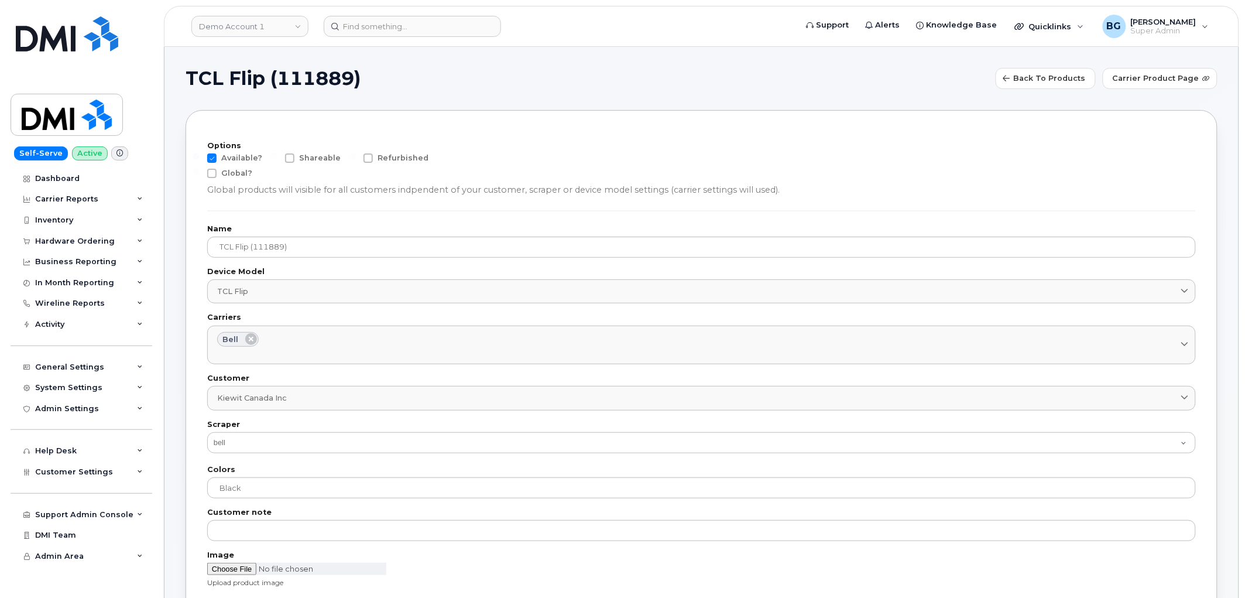
click at [212, 151] on div "Options Available? Shareable Refurbished Global? Global products will visible f…" at bounding box center [701, 169] width 989 height 54
click at [213, 160] on span at bounding box center [211, 157] width 9 height 9
click at [199, 159] on input "Available?" at bounding box center [196, 156] width 6 height 6
checkbox input "false"
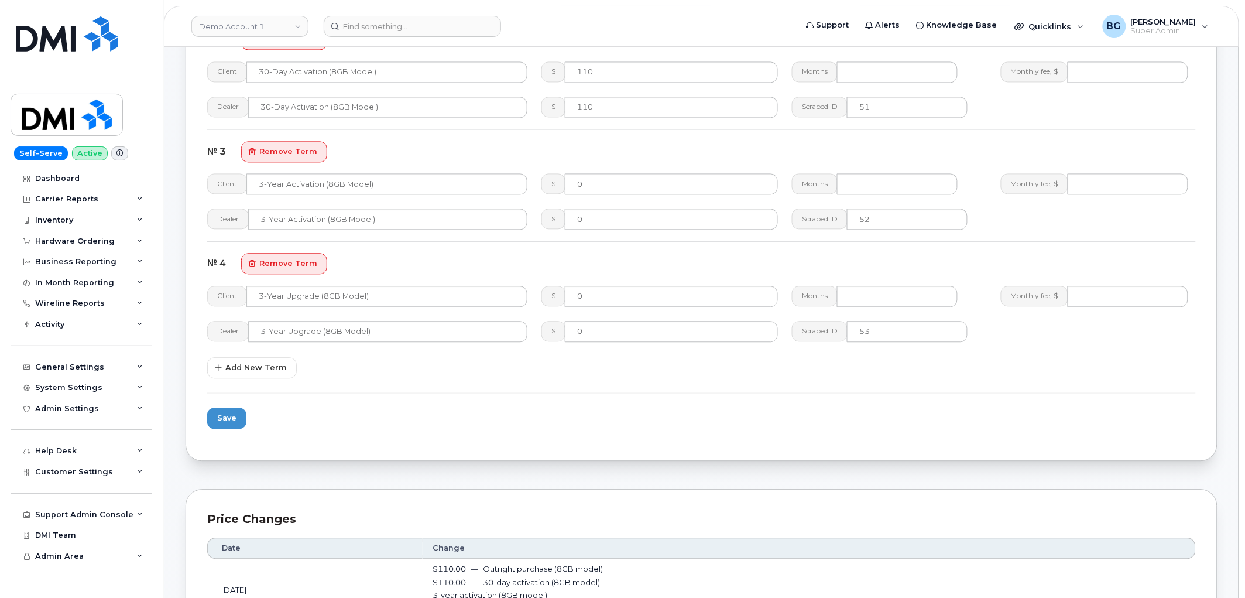
scroll to position [997, 0]
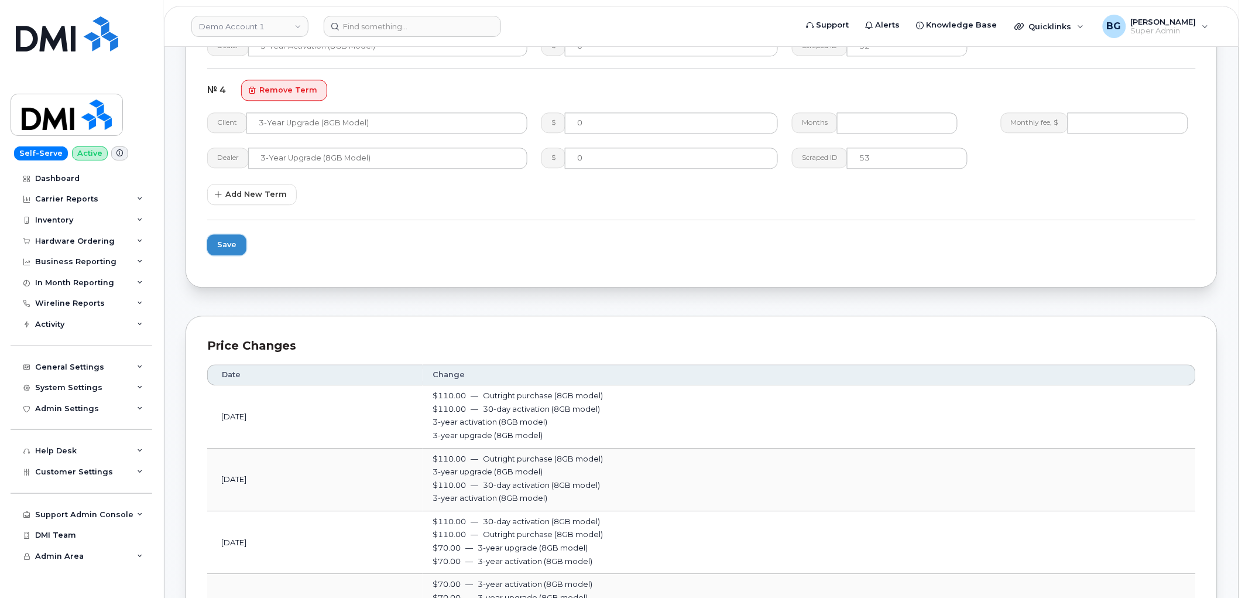
click at [225, 236] on button "Save" at bounding box center [226, 244] width 39 height 21
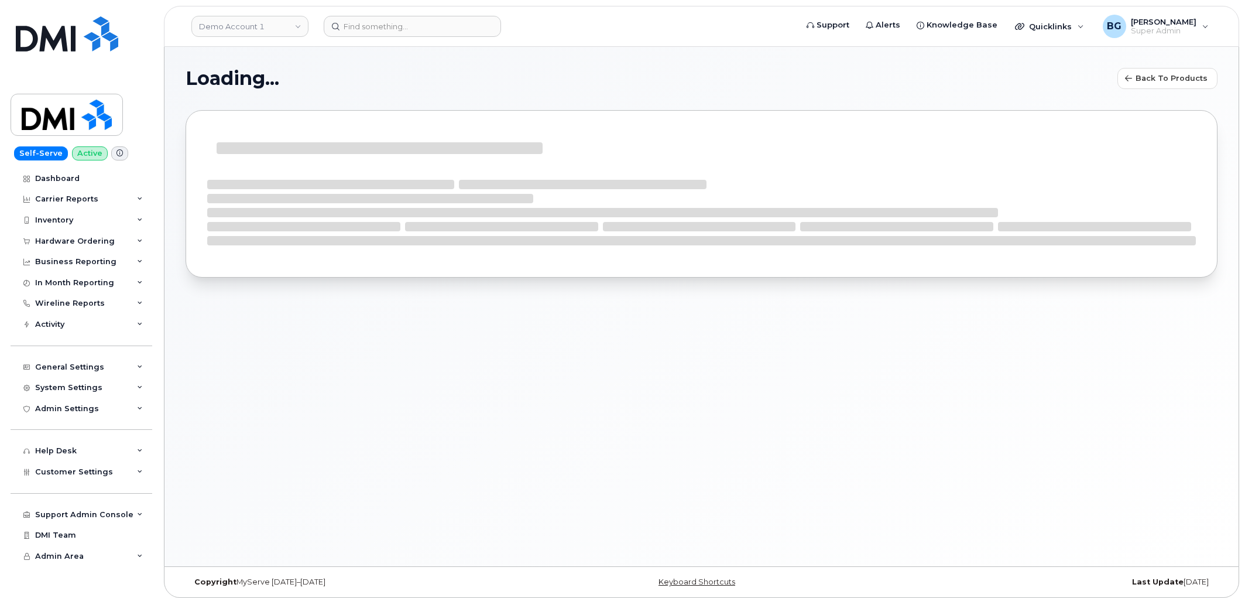
select select "bell"
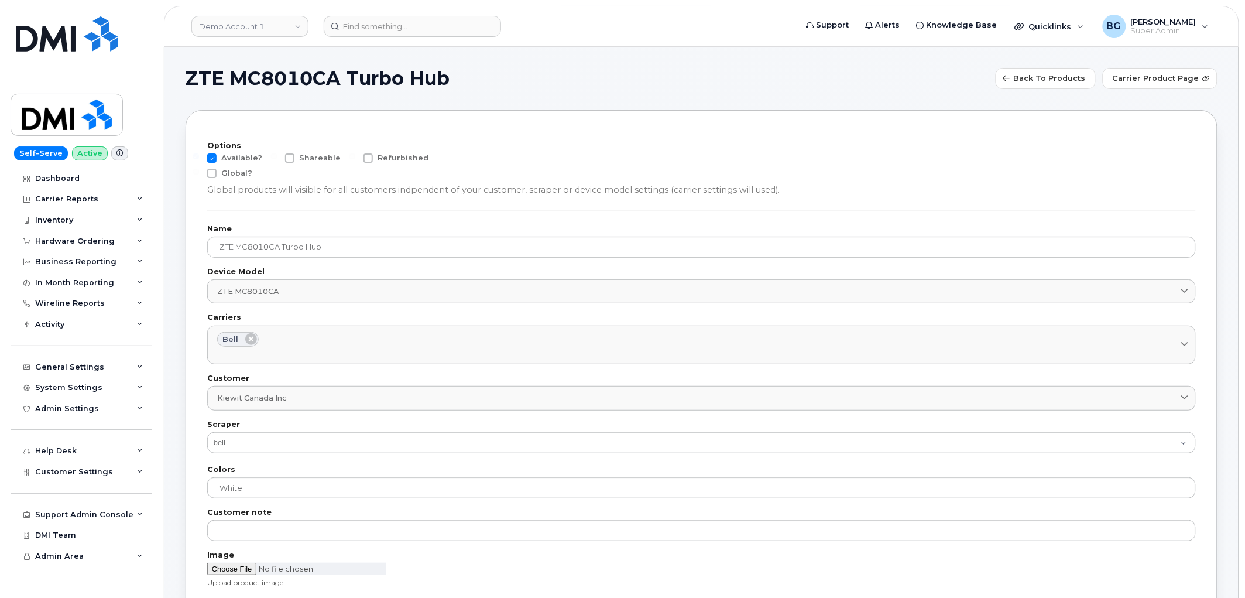
click at [213, 156] on span at bounding box center [211, 157] width 9 height 9
click at [199, 156] on input "Available?" at bounding box center [196, 156] width 6 height 6
checkbox input "false"
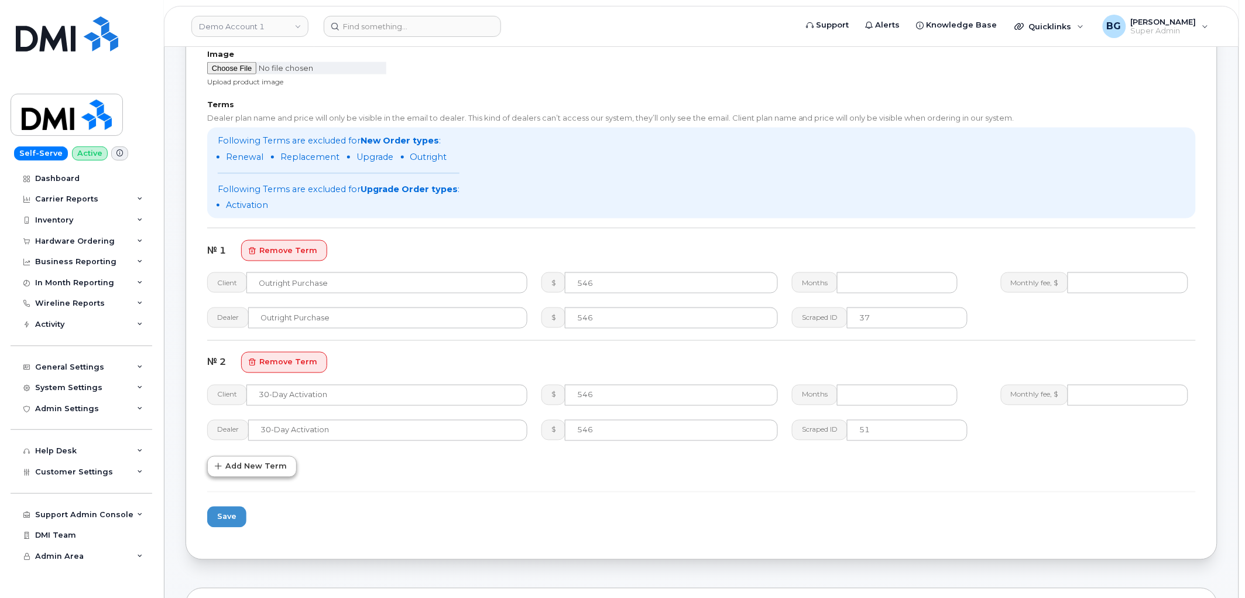
scroll to position [606, 0]
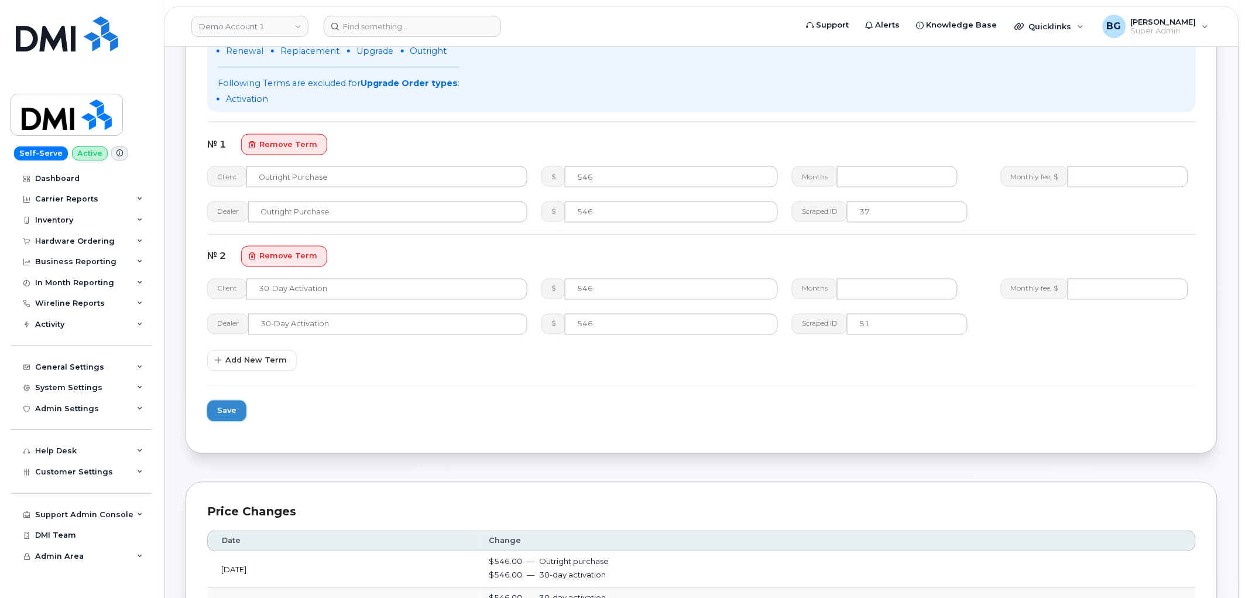
click at [231, 406] on span "Save" at bounding box center [226, 410] width 19 height 11
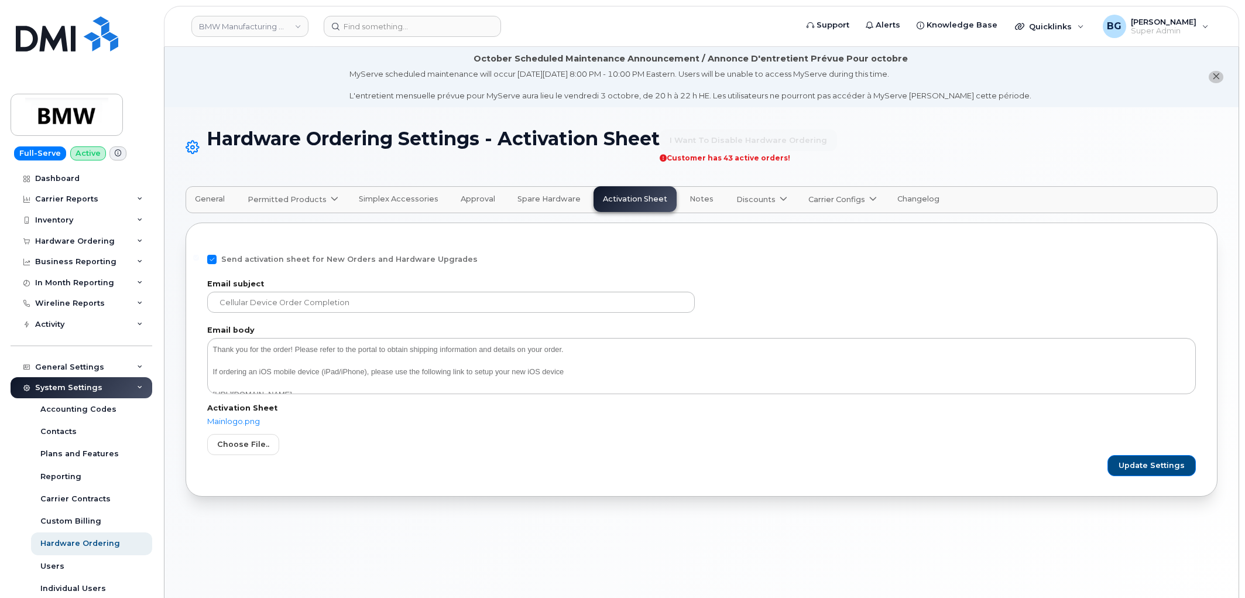
scroll to position [66, 0]
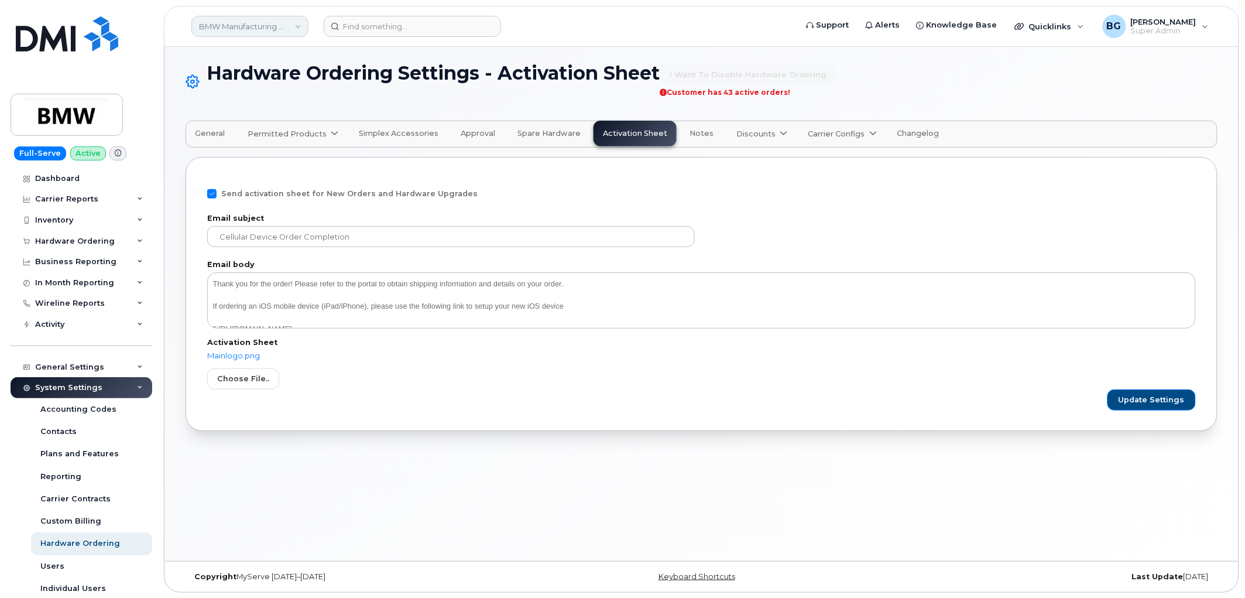
click at [228, 32] on link "BMW Manufacturing Co LLC" at bounding box center [249, 26] width 117 height 21
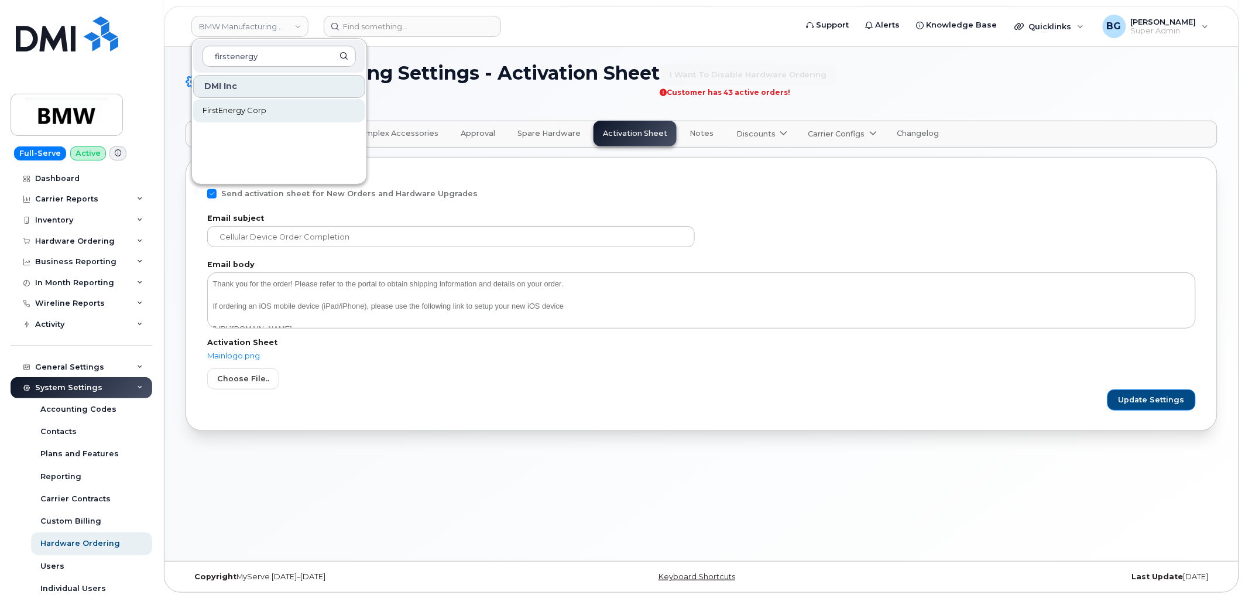
type input "firstenergy"
click at [231, 110] on span "FirstEnergy Corp" at bounding box center [235, 111] width 64 height 12
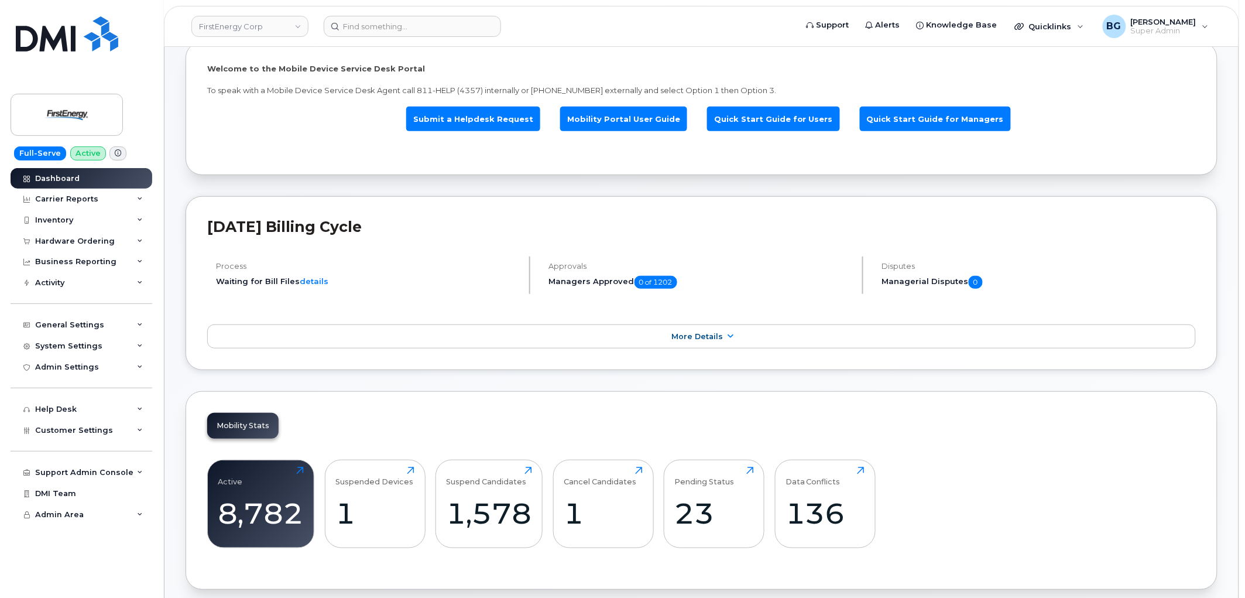
scroll to position [86, 0]
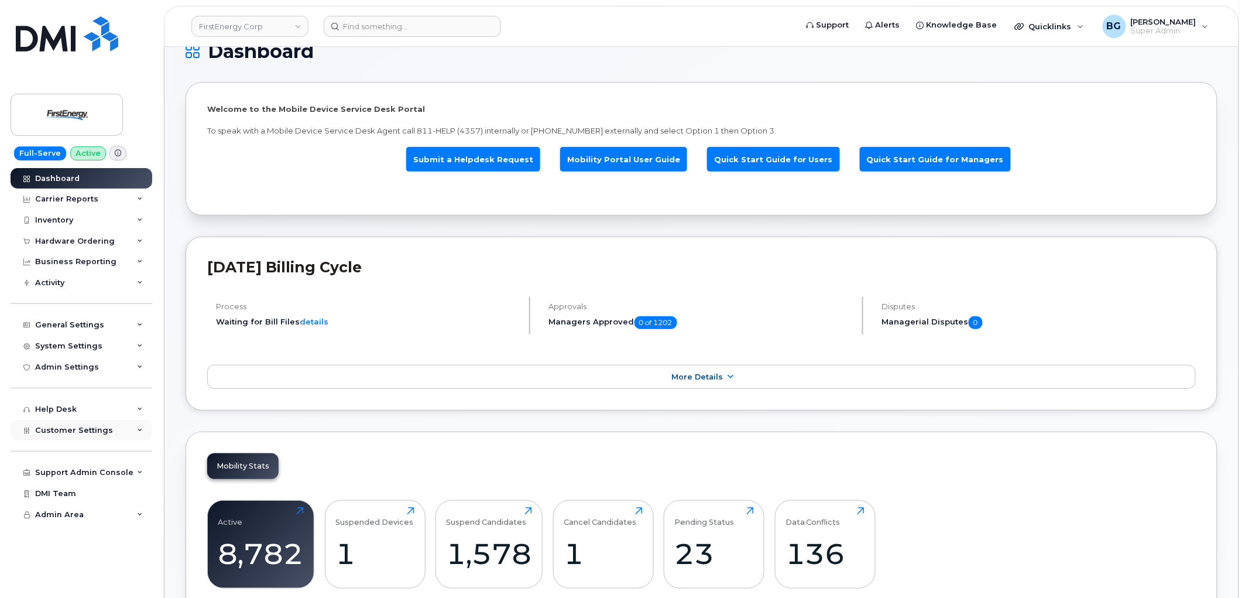
click at [80, 434] on span "Customer Settings" at bounding box center [74, 430] width 78 height 9
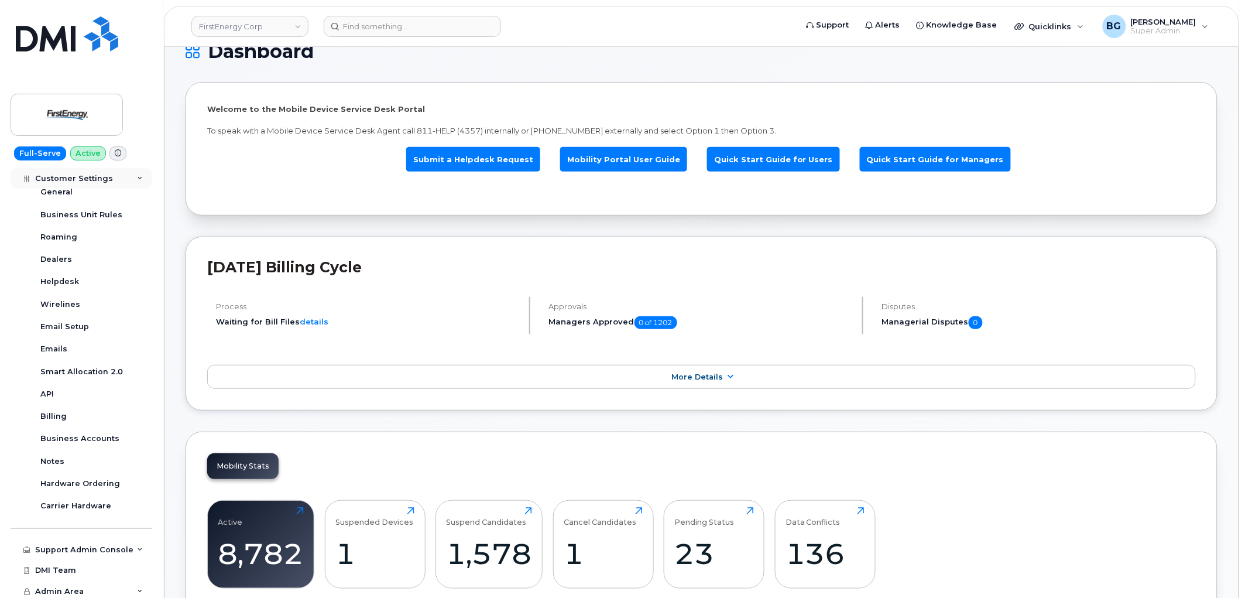
scroll to position [260, 0]
click at [78, 481] on div "Hardware Ordering" at bounding box center [80, 483] width 80 height 11
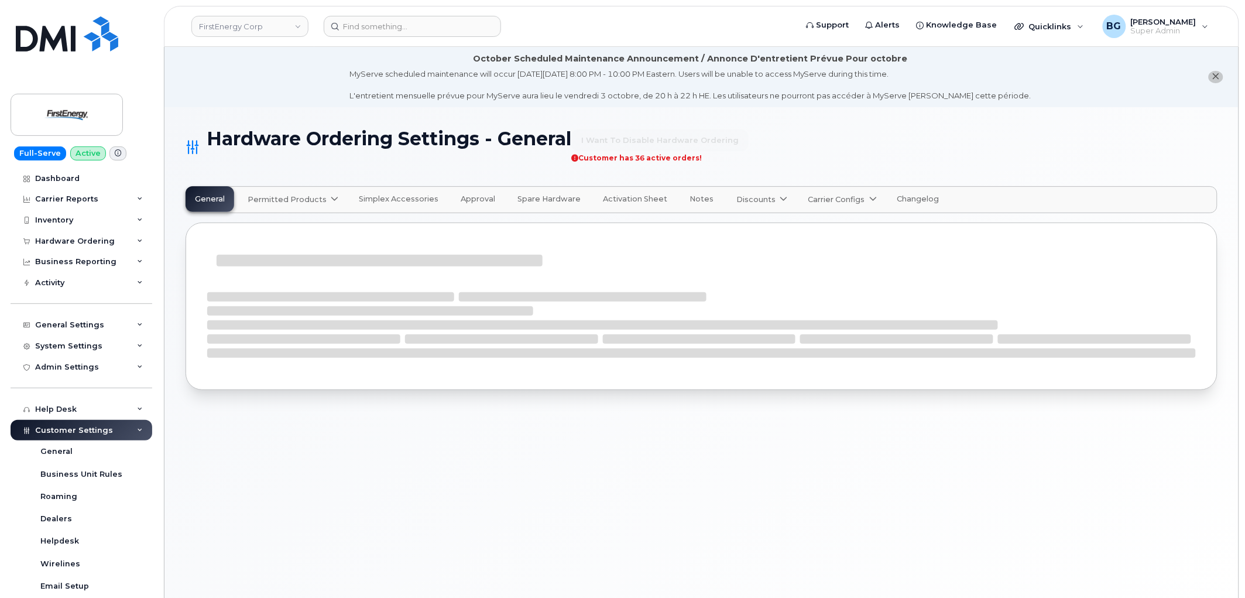
select select "admins"
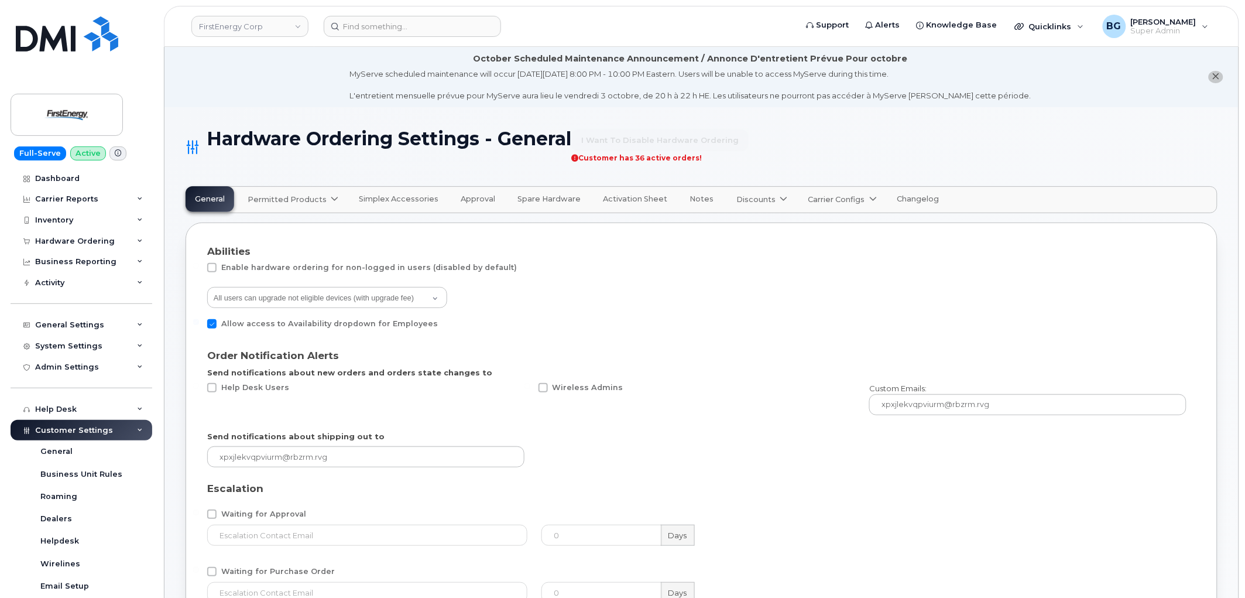
click at [290, 195] on span "Permitted Products" at bounding box center [287, 199] width 79 height 11
click at [268, 226] on span "AT&T Wireless" at bounding box center [280, 228] width 58 height 12
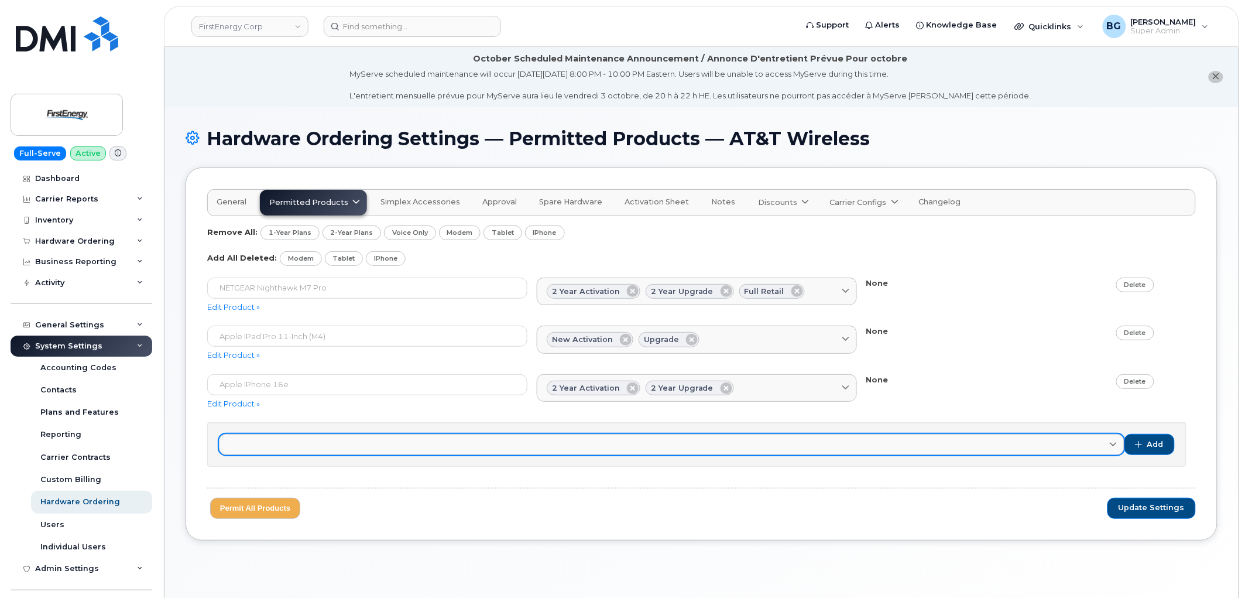
click at [307, 447] on link at bounding box center [672, 444] width 906 height 21
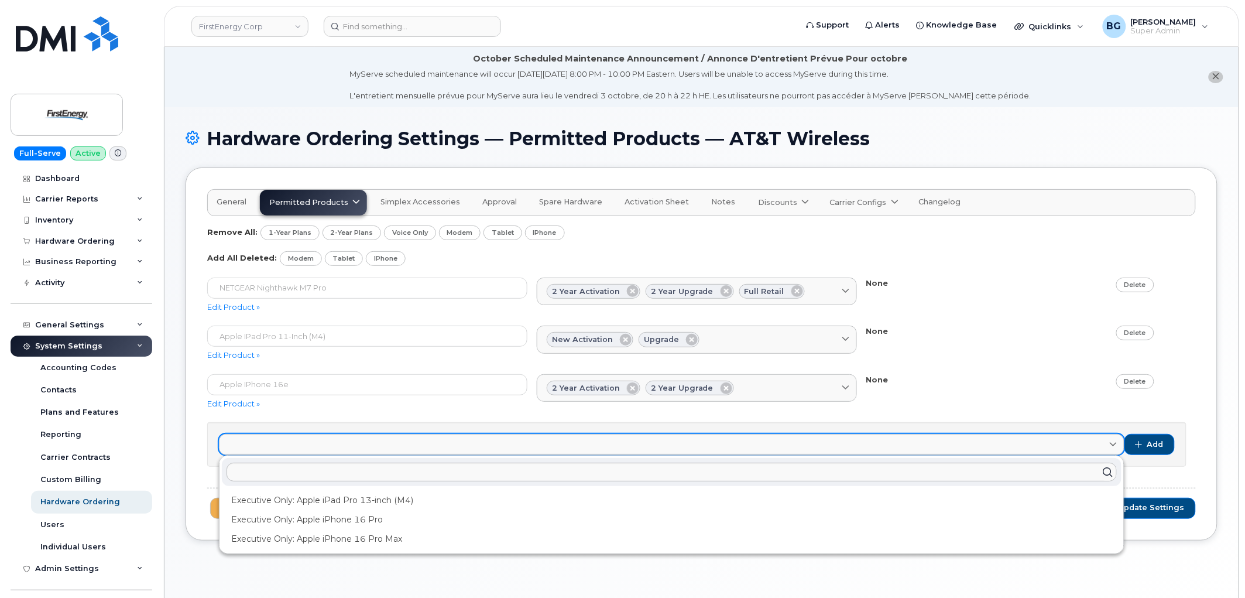
click at [308, 447] on link at bounding box center [672, 444] width 906 height 21
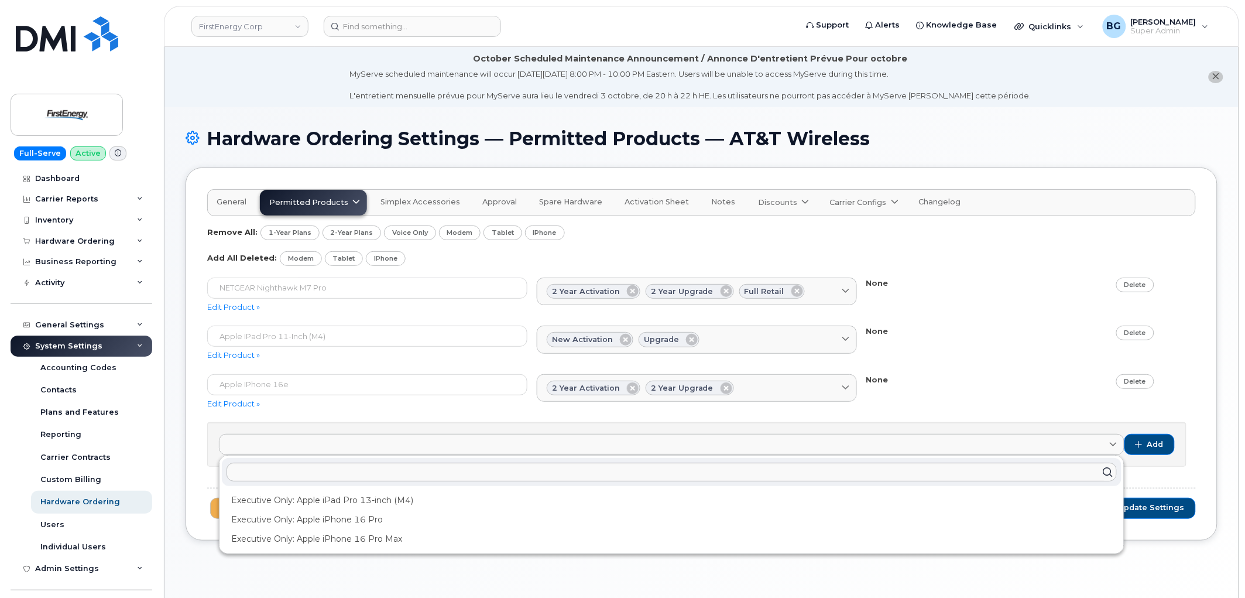
click at [681, 568] on div "Hardware Ordering Settings — Permitted Products — AT&T Wireless General Permitt…" at bounding box center [701, 366] width 1074 height 519
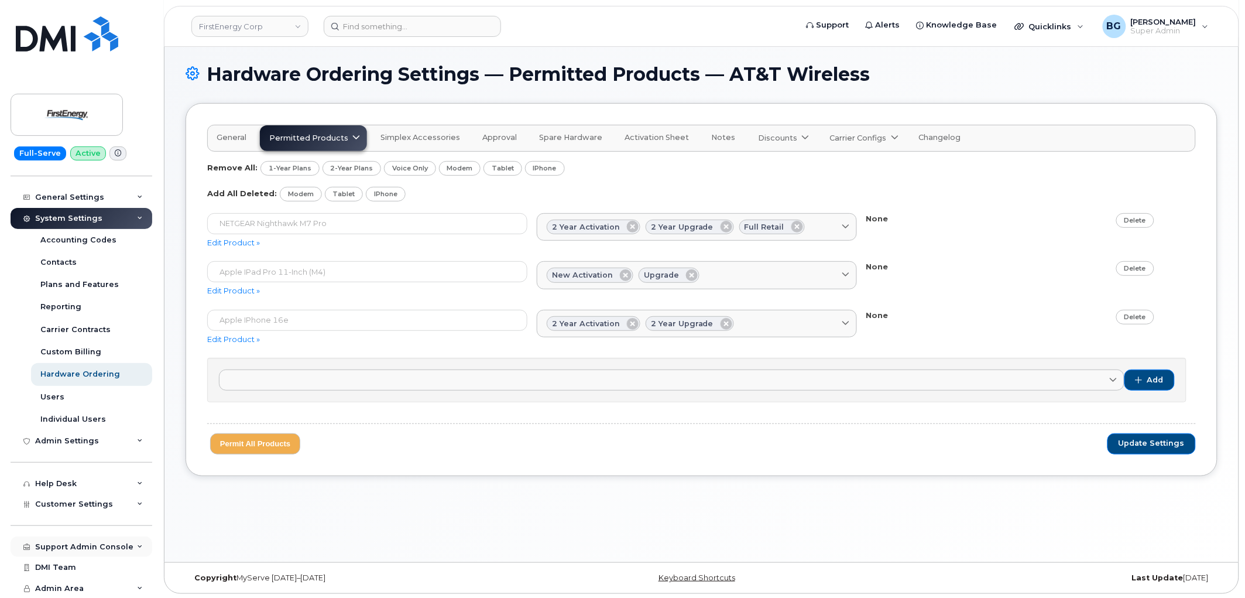
scroll to position [66, 0]
click at [61, 543] on div "Support Admin Console" at bounding box center [84, 546] width 98 height 9
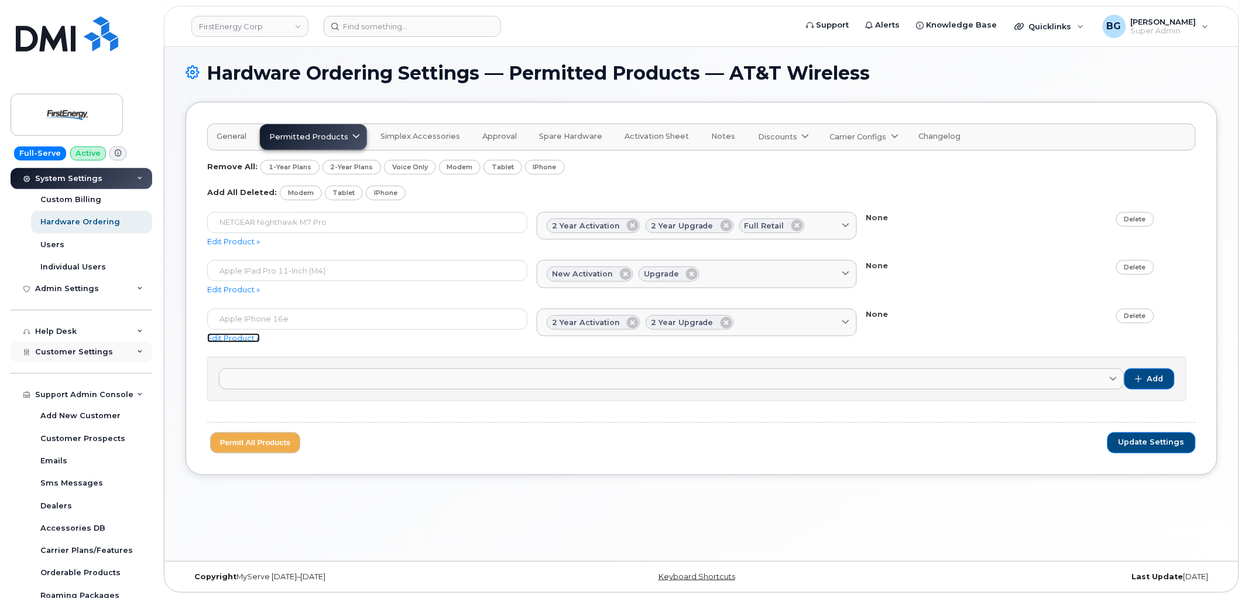
scroll to position [258, 0]
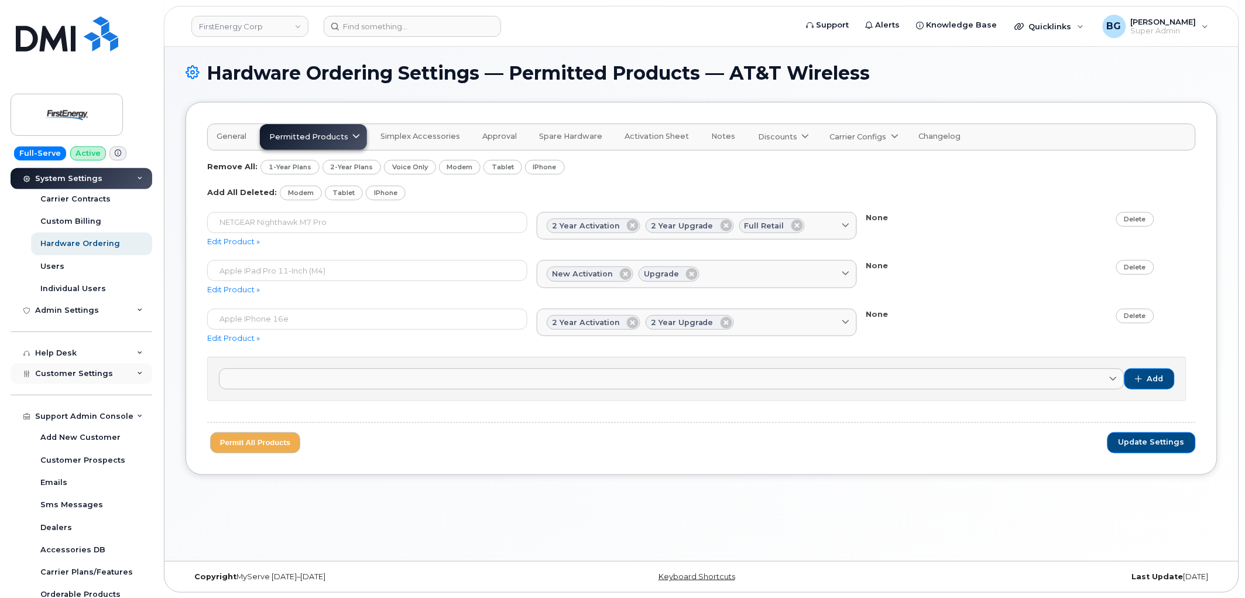
click at [63, 376] on span "Customer Settings" at bounding box center [74, 373] width 78 height 9
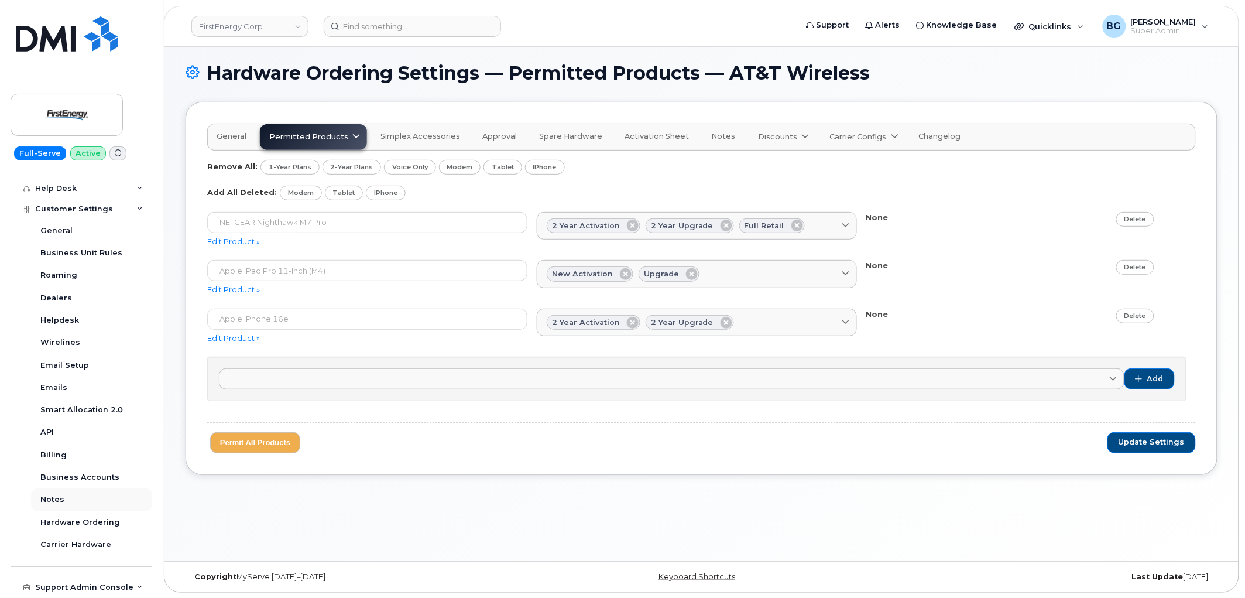
scroll to position [431, 0]
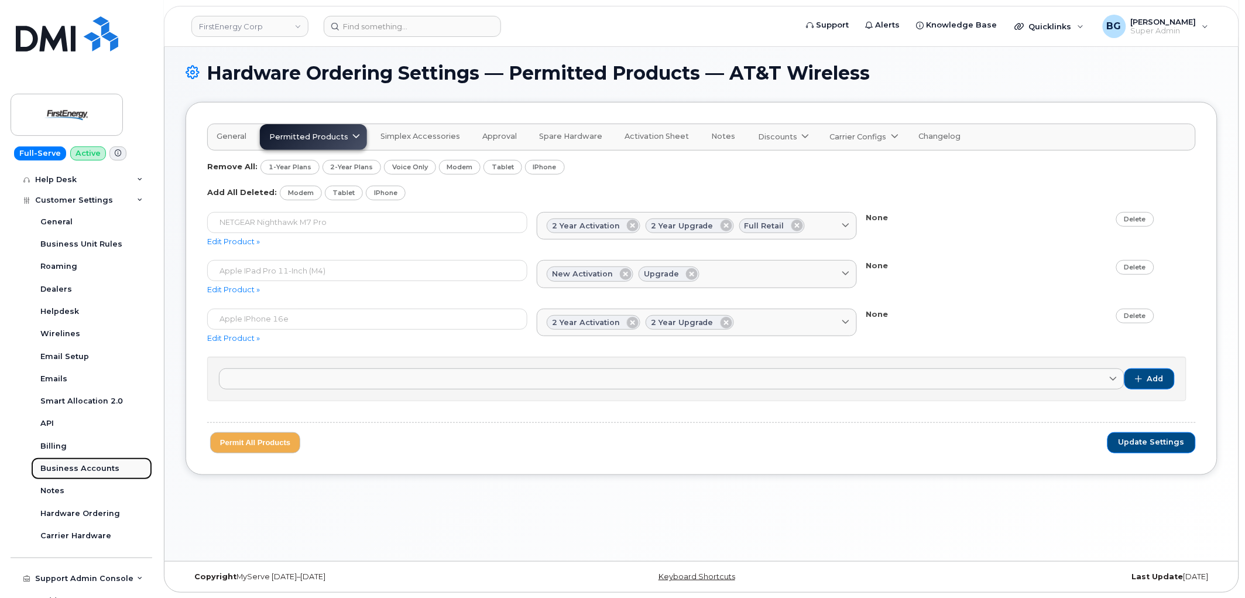
click at [49, 464] on div "Business Accounts" at bounding box center [79, 468] width 79 height 11
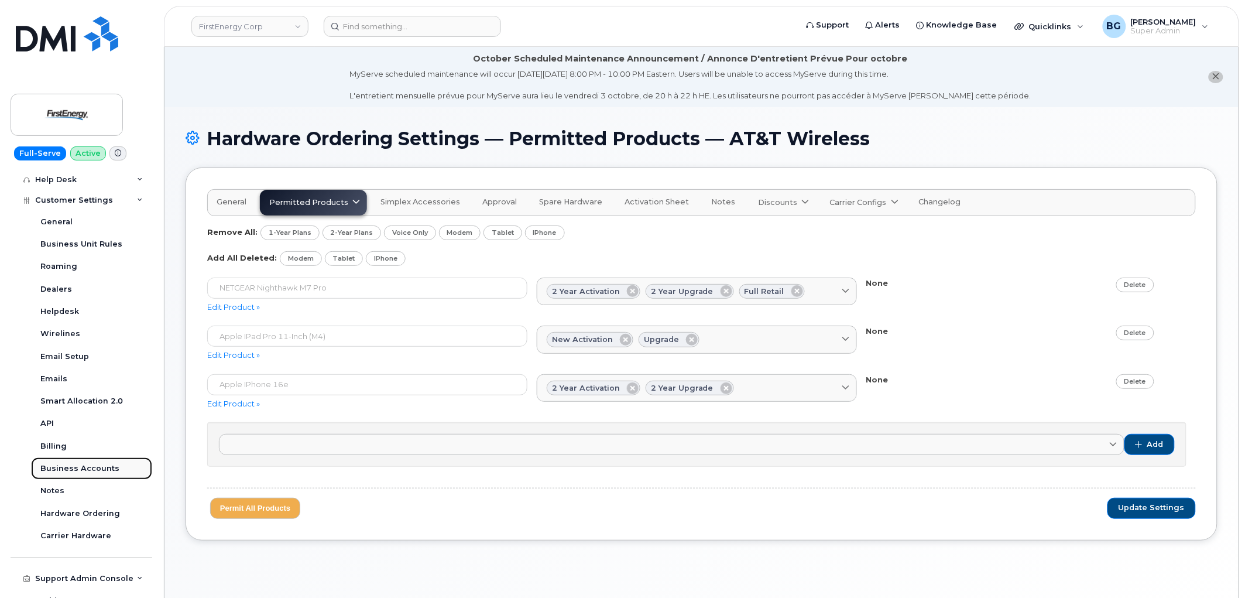
scroll to position [230, 0]
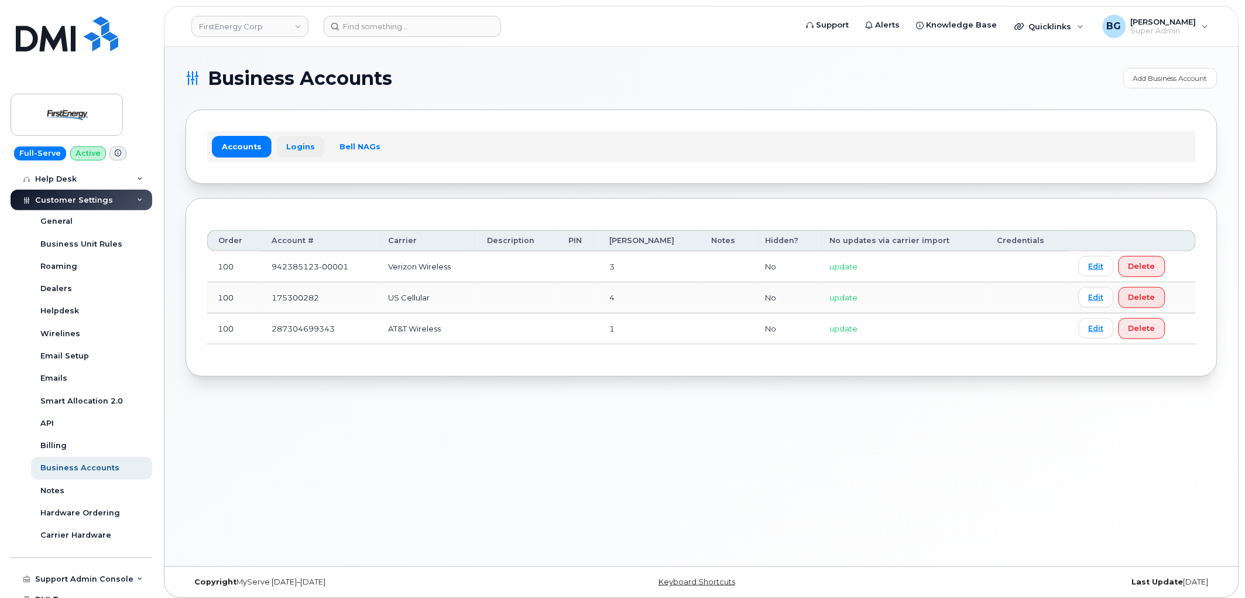
click at [289, 143] on link "Logins" at bounding box center [300, 146] width 49 height 21
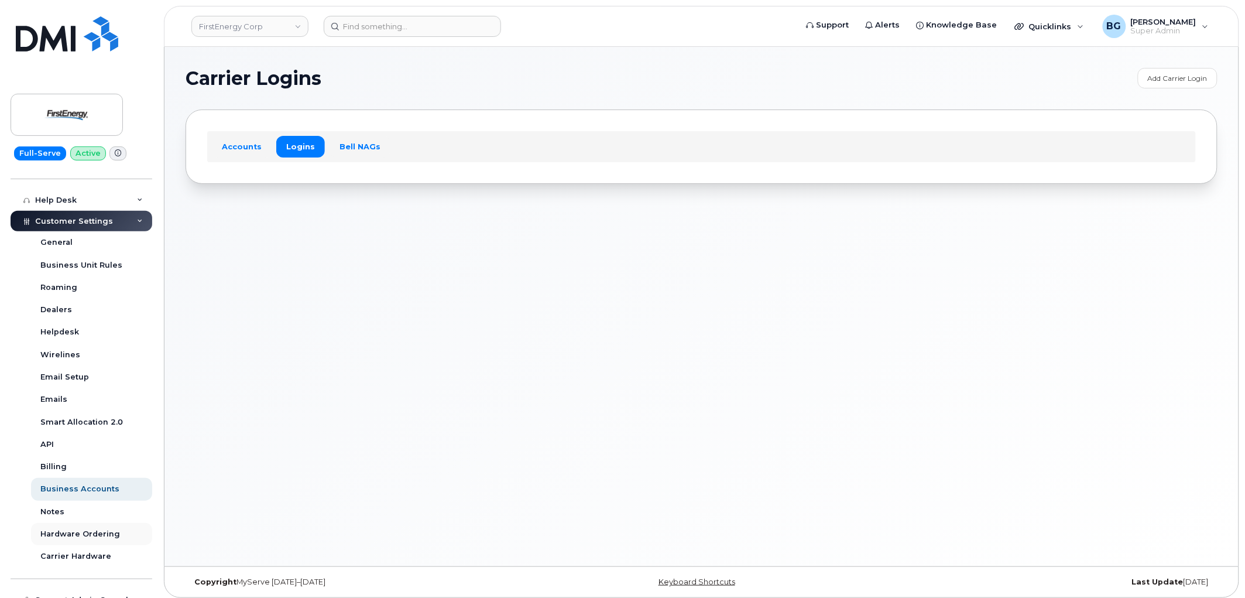
scroll to position [262, 0]
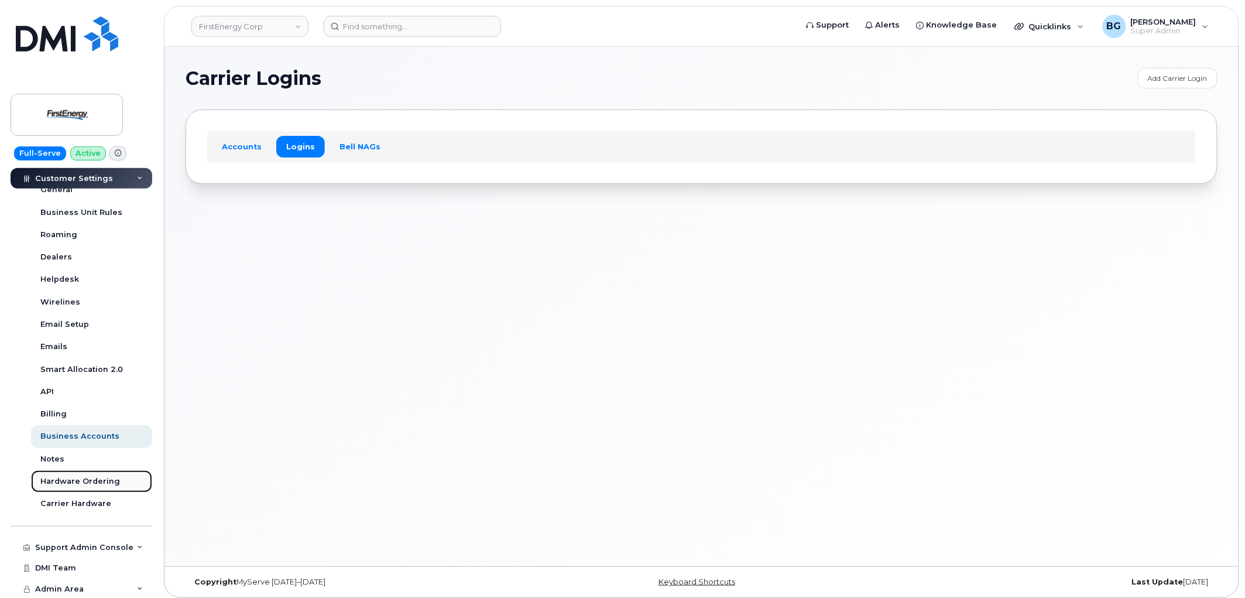
click at [62, 476] on div "Hardware Ordering" at bounding box center [80, 481] width 80 height 11
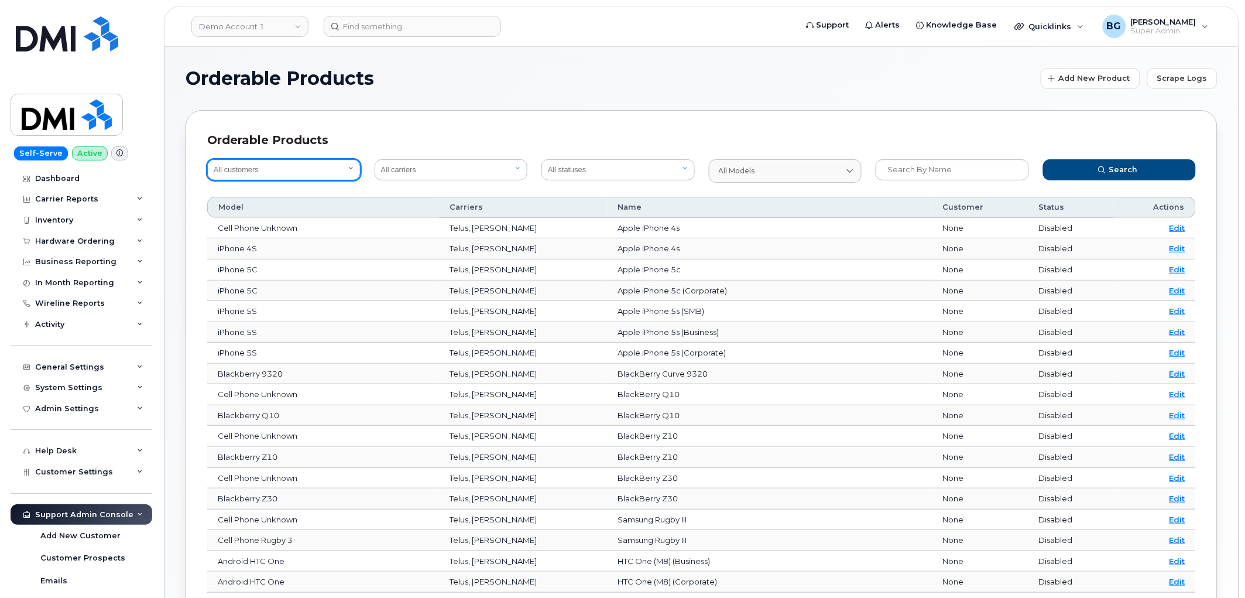
click at [264, 170] on select "All customers Acadia Broadcasting Ltd Aecon Construction Group Inc Alberta Heal…" at bounding box center [283, 169] width 153 height 21
select select "4da0f40c-4532-4935-8340-67bfc51fc352"
click at [264, 170] on select "All customers Acadia Broadcasting Ltd Aecon Construction Group Inc Alberta Heal…" at bounding box center [283, 169] width 153 height 21
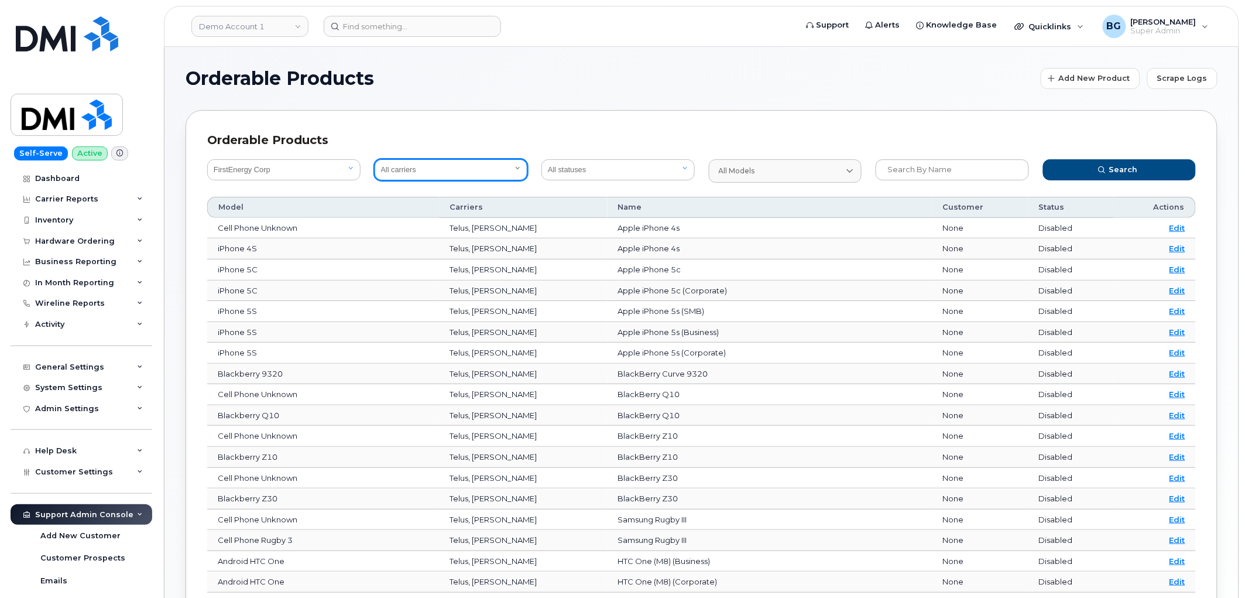
click at [443, 174] on select "All carriers Orange [GEOGRAPHIC_DATA] Telia Verizon Wireless SaskTel Vodafone […" at bounding box center [451, 169] width 153 height 21
select select "7"
click at [375, 159] on select "All carriers Orange [GEOGRAPHIC_DATA] Telia Verizon Wireless SaskTel Vodafone […" at bounding box center [451, 169] width 153 height 21
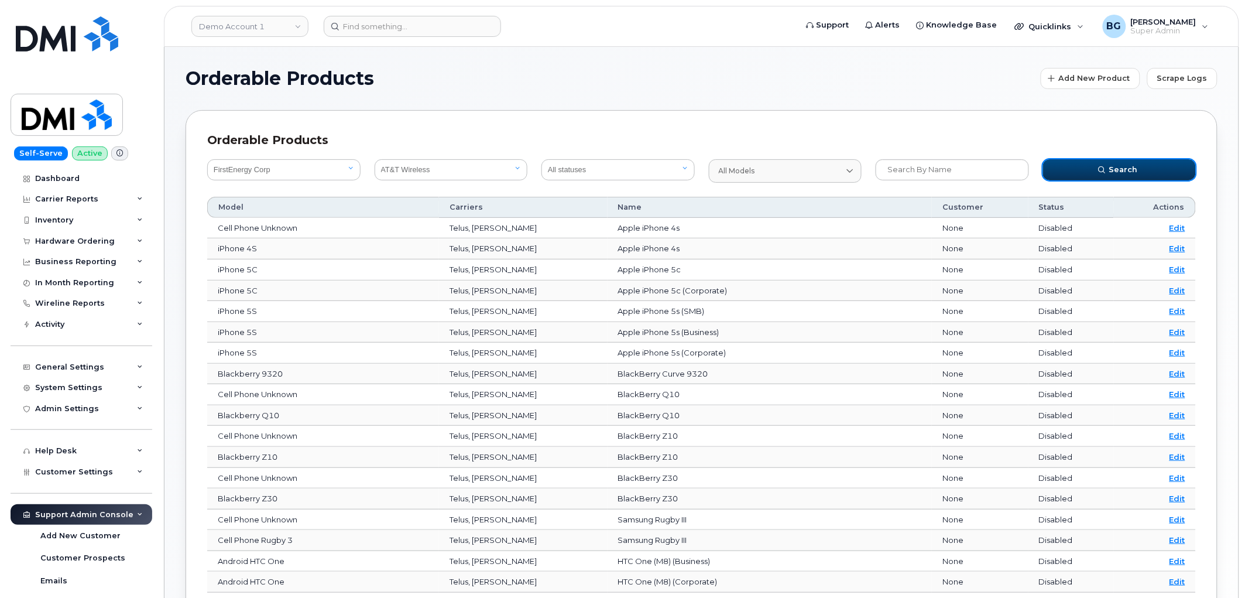
click at [1105, 164] on button "Search" at bounding box center [1119, 169] width 153 height 21
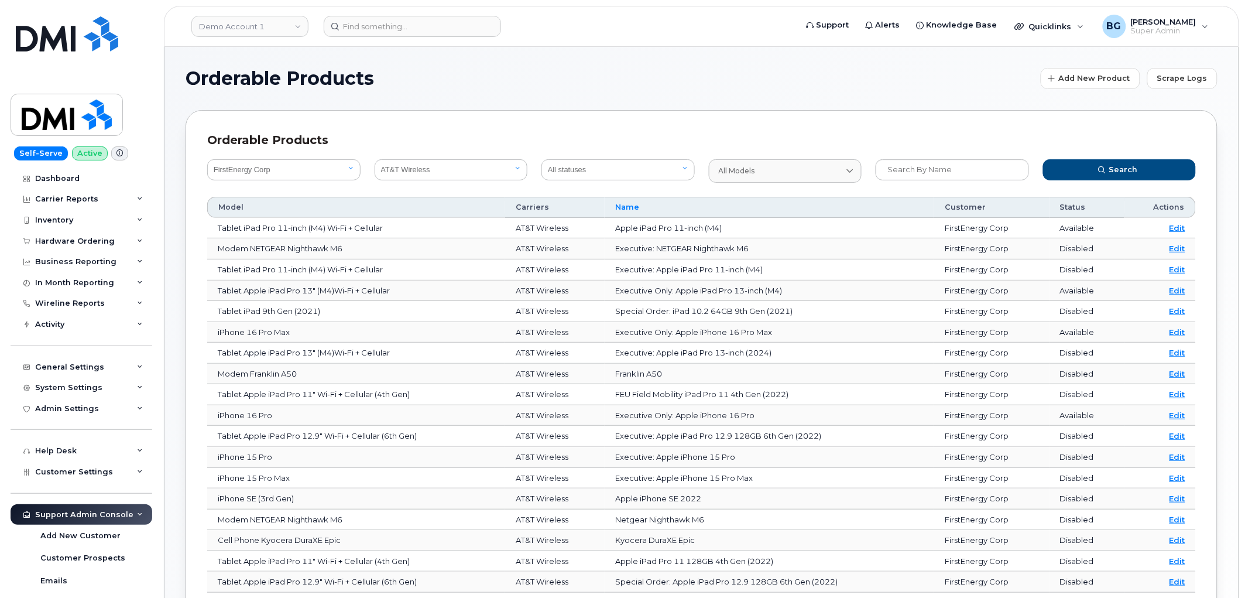
click at [629, 205] on span "Name" at bounding box center [627, 207] width 24 height 11
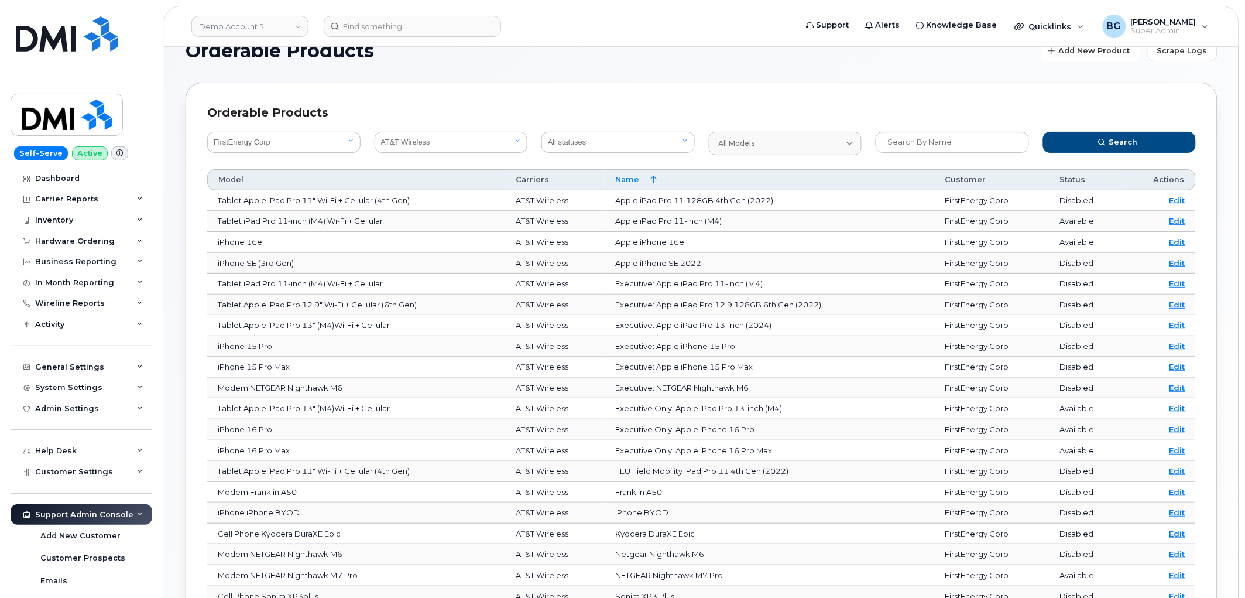
scroll to position [43, 0]
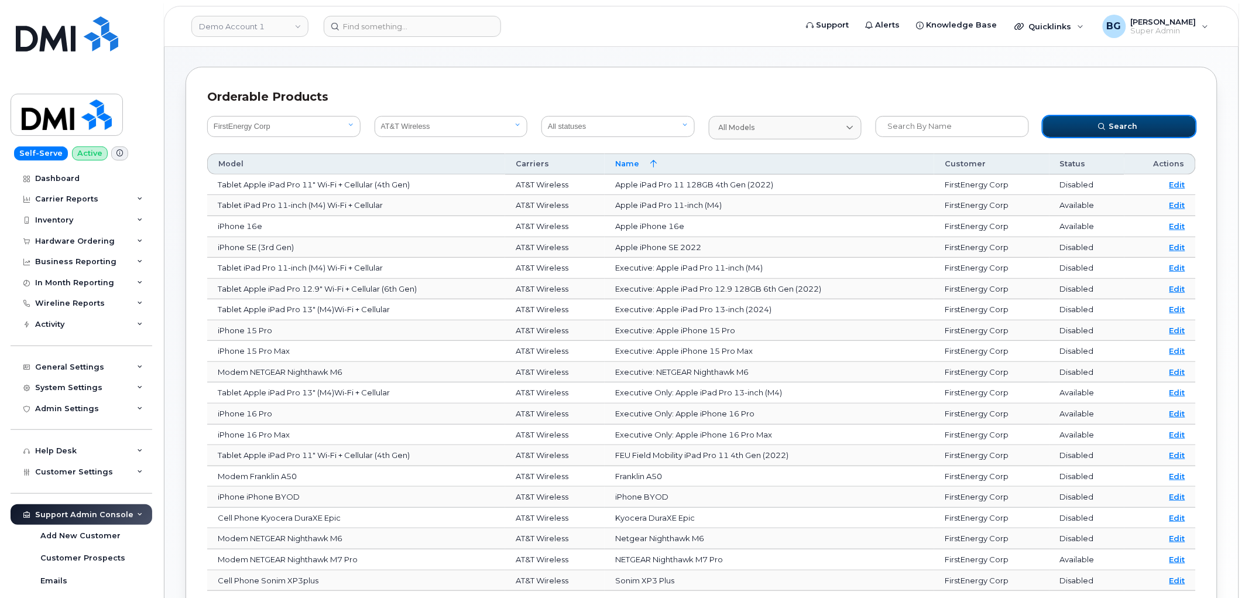
click at [1126, 122] on span "Search" at bounding box center [1123, 126] width 29 height 11
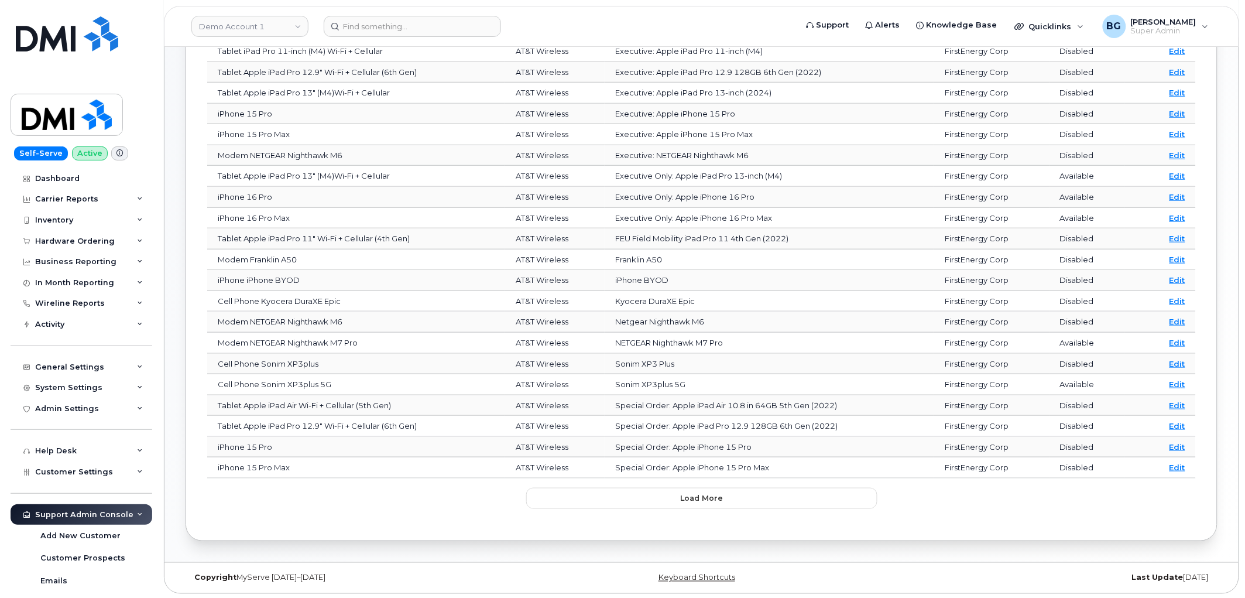
scroll to position [263, 0]
click at [241, 30] on link "Demo Account 1" at bounding box center [249, 26] width 117 height 21
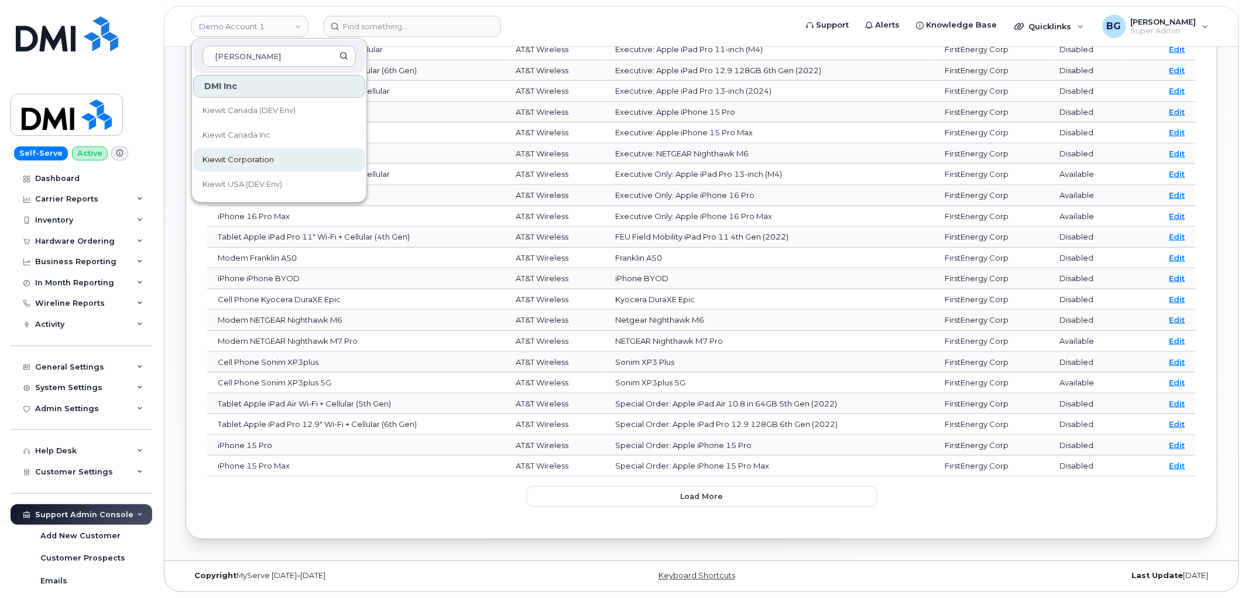
type input "[PERSON_NAME]"
click at [241, 159] on span "Kiewit Corporation" at bounding box center [238, 160] width 71 height 12
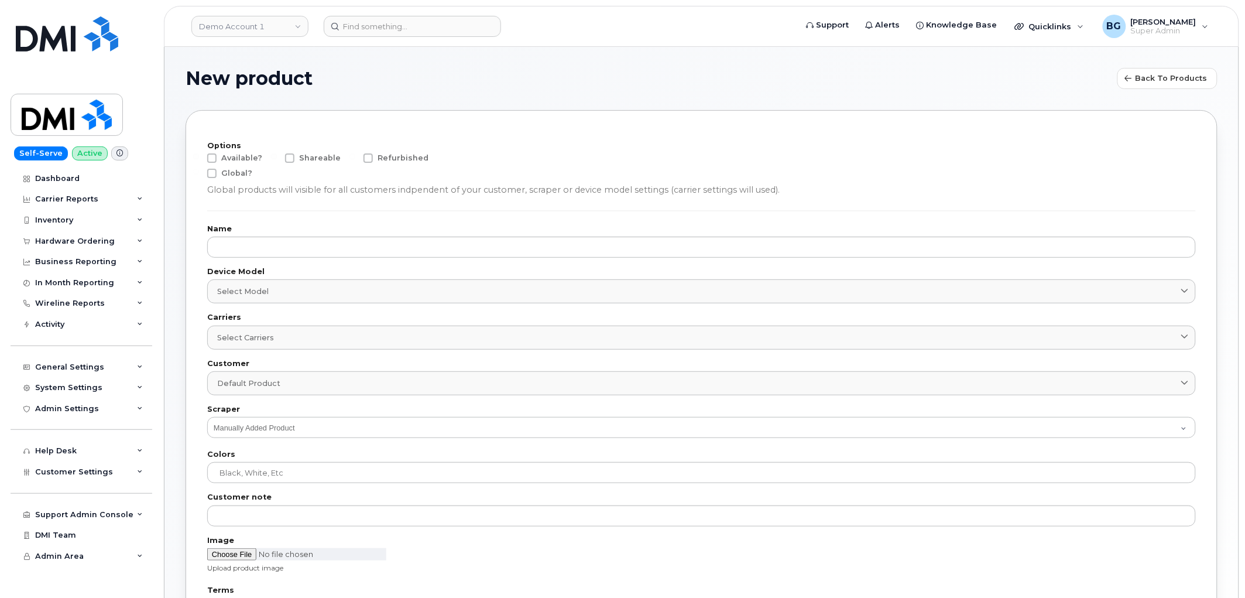
click at [213, 160] on span at bounding box center [211, 157] width 9 height 9
click at [199, 159] on input "Available?" at bounding box center [196, 156] width 6 height 6
checkbox input "true"
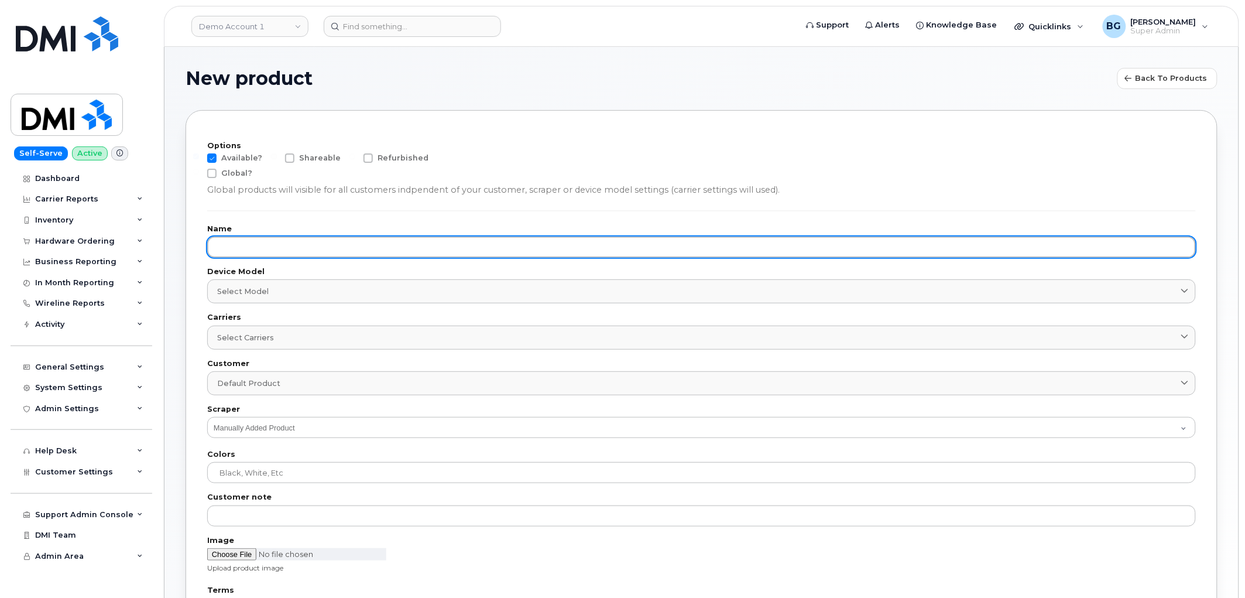
click at [238, 248] on input "text" at bounding box center [701, 246] width 989 height 21
paste input "Sonim XP3plus 5G"
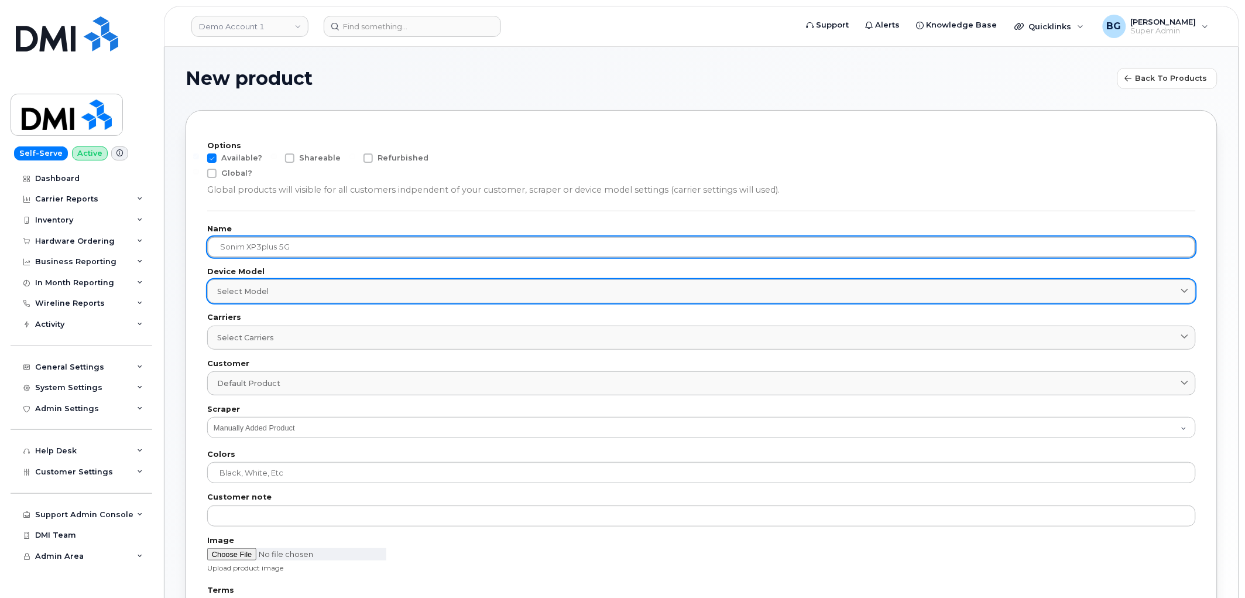
type input "Sonim XP3plus 5G"
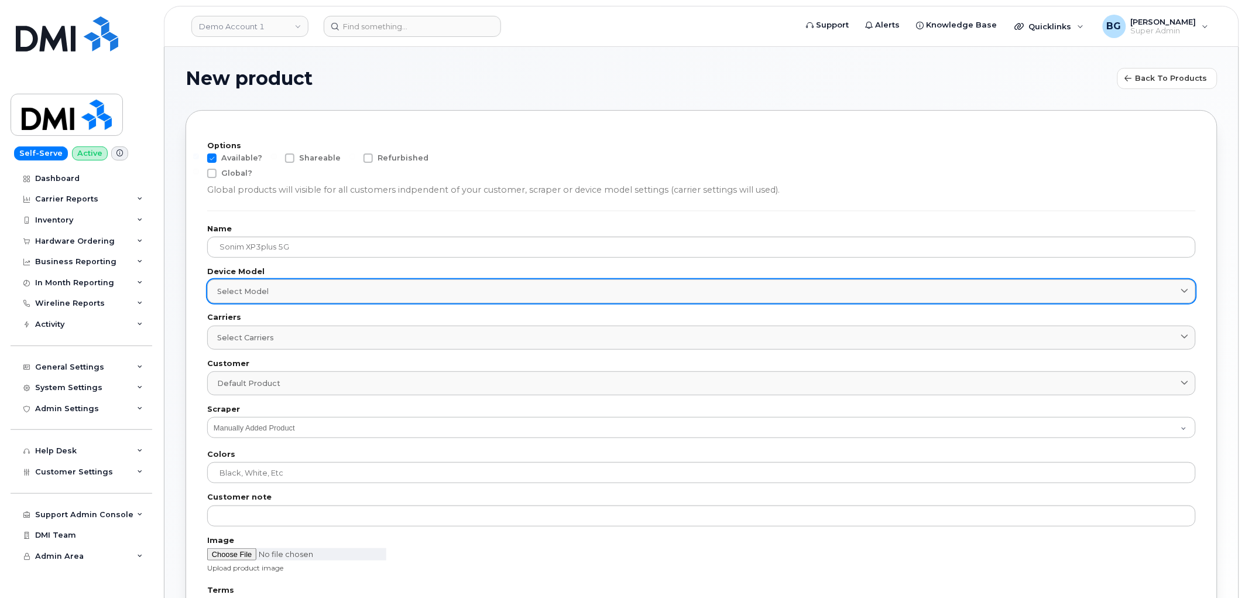
click at [276, 291] on div "Select model" at bounding box center [701, 291] width 969 height 11
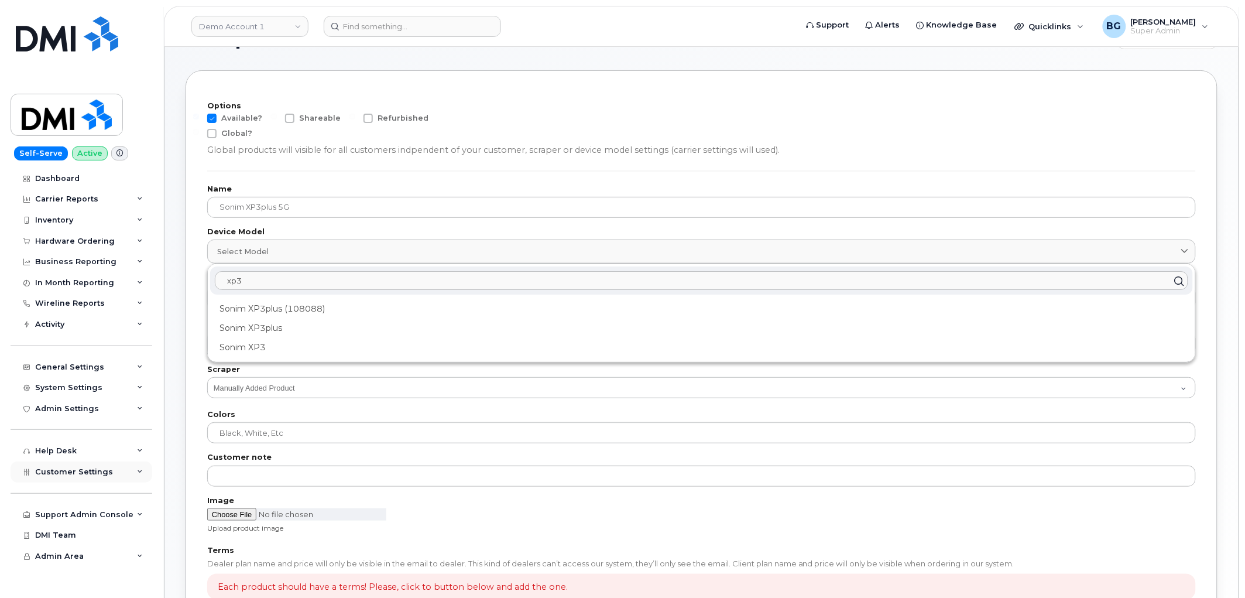
scroll to position [212, 0]
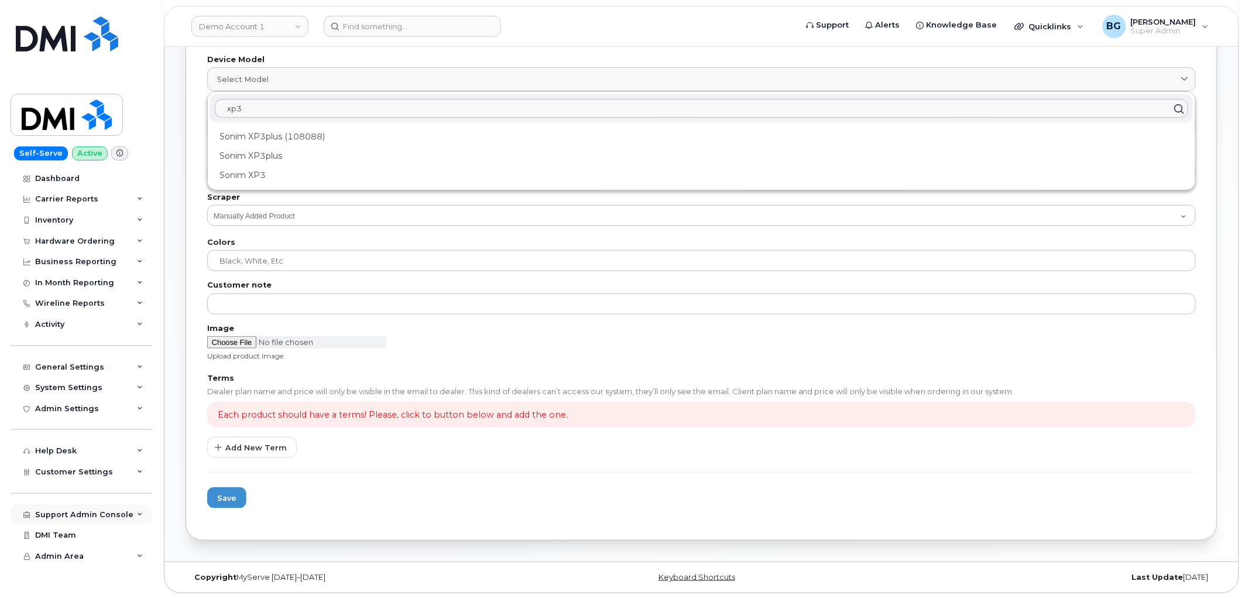
click at [73, 513] on div "Support Admin Console" at bounding box center [84, 514] width 98 height 9
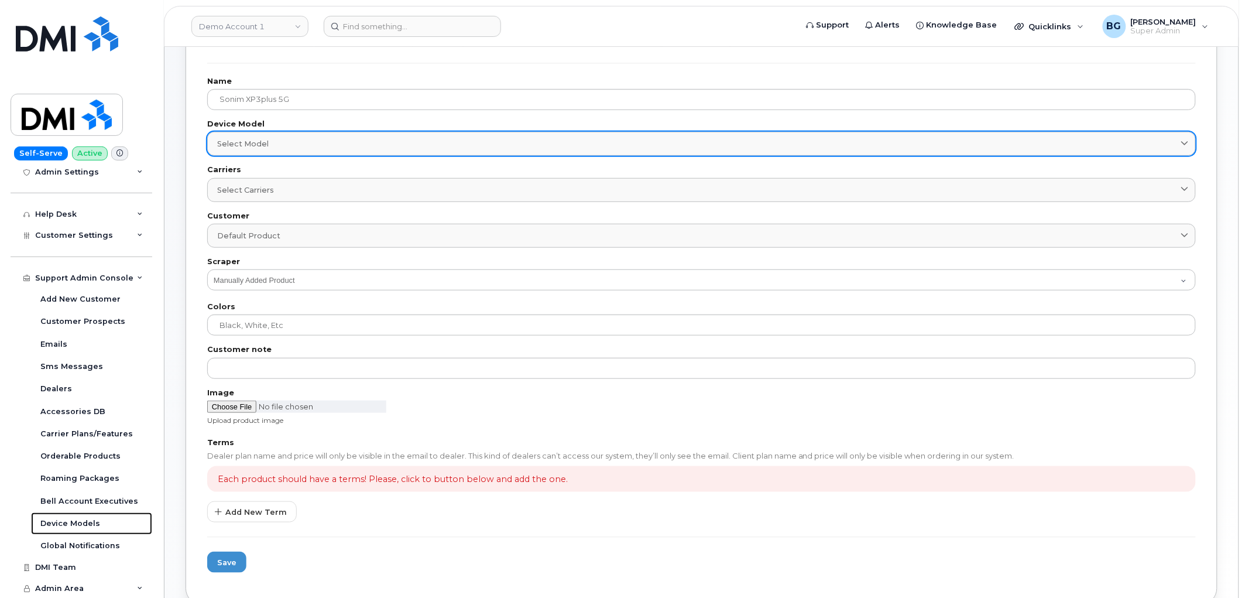
scroll to position [0, 0]
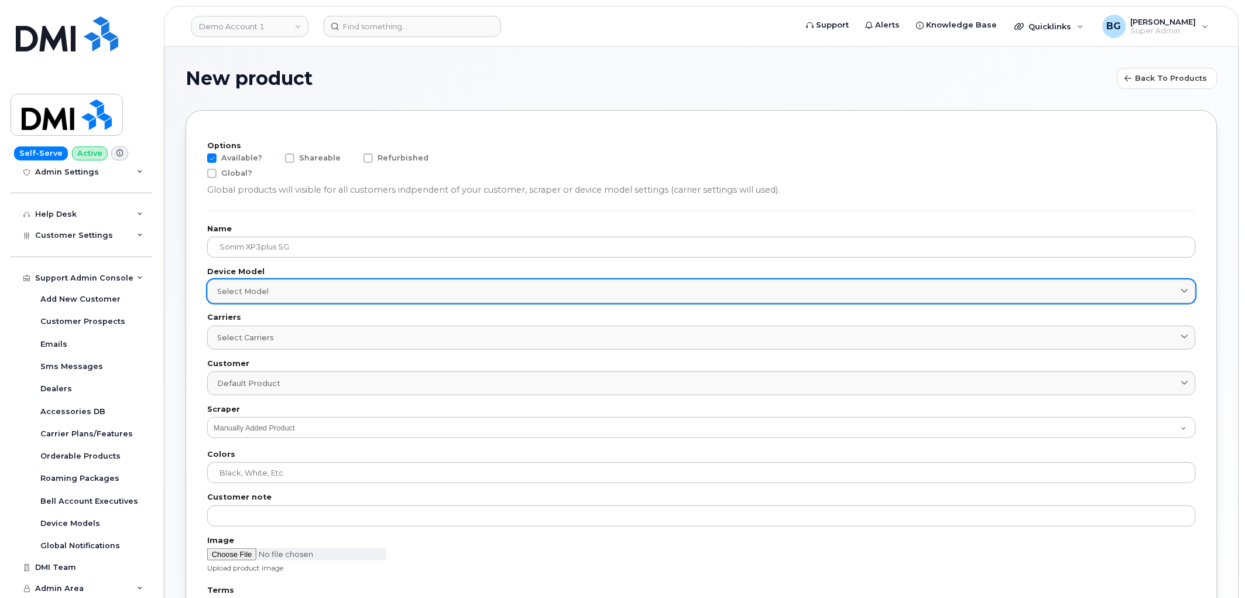
click at [277, 293] on div "Select model" at bounding box center [701, 291] width 969 height 11
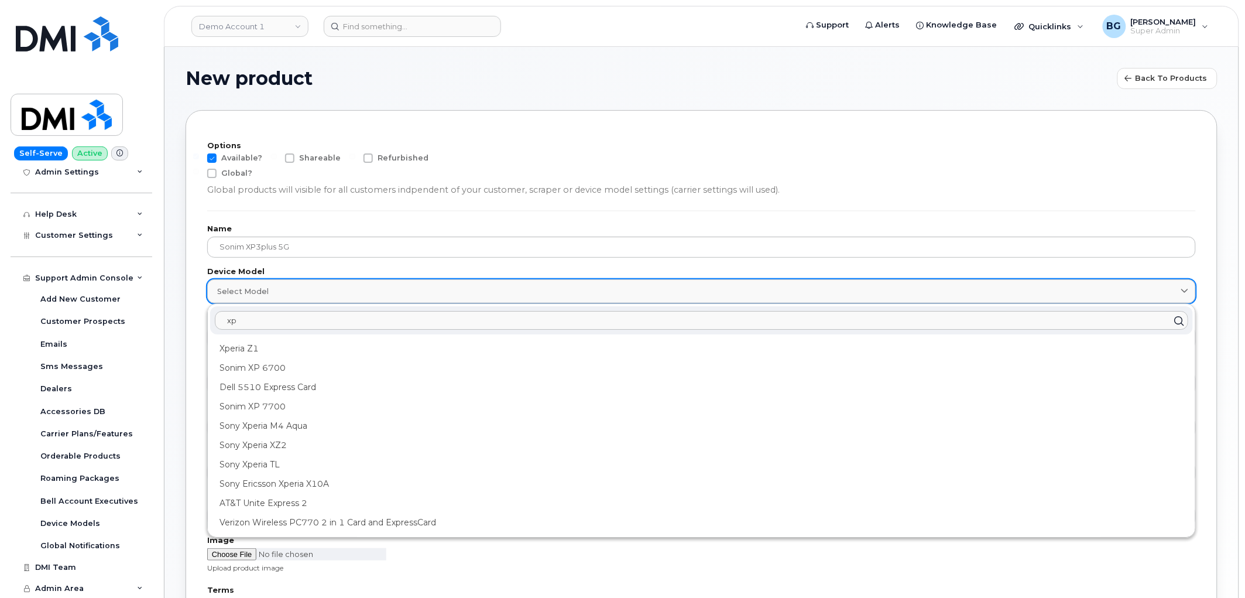
type input "x"
type input "sonim xp3"
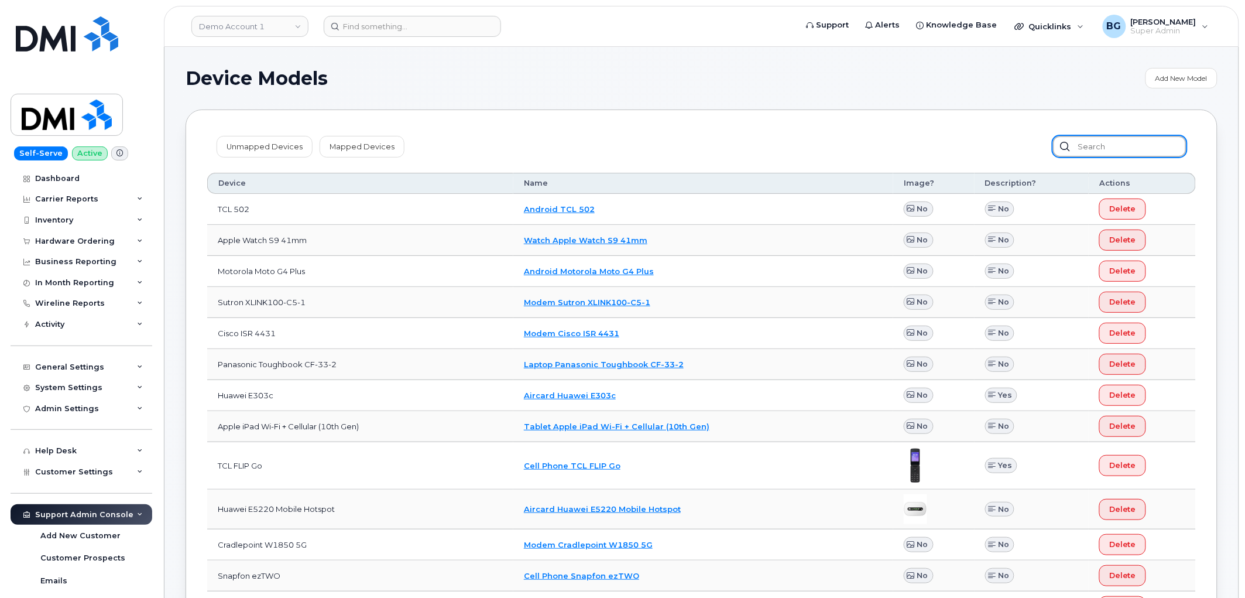
click at [1105, 143] on input "text" at bounding box center [1119, 146] width 133 height 21
click at [1161, 77] on link "Add New Model" at bounding box center [1182, 78] width 72 height 20
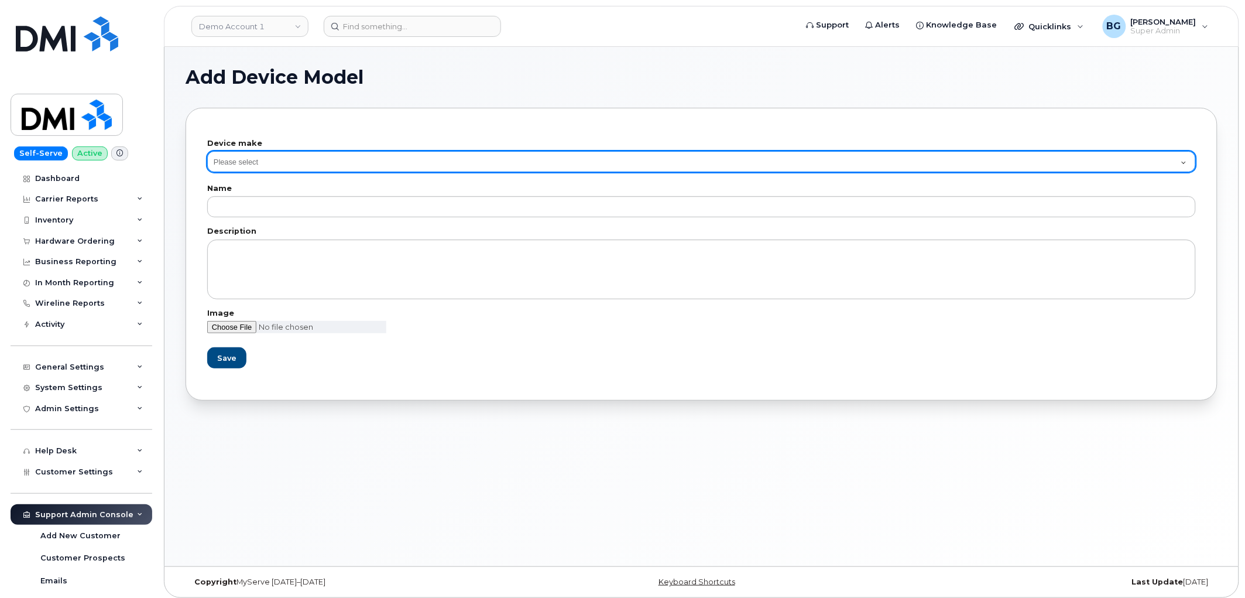
click at [313, 157] on select "Please select Aircard Android Blackberry Cell Phone GPS HUB iPhone Laptop Mike …" at bounding box center [701, 161] width 989 height 21
select select "4"
click at [207, 151] on select "Please select Aircard Android Blackberry Cell Phone GPS HUB iPhone Laptop Mike …" at bounding box center [701, 161] width 989 height 21
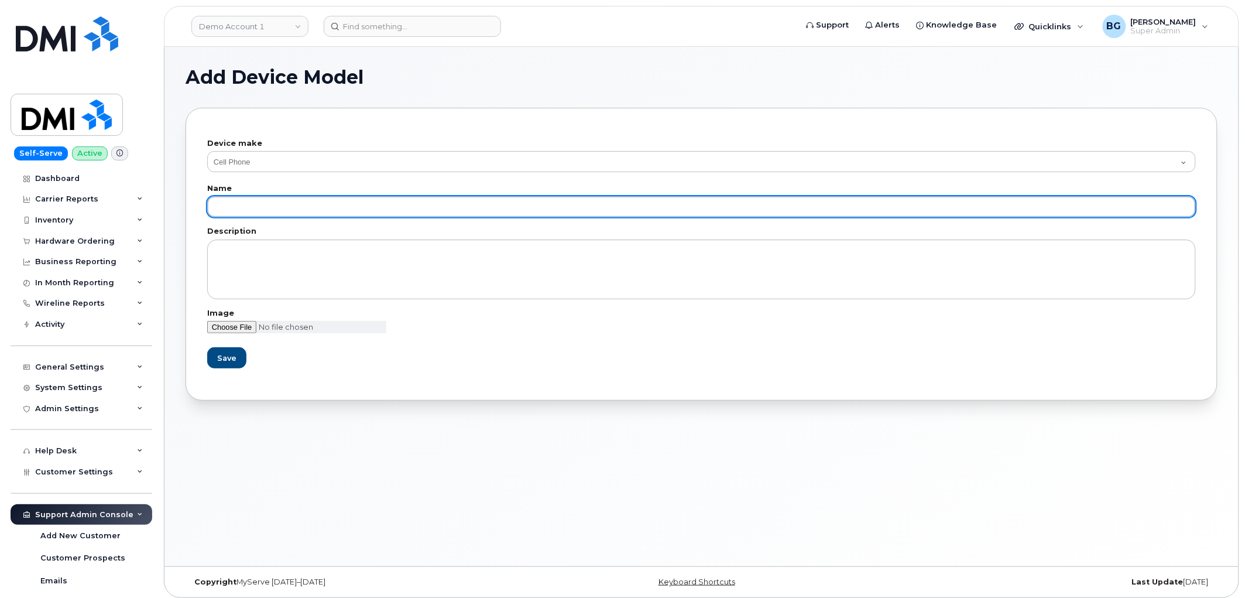
click at [260, 202] on input "text" at bounding box center [701, 206] width 989 height 21
paste input "Sonim XP3plus 5G"
type input "Sonim XP3plus 5G"
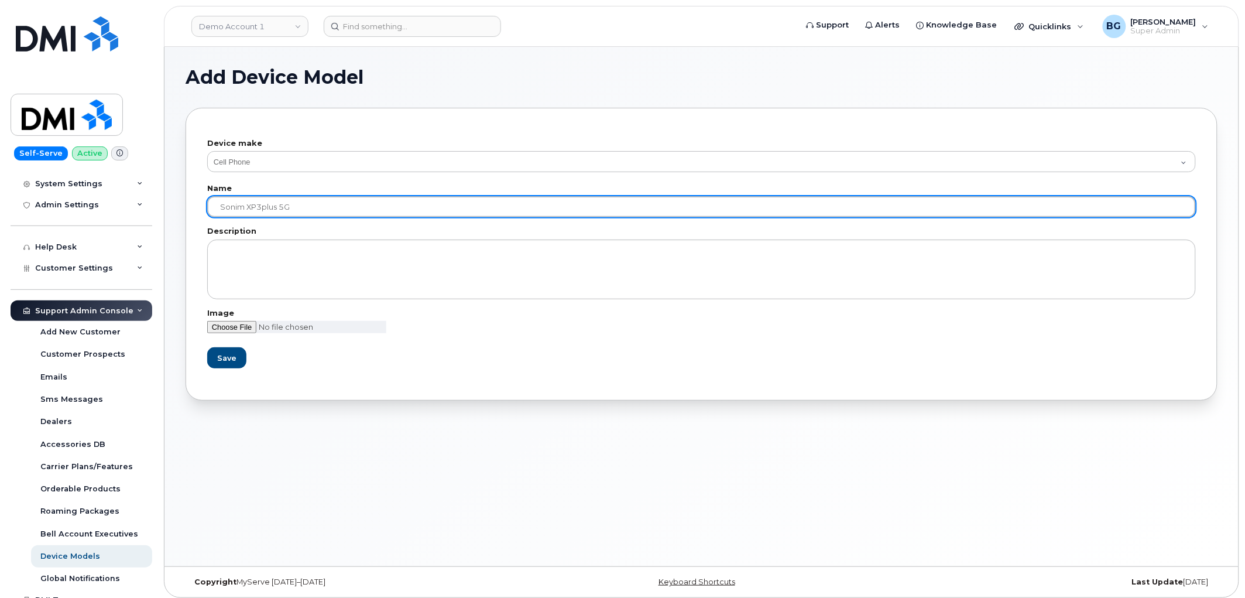
scroll to position [236, 0]
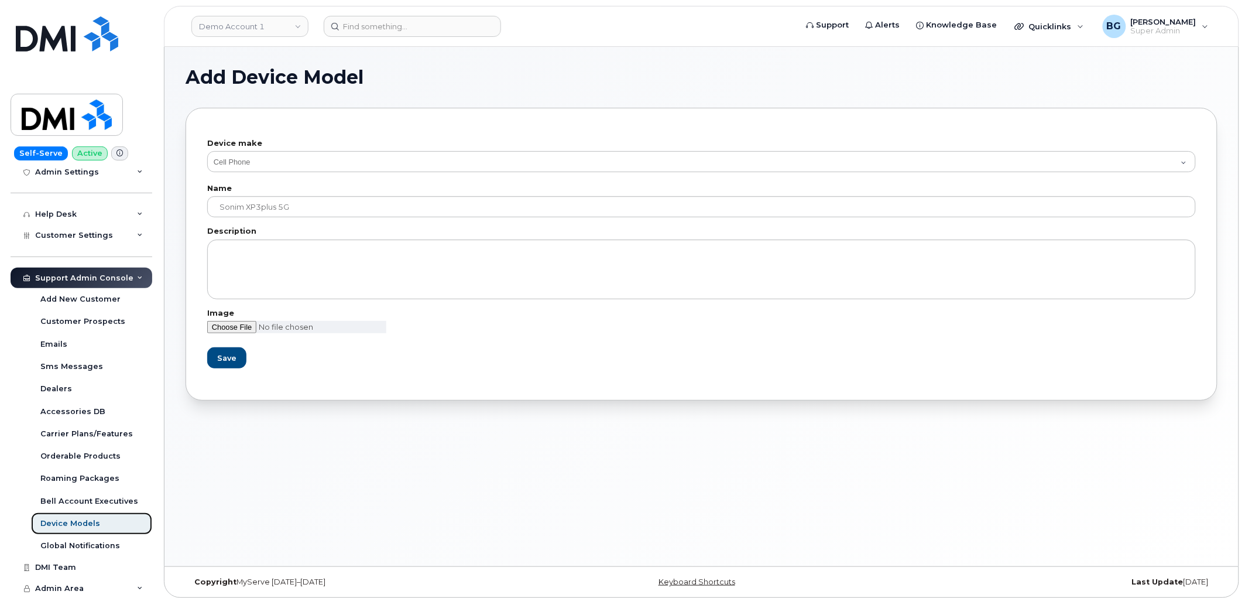
drag, startPoint x: 63, startPoint y: 521, endPoint x: 100, endPoint y: 463, distance: 68.4
click at [226, 326] on input "file" at bounding box center [296, 327] width 179 height 12
type input "C:\fakepath\xp3plus 5g.png"
click at [231, 356] on span "Save" at bounding box center [226, 357] width 19 height 11
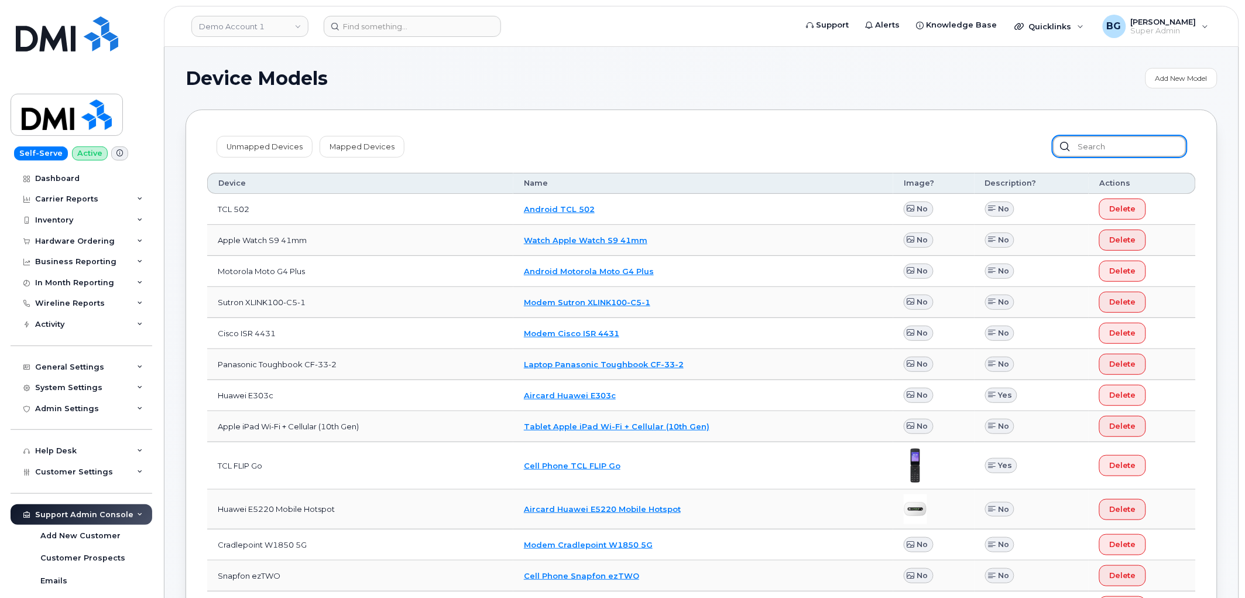
click at [1116, 148] on input "text" at bounding box center [1119, 146] width 133 height 21
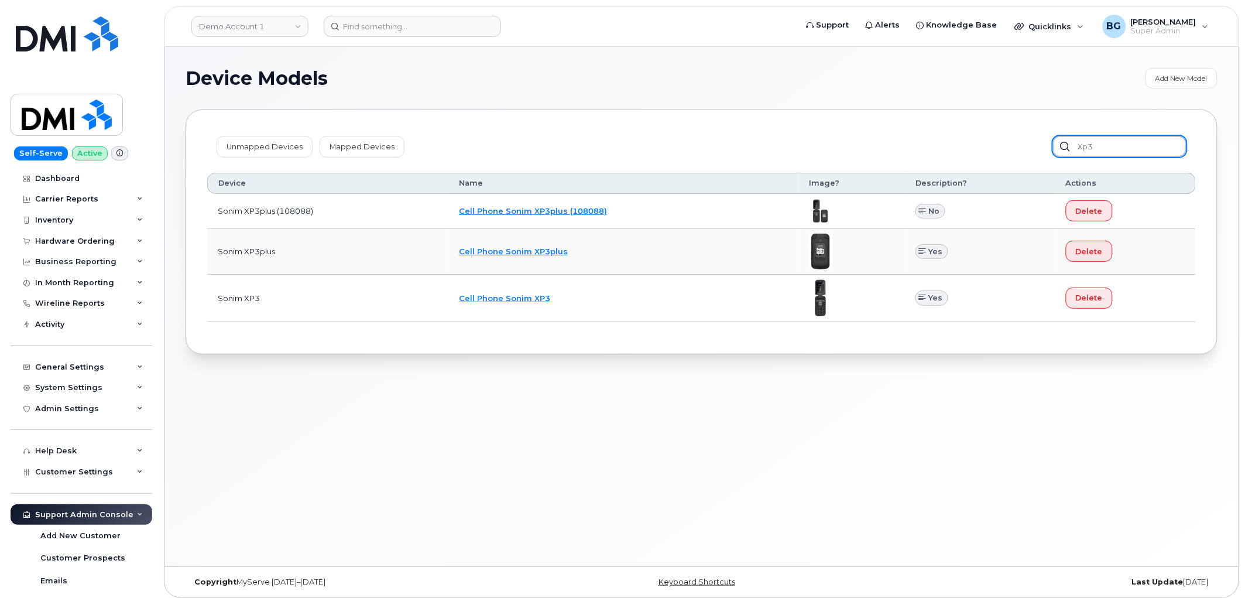
type input "xp3"
click at [539, 248] on link "Cell Phone Sonim XP3plus" at bounding box center [513, 250] width 109 height 9
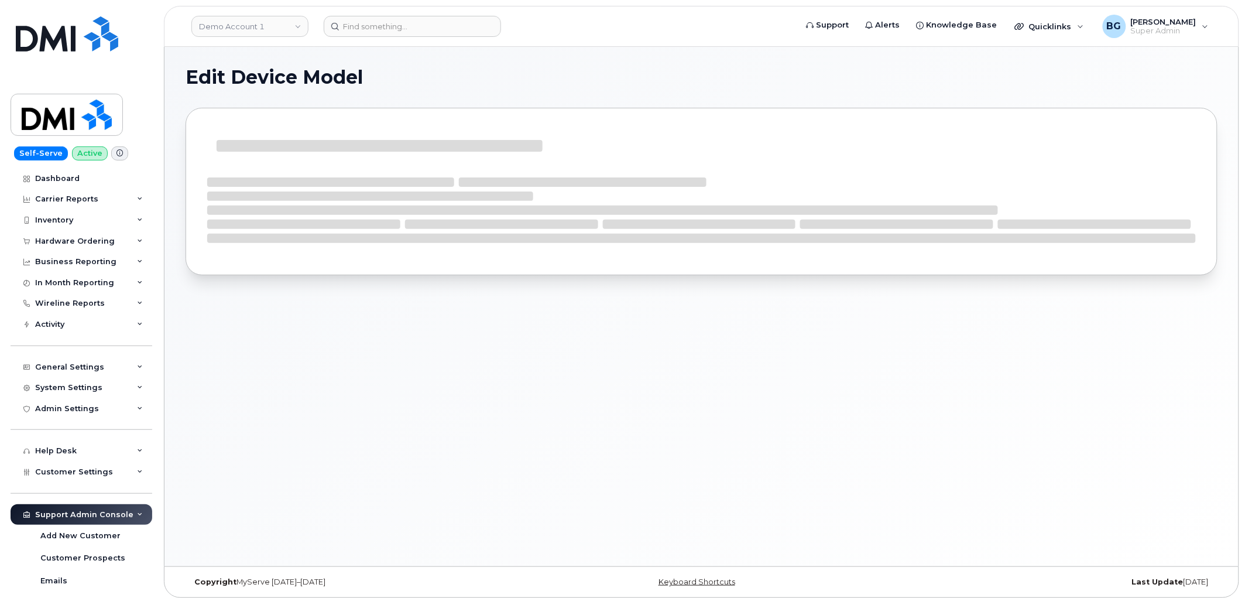
select select "4"
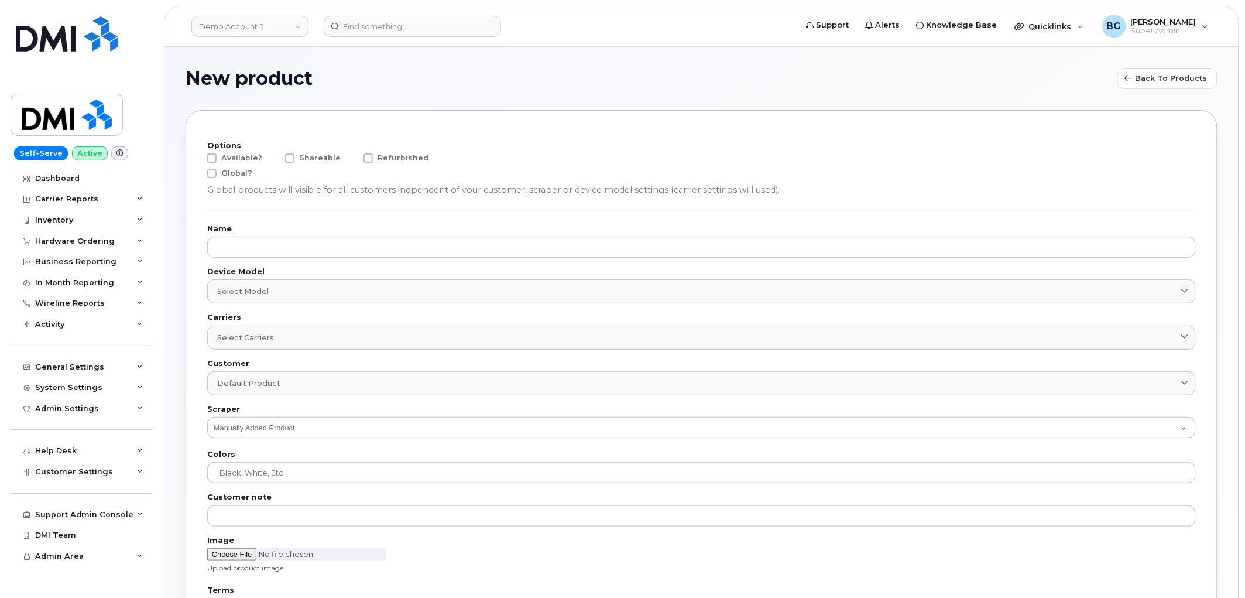
click at [214, 157] on span at bounding box center [211, 157] width 9 height 9
click at [199, 157] on input "Available?" at bounding box center [196, 156] width 6 height 6
checkbox input "true"
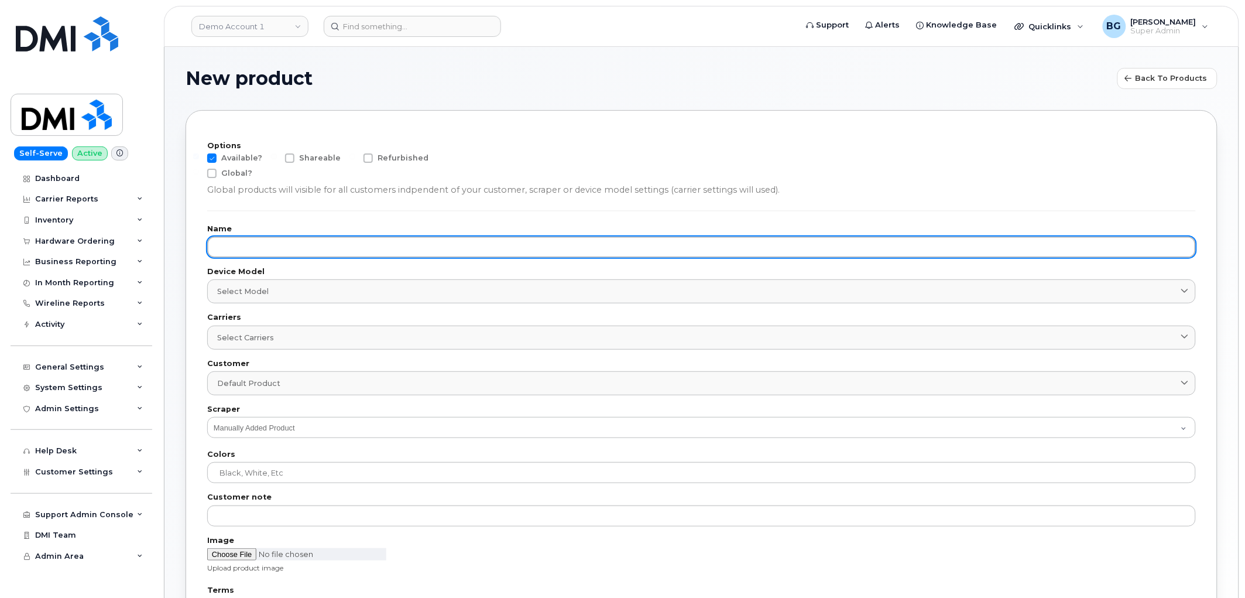
click at [256, 246] on input "text" at bounding box center [701, 246] width 989 height 21
click at [255, 244] on input "text" at bounding box center [701, 246] width 989 height 21
paste input "Sonim XP3plus 5G"
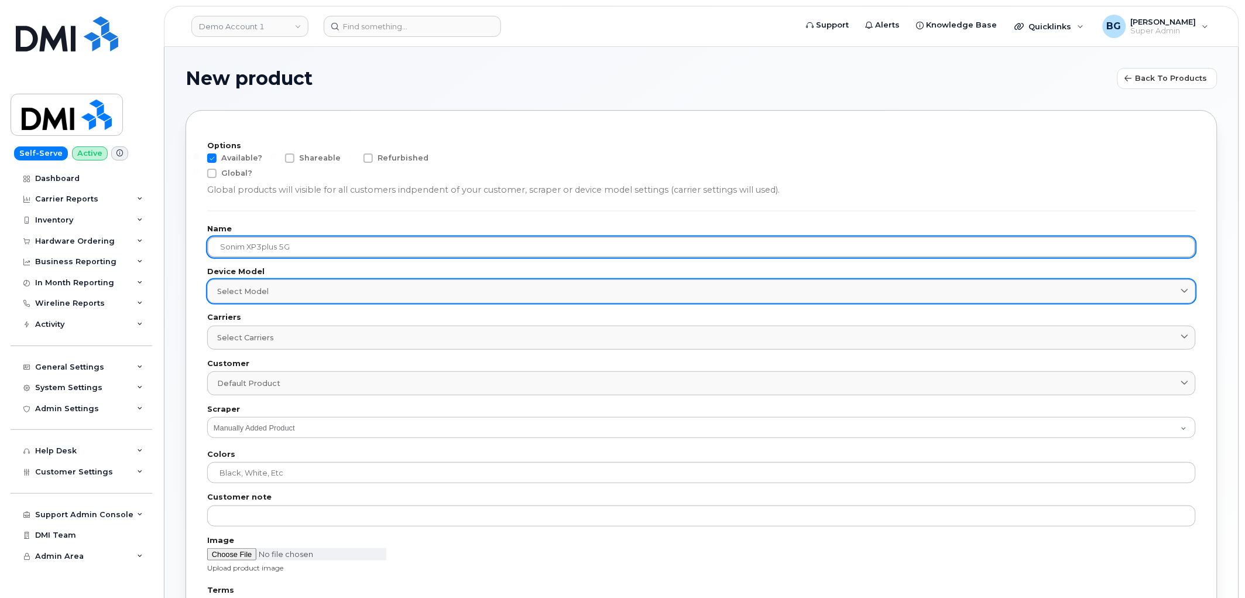
type input "Sonim XP3plus 5G"
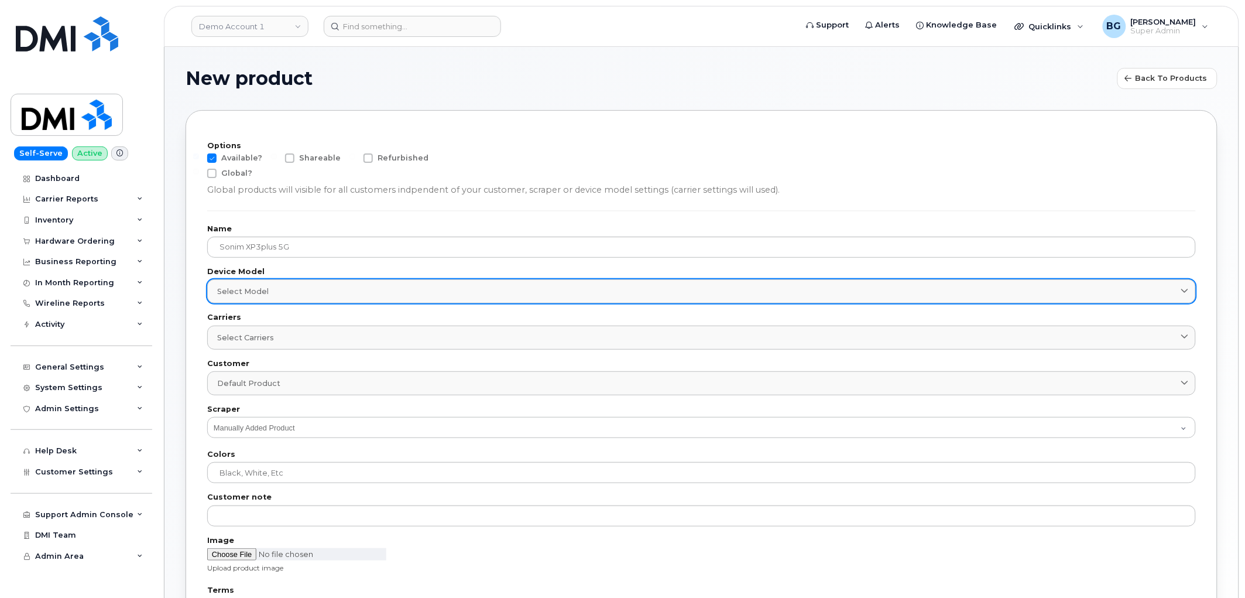
click at [253, 289] on span "Select model" at bounding box center [243, 291] width 52 height 11
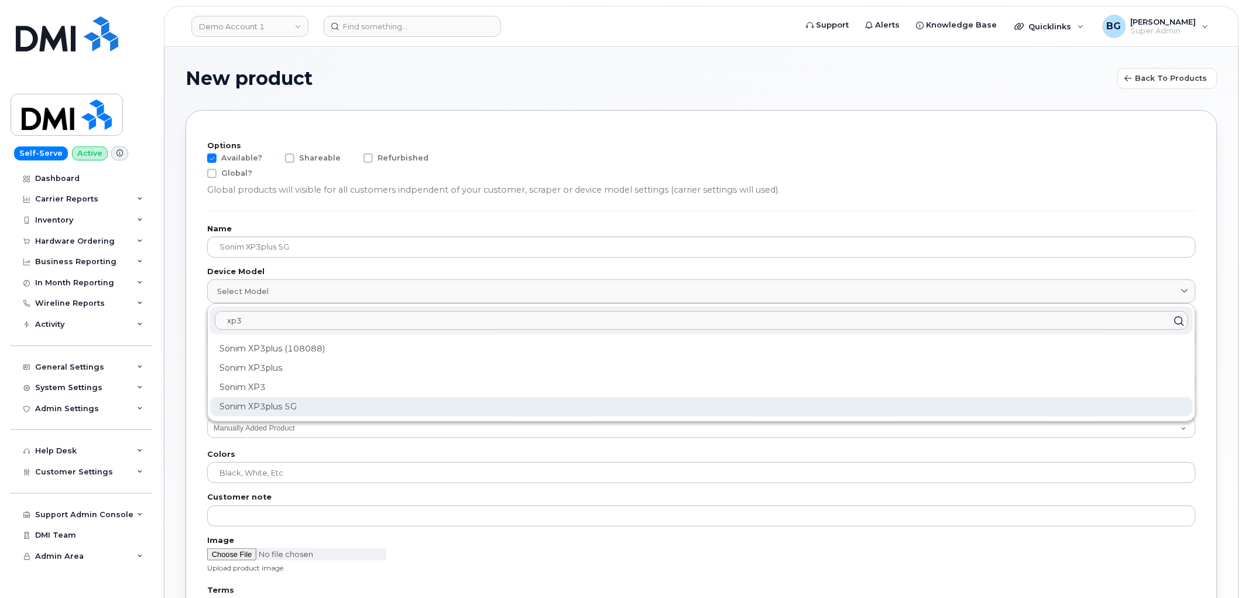
type input "xp3"
click at [249, 405] on div "Sonim XP3plus 5G" at bounding box center [701, 406] width 983 height 19
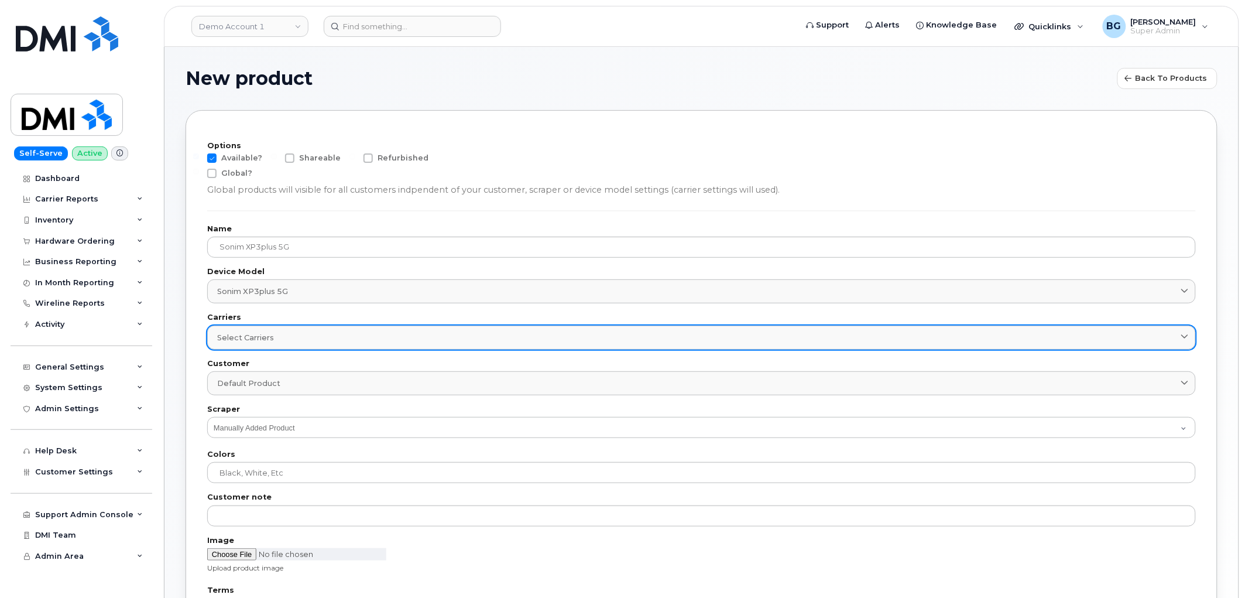
click at [334, 340] on div "Select carriers" at bounding box center [701, 337] width 969 height 11
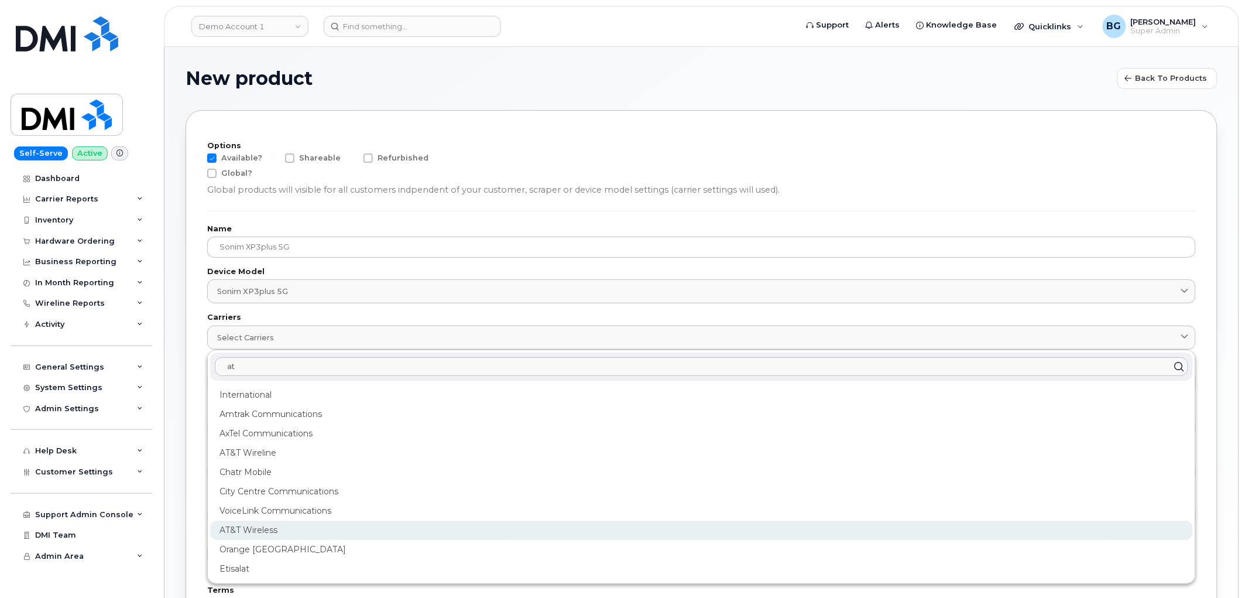
type input "at"
click at [248, 525] on div "AT&T Wireless" at bounding box center [701, 529] width 983 height 19
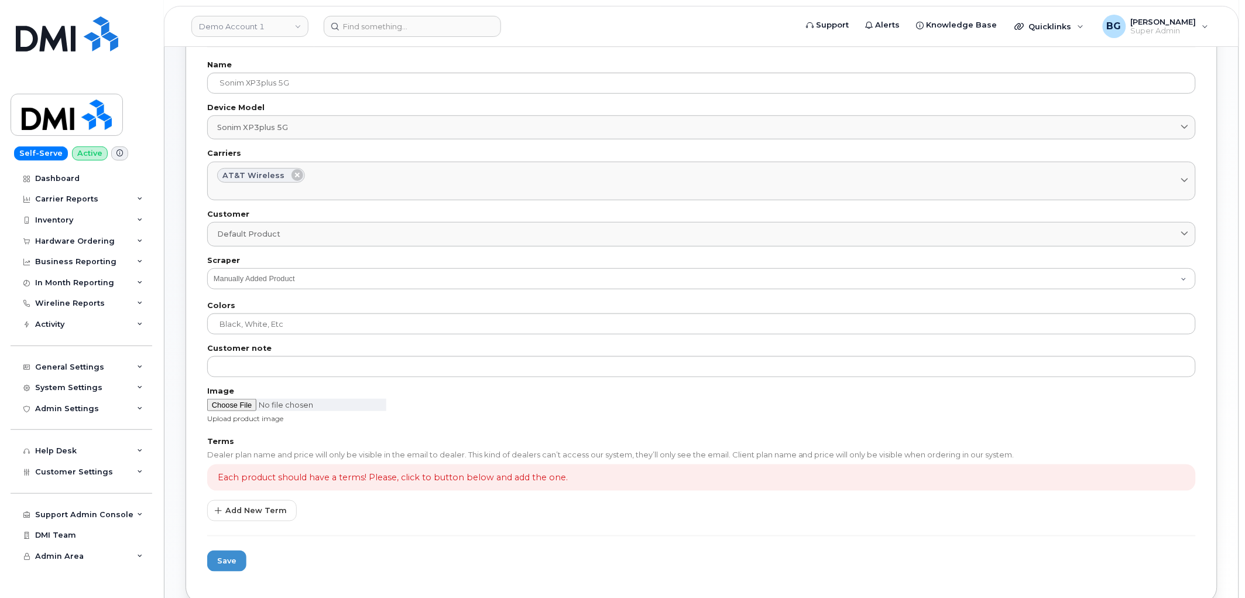
scroll to position [173, 0]
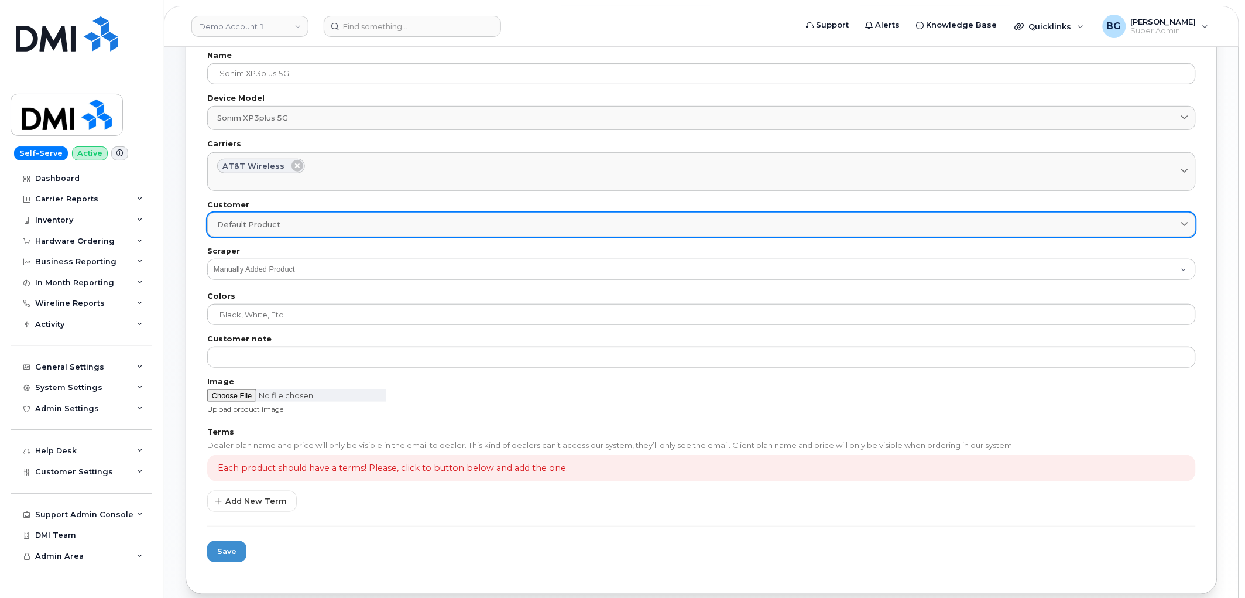
click at [253, 225] on span "Default product" at bounding box center [248, 224] width 63 height 11
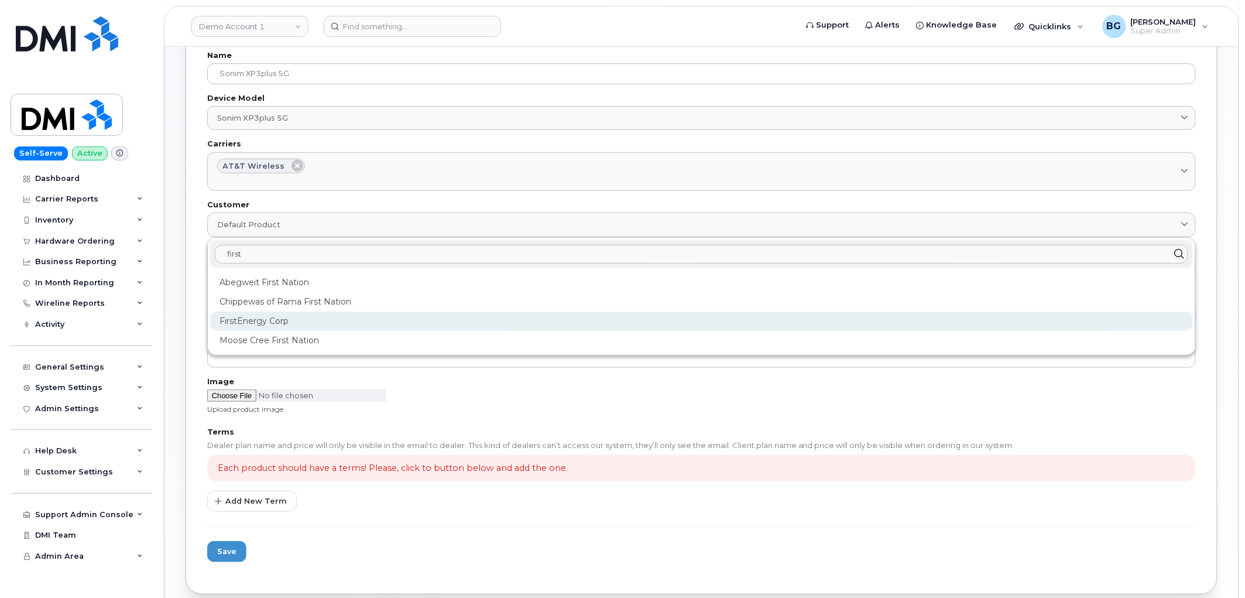
type input "first"
click at [258, 317] on div "FirstEnergy Corp" at bounding box center [701, 320] width 983 height 19
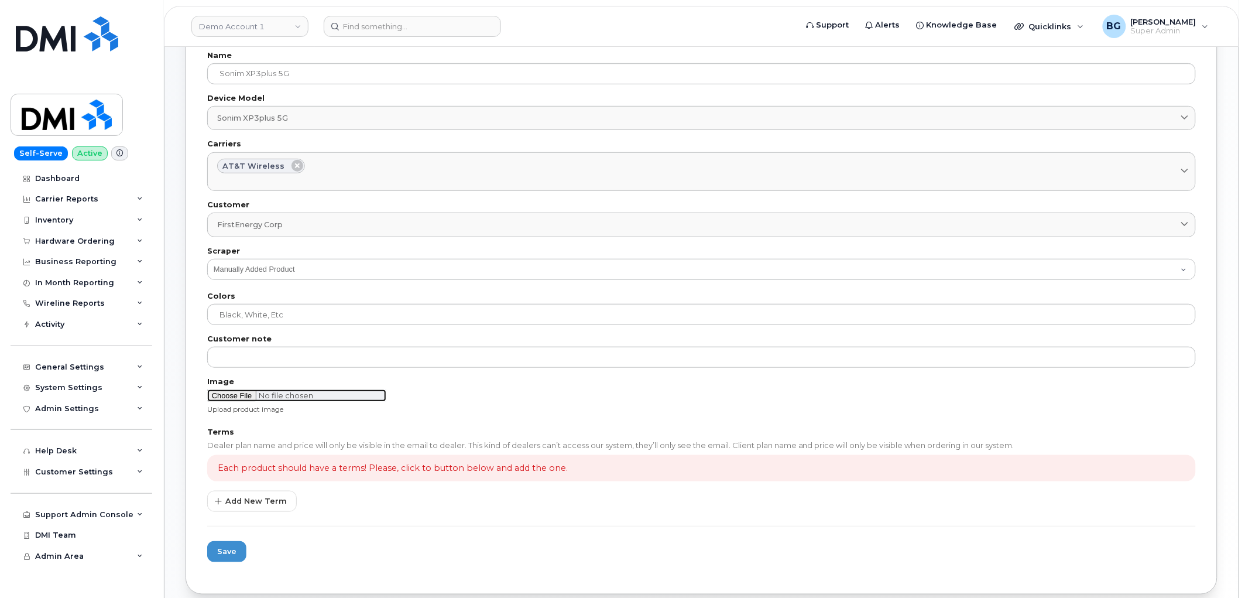
click at [238, 395] on input "file" at bounding box center [296, 395] width 179 height 12
type input "C:\fakepath\xp3plus 5g.png"
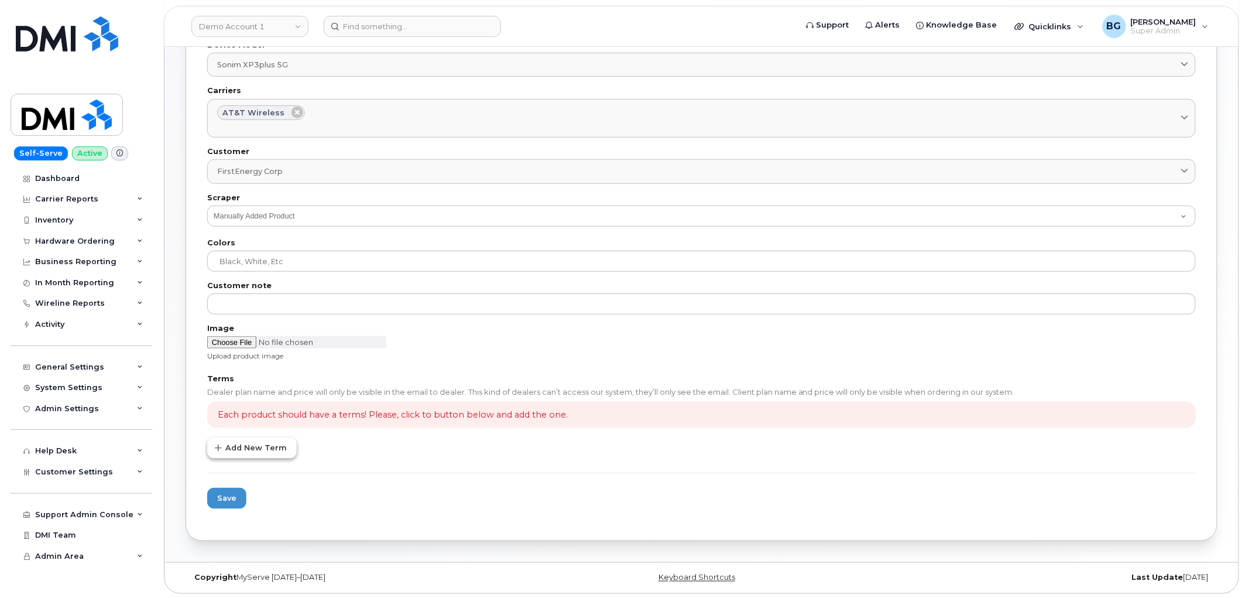
click at [231, 443] on span "Add New Term" at bounding box center [255, 447] width 61 height 11
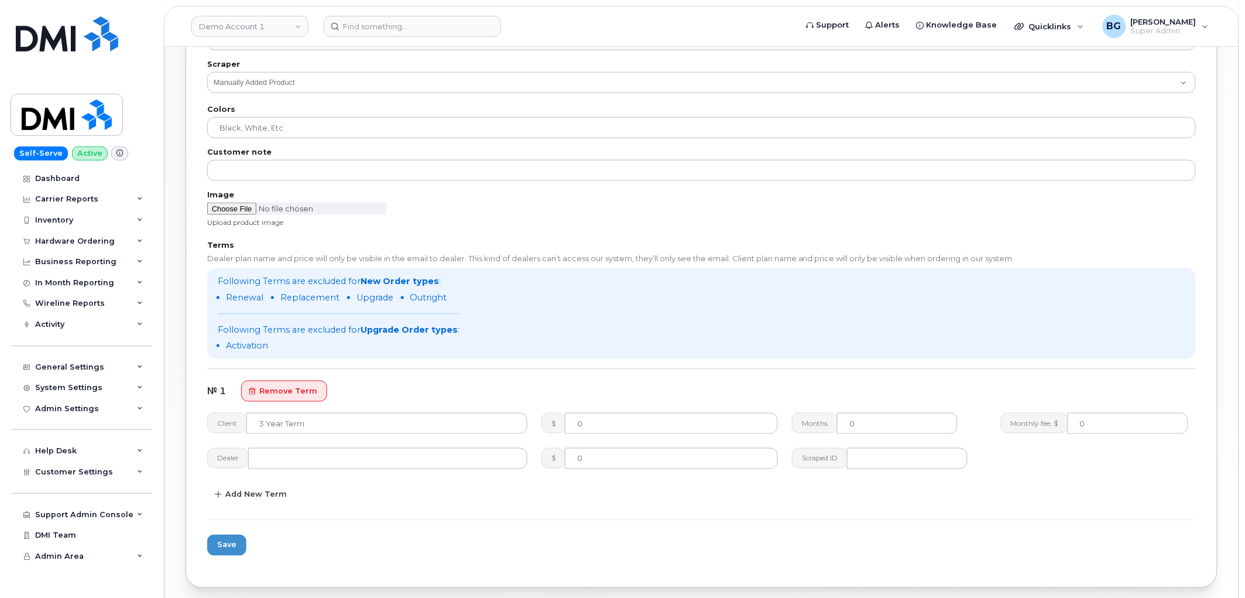
scroll to position [407, 0]
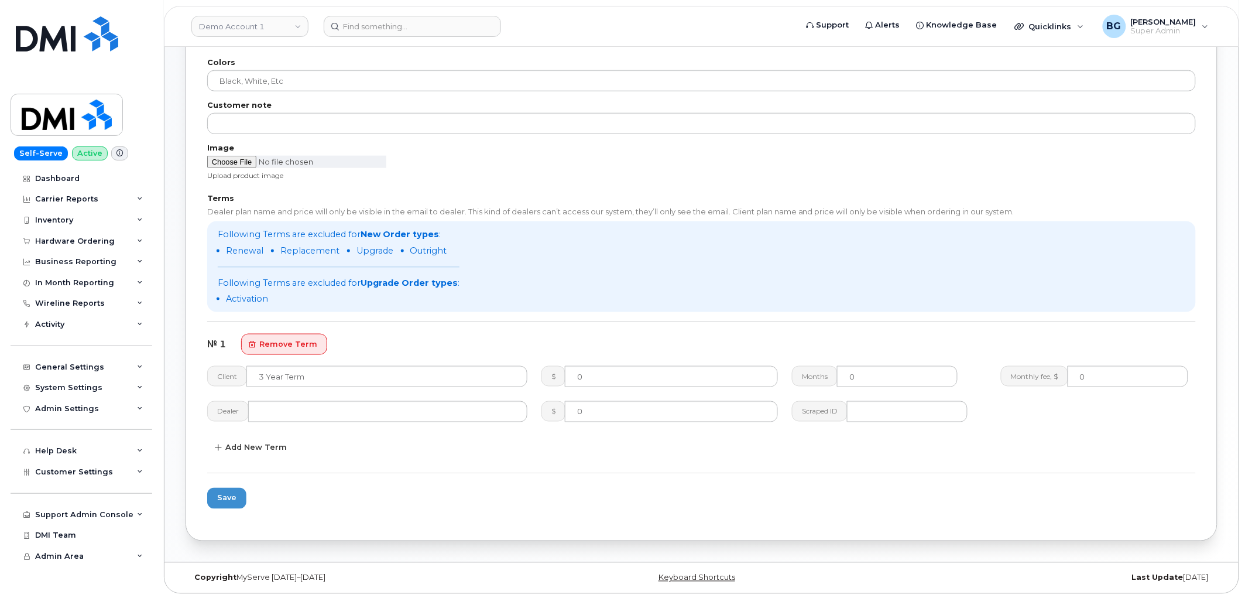
drag, startPoint x: 237, startPoint y: 447, endPoint x: 296, endPoint y: 391, distance: 81.2
click at [239, 445] on span "Add New Term" at bounding box center [255, 447] width 61 height 11
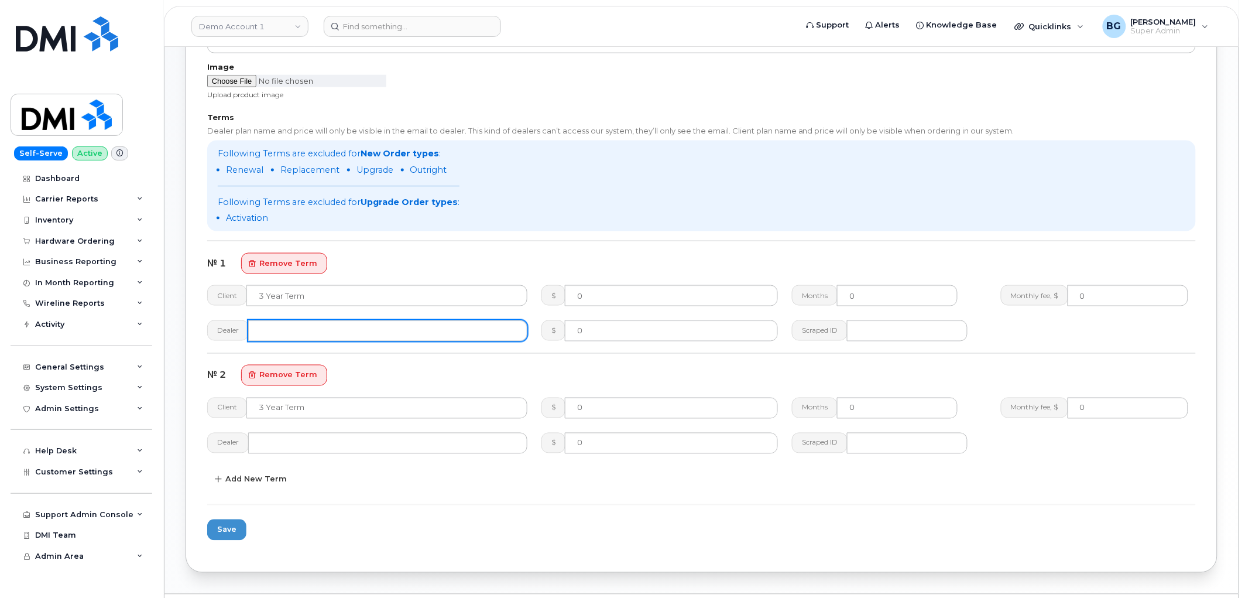
scroll to position [519, 0]
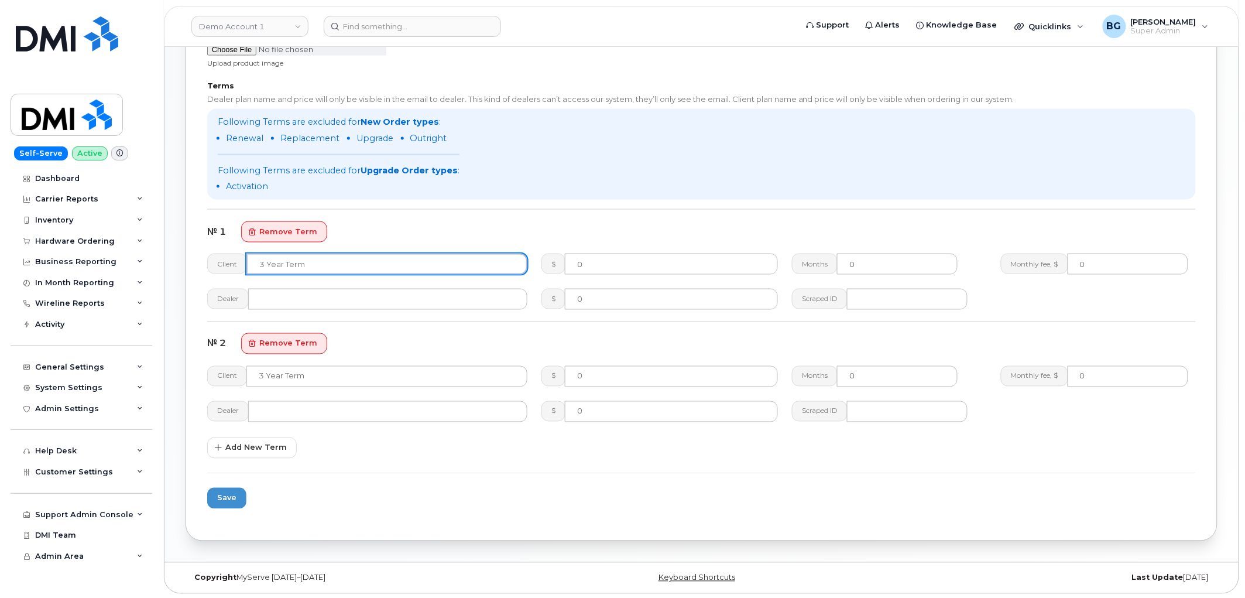
click at [311, 264] on input "text" at bounding box center [386, 263] width 281 height 21
paste input "2 Year Activation"
type input "2 Year Activation"
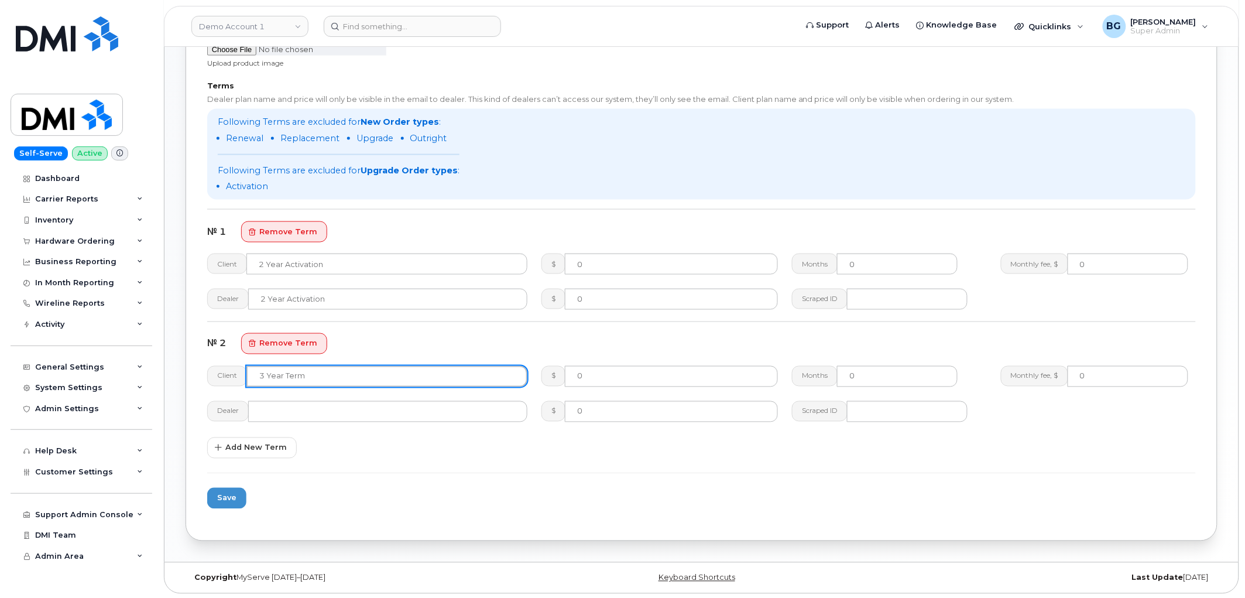
click at [320, 383] on input "text" at bounding box center [386, 376] width 281 height 21
paste input "2 Year Upgrade"
type input "2 Year Upgrade"
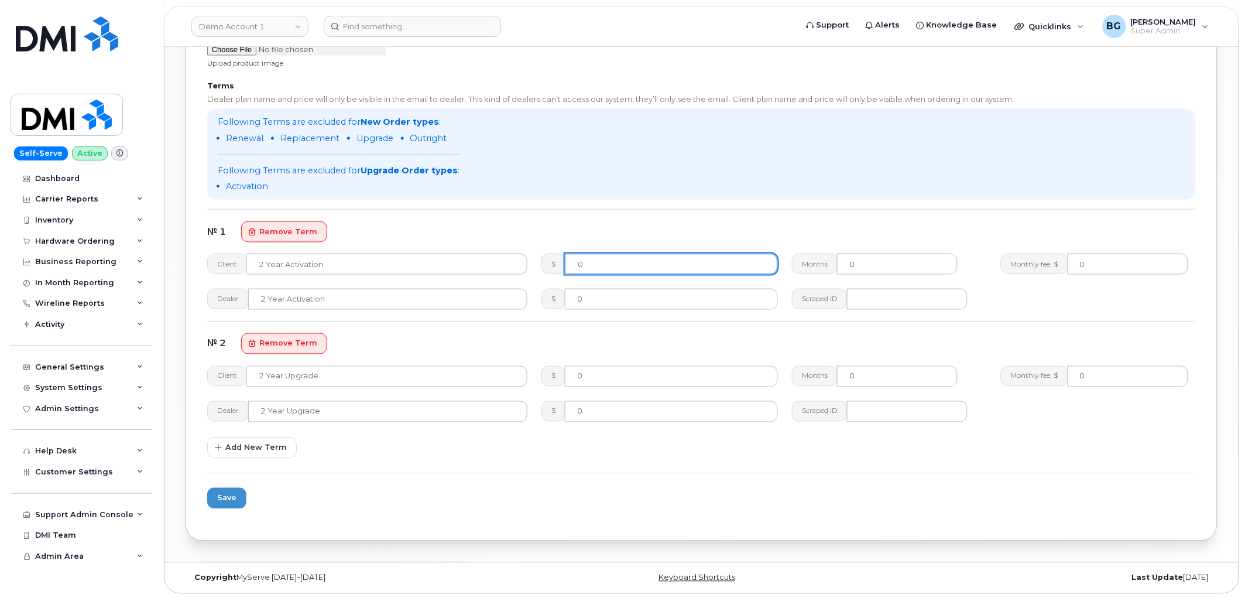
click at [606, 258] on input "0" at bounding box center [671, 263] width 213 height 21
type input "89.99"
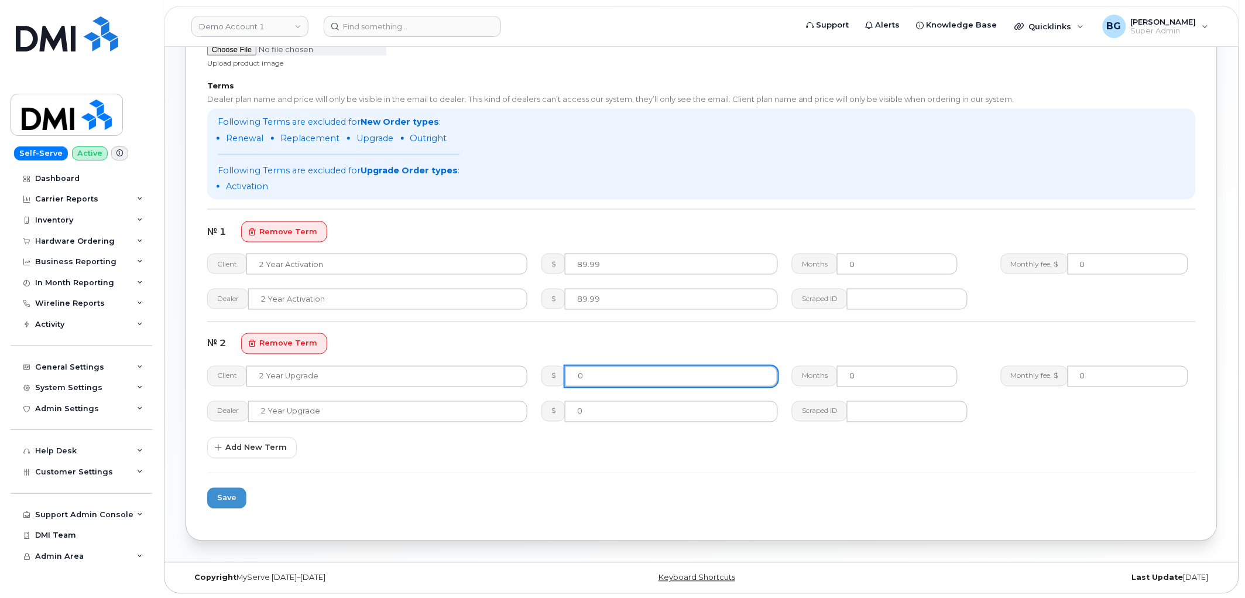
click at [588, 376] on input "0" at bounding box center [671, 376] width 213 height 21
type input "89.99"
click at [350, 469] on form "Options Available? Shareable Refurbished Global? Global products will visible f…" at bounding box center [701, 65] width 989 height 907
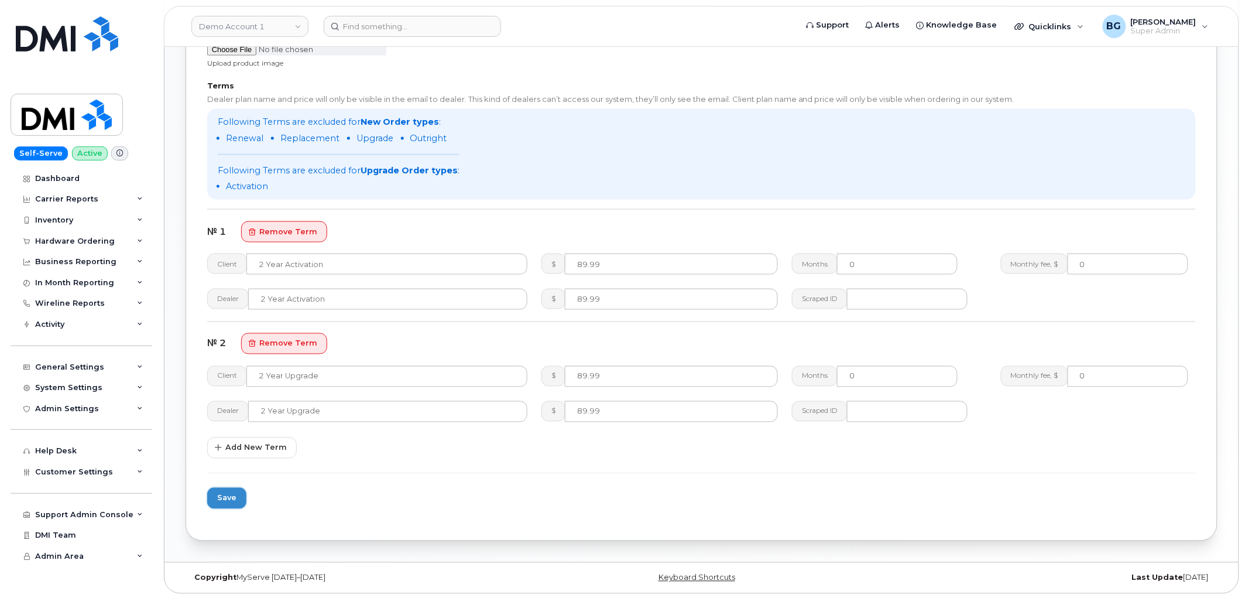
click at [227, 494] on span "Save" at bounding box center [226, 497] width 19 height 11
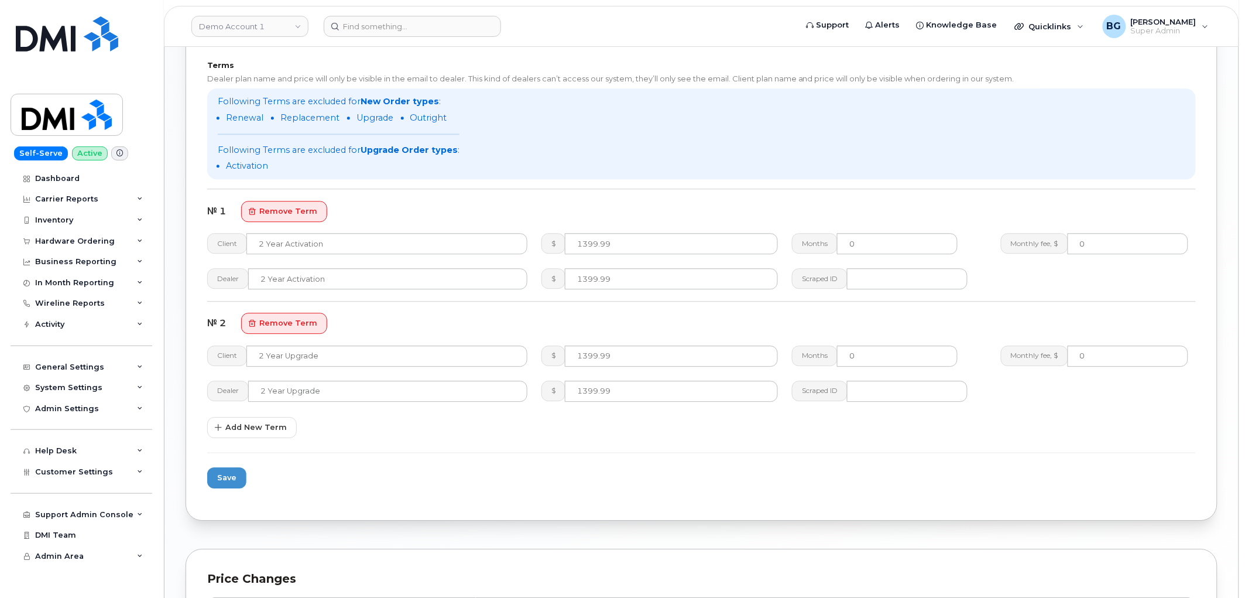
scroll to position [997, 0]
drag, startPoint x: 332, startPoint y: 247, endPoint x: 235, endPoint y: 244, distance: 97.2
click at [236, 241] on div "Client 2 Year Activation" at bounding box center [367, 242] width 320 height 21
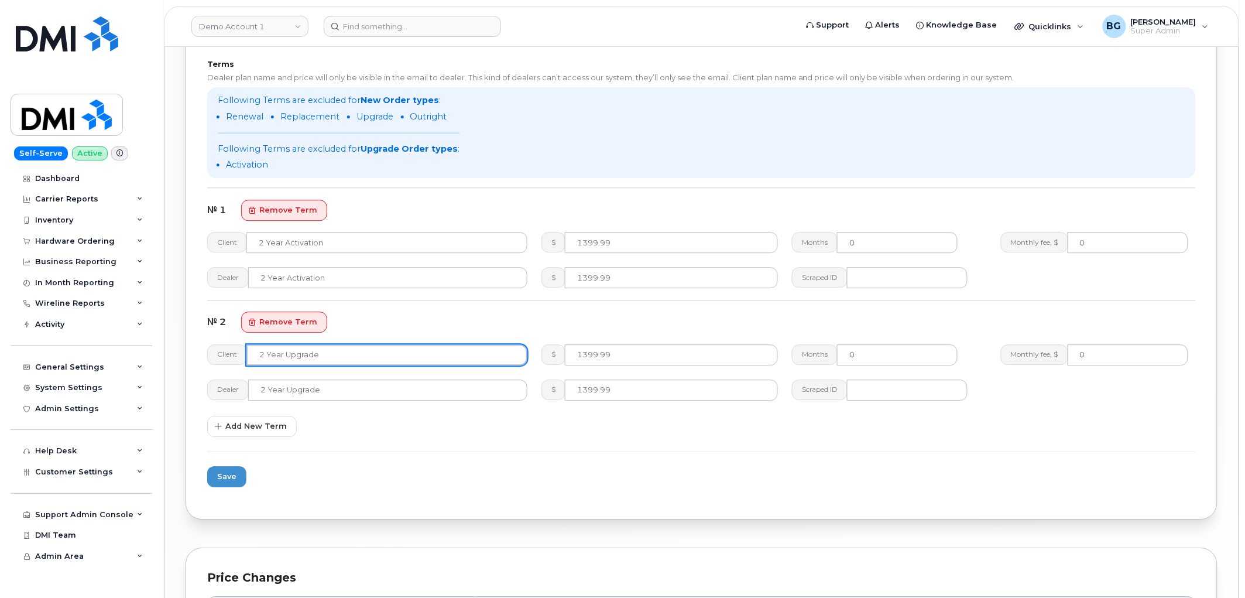
drag, startPoint x: 331, startPoint y: 357, endPoint x: 176, endPoint y: 357, distance: 155.7
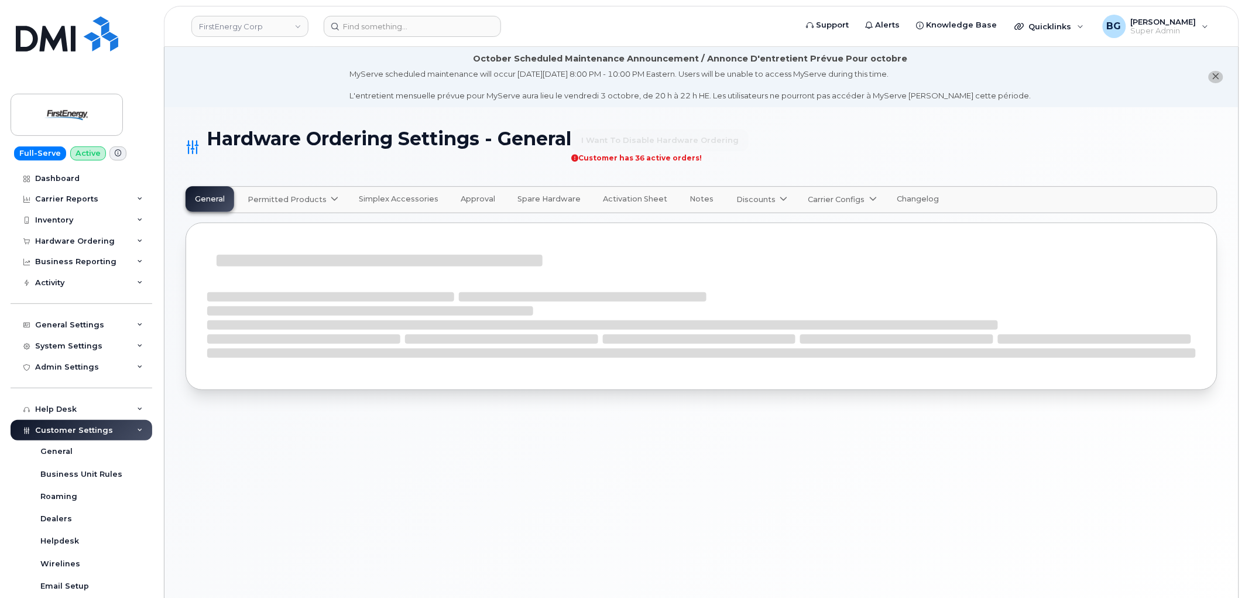
click at [310, 192] on link "Permitted Products" at bounding box center [291, 200] width 107 height 26
select select "admins"
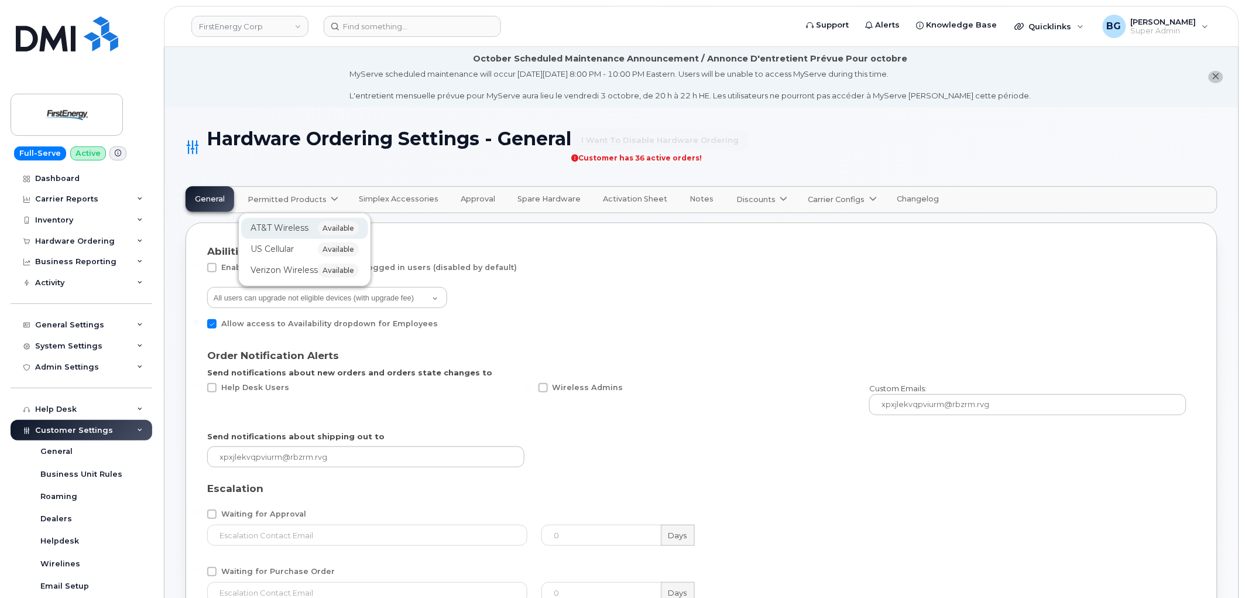
click at [264, 227] on span "AT&T Wireless" at bounding box center [280, 228] width 58 height 12
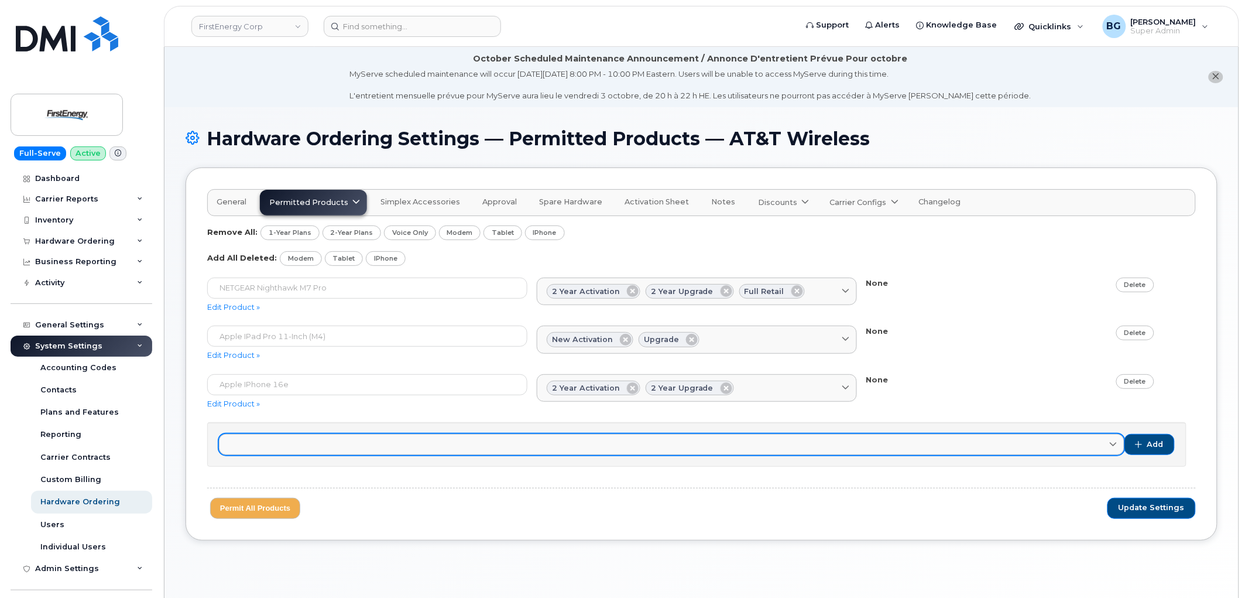
click at [1118, 441] on span at bounding box center [1113, 444] width 11 height 11
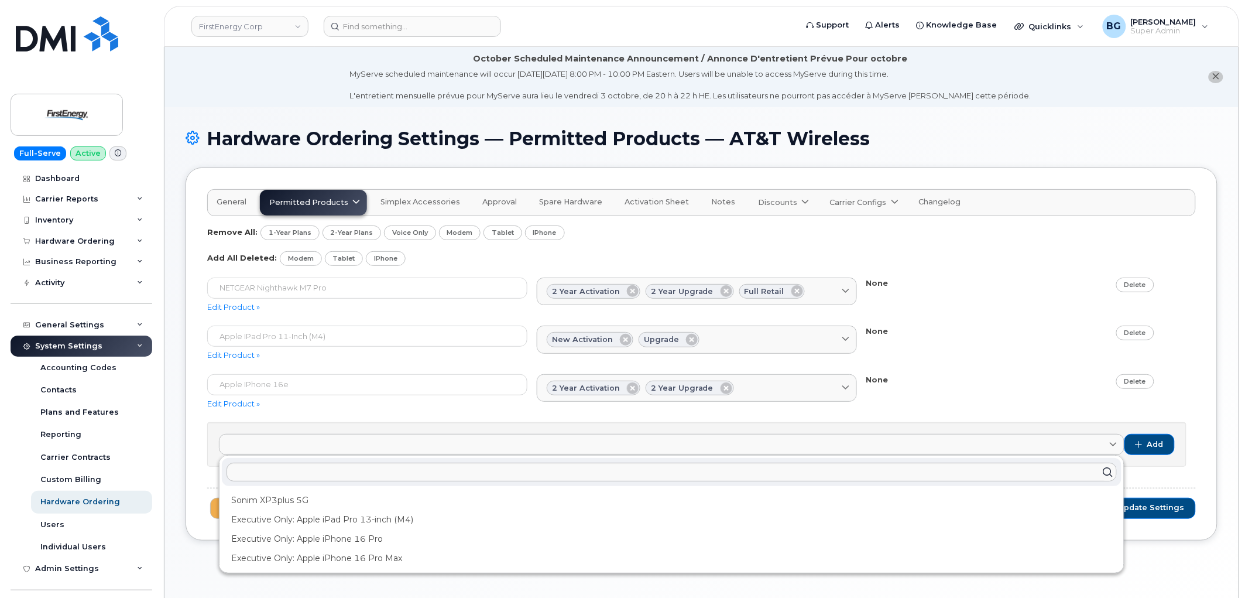
click at [629, 247] on div "Remove All: 1-Year Plans 2-Year Plans Voice Only Modem Tablet iPhone Add All De…" at bounding box center [701, 245] width 989 height 40
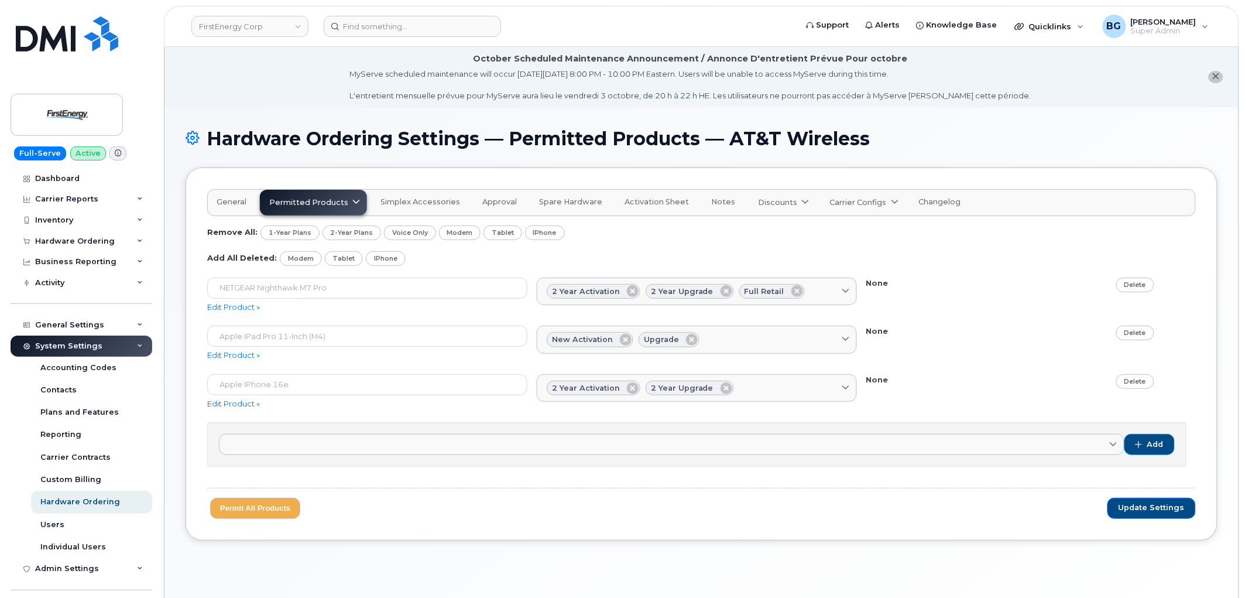
click at [341, 197] on span "Permitted Products" at bounding box center [308, 202] width 79 height 11
click at [281, 233] on div "AT&T Wireless available US Cellular available Verizon Wireless available" at bounding box center [326, 254] width 127 height 66
click at [589, 258] on div "Add All Deleted: Modem Tablet iPhone" at bounding box center [701, 258] width 989 height 15
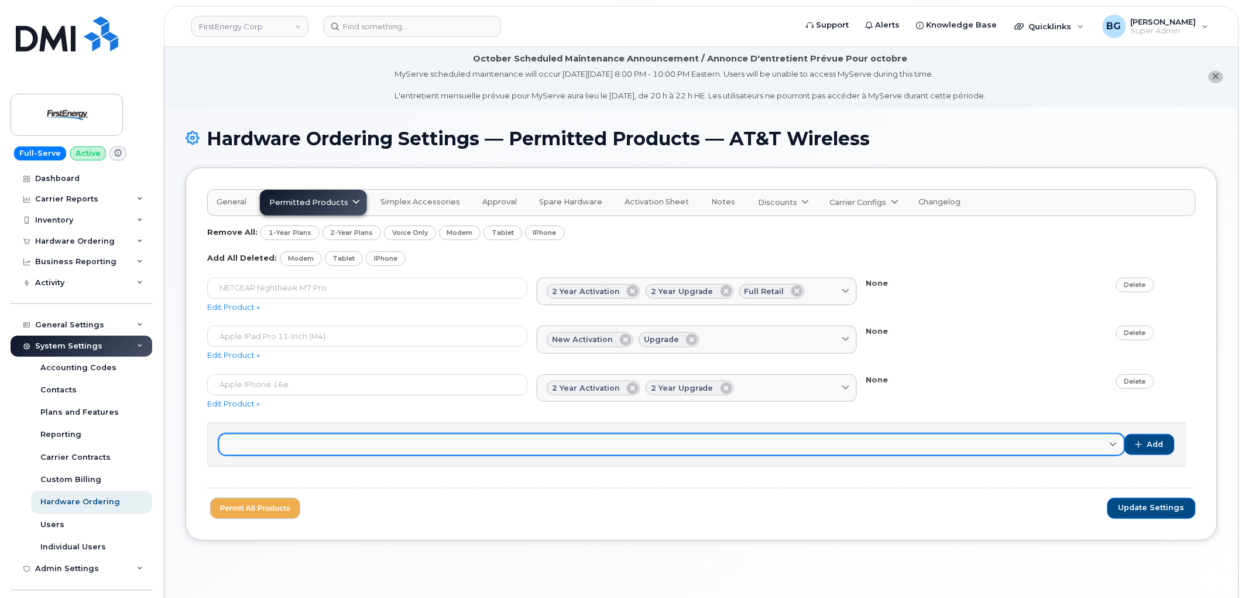
click at [1116, 441] on icon at bounding box center [1113, 445] width 8 height 8
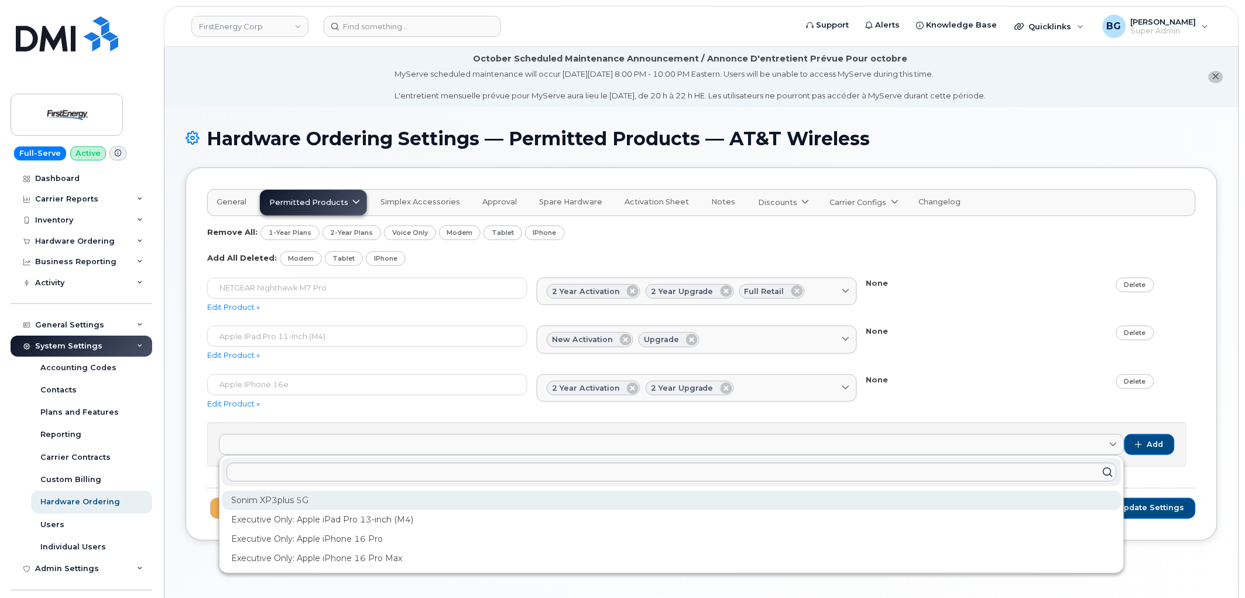
click at [282, 504] on div "Sonim XP3plus 5G" at bounding box center [672, 500] width 900 height 19
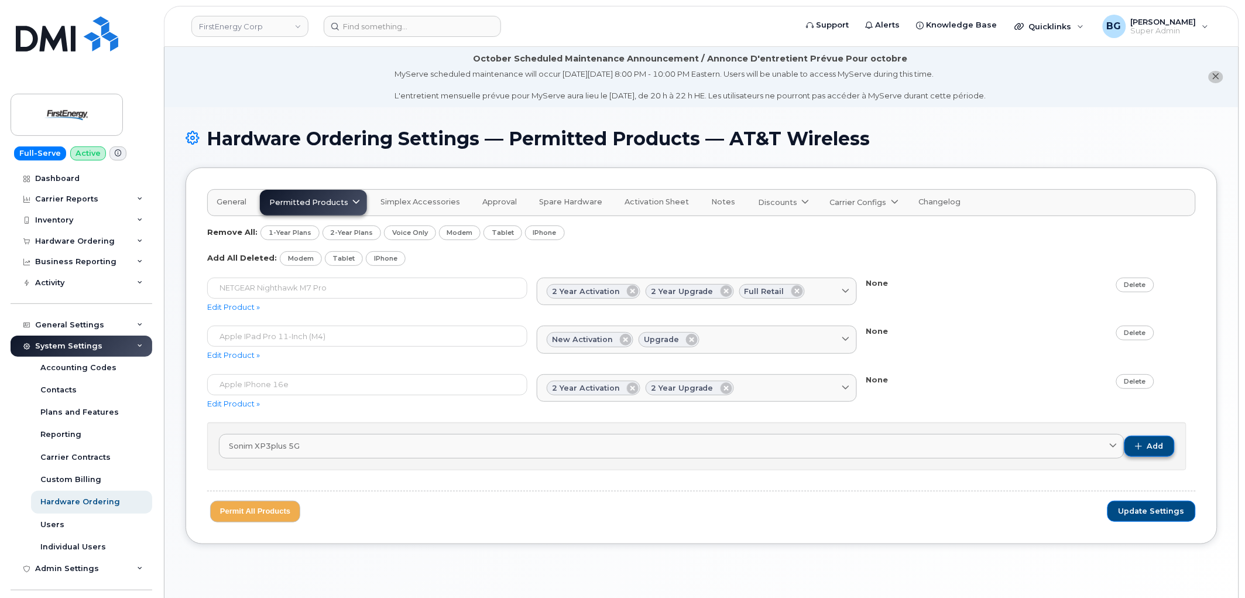
click at [1156, 444] on span "Add" at bounding box center [1155, 446] width 16 height 11
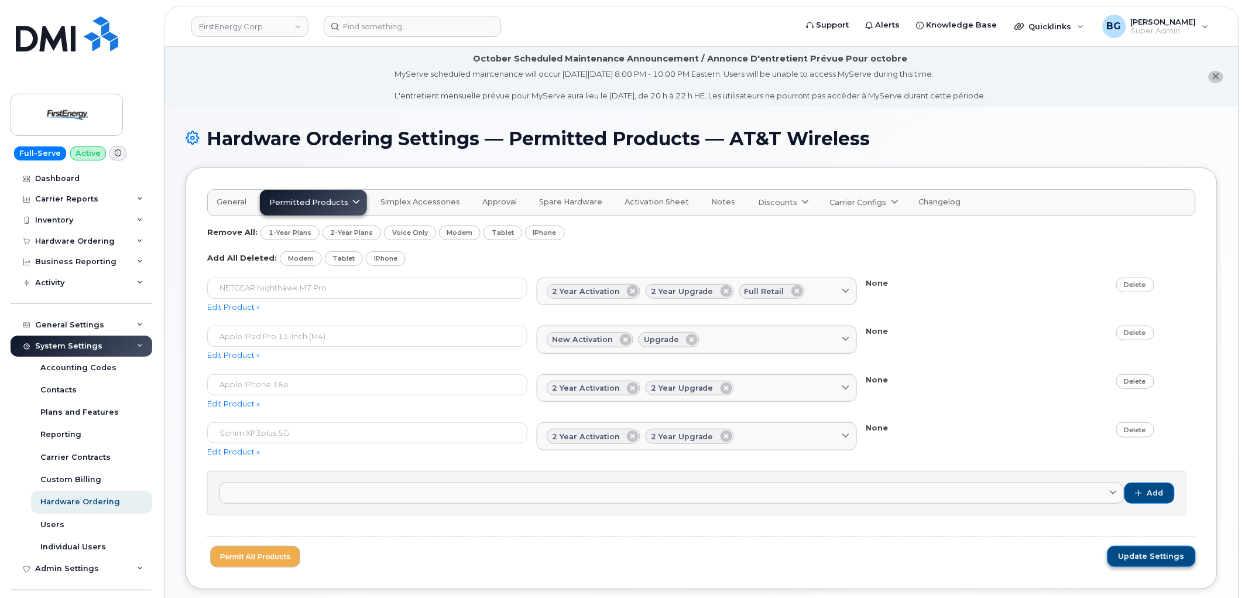
click at [1137, 563] on button "Update Settings" at bounding box center [1152, 556] width 88 height 21
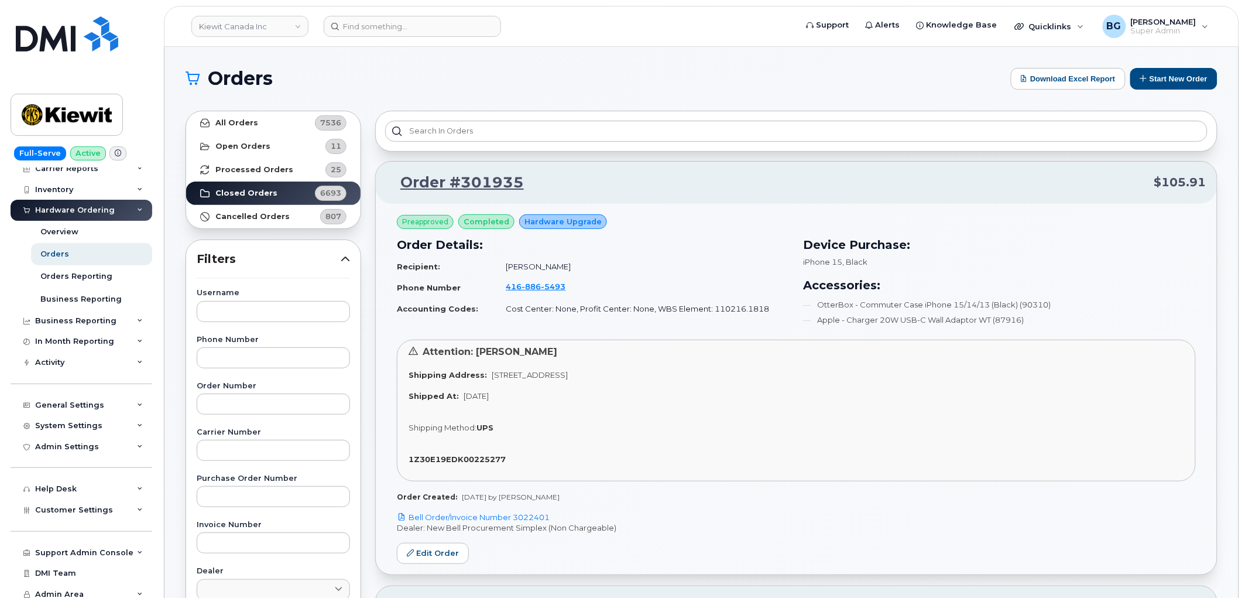
scroll to position [57, 0]
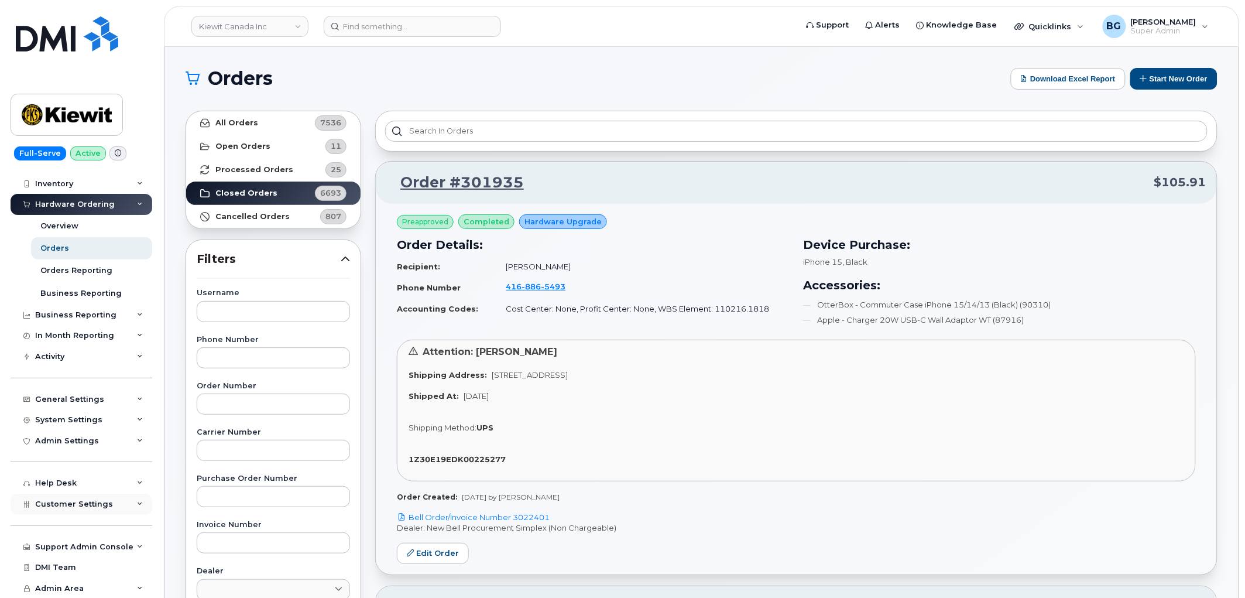
click at [72, 503] on span "Customer Settings" at bounding box center [74, 503] width 78 height 9
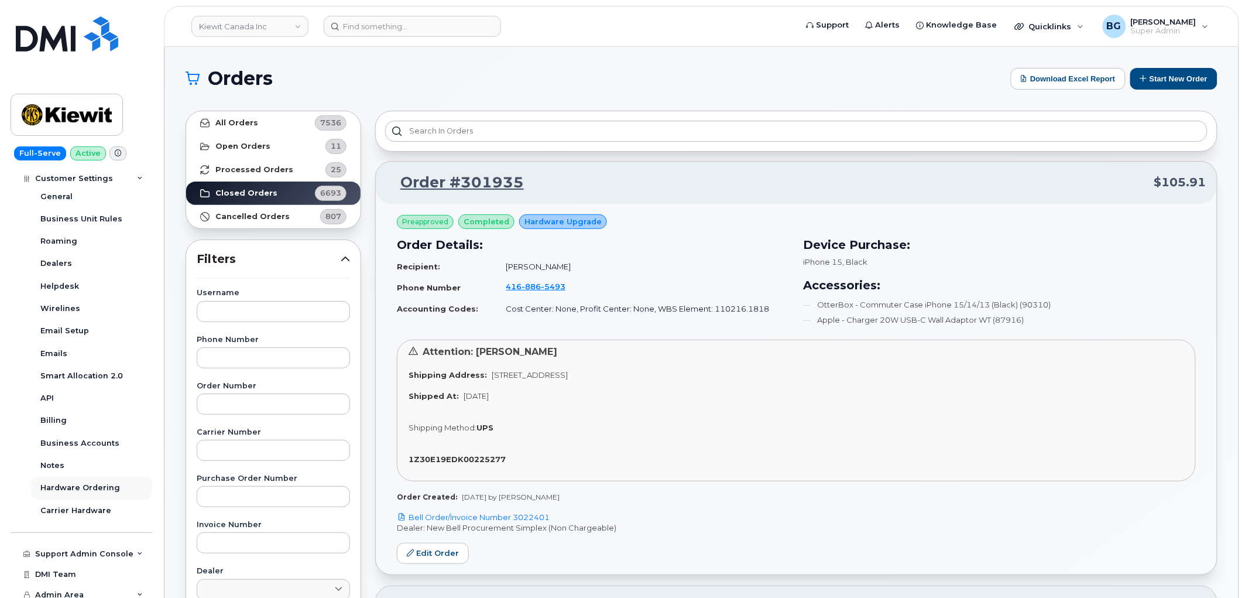
scroll to position [393, 0]
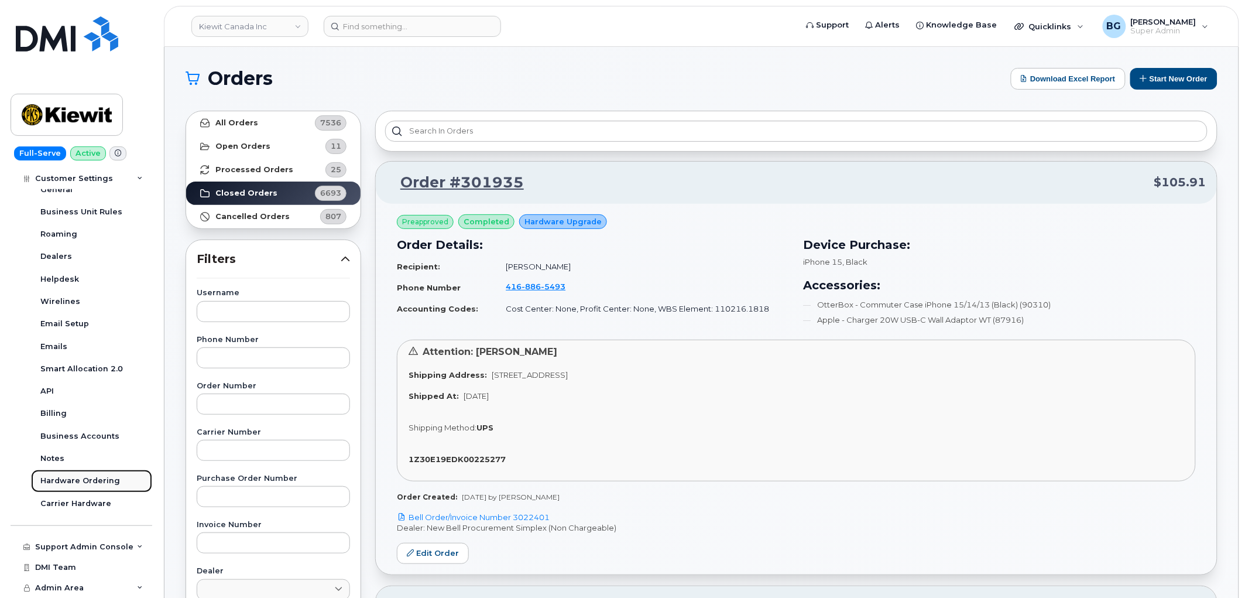
click at [80, 479] on div "Hardware Ordering" at bounding box center [80, 480] width 80 height 11
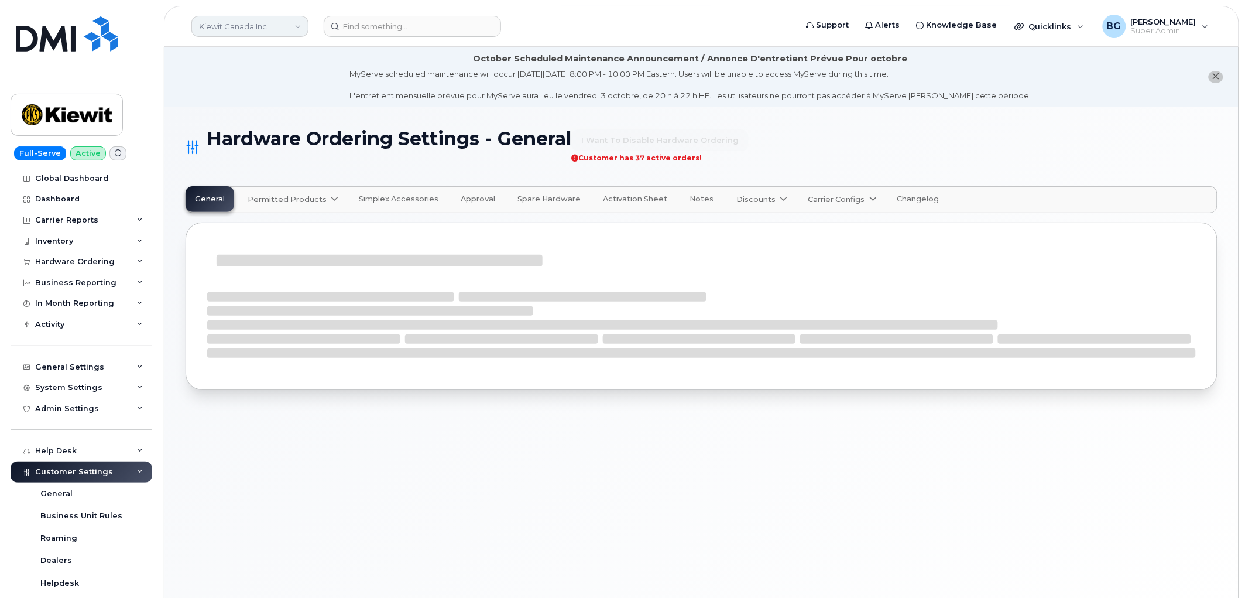
click at [278, 28] on link "Kiewit Canada Inc" at bounding box center [249, 26] width 117 height 21
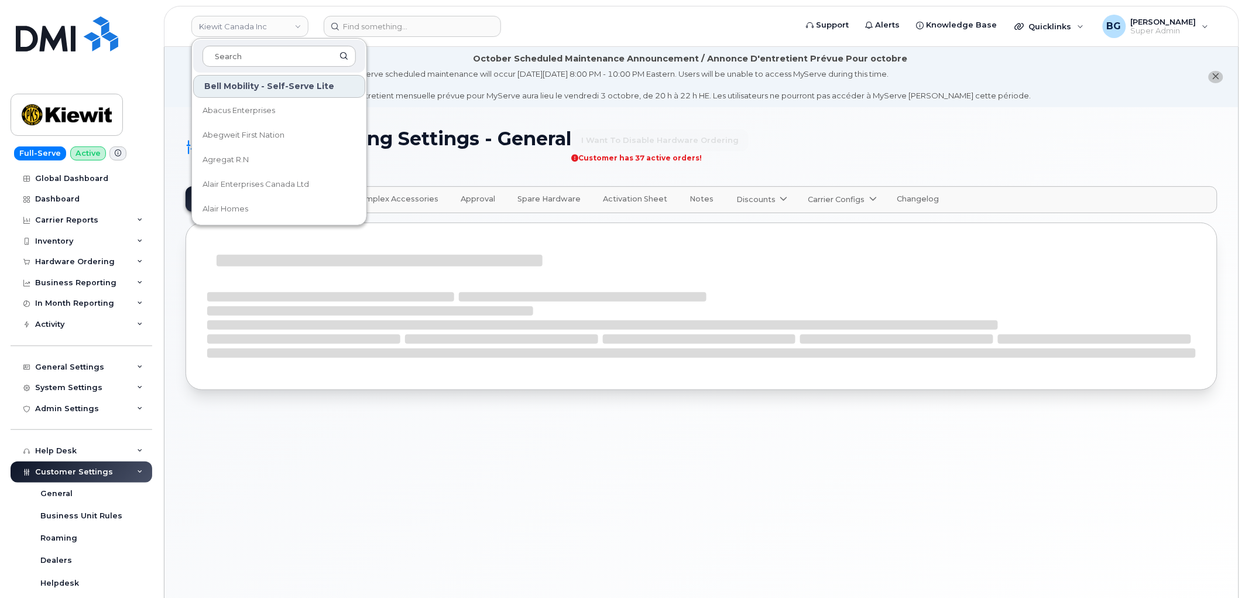
click at [896, 133] on h1 "Hardware Ordering Settings - General I want to disable hardware ordering Custom…" at bounding box center [702, 147] width 1032 height 39
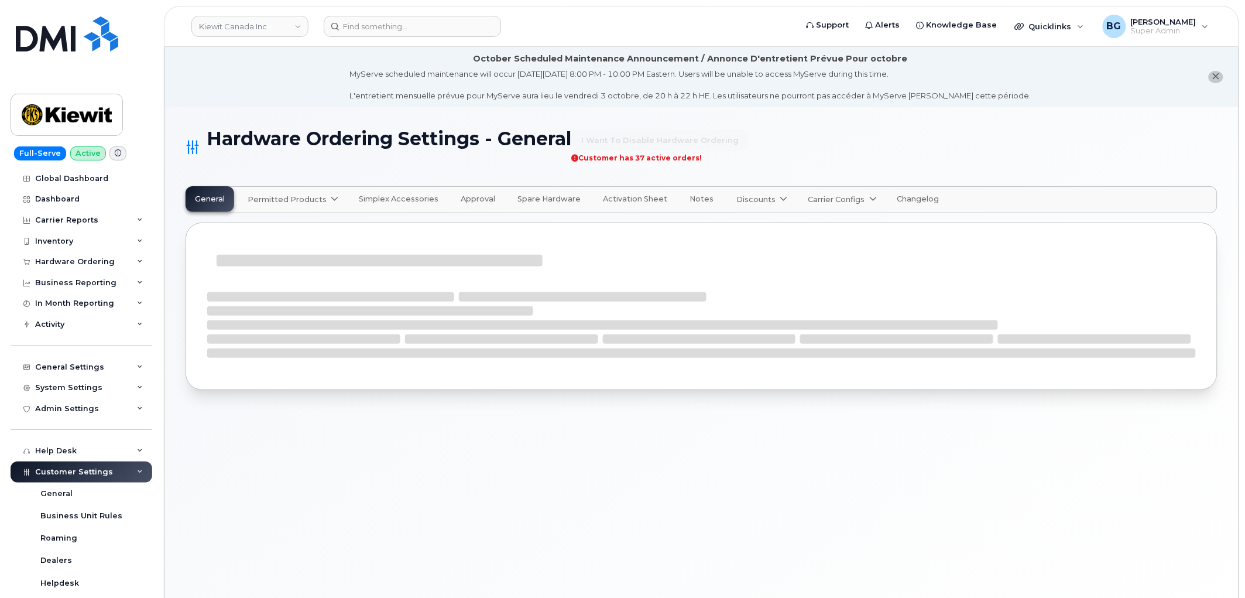
click at [317, 200] on span "Permitted Products" at bounding box center [287, 199] width 79 height 11
click at [268, 227] on div "Bell available" at bounding box center [295, 228] width 88 height 14
select select "admins"
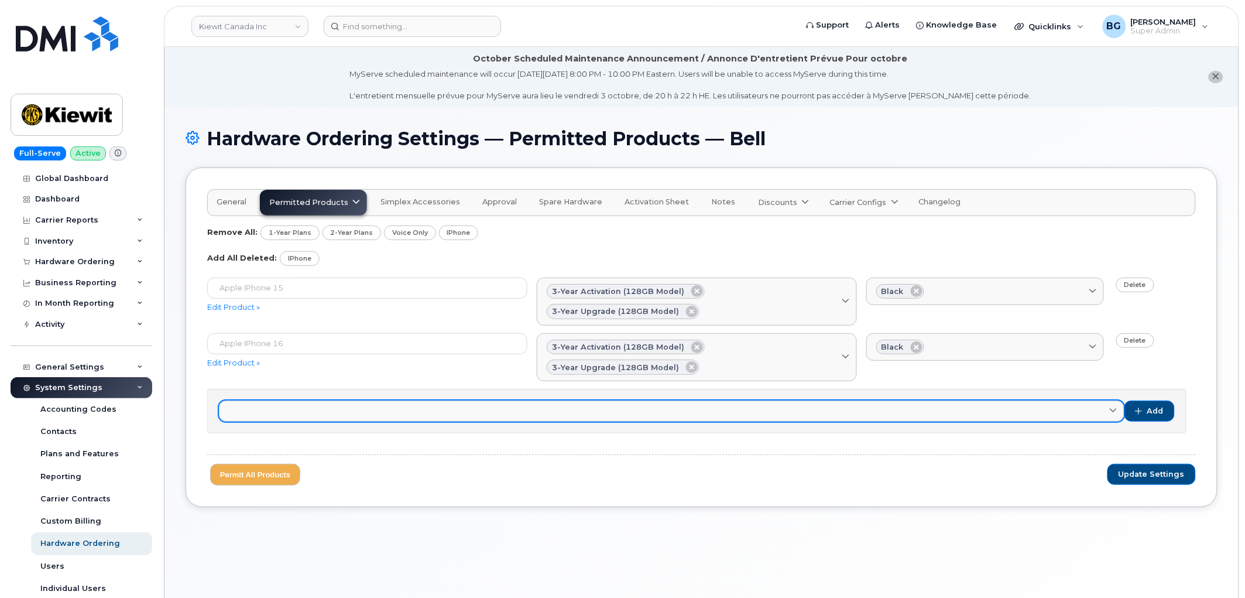
click at [1116, 412] on icon at bounding box center [1113, 411] width 8 height 8
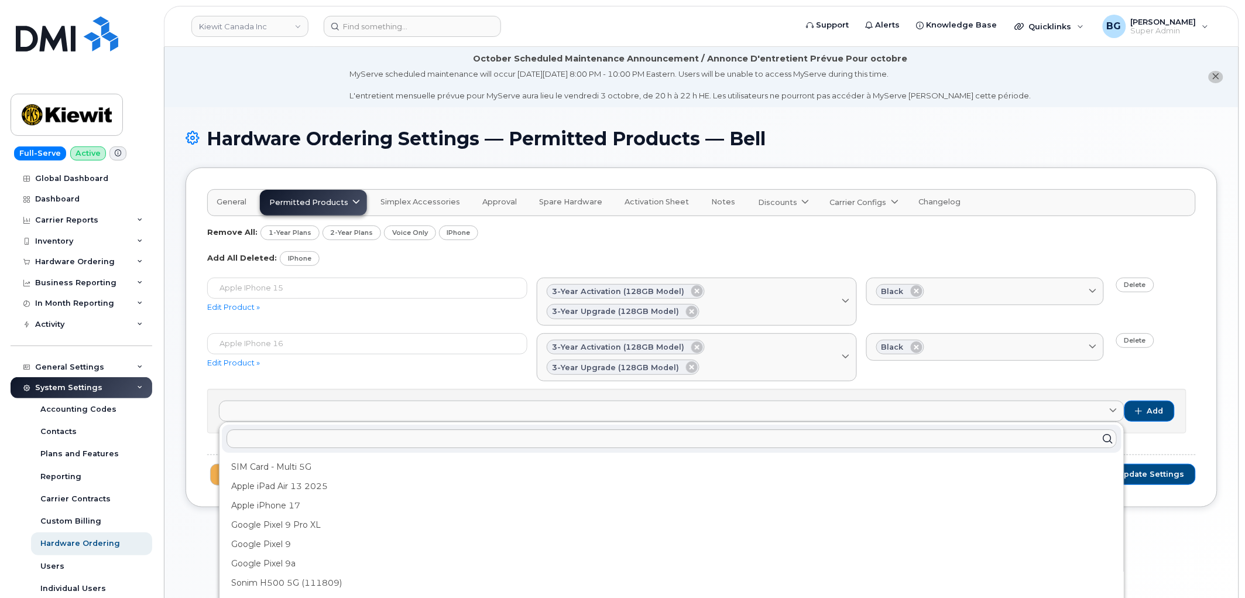
click at [434, 376] on div "Apple iPhone 16 Edit Product » 3-year activation (128GB model) 3-year upgrade (…" at bounding box center [701, 357] width 989 height 48
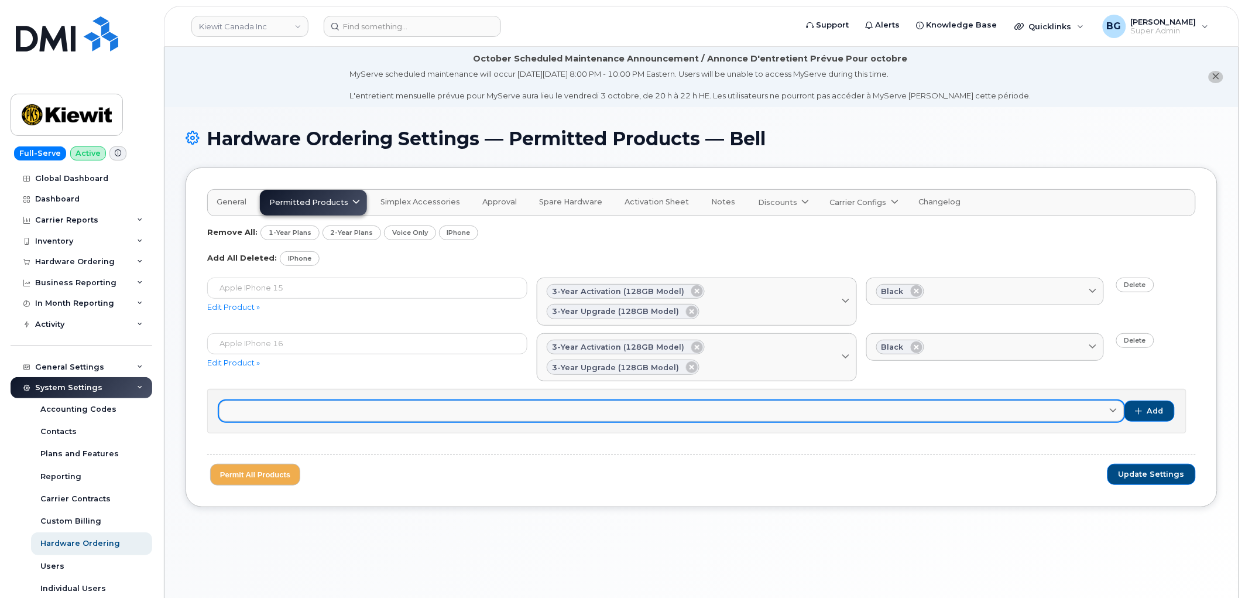
click at [389, 416] on link at bounding box center [672, 410] width 906 height 21
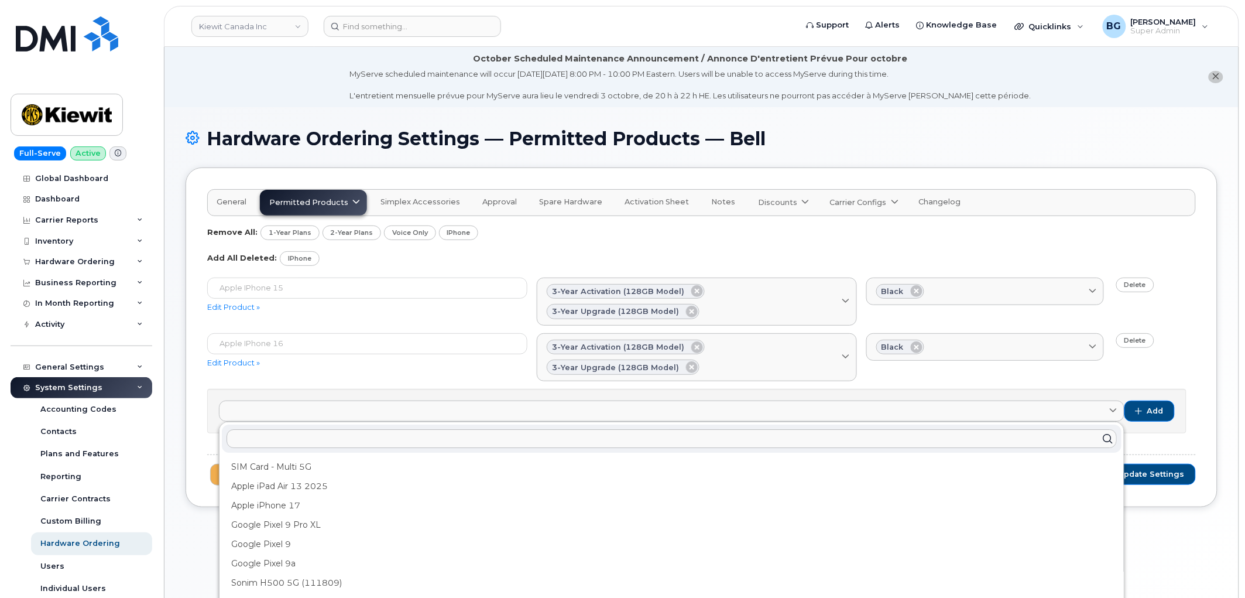
click at [344, 447] on input "text" at bounding box center [672, 438] width 890 height 19
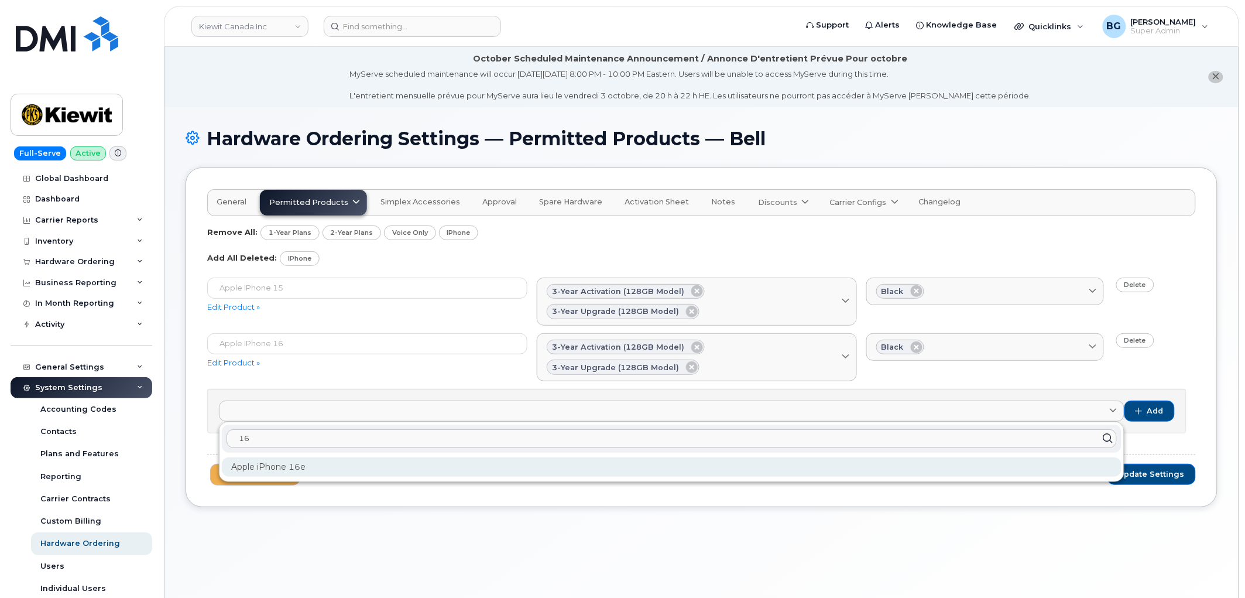
type input "16"
click at [299, 467] on div "Apple iPhone 16e" at bounding box center [672, 466] width 900 height 19
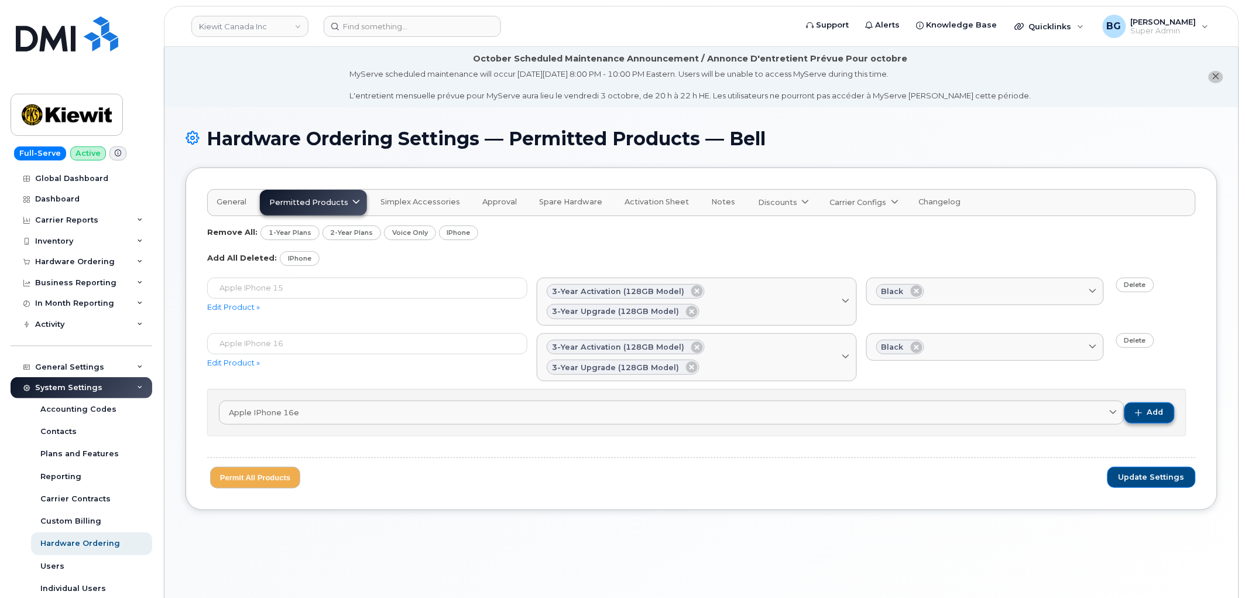
click at [1161, 412] on span "Add" at bounding box center [1155, 412] width 16 height 11
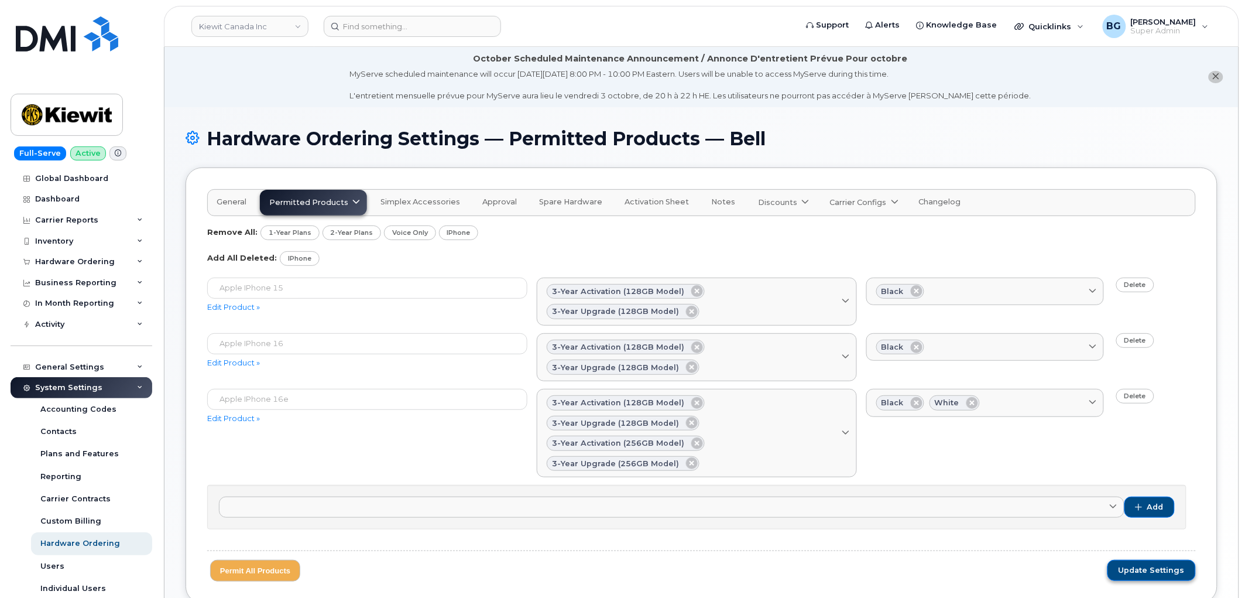
click at [1149, 575] on span "Update Settings" at bounding box center [1152, 570] width 66 height 11
click at [381, 262] on div "Add All Deleted: iPhone" at bounding box center [701, 258] width 989 height 15
click at [365, 255] on div "Add All Deleted: iPhone" at bounding box center [701, 258] width 989 height 15
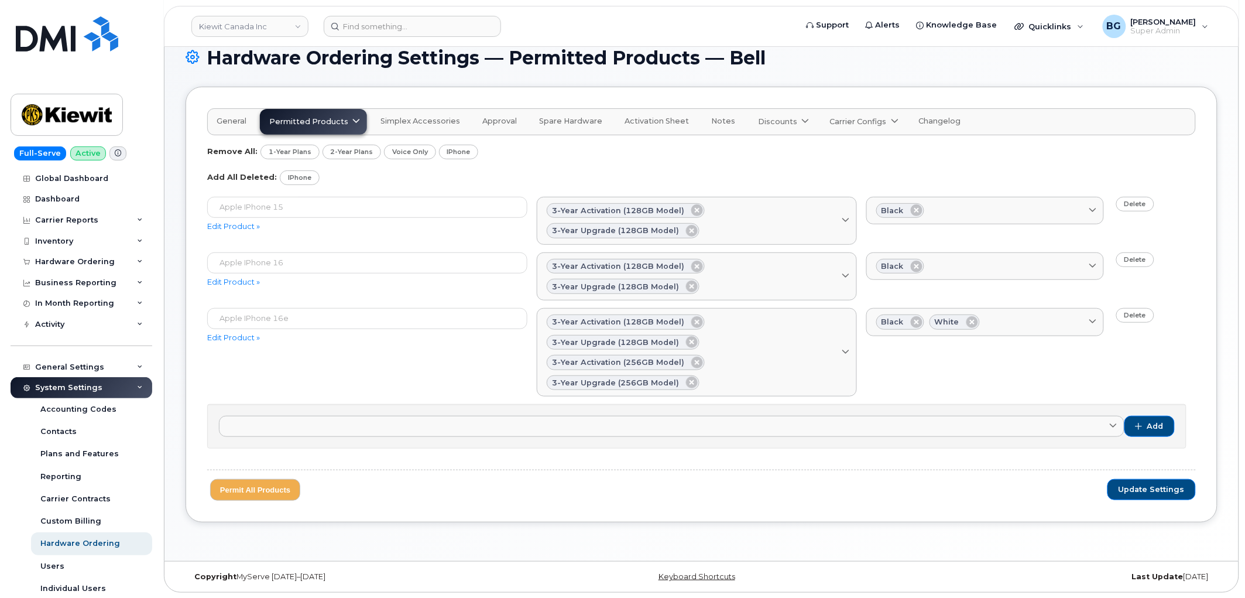
scroll to position [83, 0]
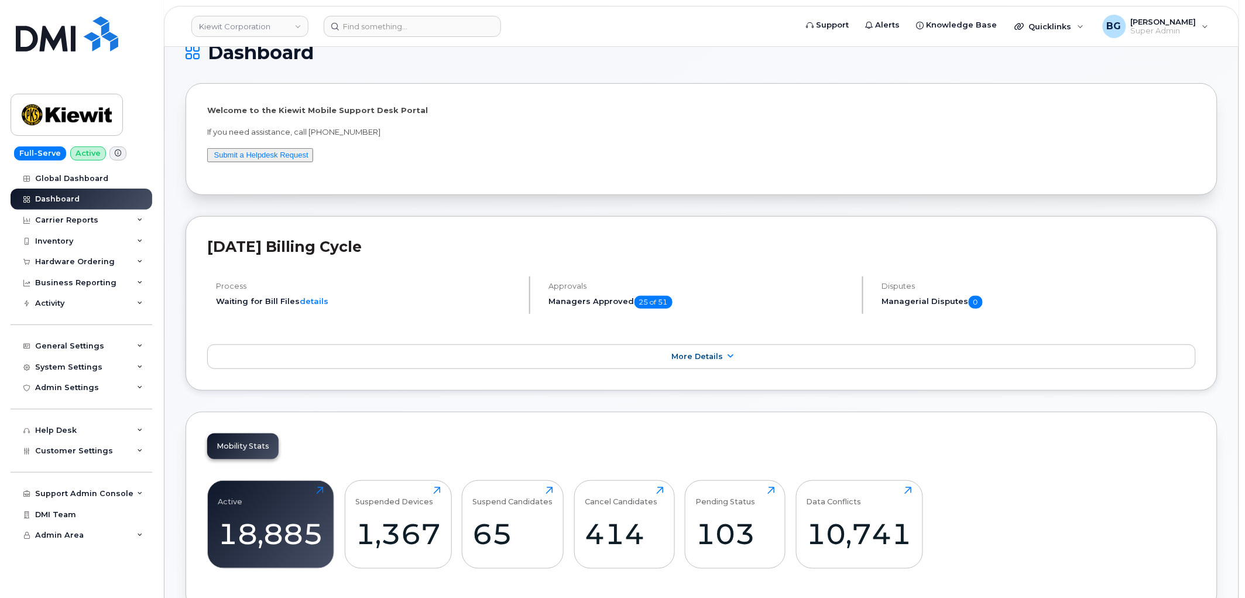
scroll to position [86, 0]
click at [70, 450] on span "Customer Settings" at bounding box center [74, 450] width 78 height 9
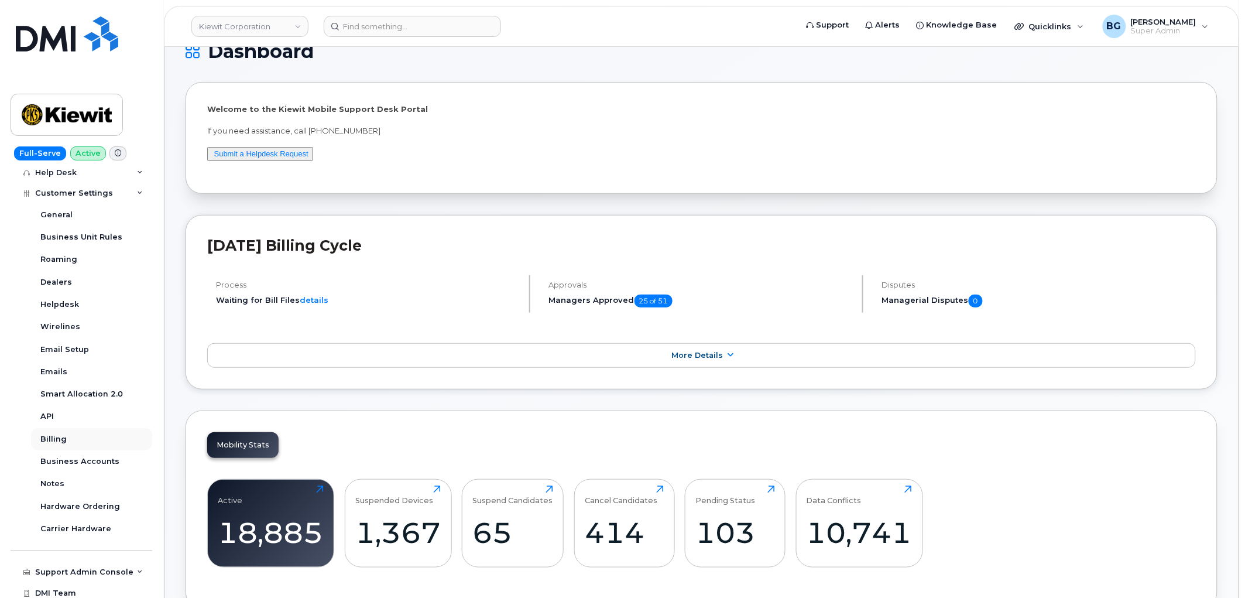
scroll to position [260, 0]
click at [92, 506] on div "Hardware Ordering" at bounding box center [80, 504] width 80 height 11
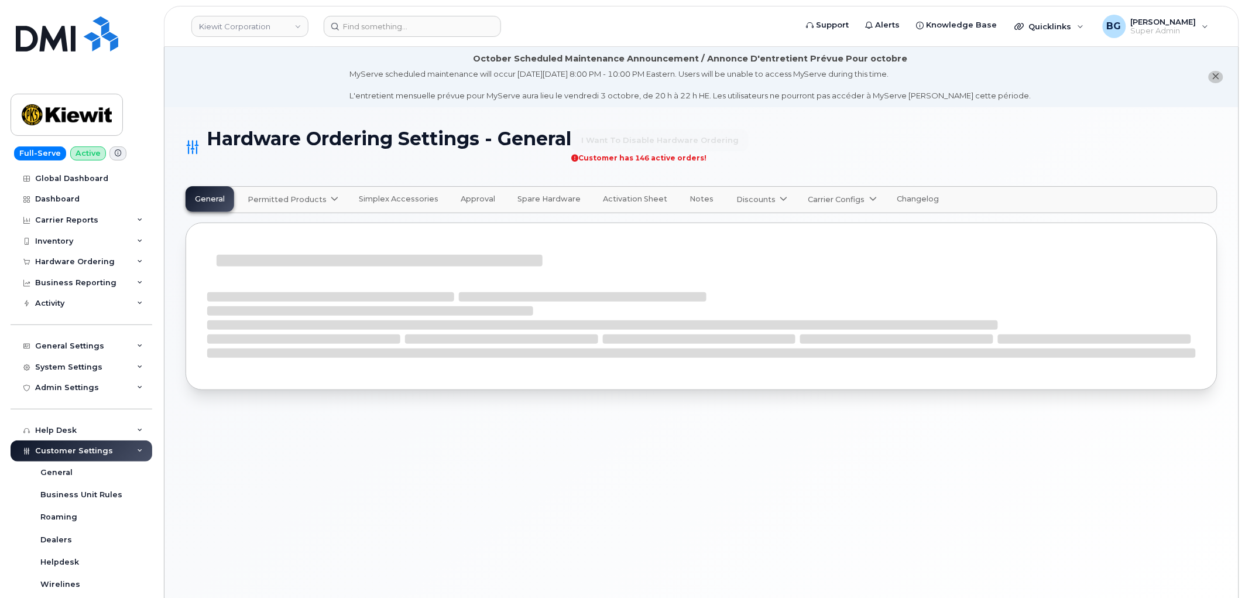
select select "admins"
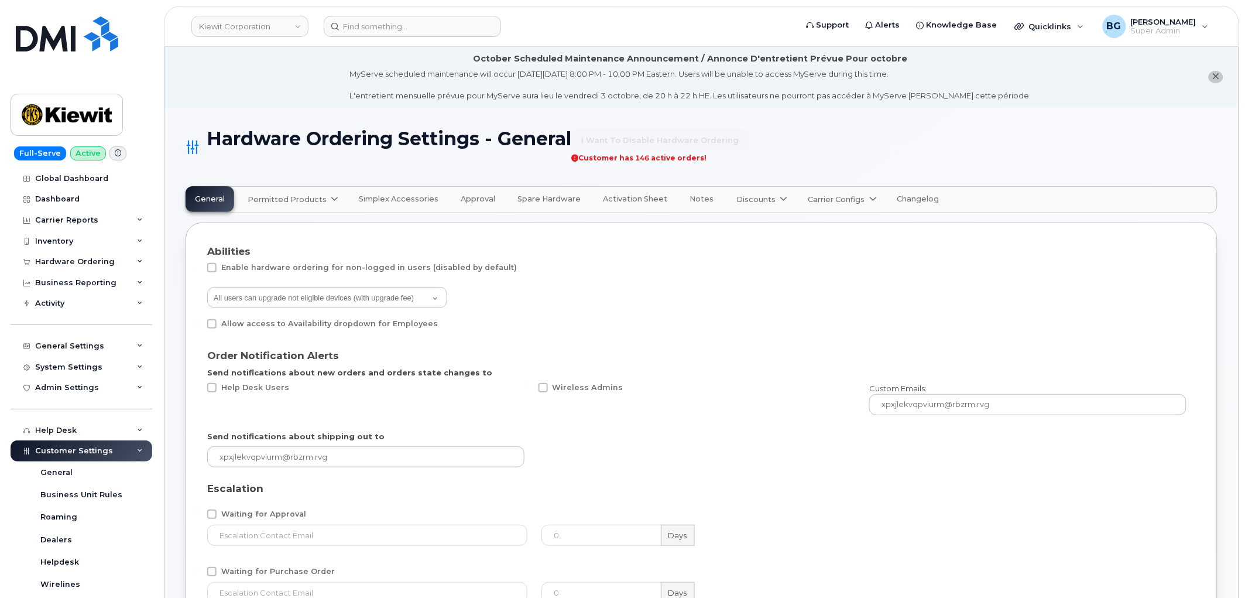
click at [270, 200] on span "Permitted Products" at bounding box center [287, 199] width 79 height 11
click at [279, 226] on span "AT&T Wireless" at bounding box center [280, 228] width 58 height 12
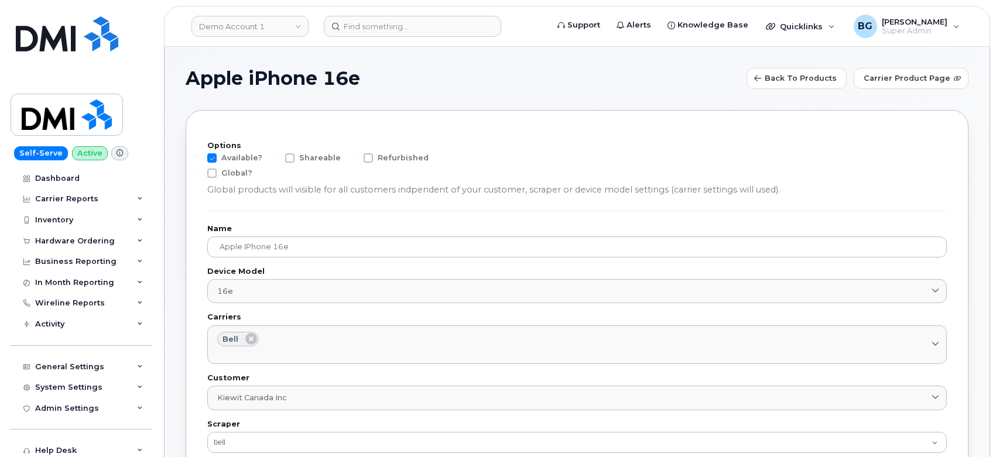
select select "bell"
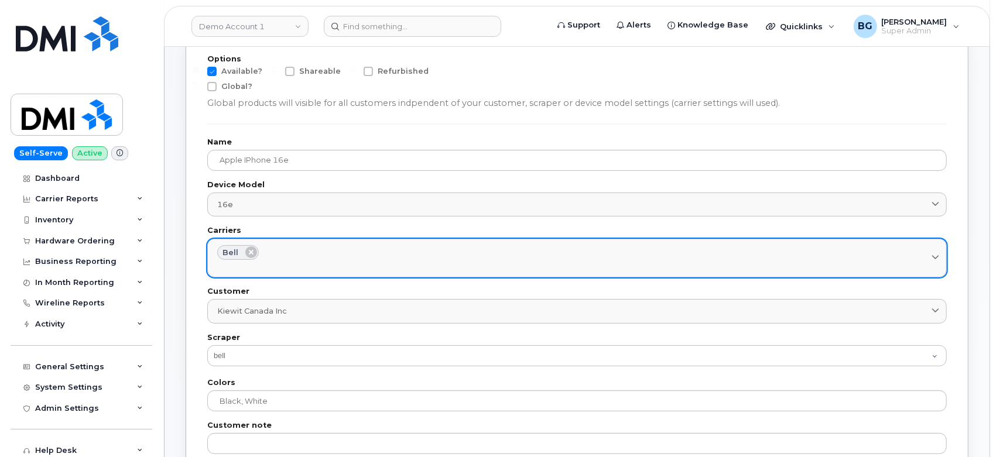
scroll to position [87, 0]
